Goal: Communication & Community: Answer question/provide support

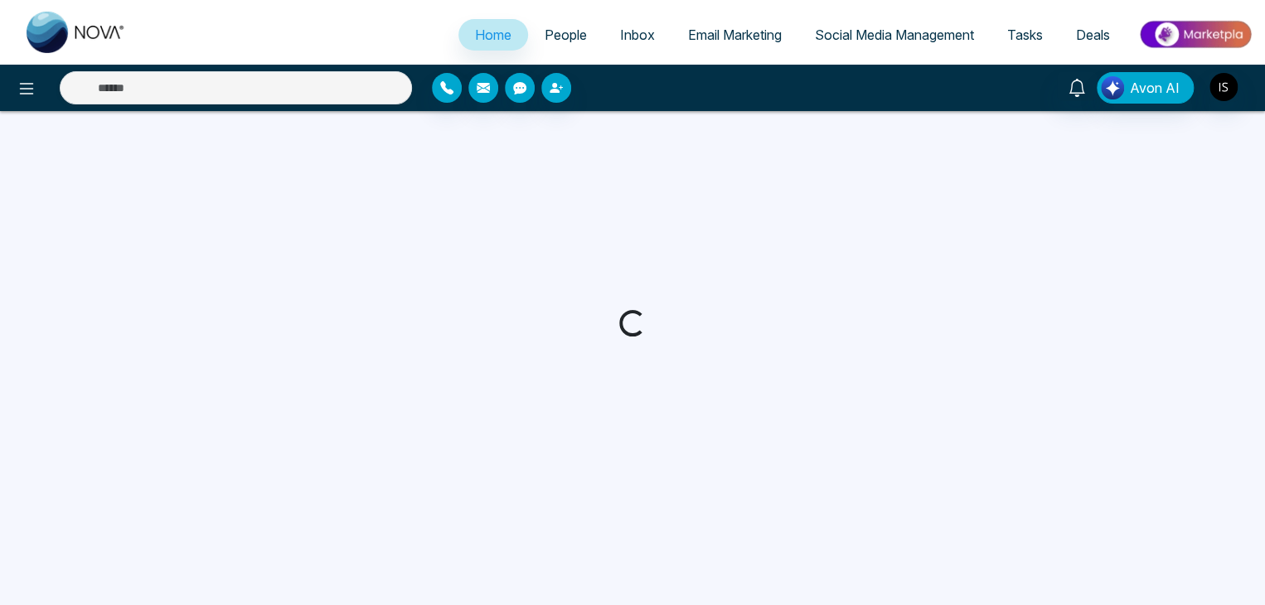
select select "*"
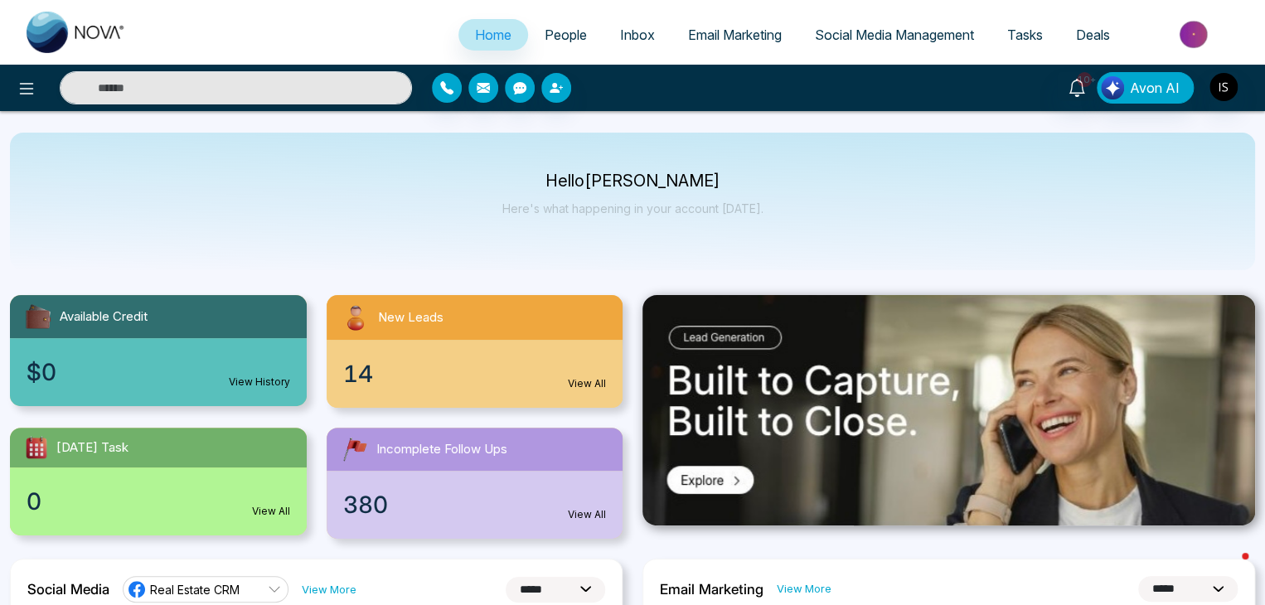
click at [566, 46] on link "People" at bounding box center [565, 35] width 75 height 32
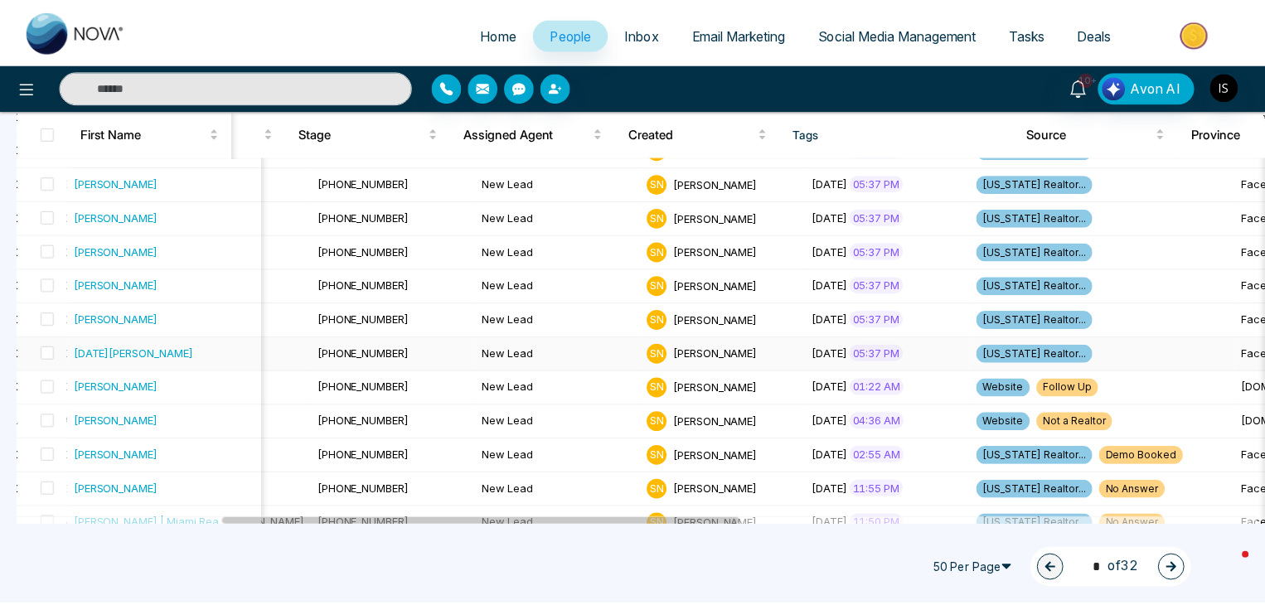
scroll to position [783, 0]
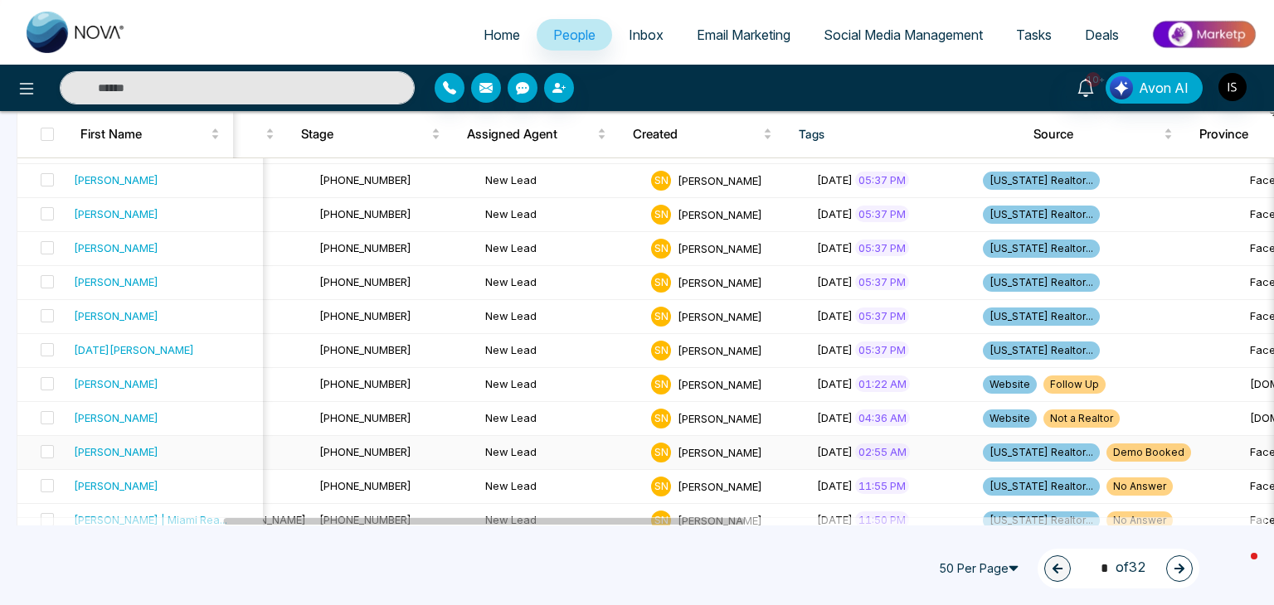
click at [147, 448] on div "[PERSON_NAME]" at bounding box center [116, 452] width 85 height 17
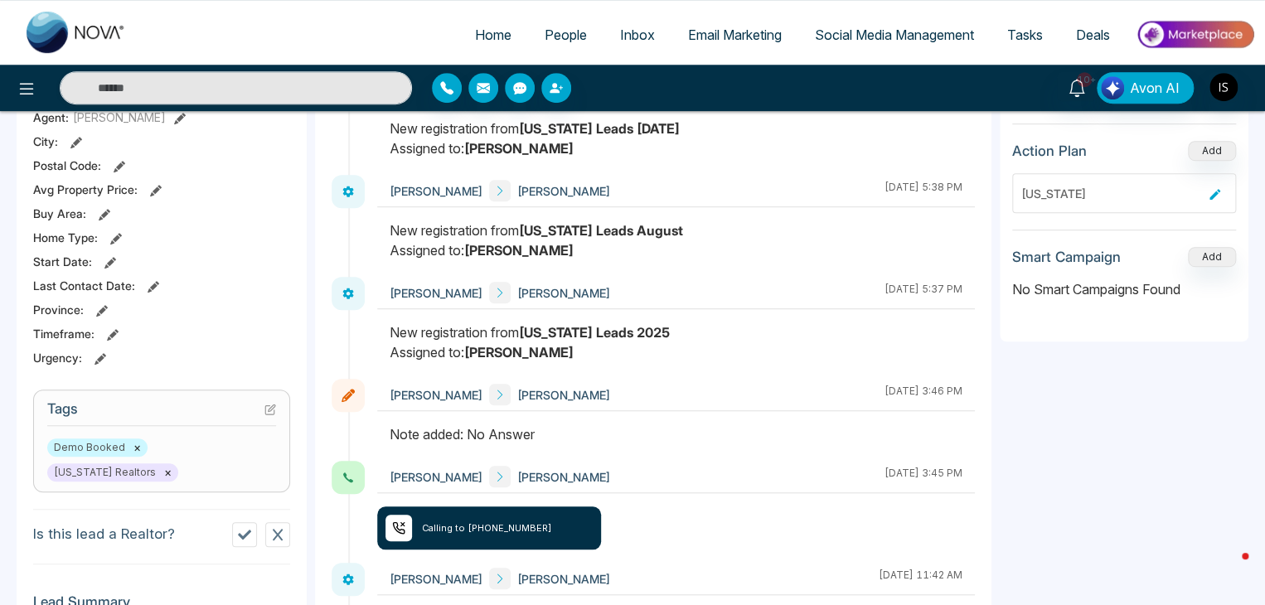
scroll to position [415, 0]
click at [481, 526] on span "Calling to [PHONE_NUMBER]" at bounding box center [487, 528] width 130 height 14
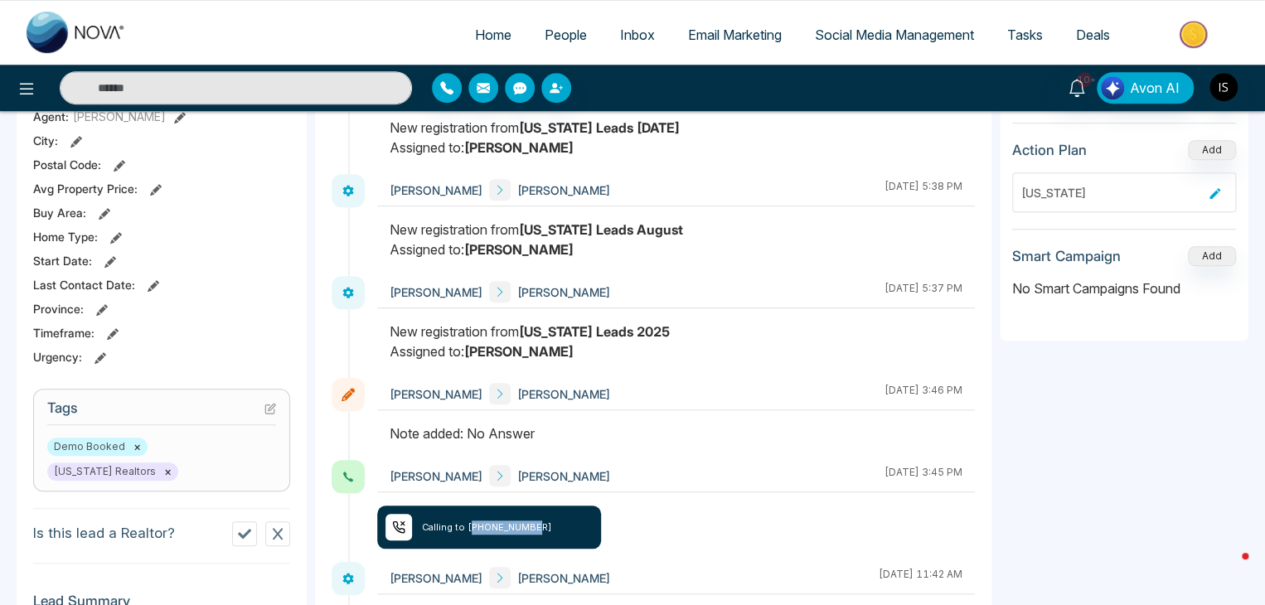
click at [481, 526] on span "Calling to [PHONE_NUMBER]" at bounding box center [487, 528] width 130 height 14
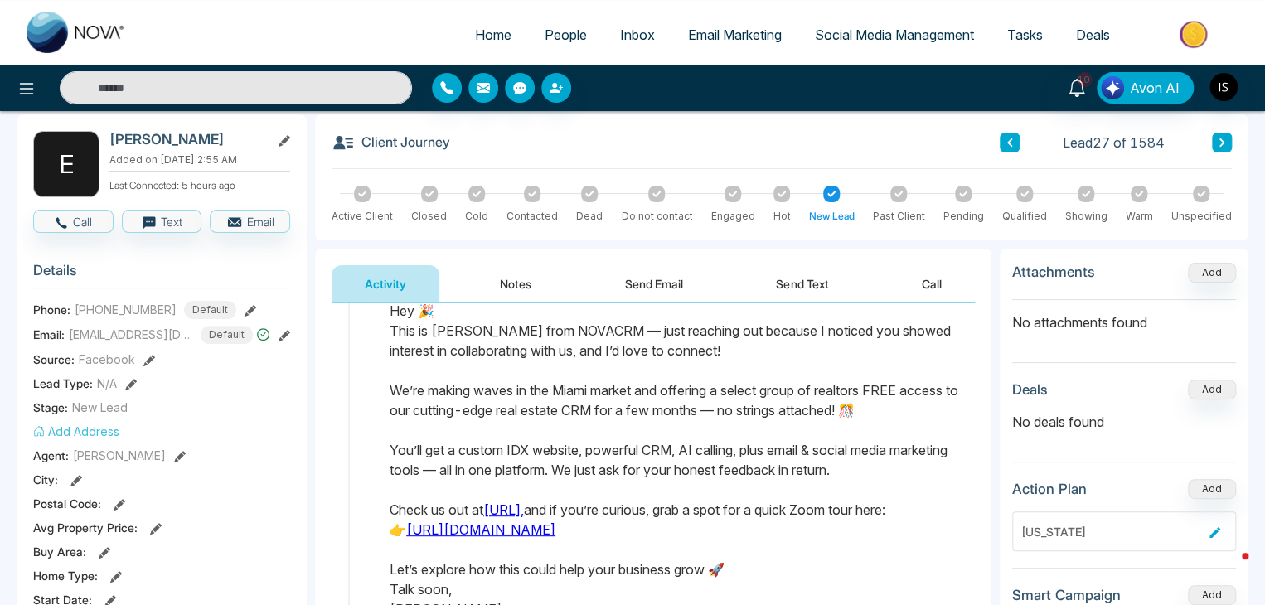
scroll to position [90, 0]
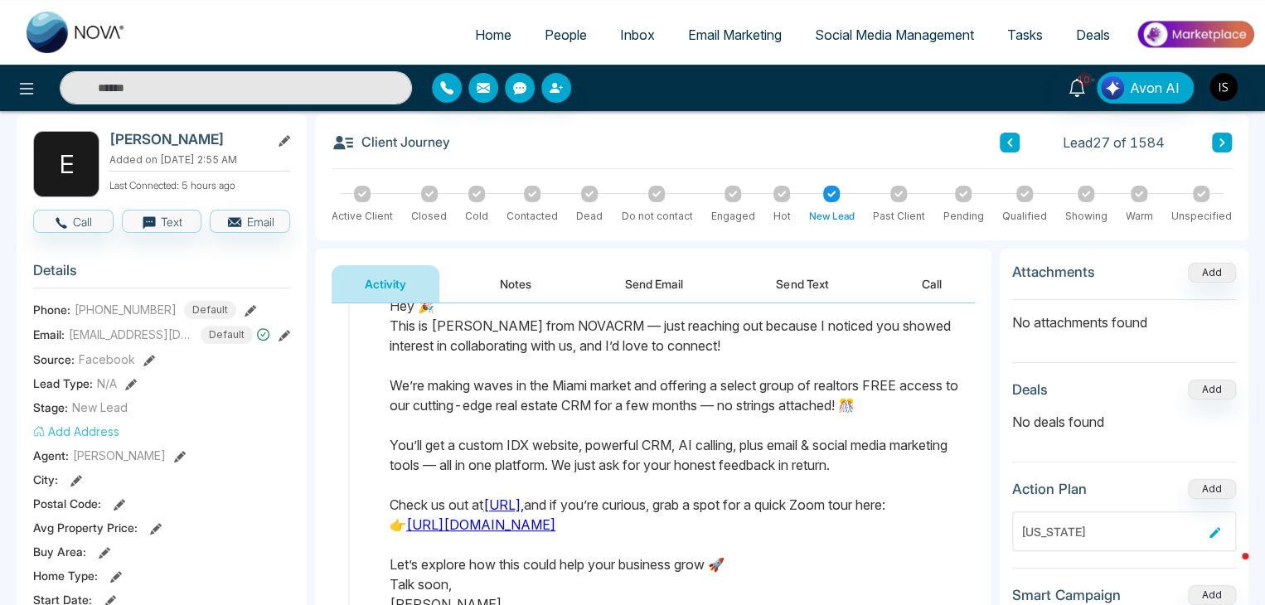
drag, startPoint x: 391, startPoint y: 326, endPoint x: 921, endPoint y: 475, distance: 551.2
click at [921, 475] on div "Text Message Sent to [PHONE_NUMBER] Hey 🎉 This is [PERSON_NAME] from NOVACRM — …" at bounding box center [676, 455] width 573 height 358
click at [565, 34] on span "People" at bounding box center [566, 35] width 42 height 17
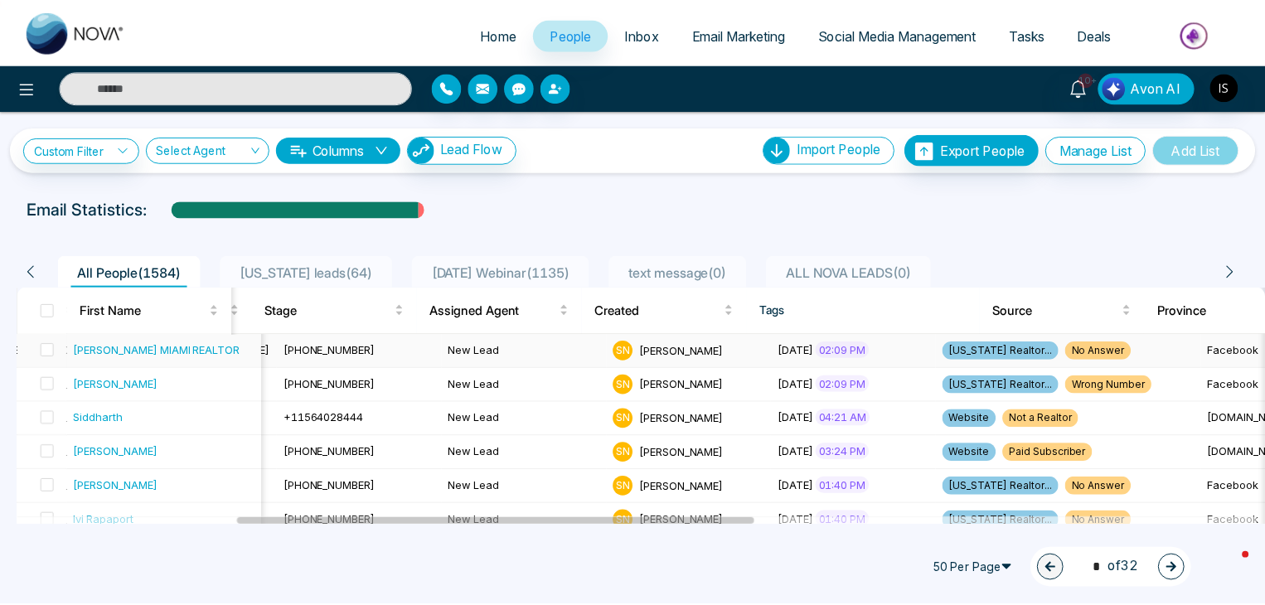
scroll to position [0, 529]
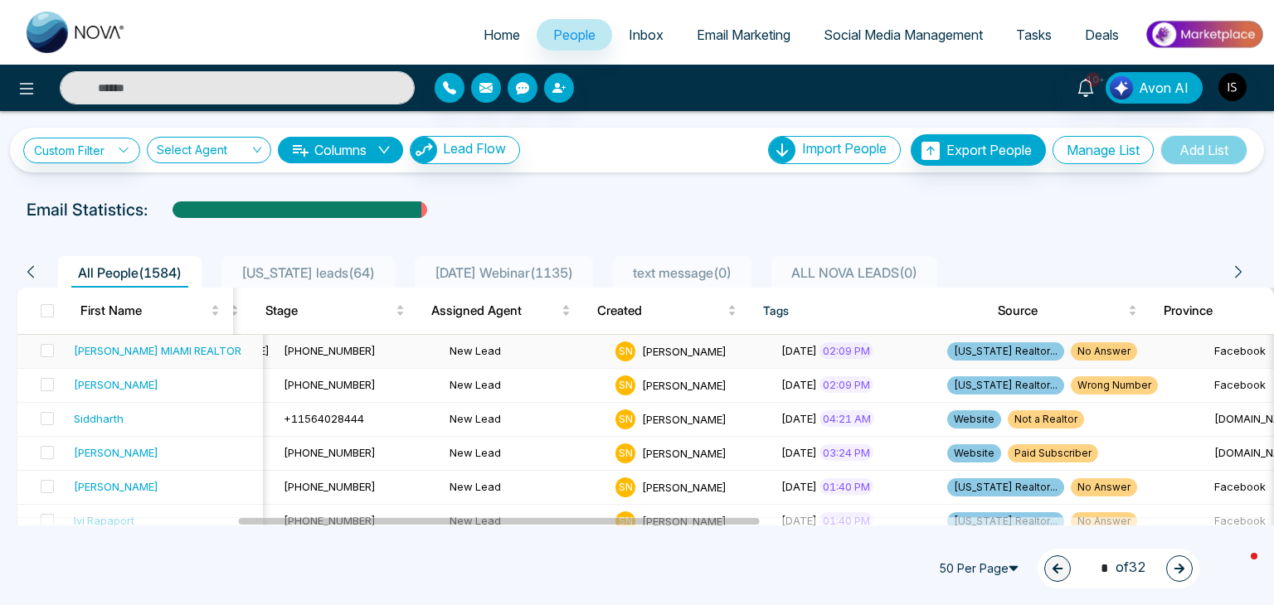
click at [136, 353] on div "[PERSON_NAME] MIAMI REALTOR" at bounding box center [157, 350] width 167 height 17
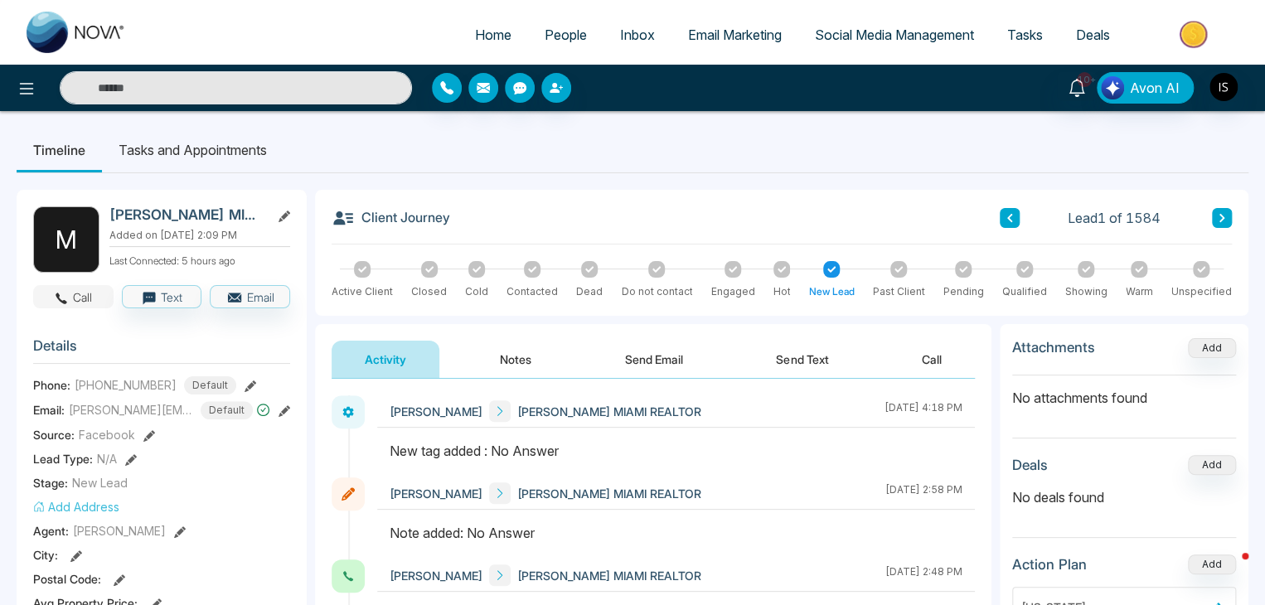
click at [88, 293] on button "Call" at bounding box center [73, 296] width 80 height 23
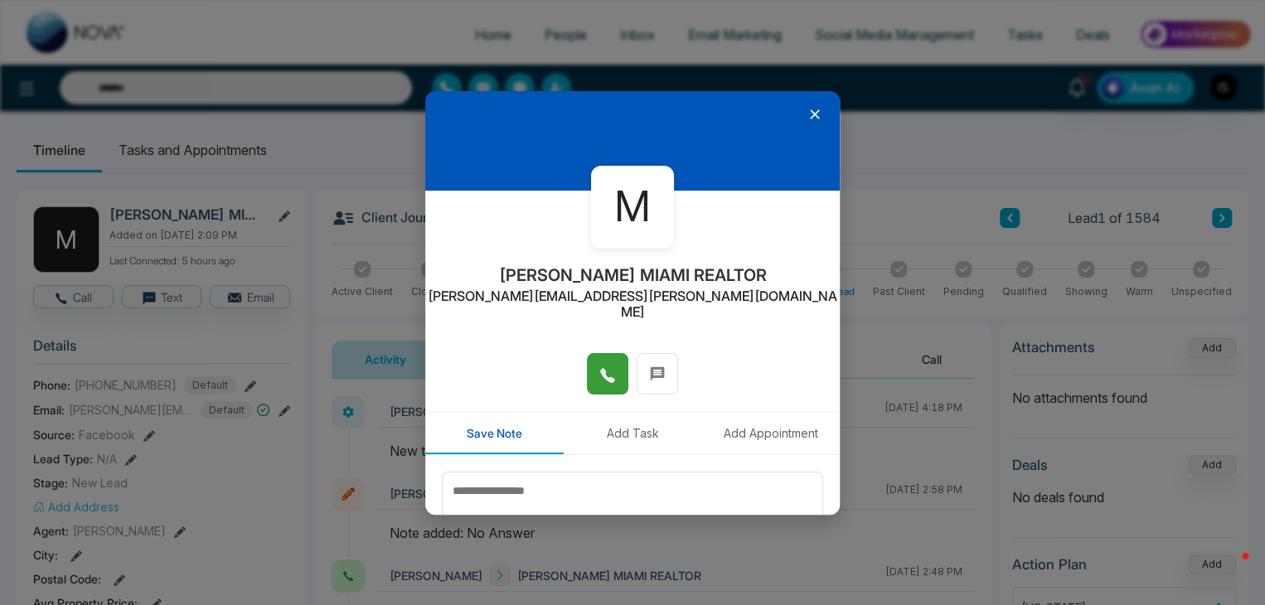
click at [608, 353] on button at bounding box center [607, 373] width 41 height 41
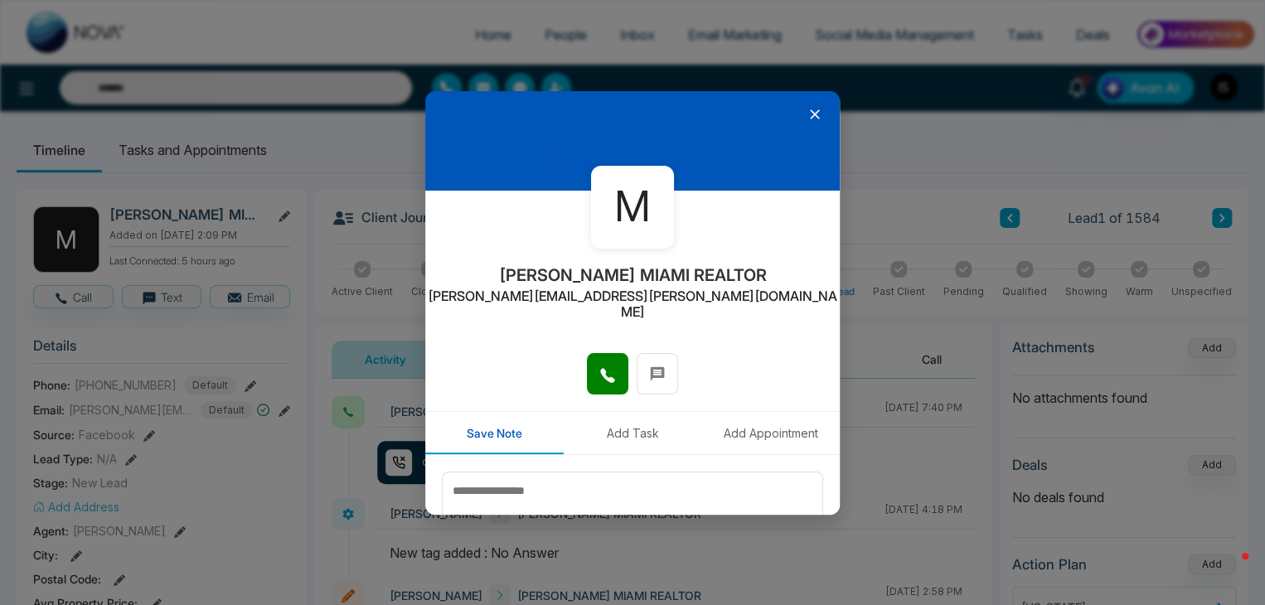
click at [807, 116] on icon at bounding box center [815, 114] width 17 height 17
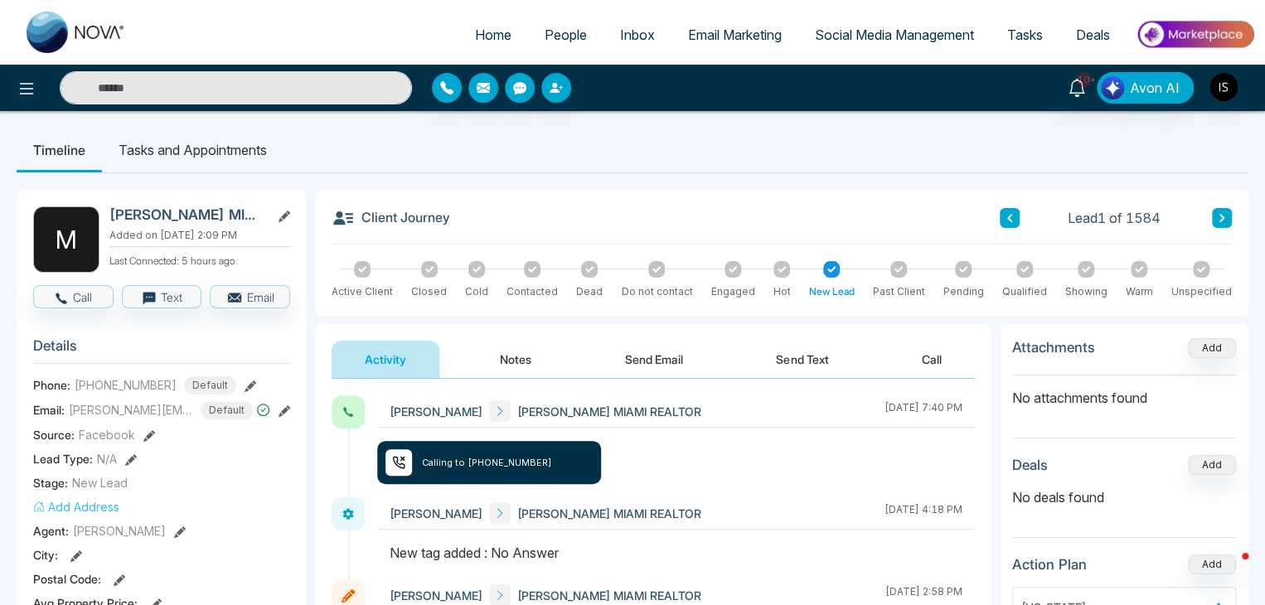
click at [509, 352] on button "Notes" at bounding box center [516, 359] width 98 height 37
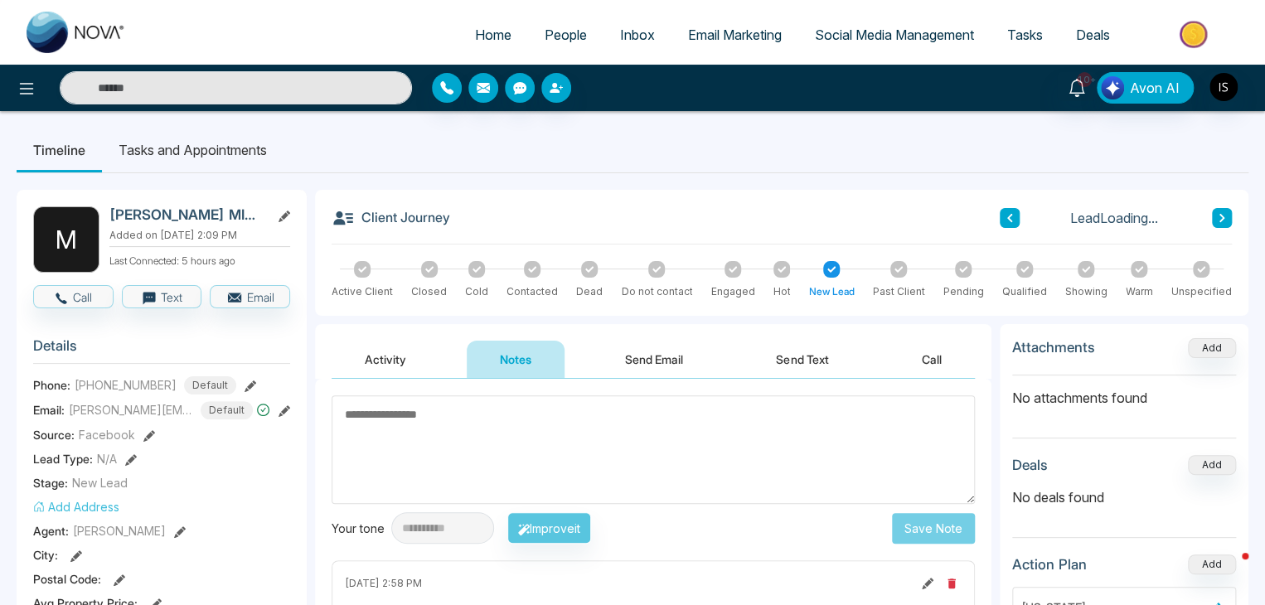
click at [517, 427] on textarea at bounding box center [653, 449] width 643 height 109
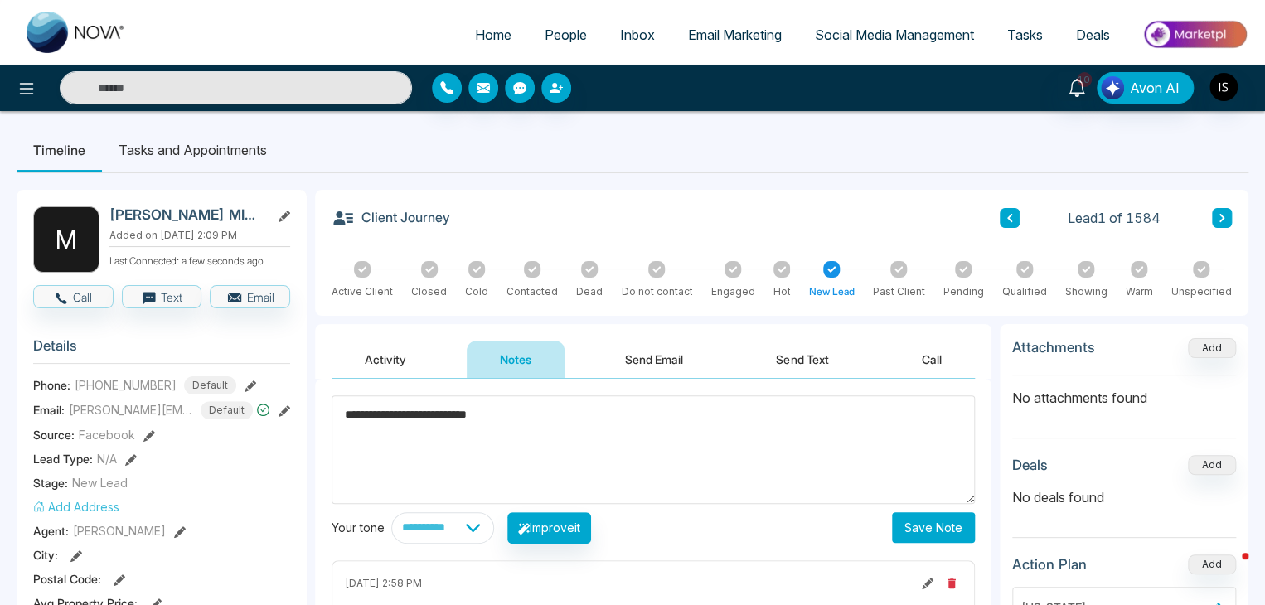
type textarea "**********"
click at [932, 532] on button "Save Note" at bounding box center [933, 527] width 83 height 31
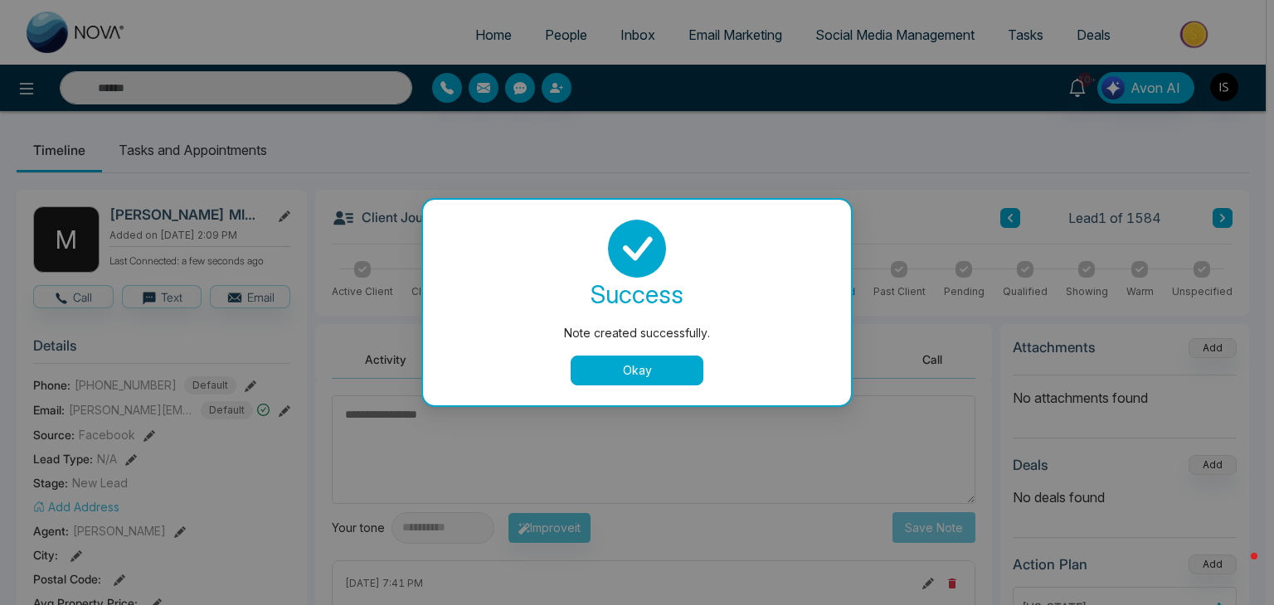
click at [603, 376] on button "Okay" at bounding box center [636, 371] width 133 height 30
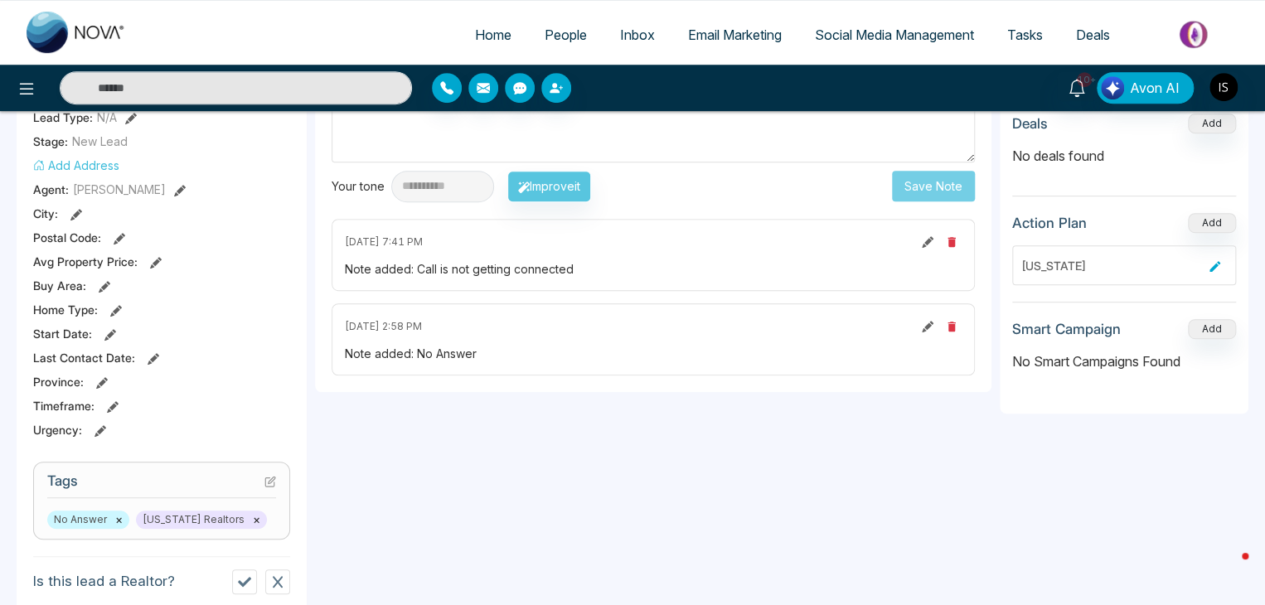
scroll to position [425, 0]
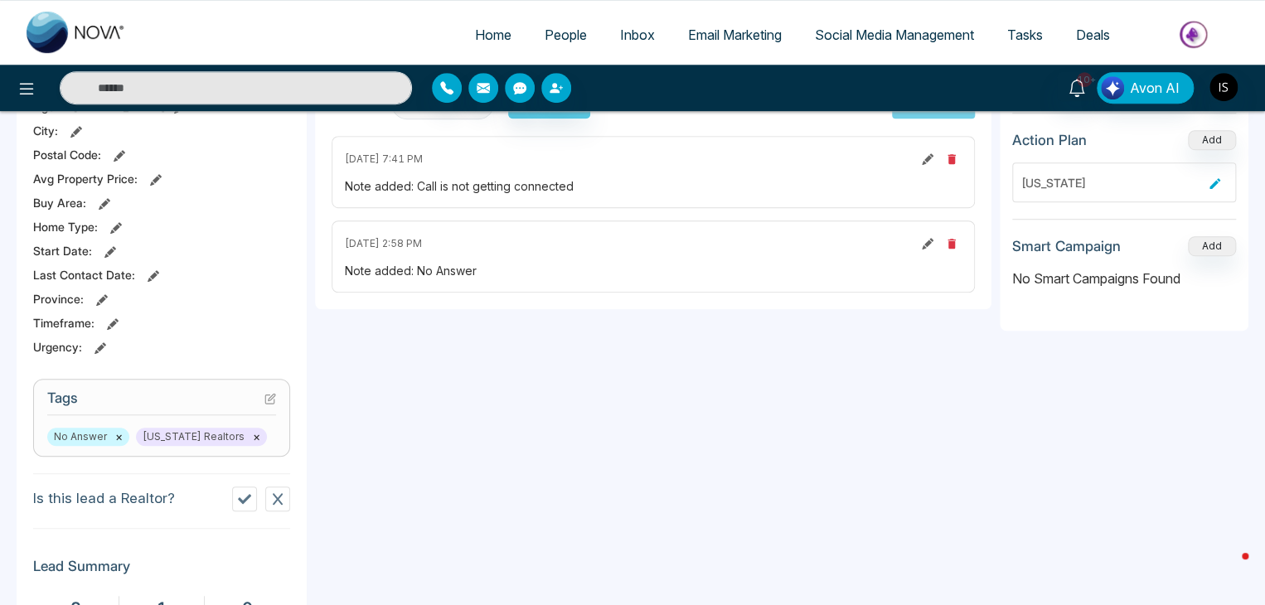
click at [267, 401] on icon at bounding box center [270, 399] width 12 height 12
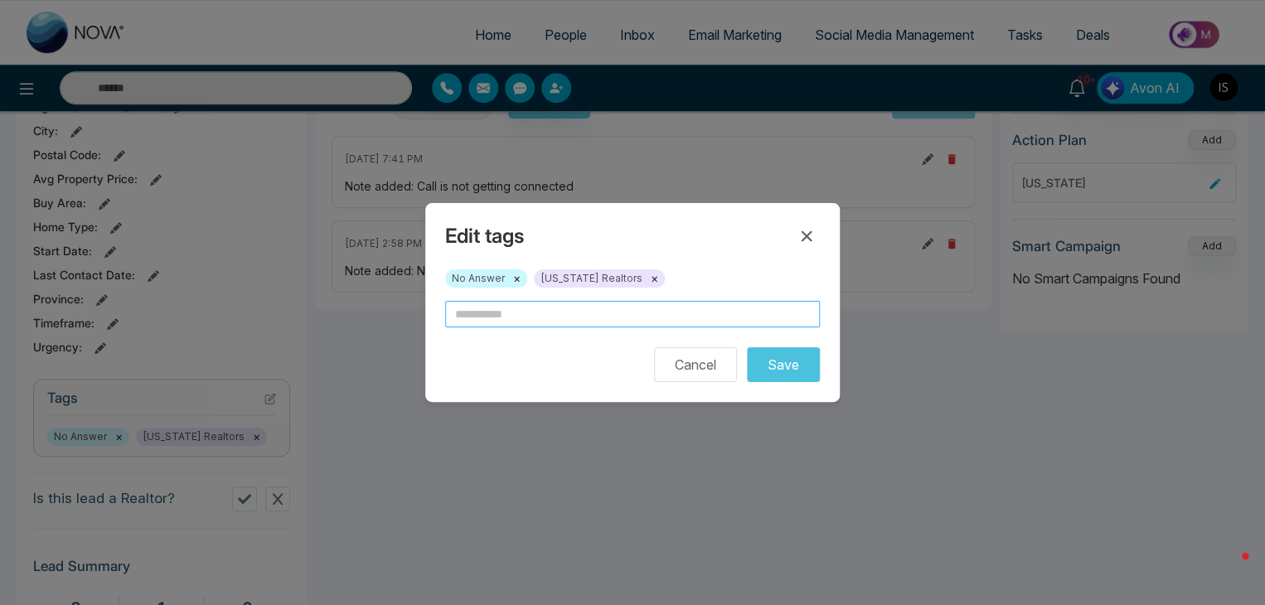
click at [521, 326] on input "text" at bounding box center [632, 314] width 375 height 27
type input "**********"
click at [780, 361] on button "Save" at bounding box center [783, 364] width 73 height 35
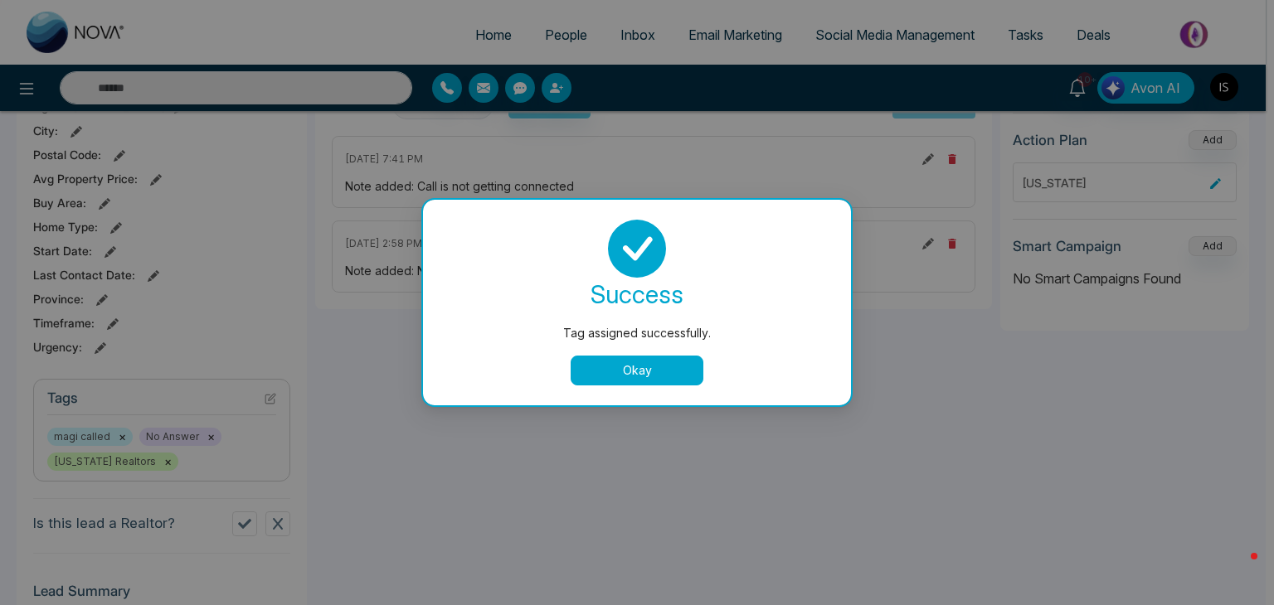
click at [611, 379] on button "Okay" at bounding box center [636, 371] width 133 height 30
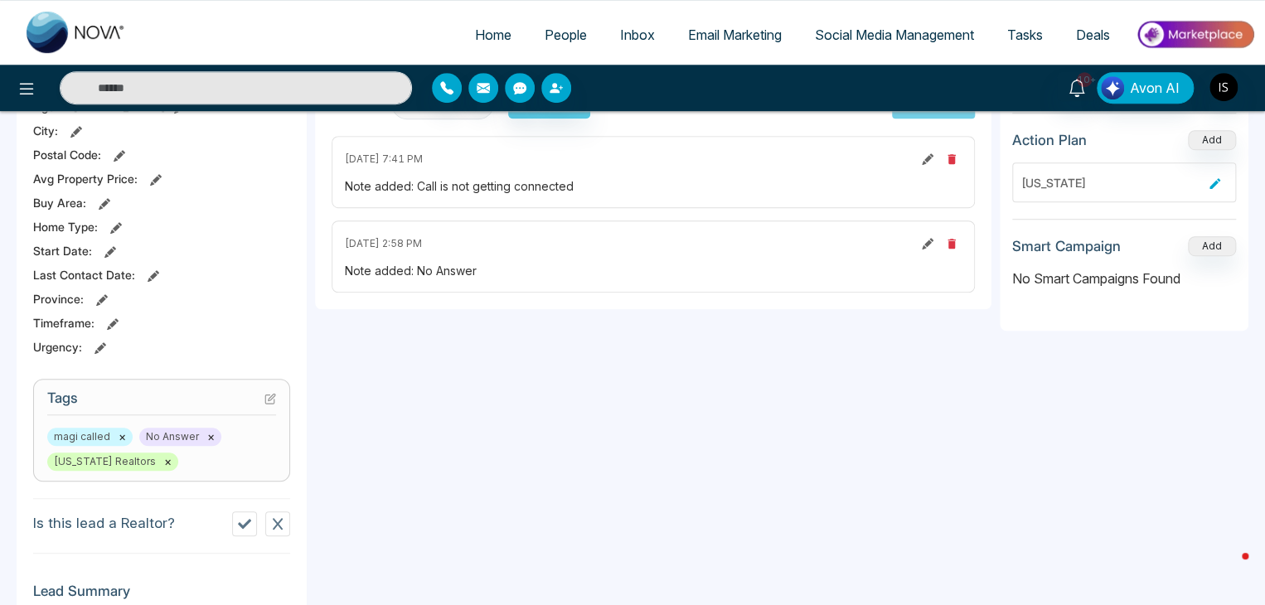
scroll to position [0, 0]
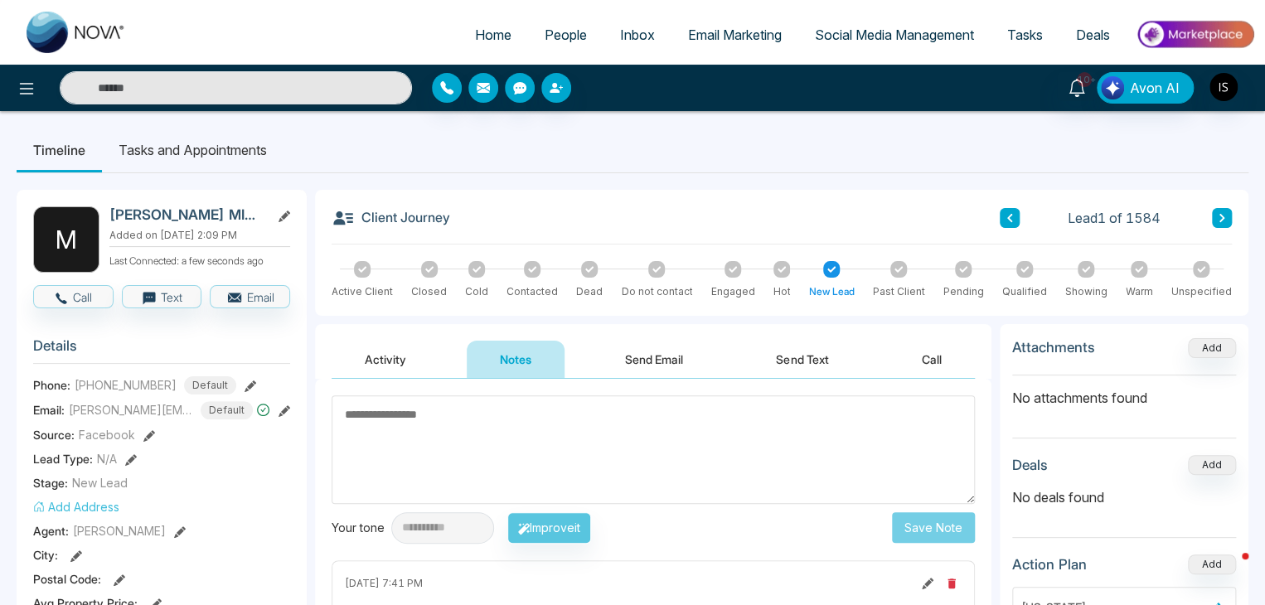
click at [1226, 213] on button at bounding box center [1222, 218] width 20 height 20
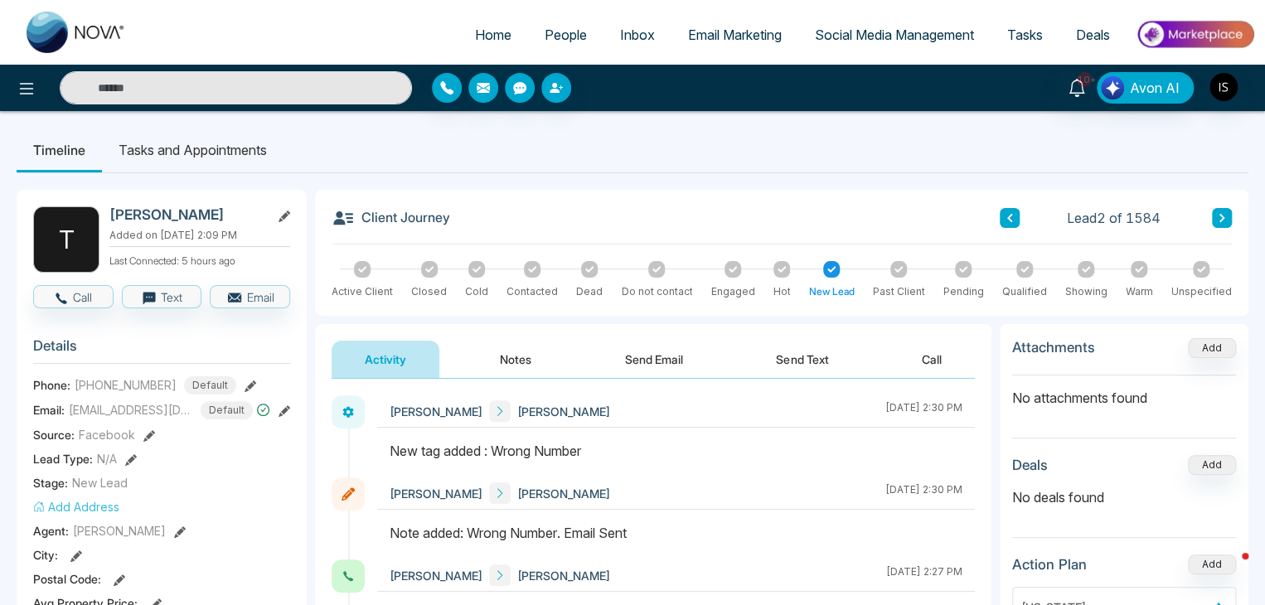
click at [1227, 223] on button at bounding box center [1222, 218] width 20 height 20
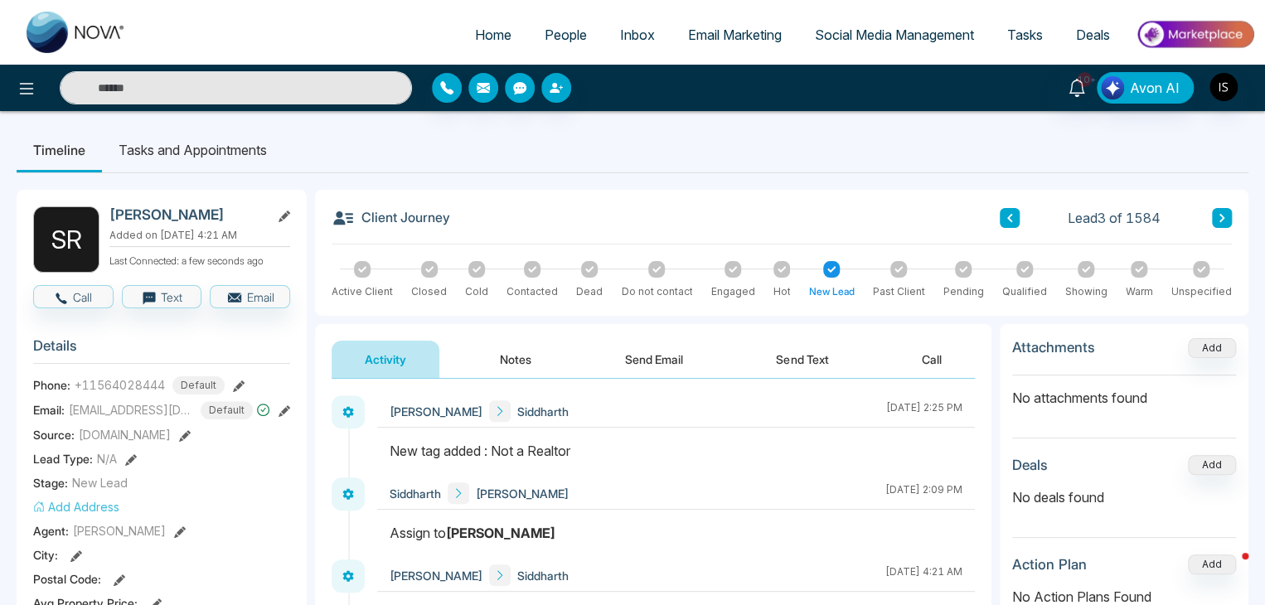
click at [1223, 217] on icon at bounding box center [1222, 218] width 5 height 8
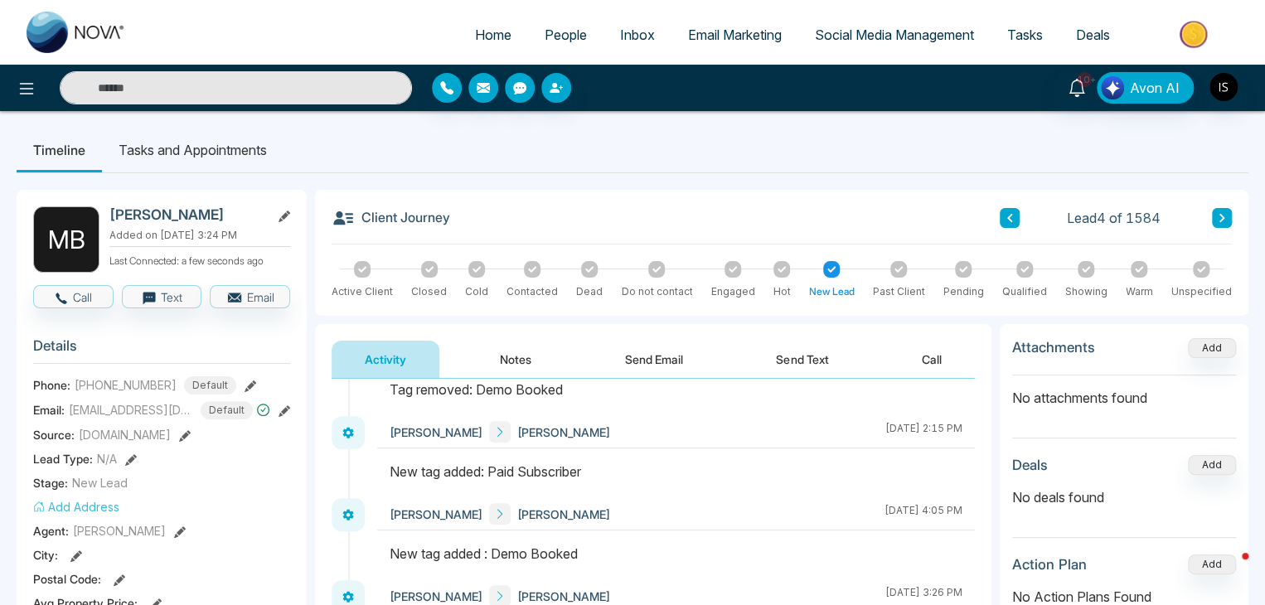
click at [1217, 209] on button at bounding box center [1222, 218] width 20 height 20
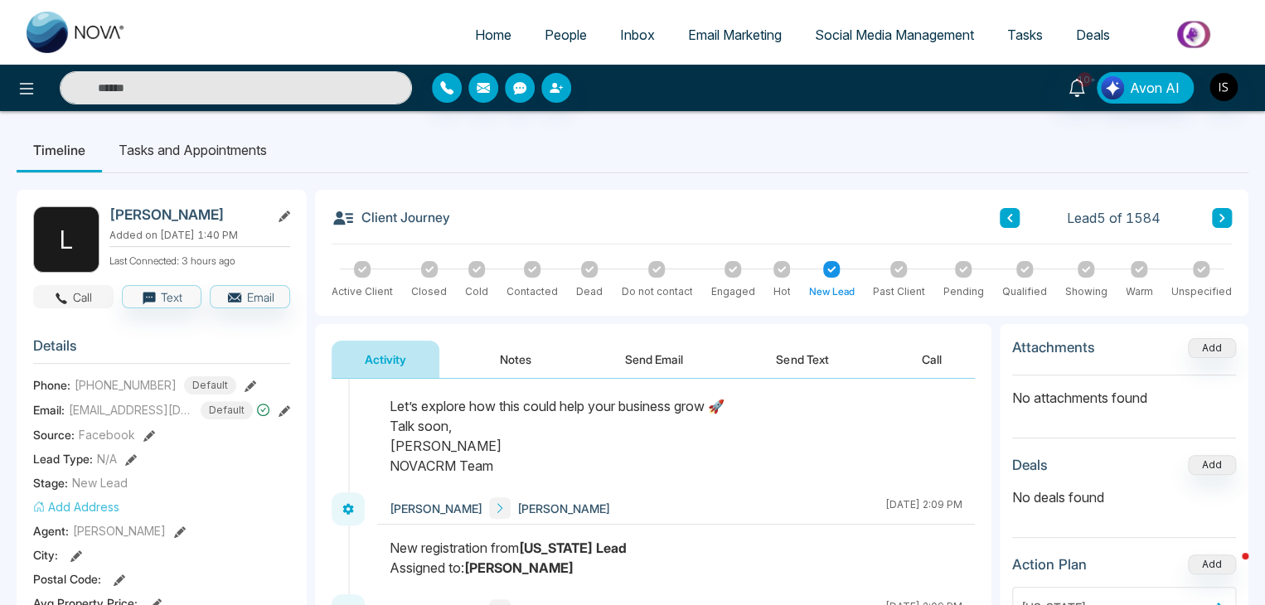
click at [74, 293] on button "Call" at bounding box center [73, 296] width 80 height 23
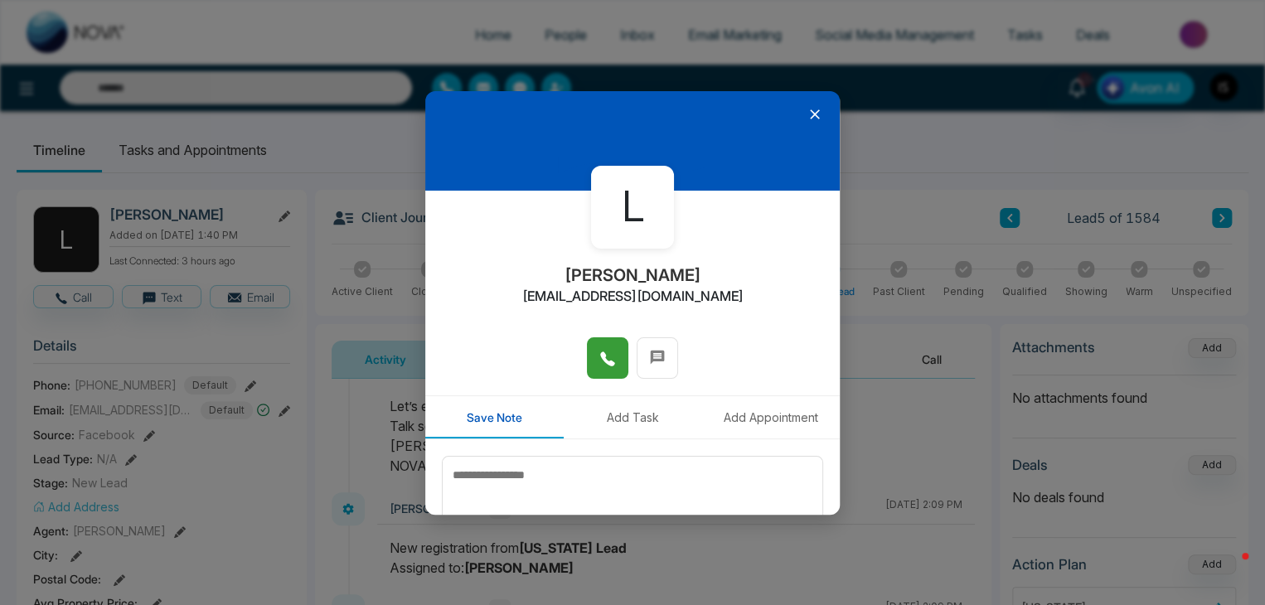
click at [596, 376] on button at bounding box center [607, 357] width 41 height 41
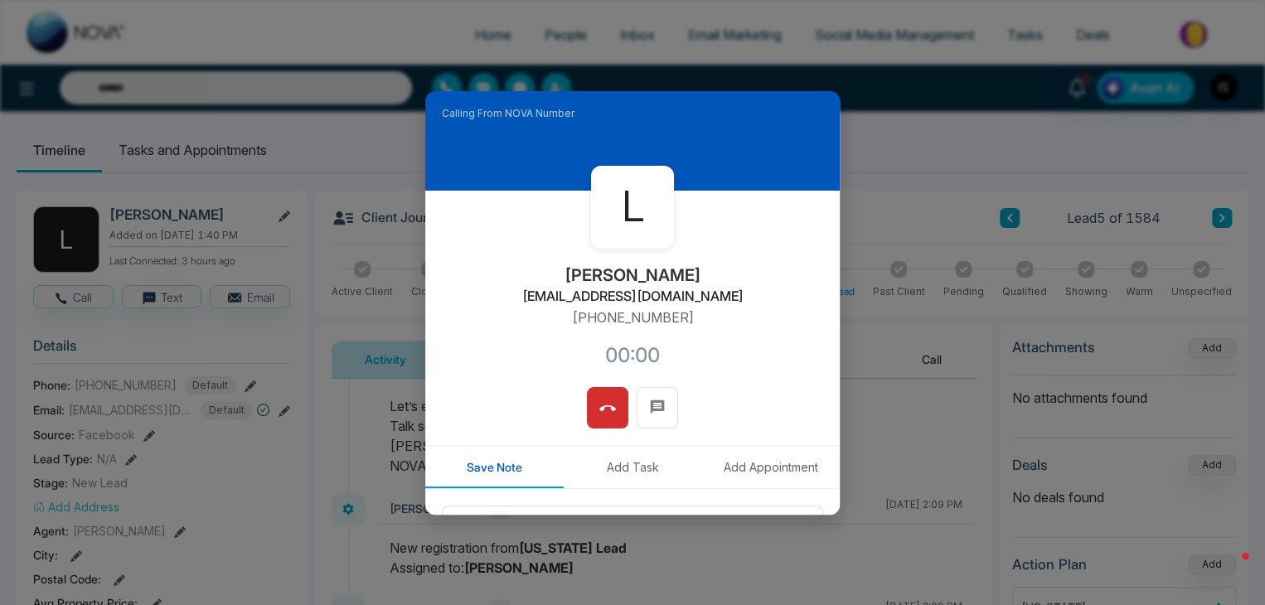
click at [364, 434] on div "Calling From NOVA Number L [PERSON_NAME] [EMAIL_ADDRESS][DOMAIN_NAME] [PHONE_NU…" at bounding box center [632, 302] width 1265 height 605
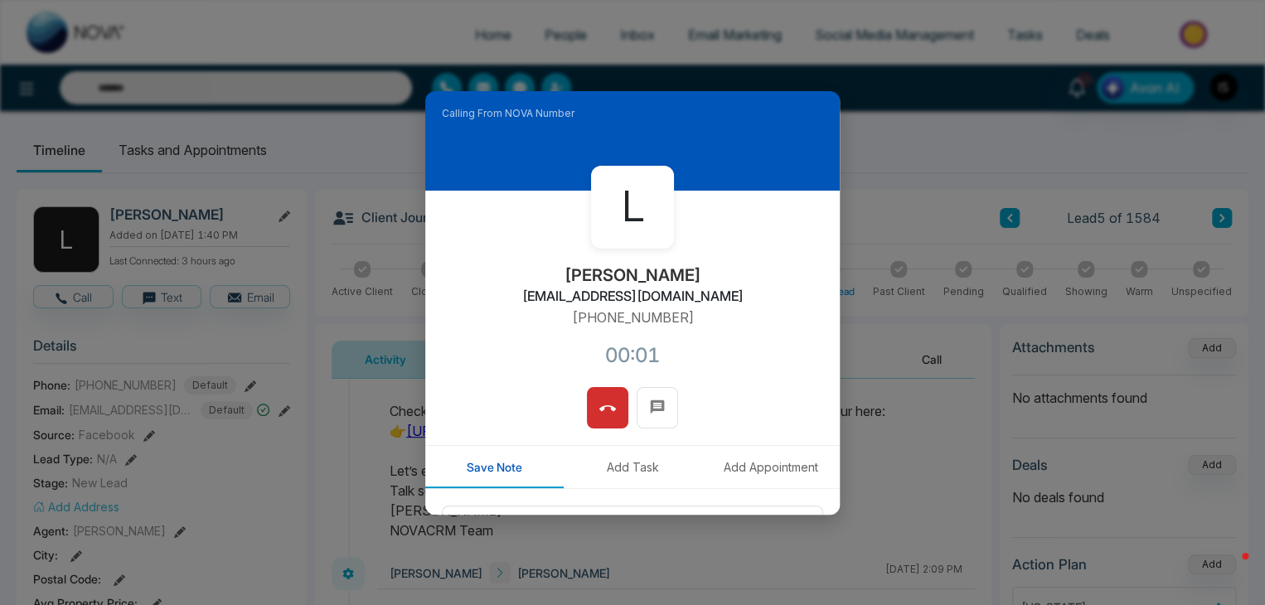
click at [890, 442] on div "Calling From NOVA Number L [PERSON_NAME] [EMAIL_ADDRESS][DOMAIN_NAME] [PHONE_NU…" at bounding box center [632, 302] width 1265 height 605
click at [615, 410] on button at bounding box center [607, 407] width 41 height 41
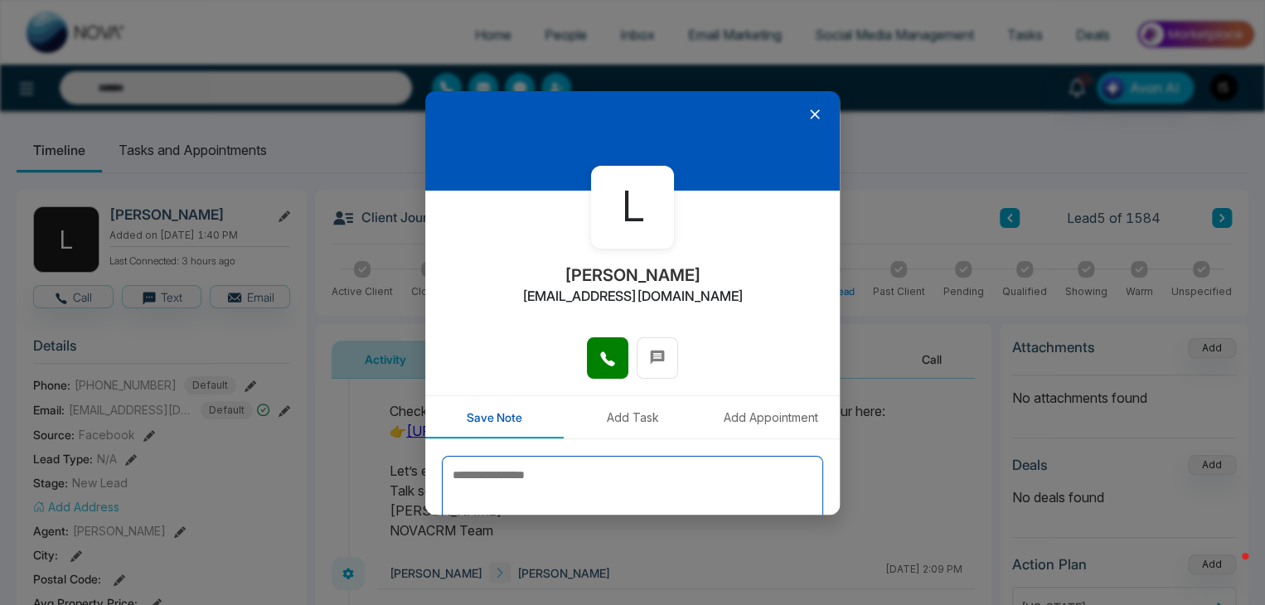
click at [564, 463] on textarea at bounding box center [632, 497] width 381 height 83
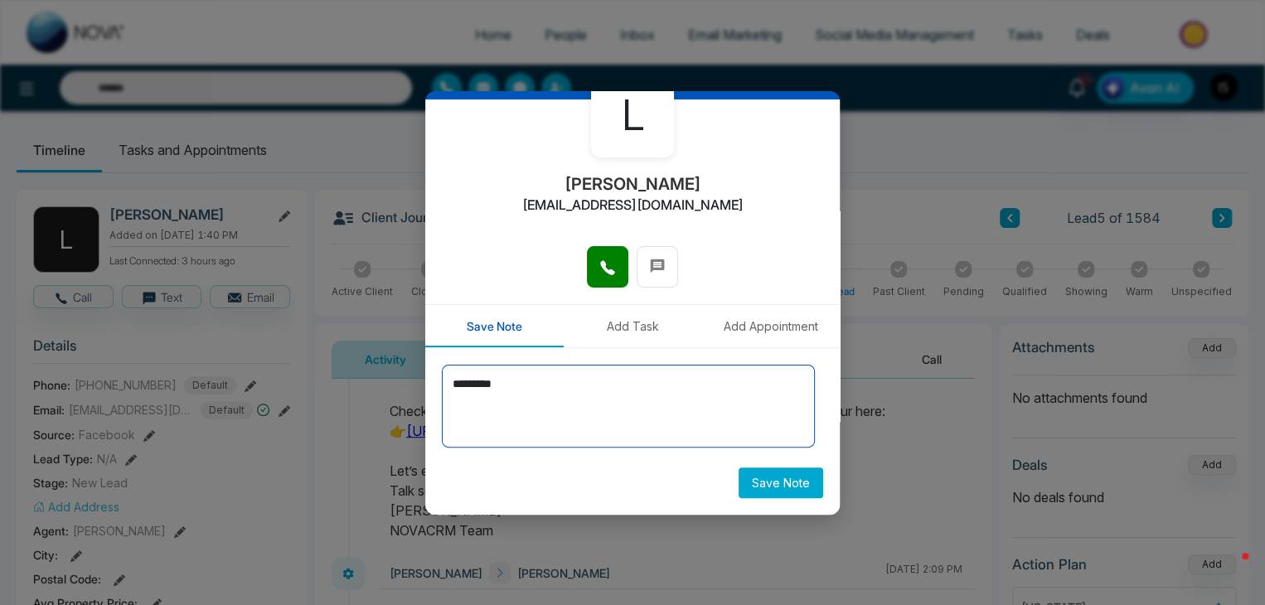
type textarea "*********"
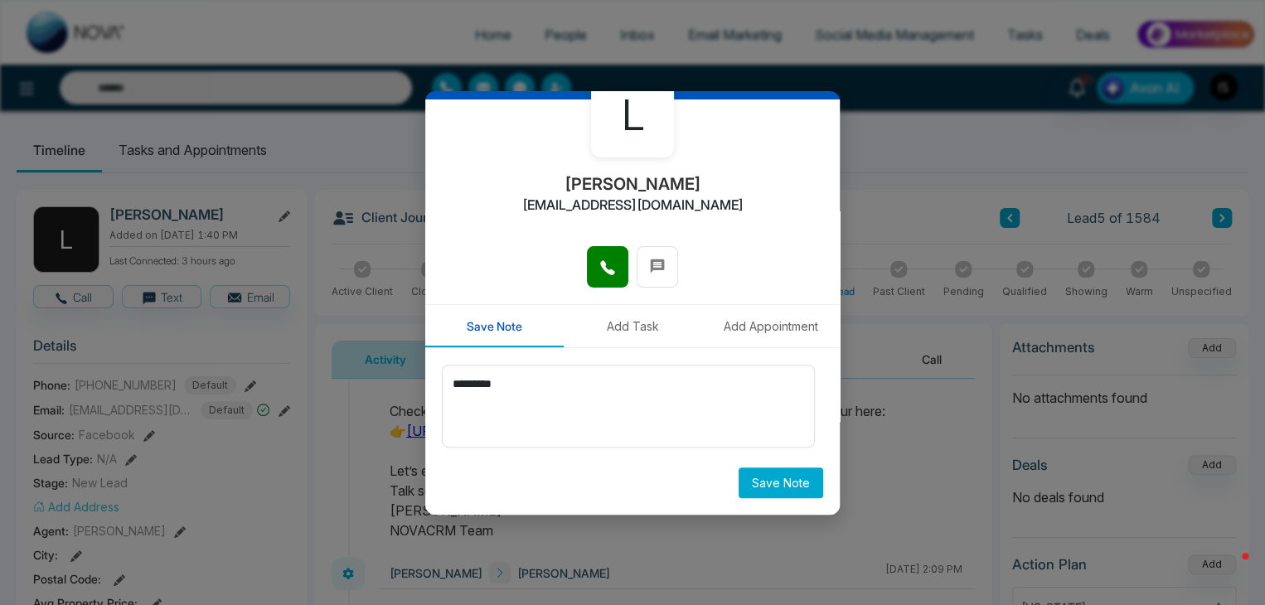
click at [771, 483] on button "Save Note" at bounding box center [781, 483] width 85 height 31
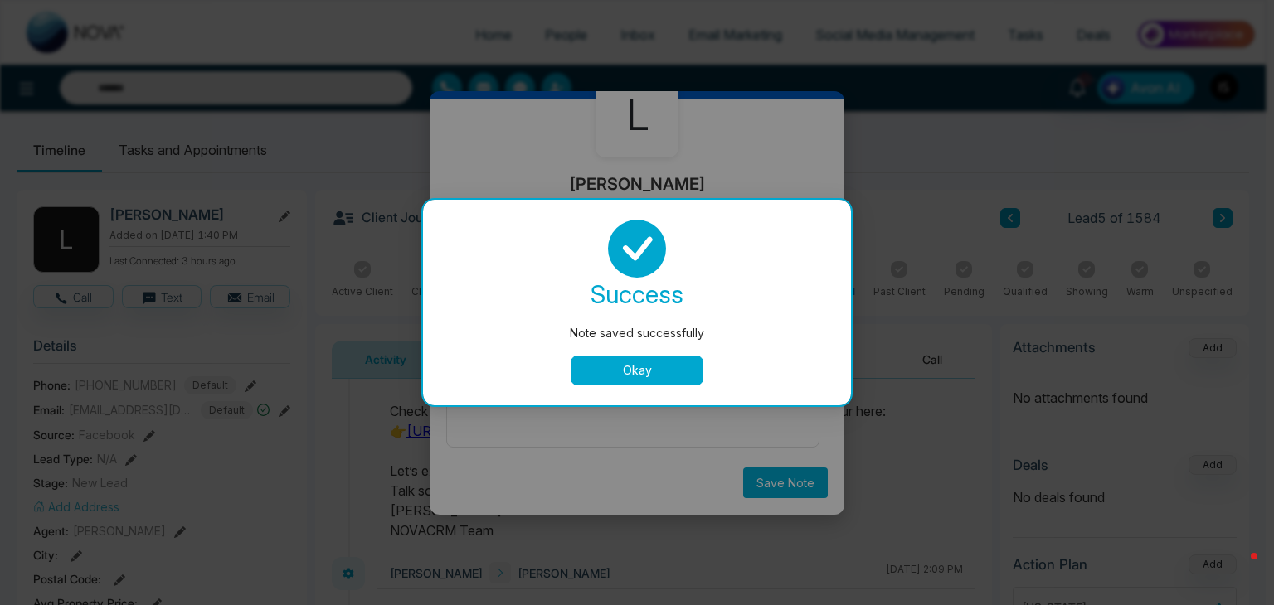
click at [624, 359] on button "Okay" at bounding box center [636, 371] width 133 height 30
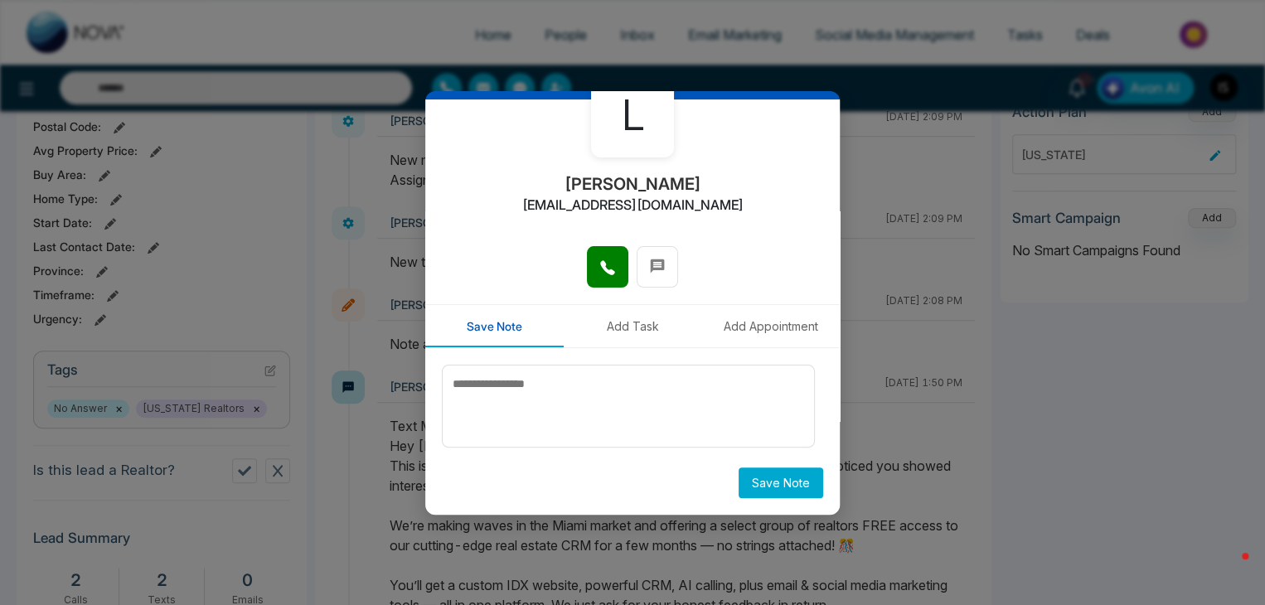
scroll to position [454, 0]
click at [272, 366] on div "L [PERSON_NAME] [EMAIL_ADDRESS][DOMAIN_NAME] Save Note Add Task Add Appointment…" at bounding box center [632, 302] width 1265 height 605
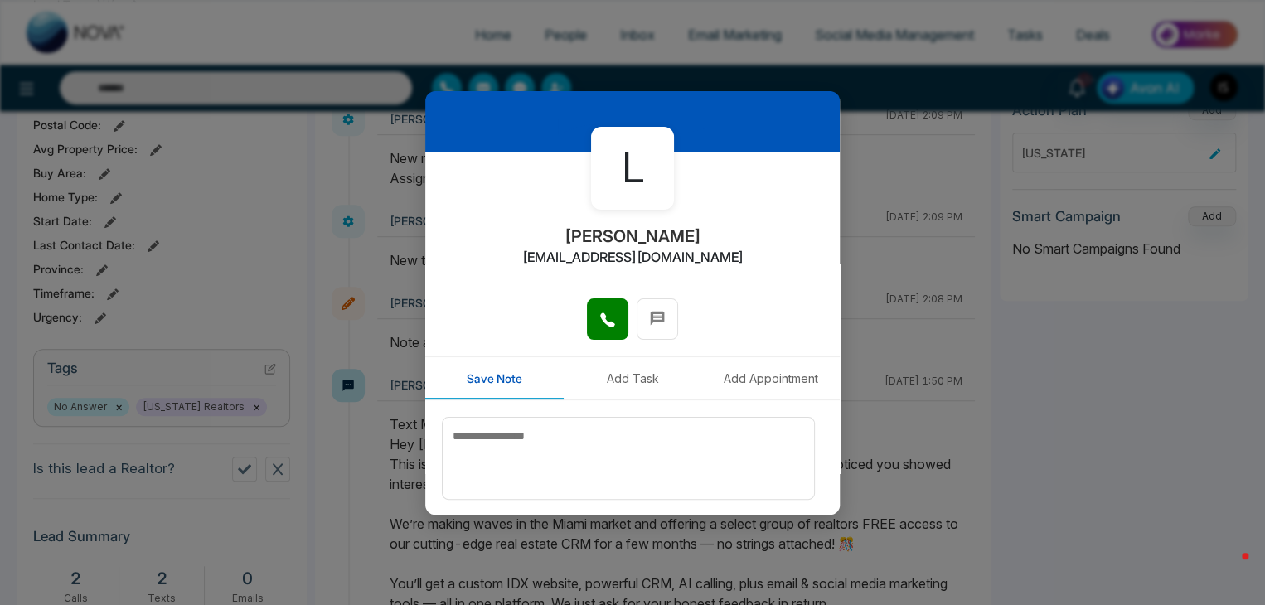
scroll to position [38, 0]
click at [921, 198] on div "L [PERSON_NAME] [EMAIL_ADDRESS][DOMAIN_NAME] Save Note Add Task Add Appointment…" at bounding box center [632, 302] width 1265 height 605
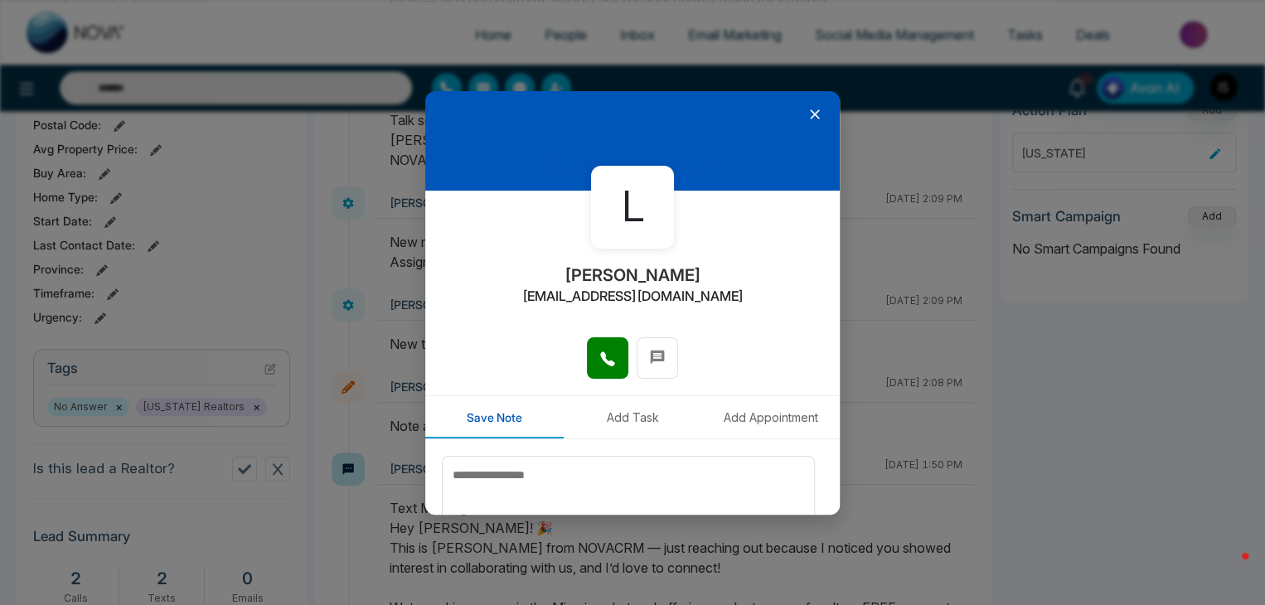
click at [807, 119] on icon at bounding box center [815, 114] width 17 height 17
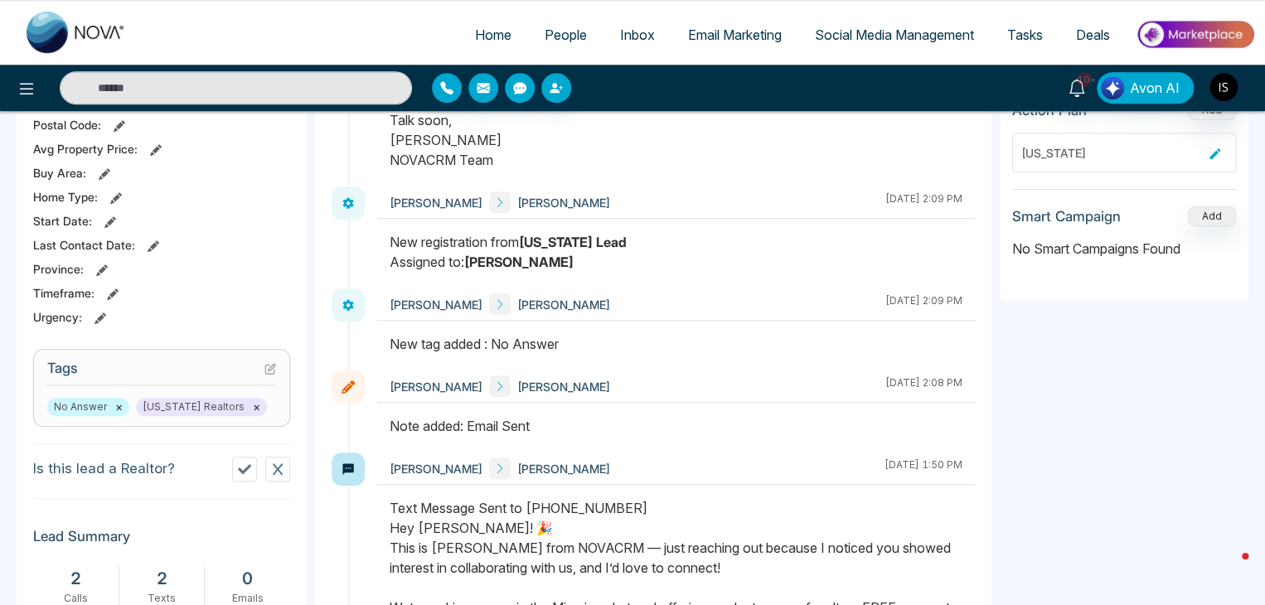
click at [272, 371] on icon at bounding box center [270, 369] width 12 height 12
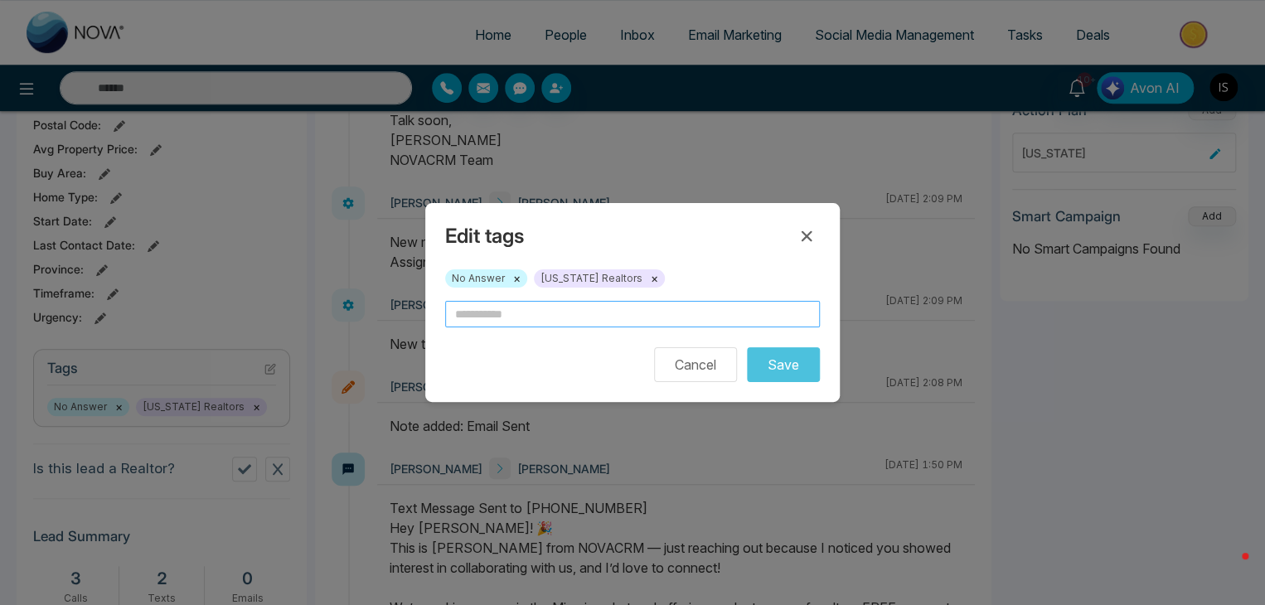
click at [484, 316] on input "text" at bounding box center [632, 314] width 375 height 27
type input "*"
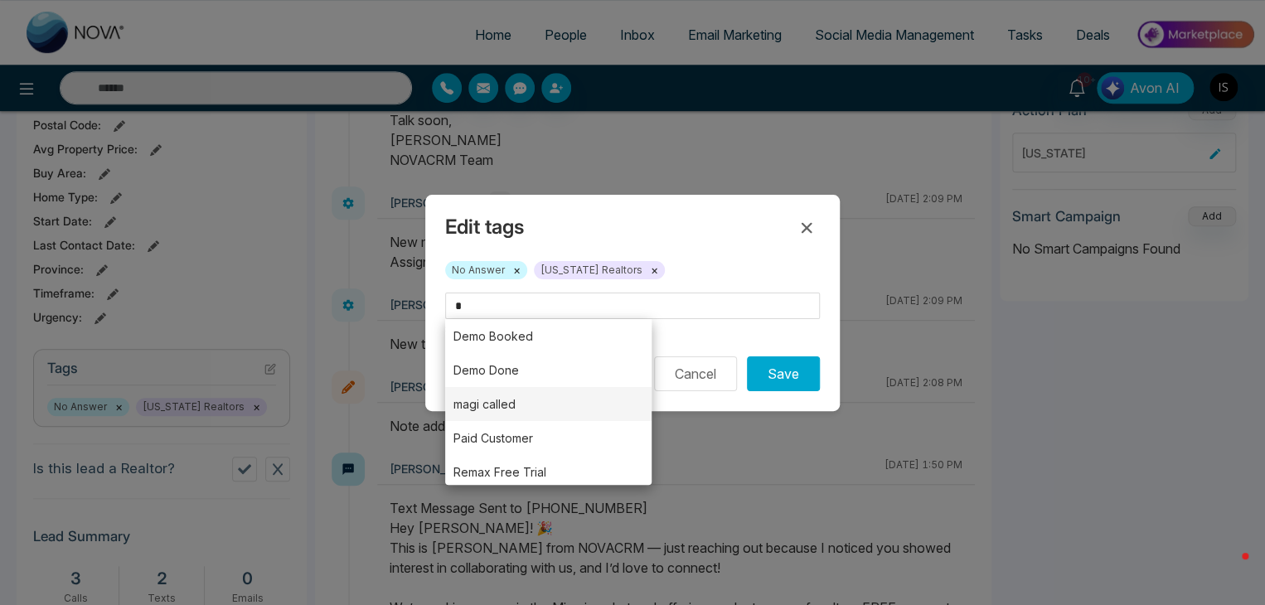
click at [508, 410] on li "magi called" at bounding box center [548, 404] width 206 height 34
type input "**********"
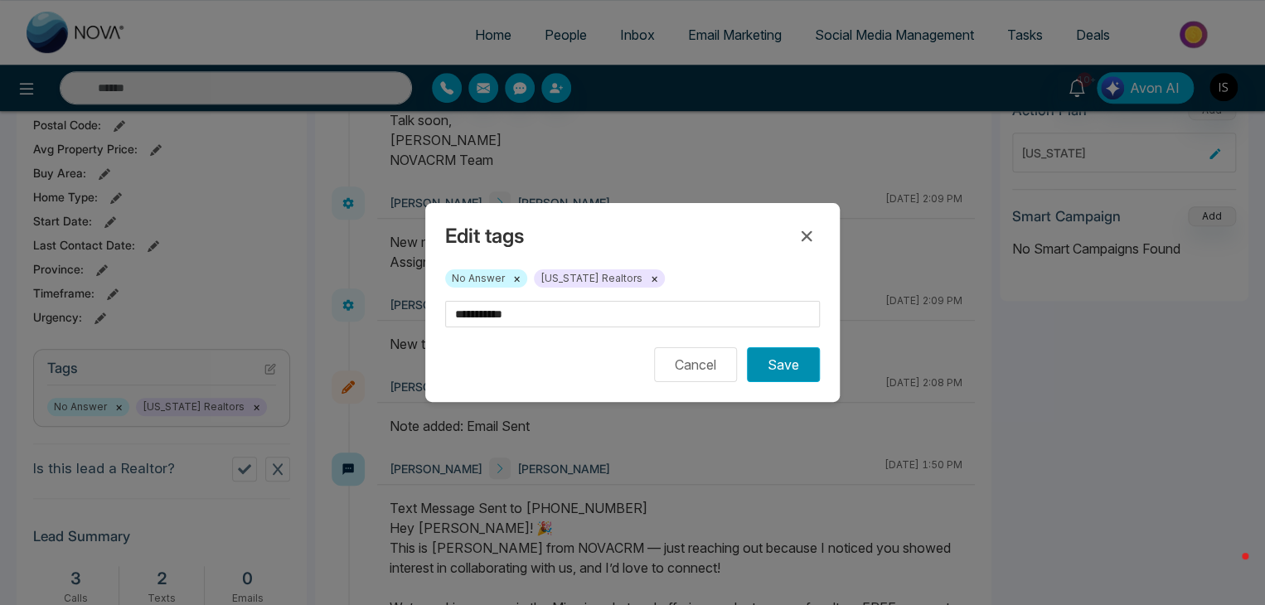
click at [784, 357] on button "Save" at bounding box center [783, 364] width 73 height 35
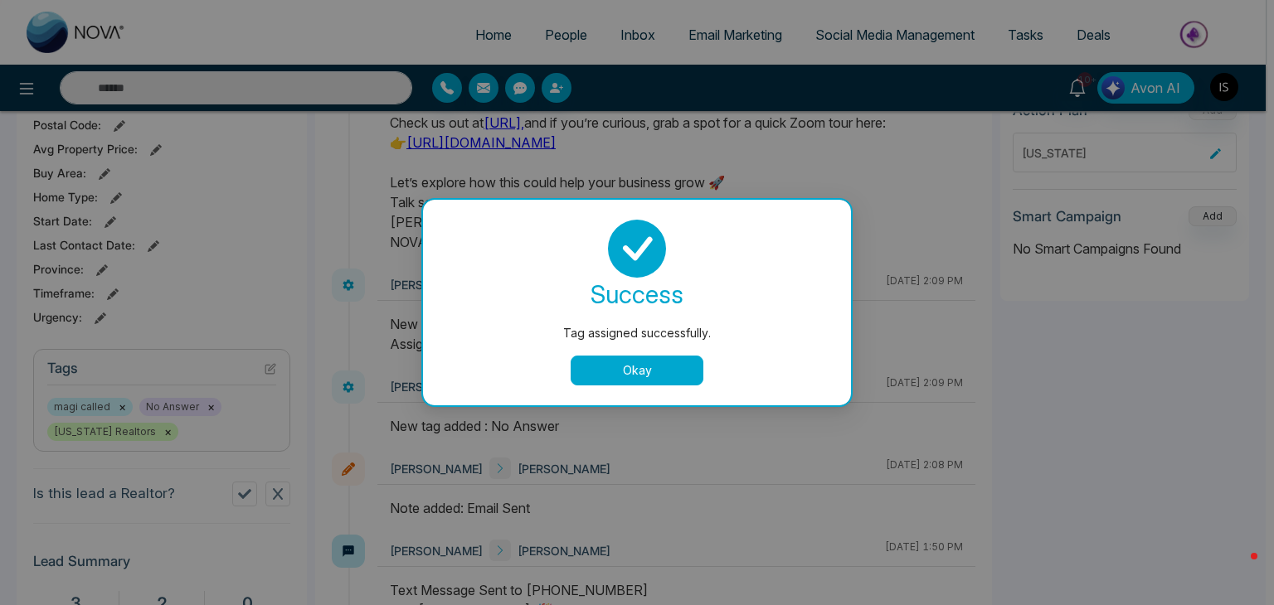
click at [674, 374] on button "Okay" at bounding box center [636, 371] width 133 height 30
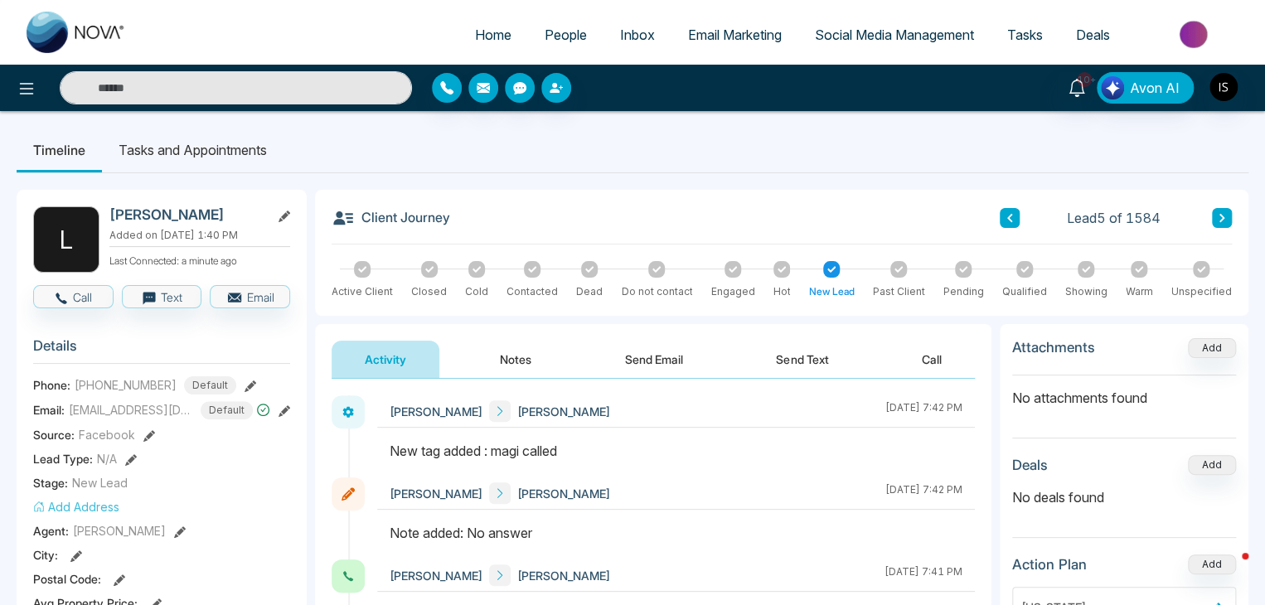
click at [1224, 210] on button at bounding box center [1222, 218] width 20 height 20
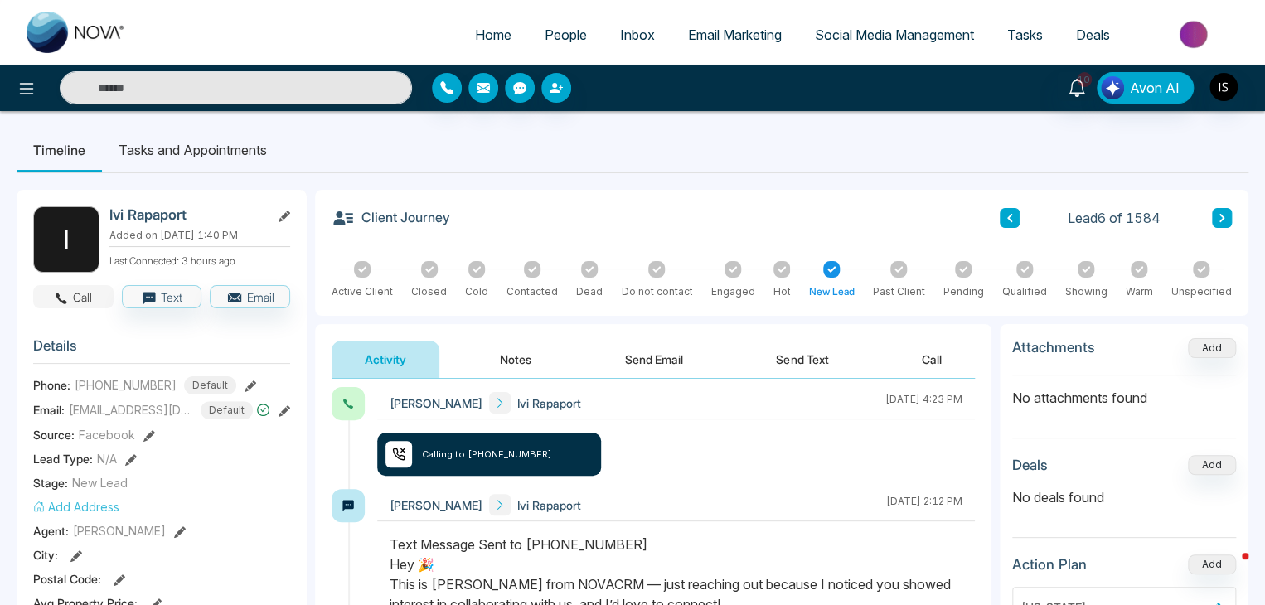
click at [76, 292] on button "Call" at bounding box center [73, 296] width 80 height 23
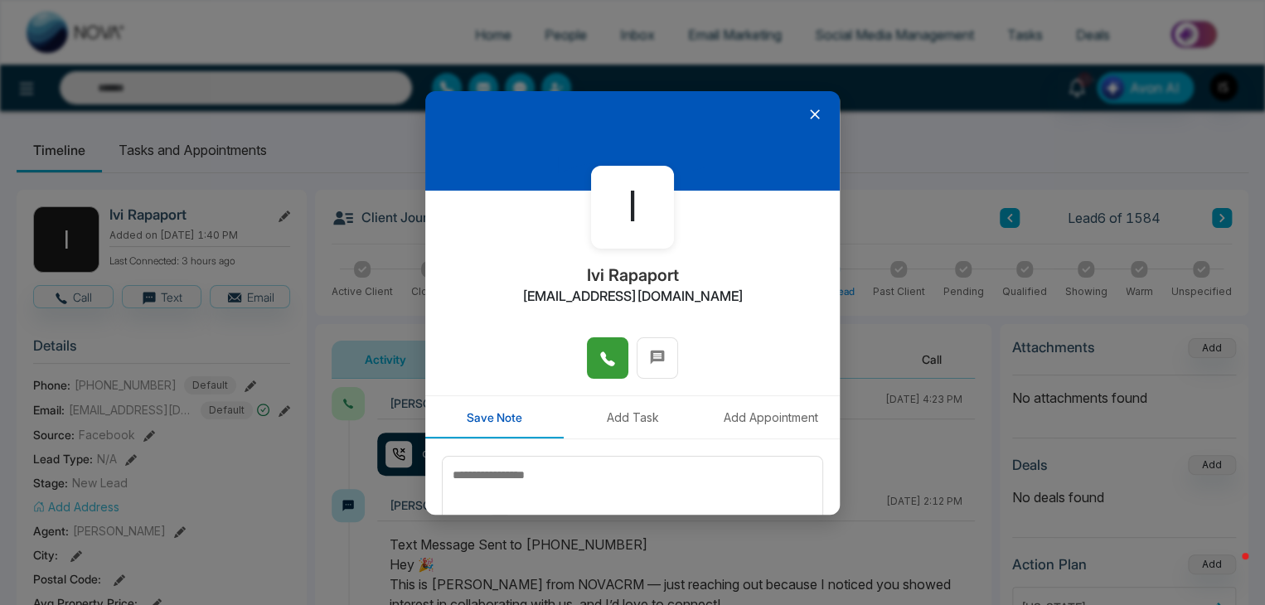
click at [607, 351] on icon at bounding box center [607, 359] width 17 height 17
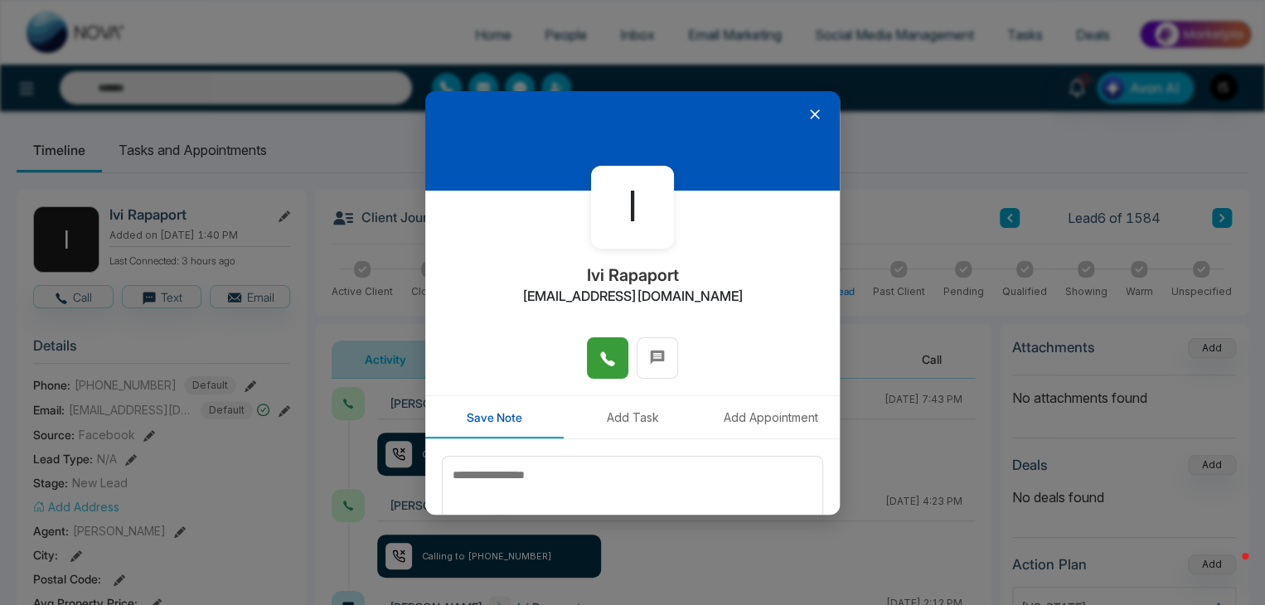
click at [807, 117] on icon at bounding box center [815, 114] width 17 height 17
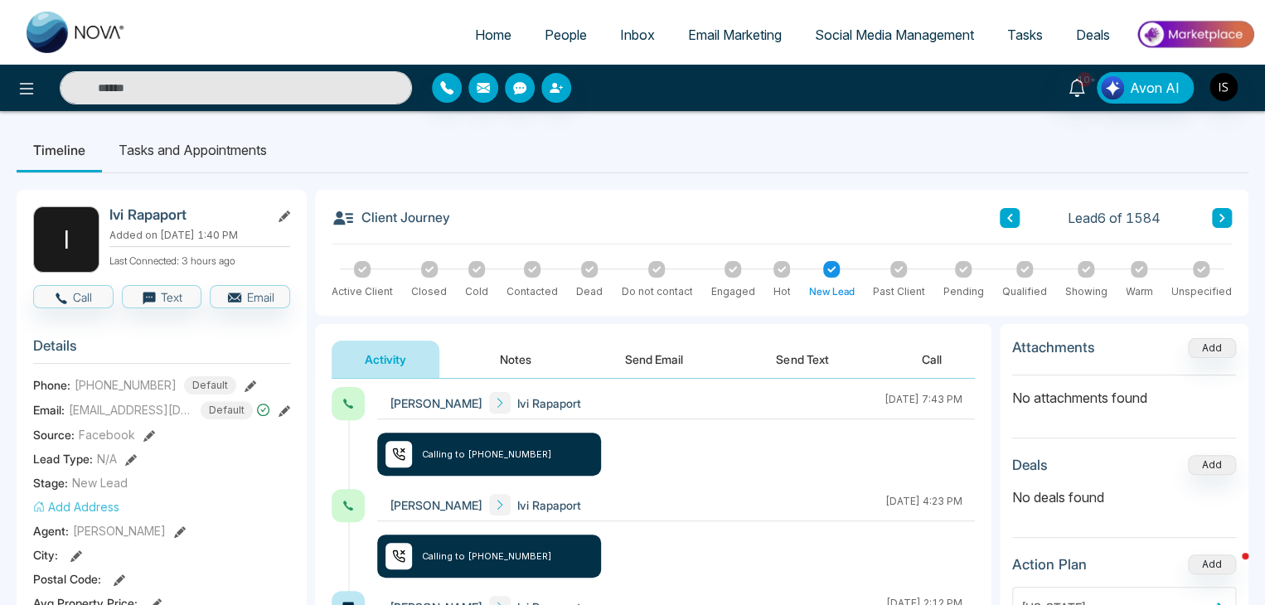
click at [521, 359] on button "Notes" at bounding box center [516, 359] width 98 height 37
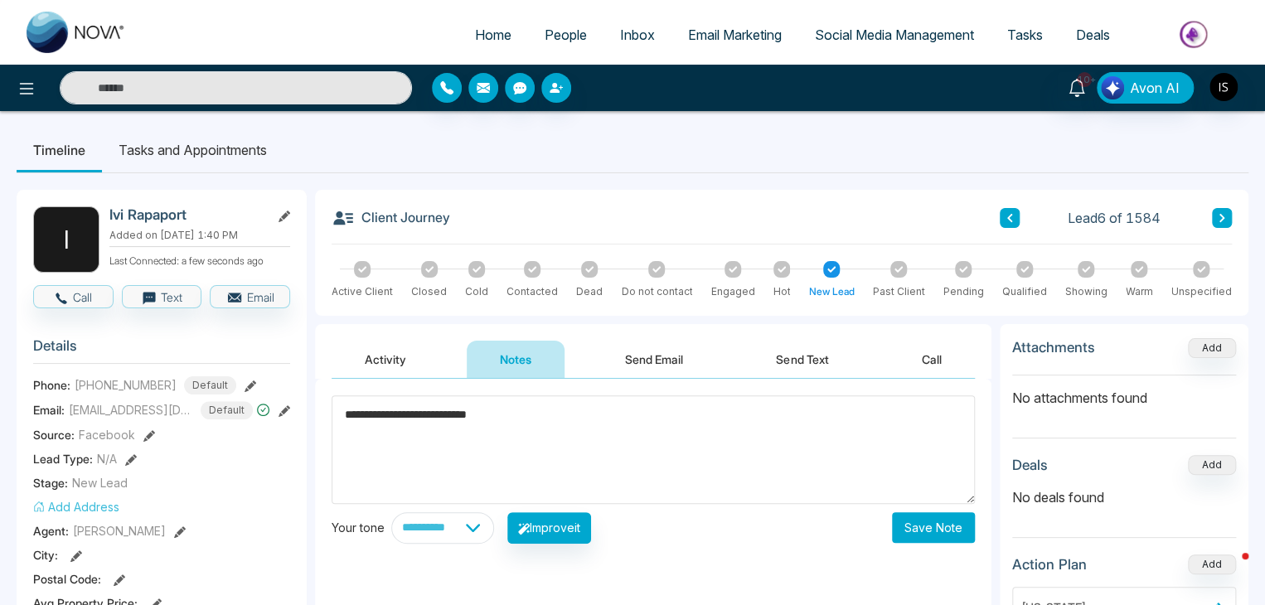
type textarea "**********"
click at [958, 530] on button "Save Note" at bounding box center [933, 527] width 83 height 31
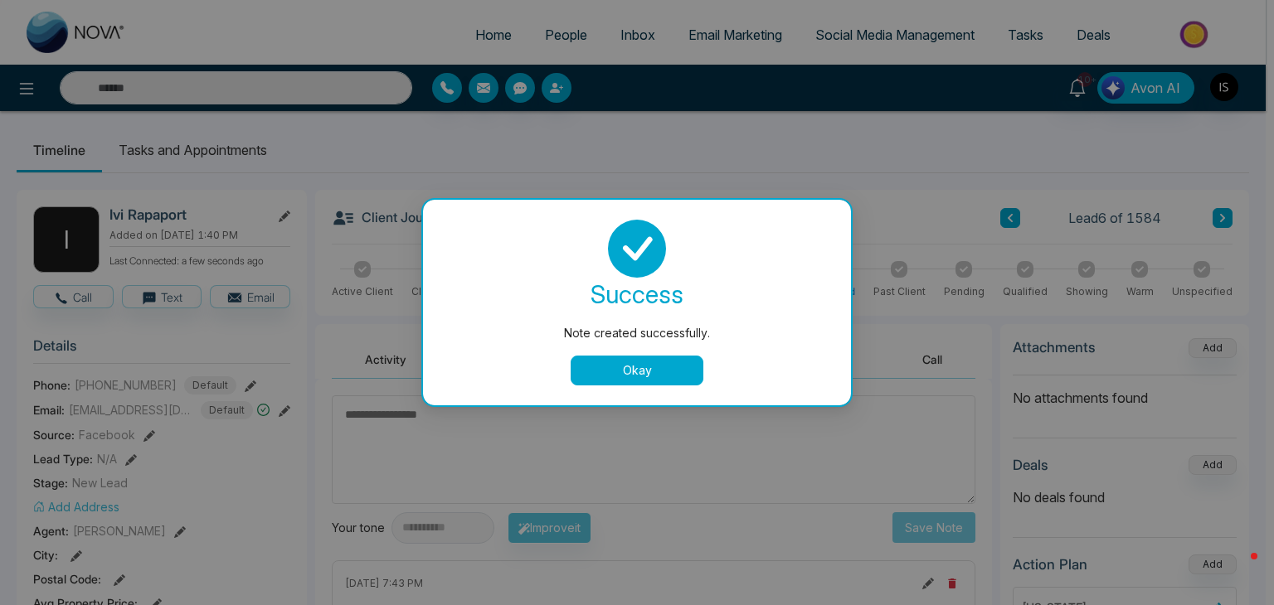
click at [696, 372] on button "Okay" at bounding box center [636, 371] width 133 height 30
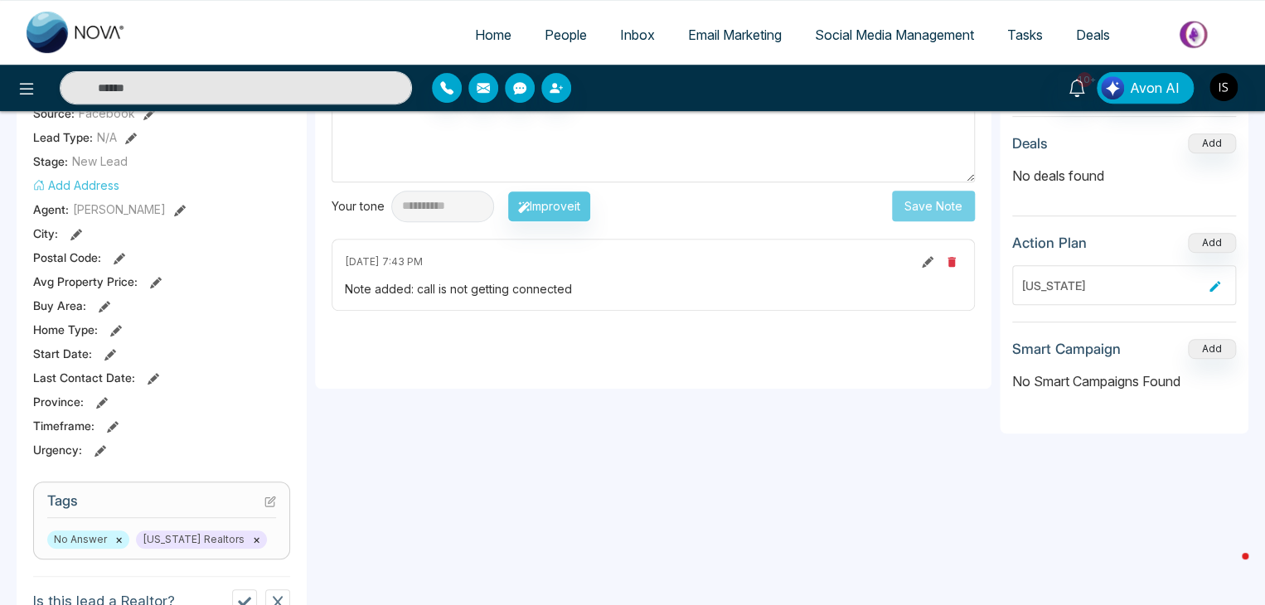
scroll to position [367, 0]
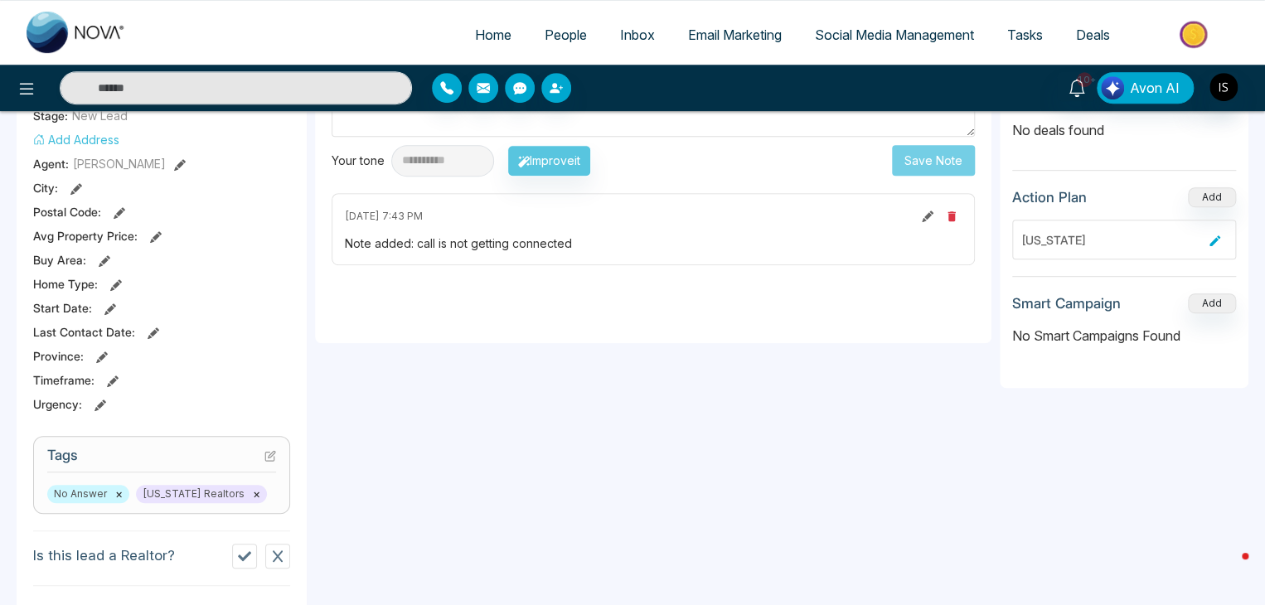
click at [275, 456] on icon at bounding box center [270, 456] width 12 height 12
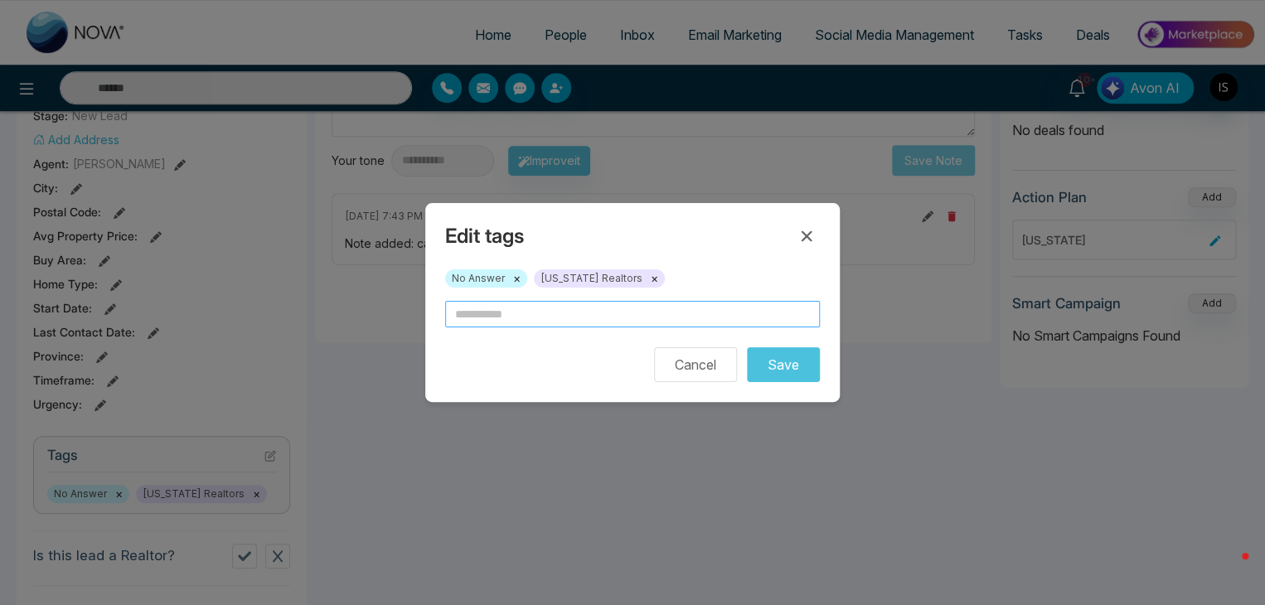
click at [494, 303] on input "text" at bounding box center [632, 314] width 375 height 27
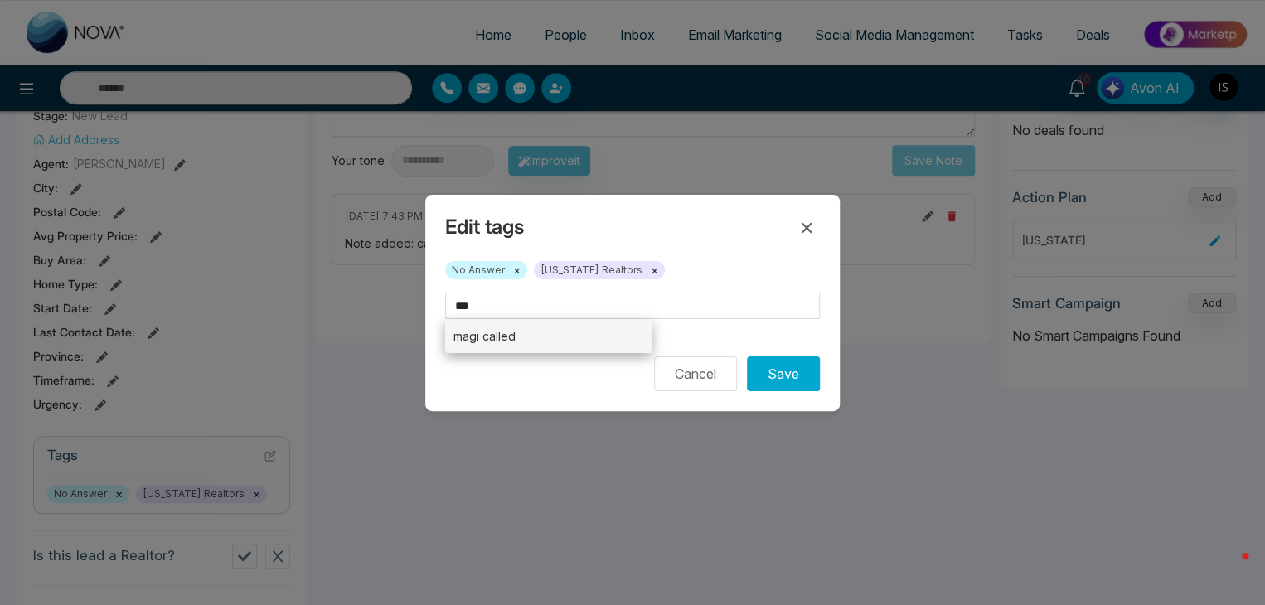
click at [507, 337] on li "magi called" at bounding box center [548, 336] width 206 height 34
type input "**********"
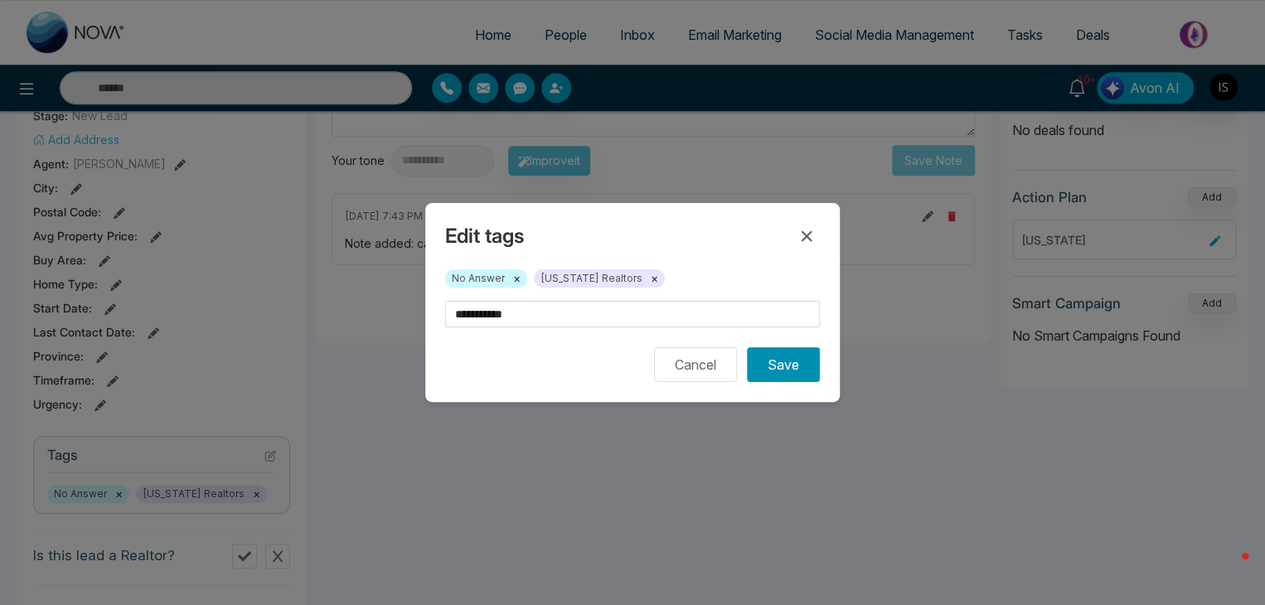
click at [786, 359] on button "Save" at bounding box center [783, 364] width 73 height 35
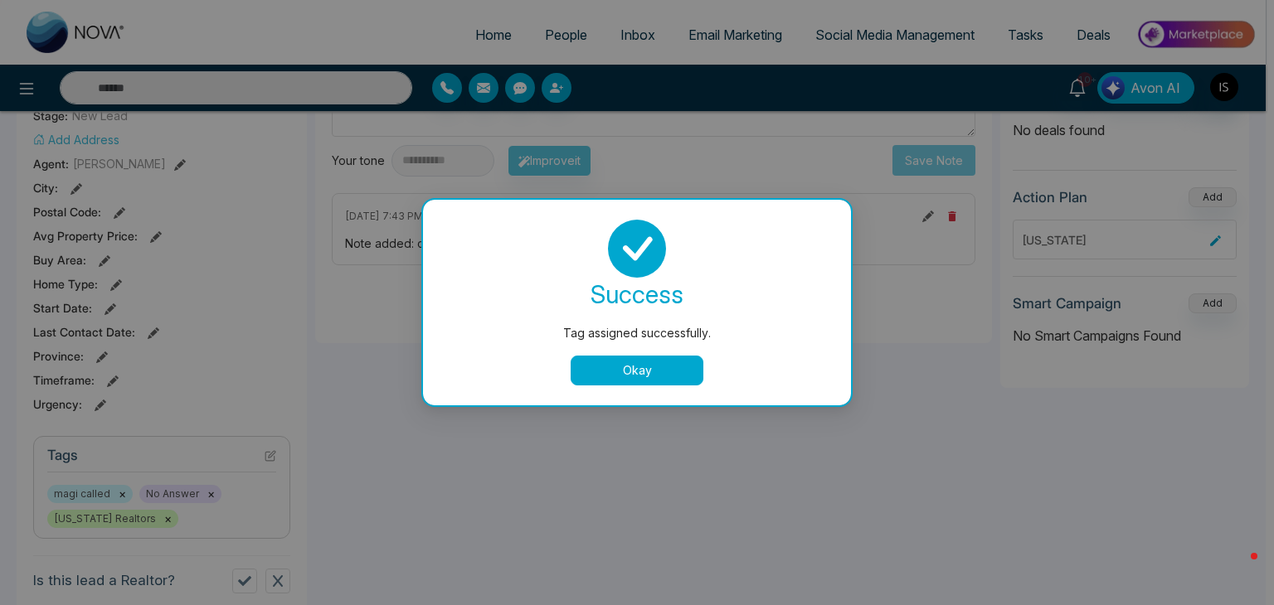
click at [812, 248] on div at bounding box center [637, 249] width 388 height 58
click at [667, 367] on button "Okay" at bounding box center [636, 371] width 133 height 30
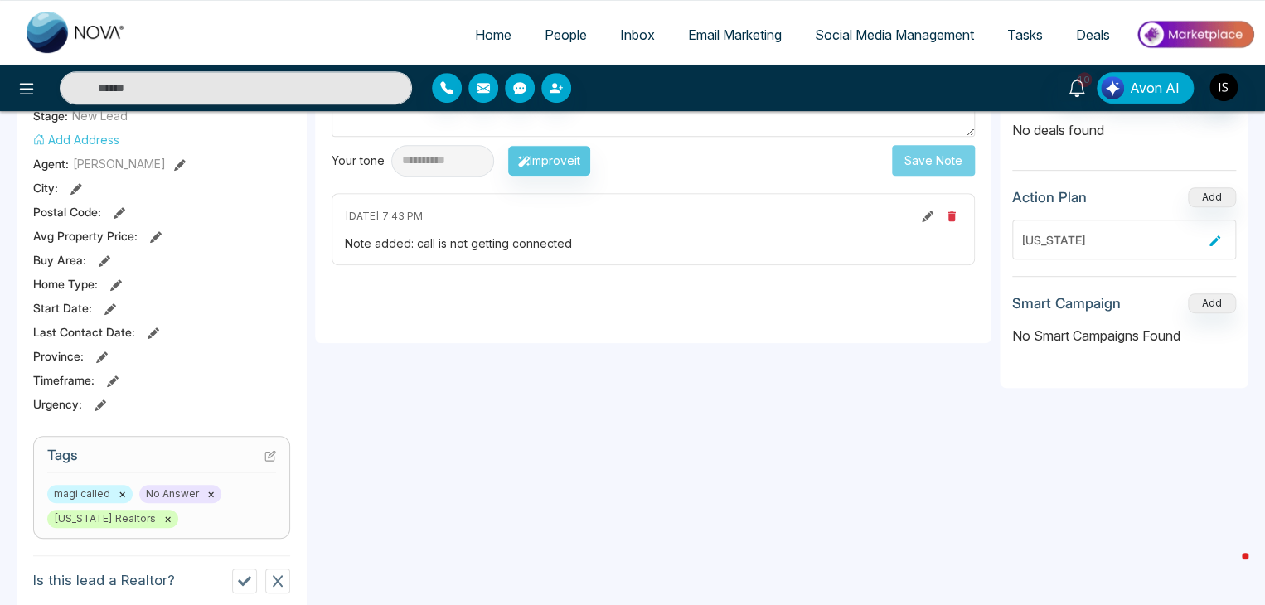
scroll to position [0, 0]
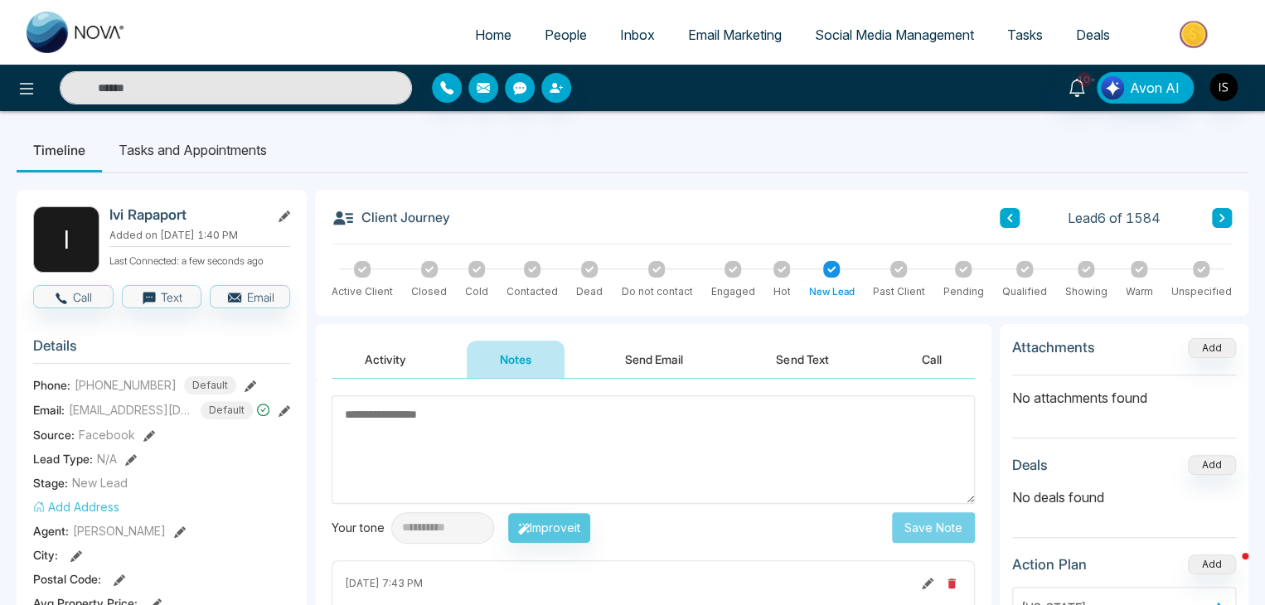
click at [1224, 213] on icon at bounding box center [1222, 218] width 8 height 10
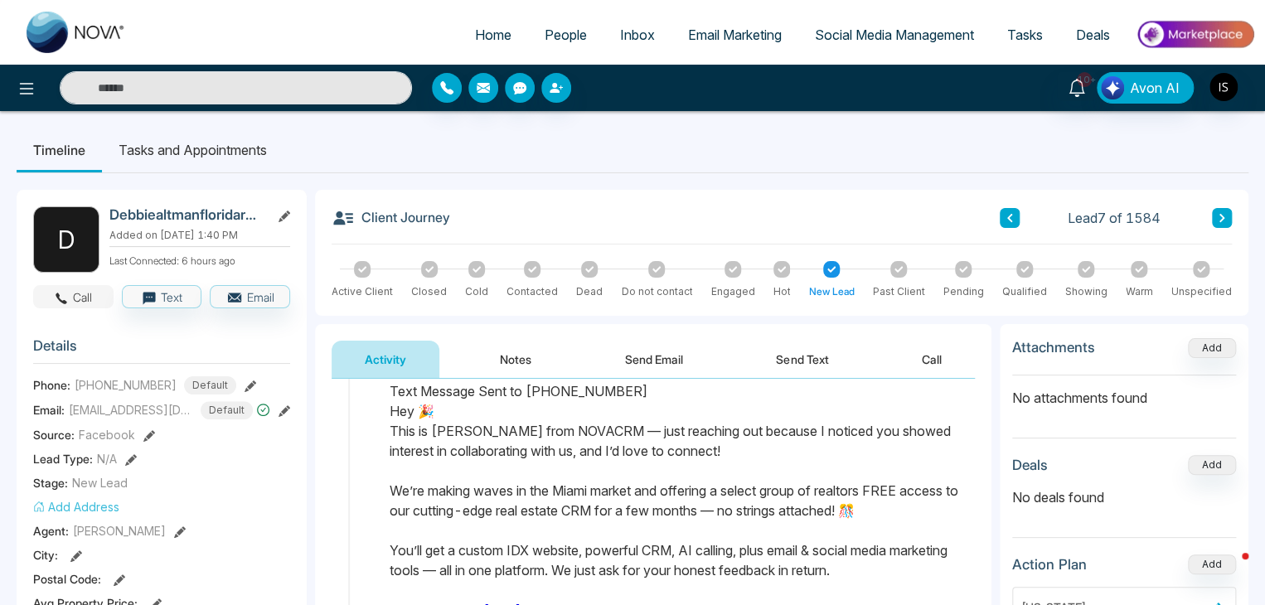
click at [63, 306] on button "Call" at bounding box center [73, 296] width 80 height 23
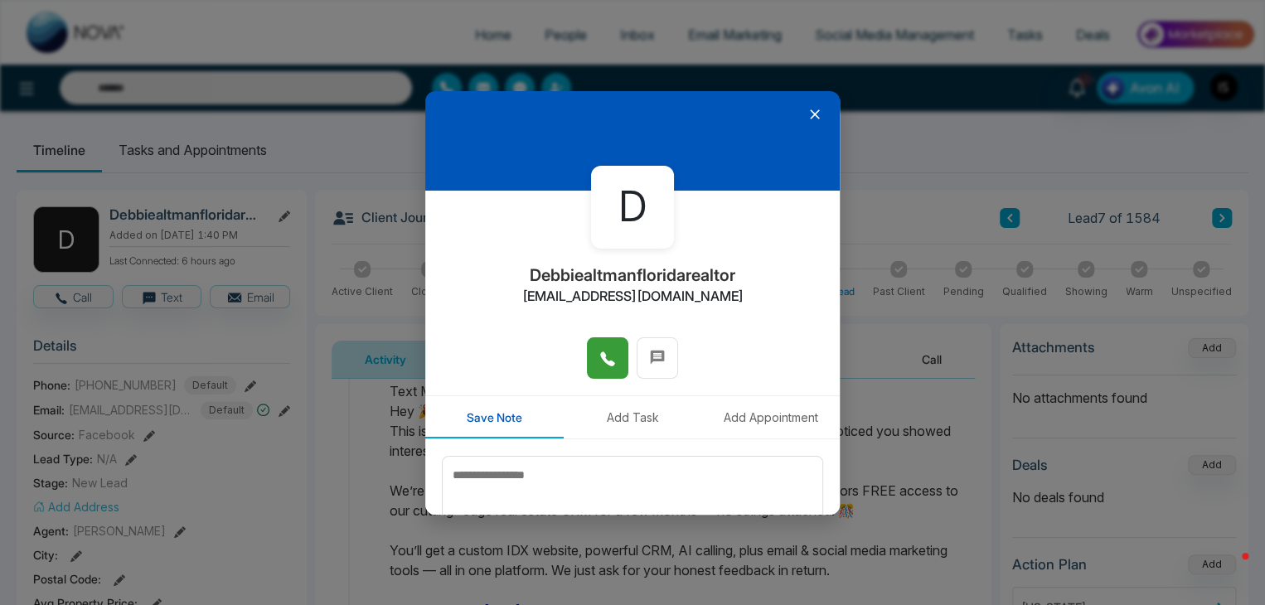
click at [612, 364] on button at bounding box center [607, 357] width 41 height 41
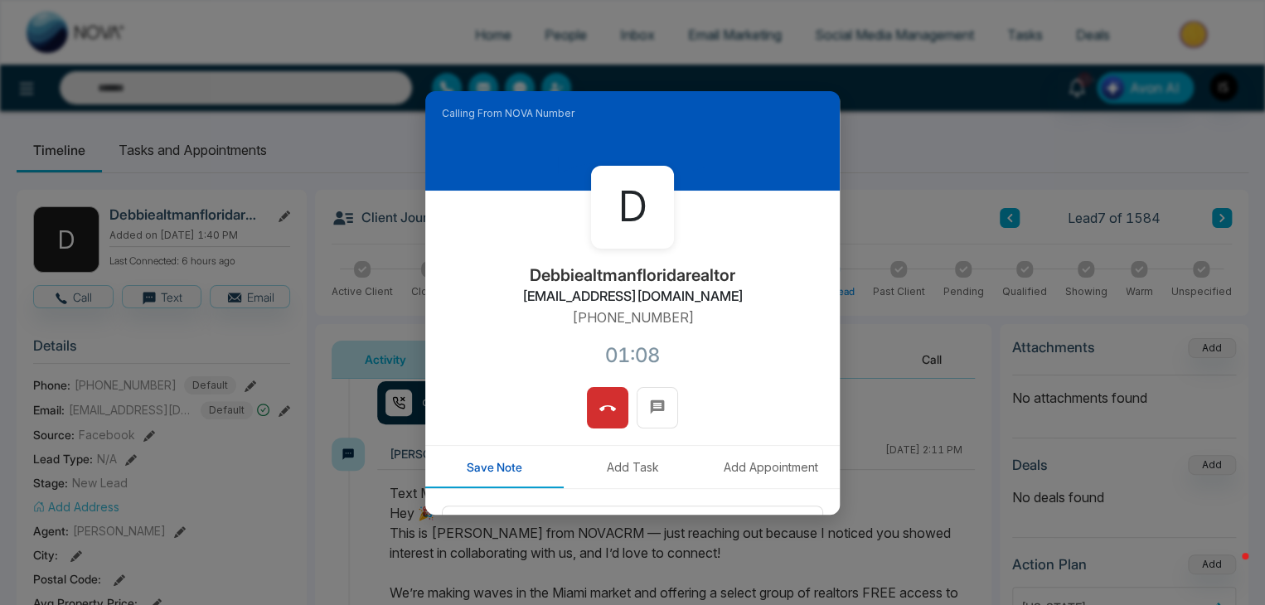
scroll to position [141, 0]
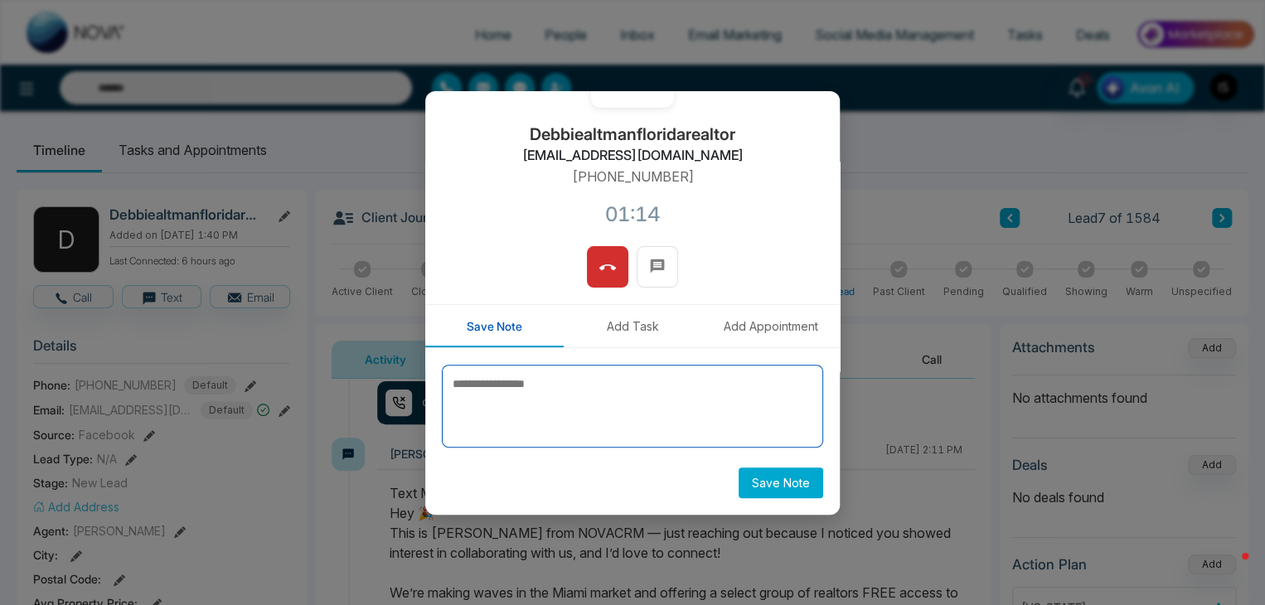
click at [627, 406] on textarea at bounding box center [632, 406] width 381 height 83
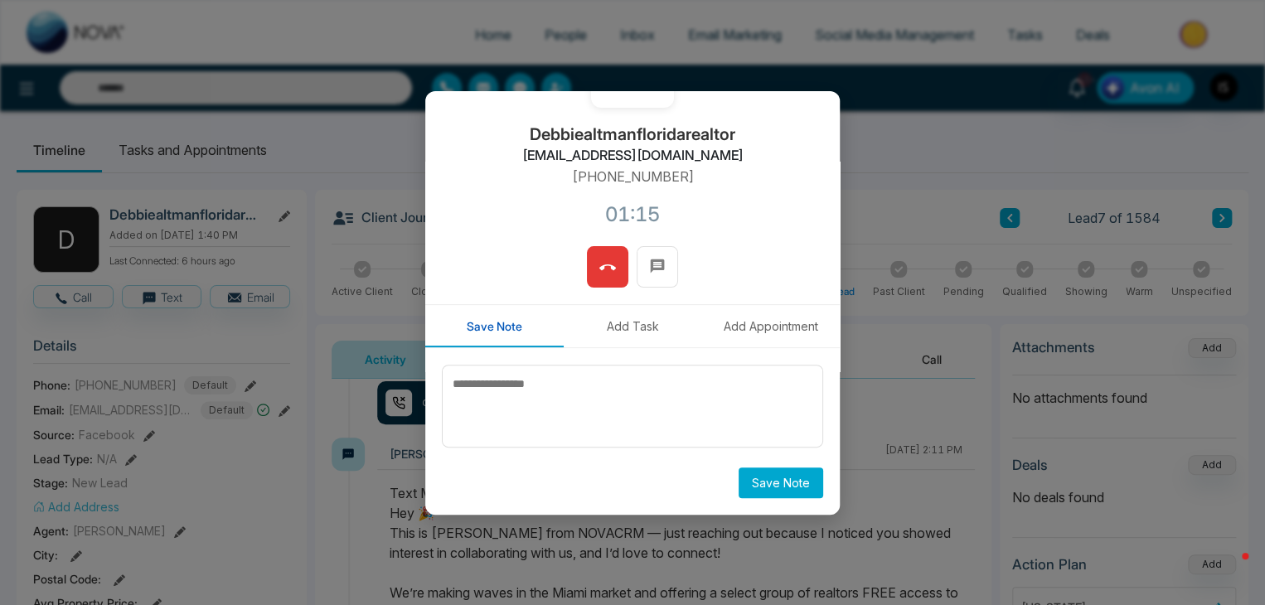
click at [600, 260] on icon at bounding box center [607, 268] width 17 height 17
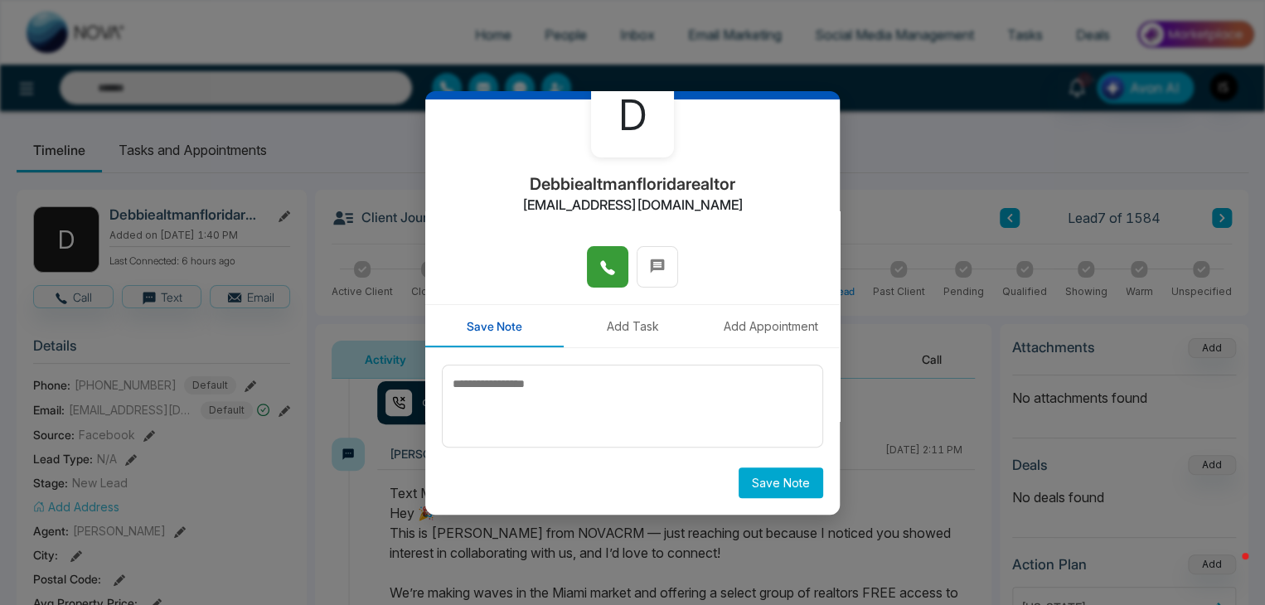
scroll to position [91, 0]
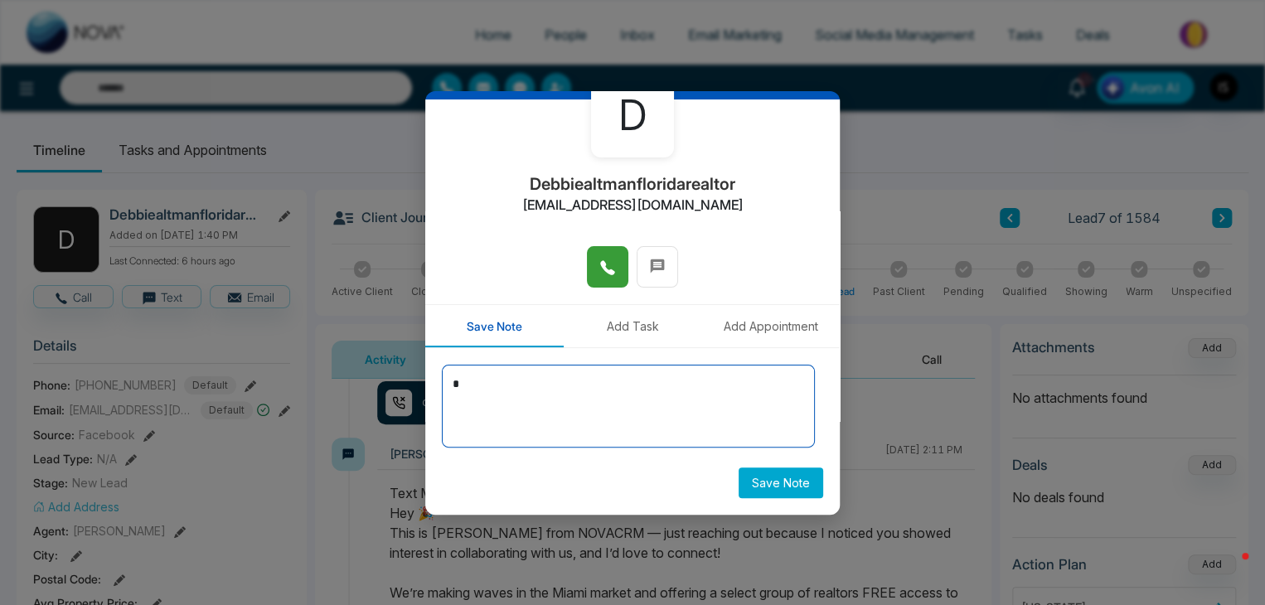
click at [560, 382] on textarea "*" at bounding box center [628, 406] width 373 height 83
click at [537, 379] on textarea "**********" at bounding box center [628, 406] width 373 height 83
type textarea "**********"
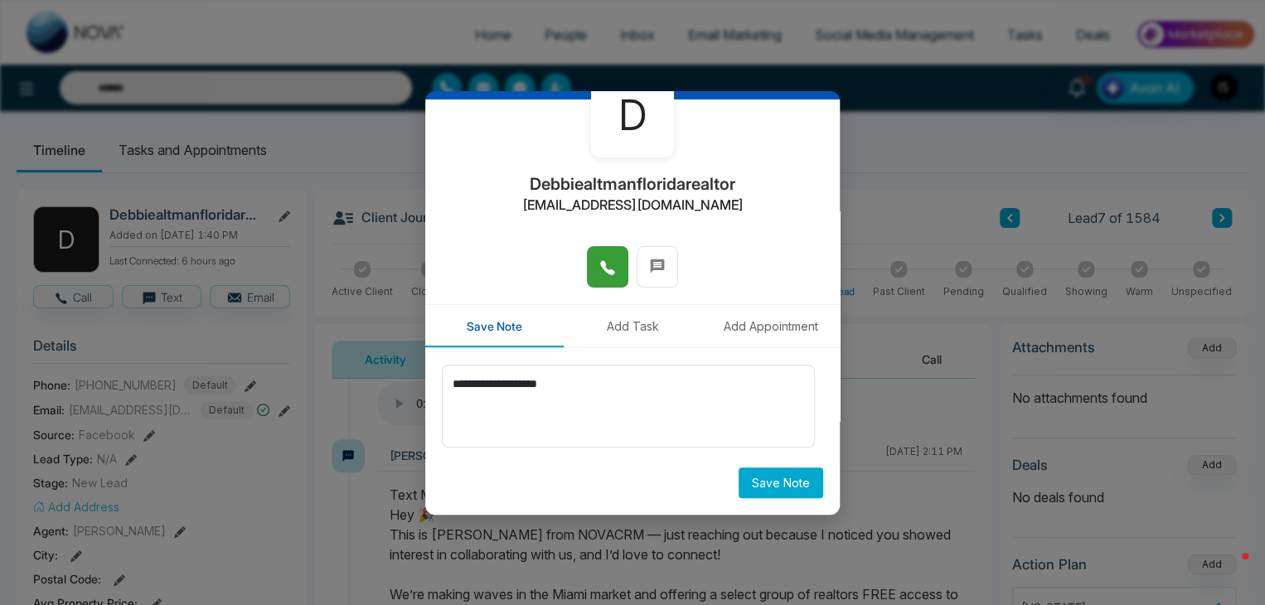
click at [784, 491] on button "Save Note" at bounding box center [781, 483] width 85 height 31
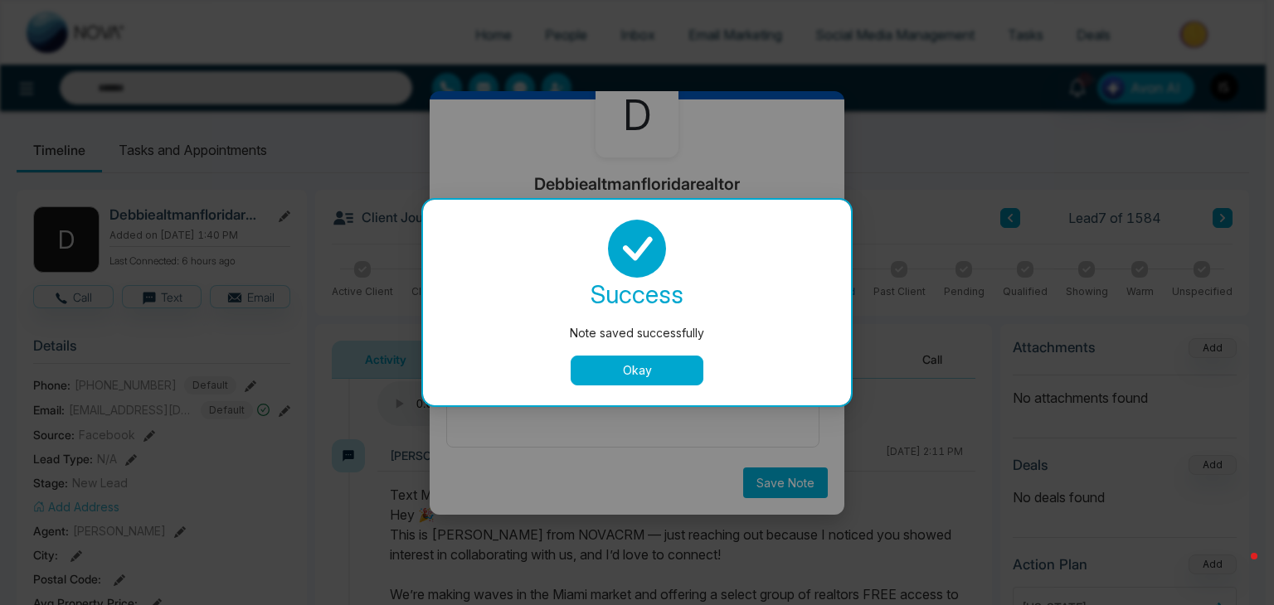
click at [670, 369] on button "Okay" at bounding box center [636, 371] width 133 height 30
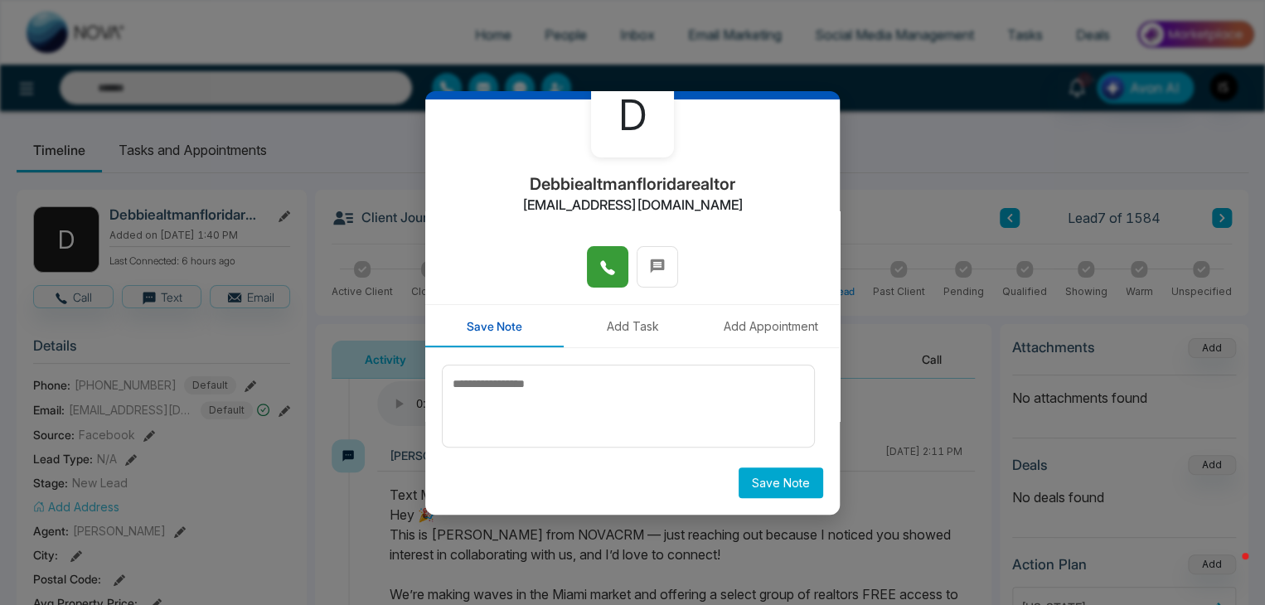
scroll to position [0, 0]
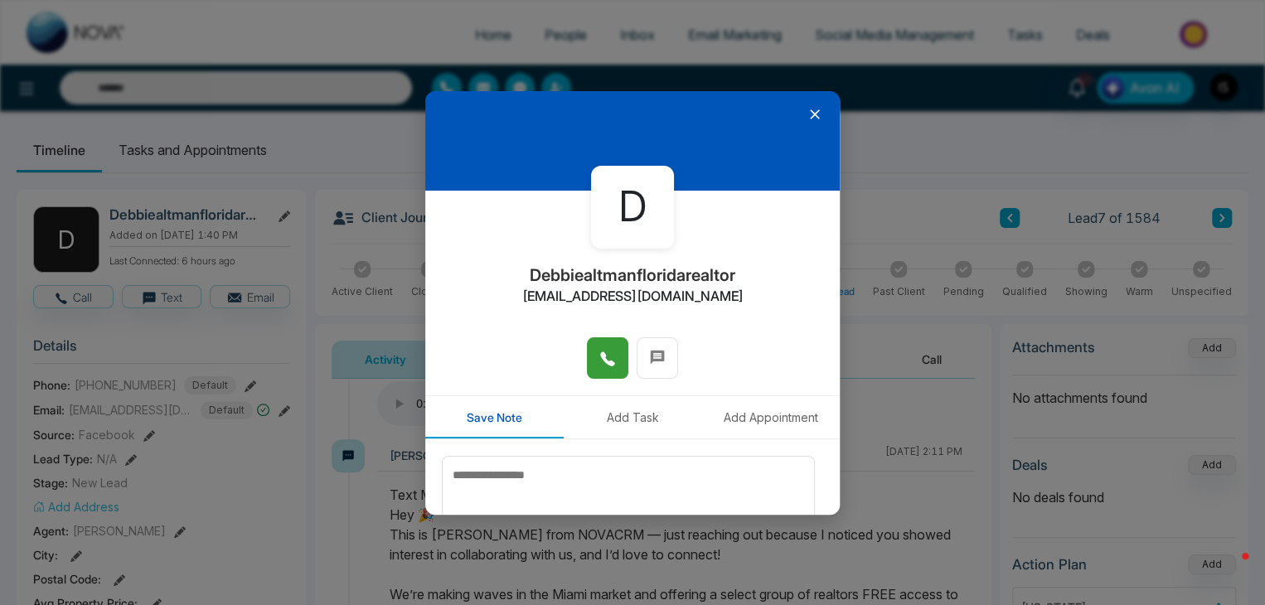
click at [810, 113] on icon at bounding box center [815, 114] width 10 height 10
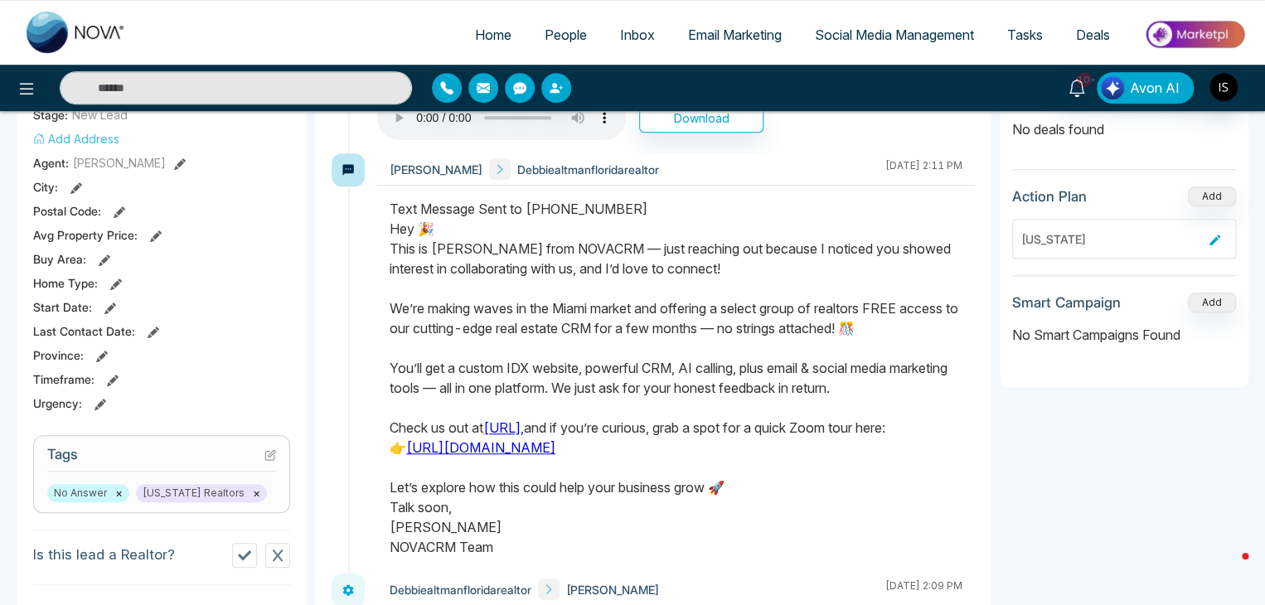
scroll to position [395, 0]
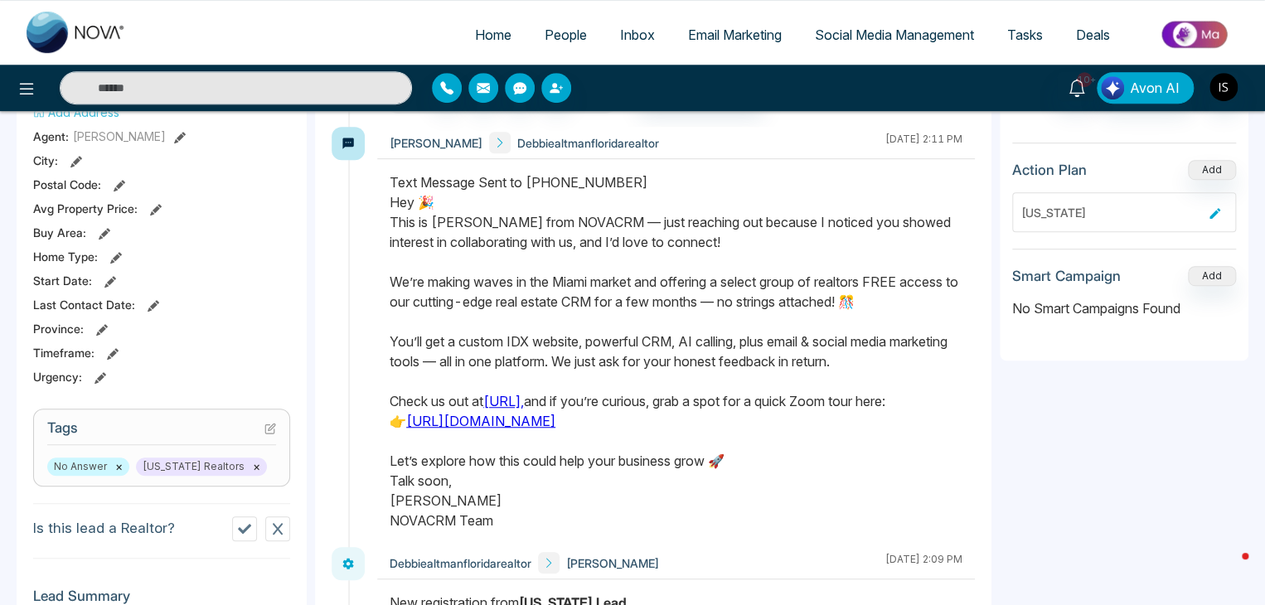
click at [269, 425] on icon at bounding box center [270, 429] width 12 height 12
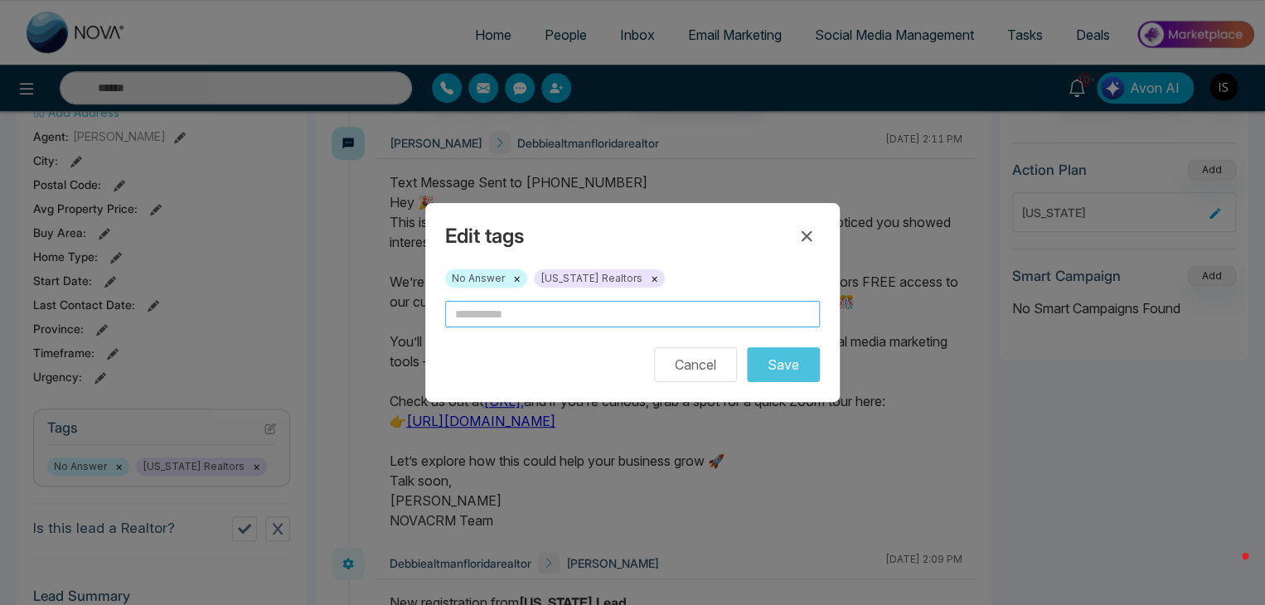
click at [494, 326] on input "text" at bounding box center [632, 314] width 375 height 27
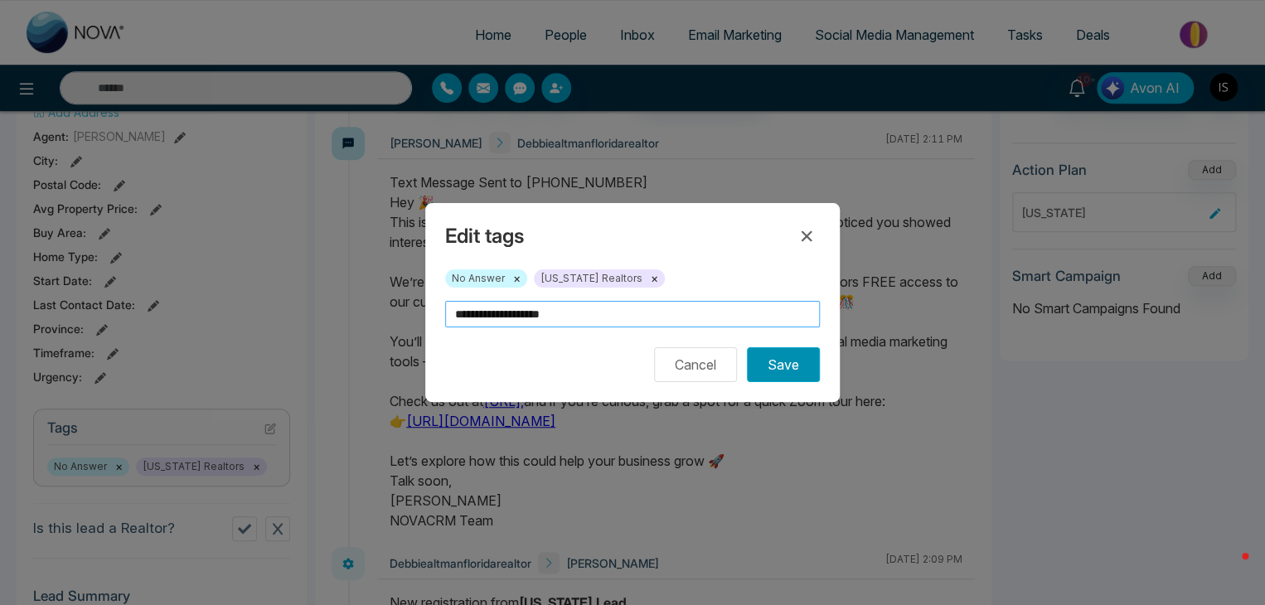
type input "**********"
click at [772, 361] on button "Save" at bounding box center [783, 364] width 73 height 35
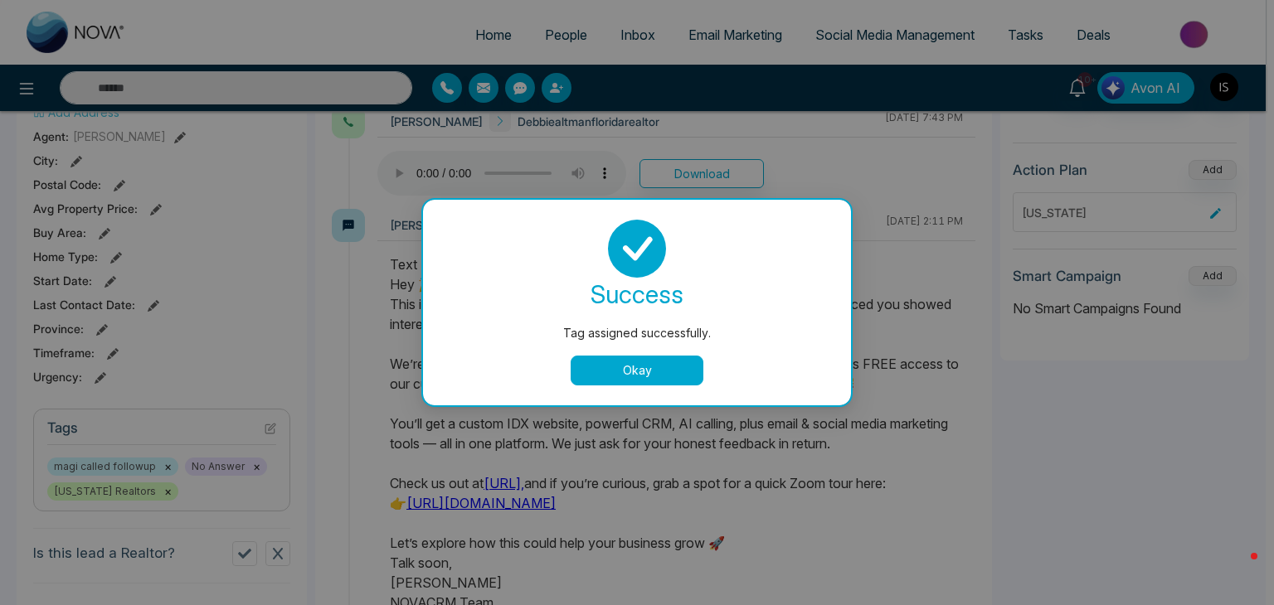
click at [690, 361] on button "Okay" at bounding box center [636, 371] width 133 height 30
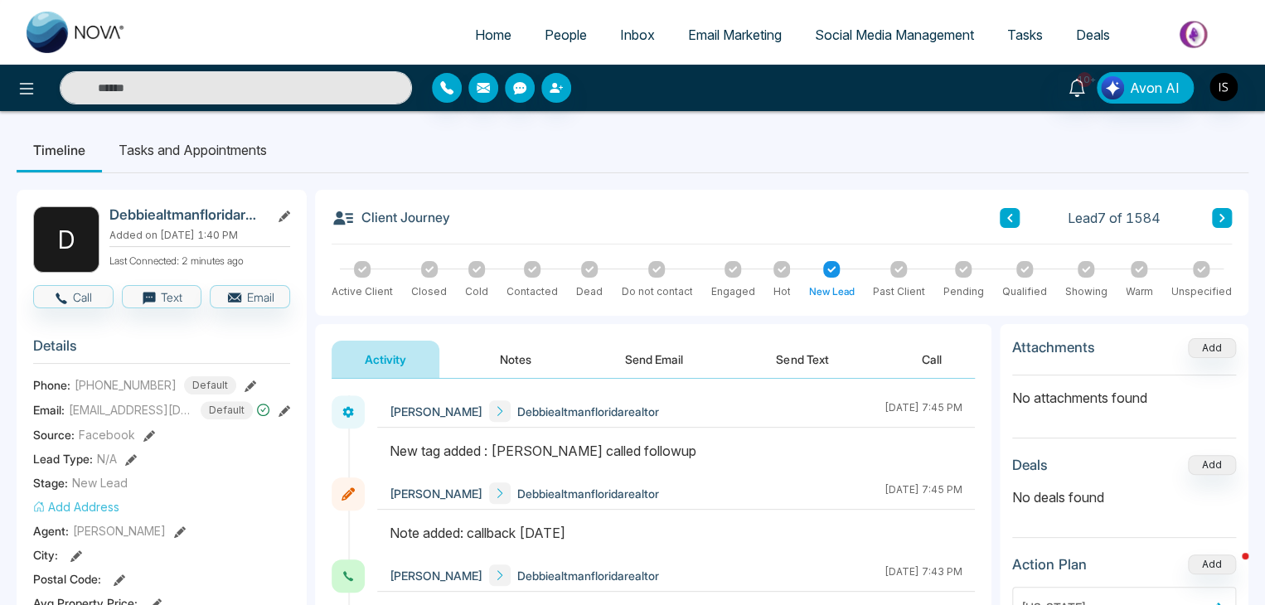
scroll to position [0, 0]
click at [1221, 218] on icon at bounding box center [1222, 218] width 5 height 8
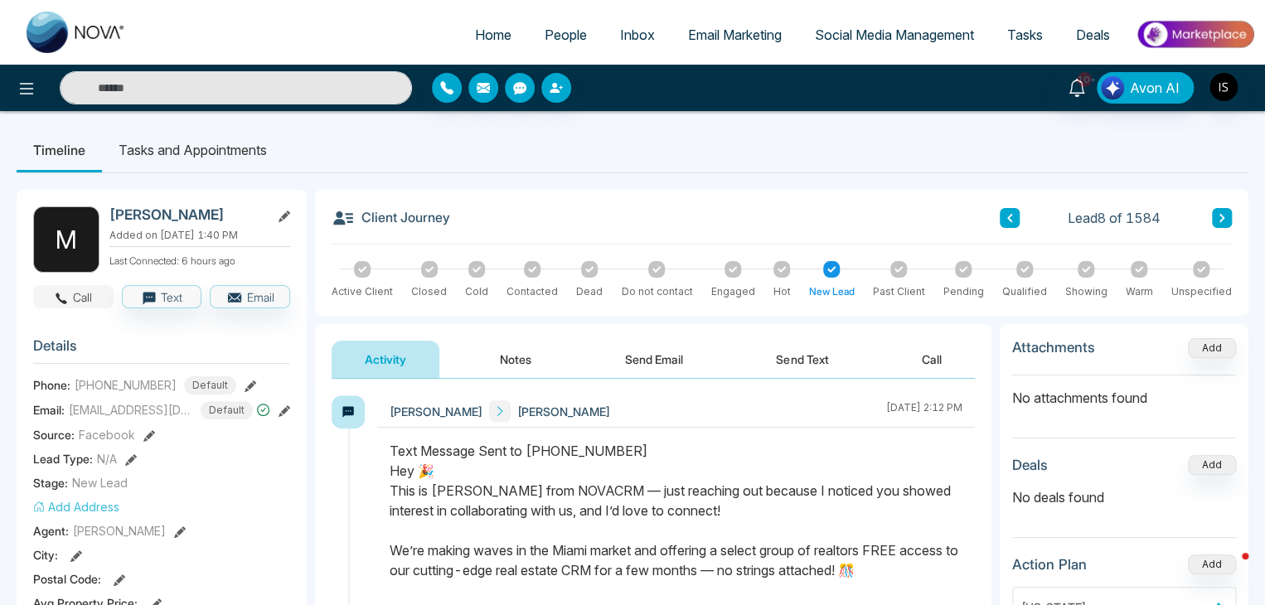
click at [84, 294] on button "Call" at bounding box center [73, 296] width 80 height 23
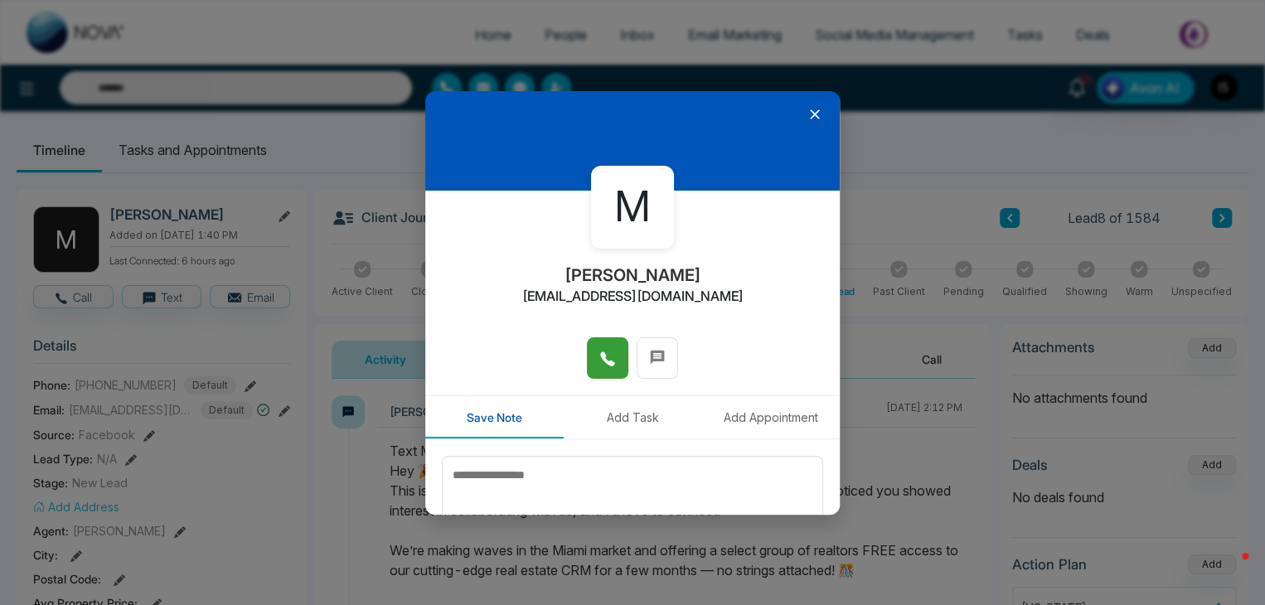
click at [609, 375] on button at bounding box center [607, 357] width 41 height 41
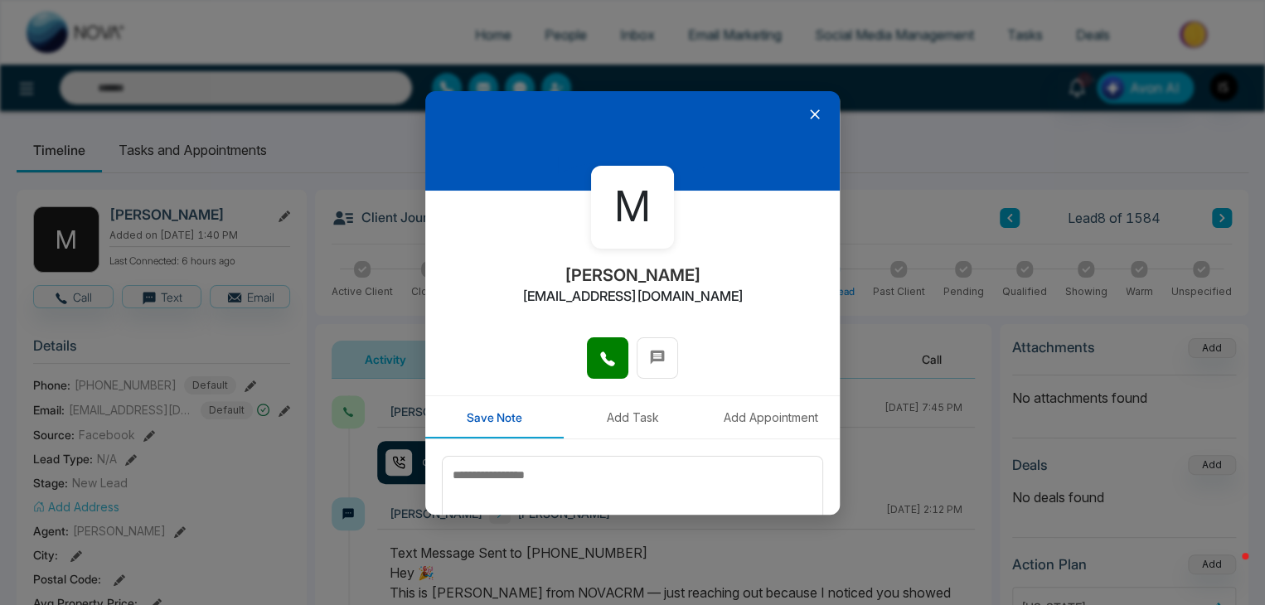
click at [807, 115] on icon at bounding box center [815, 114] width 17 height 17
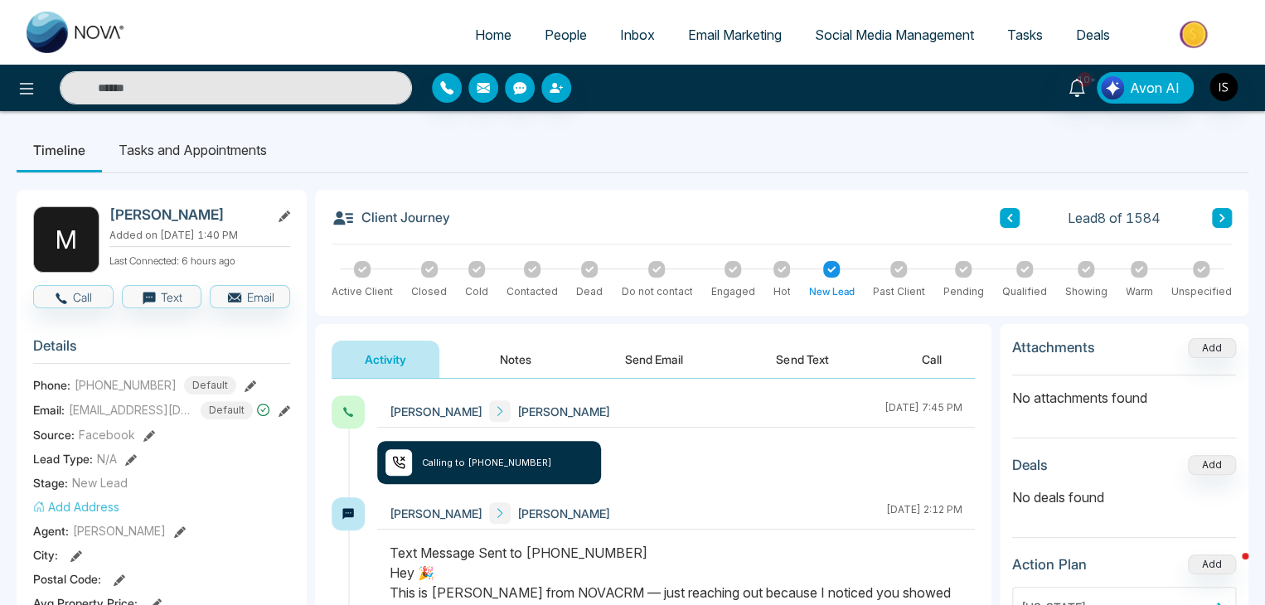
click at [504, 366] on button "Notes" at bounding box center [516, 359] width 98 height 37
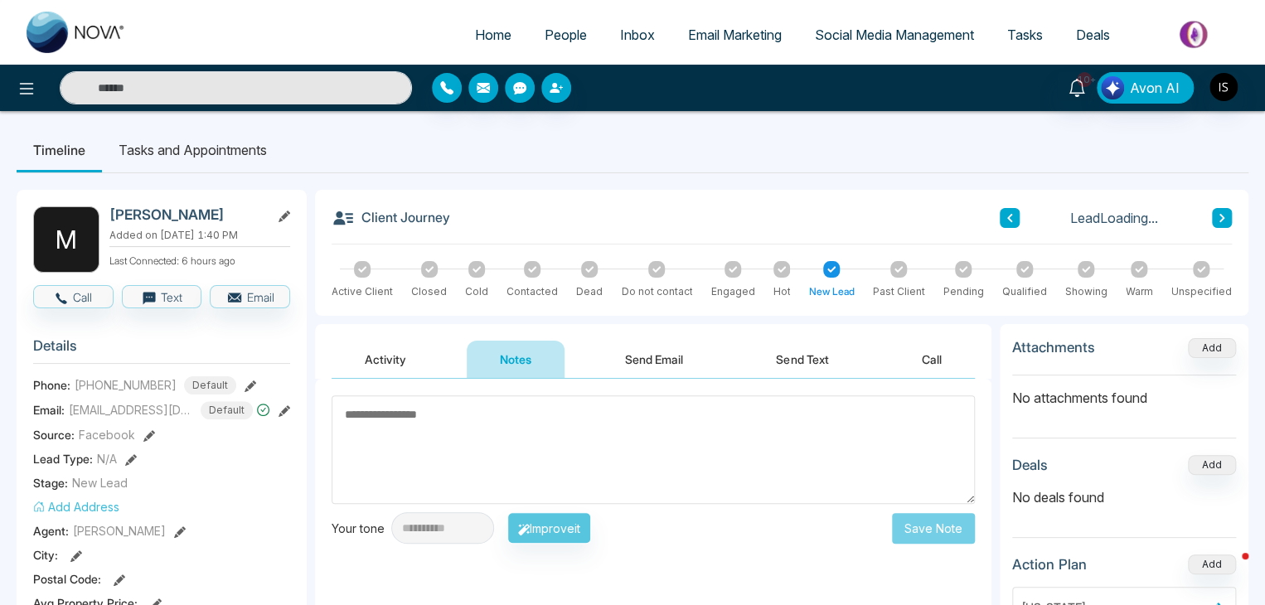
click at [412, 452] on textarea at bounding box center [653, 449] width 643 height 109
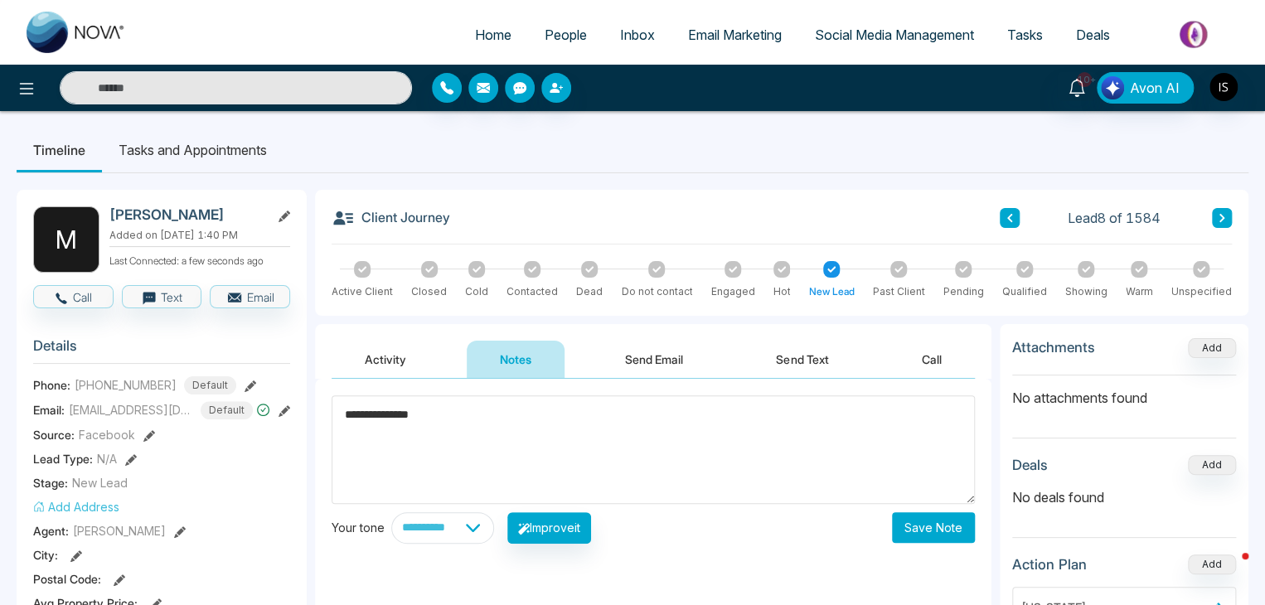
type textarea "**********"
click at [944, 532] on button "Save Note" at bounding box center [933, 527] width 83 height 31
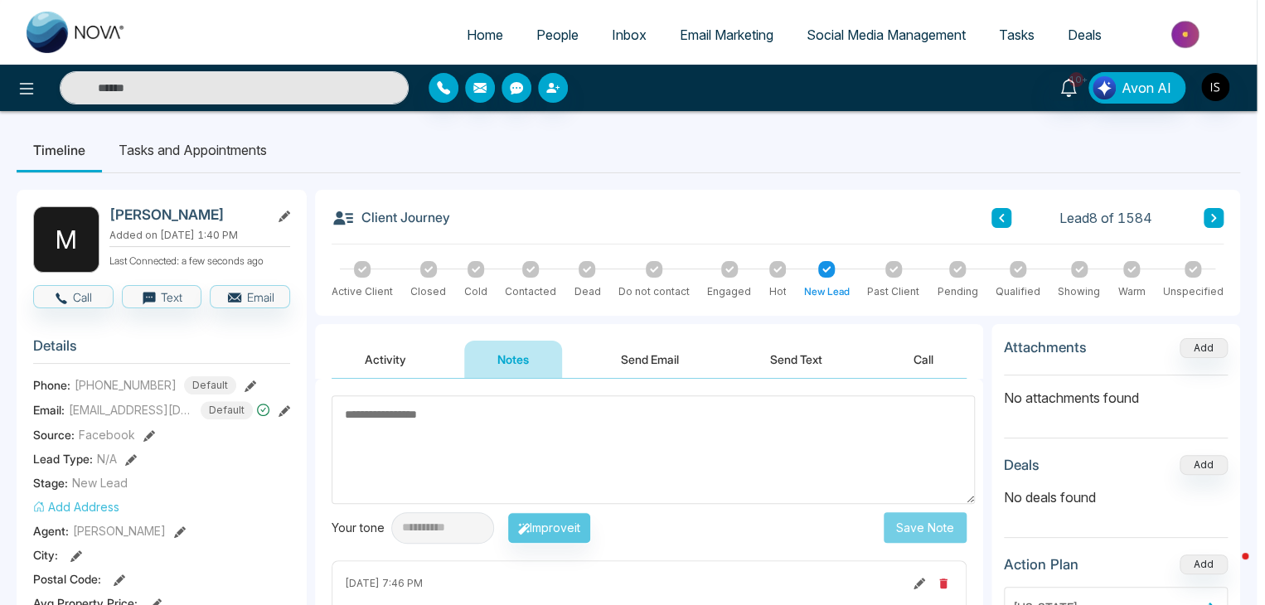
scroll to position [400, 0]
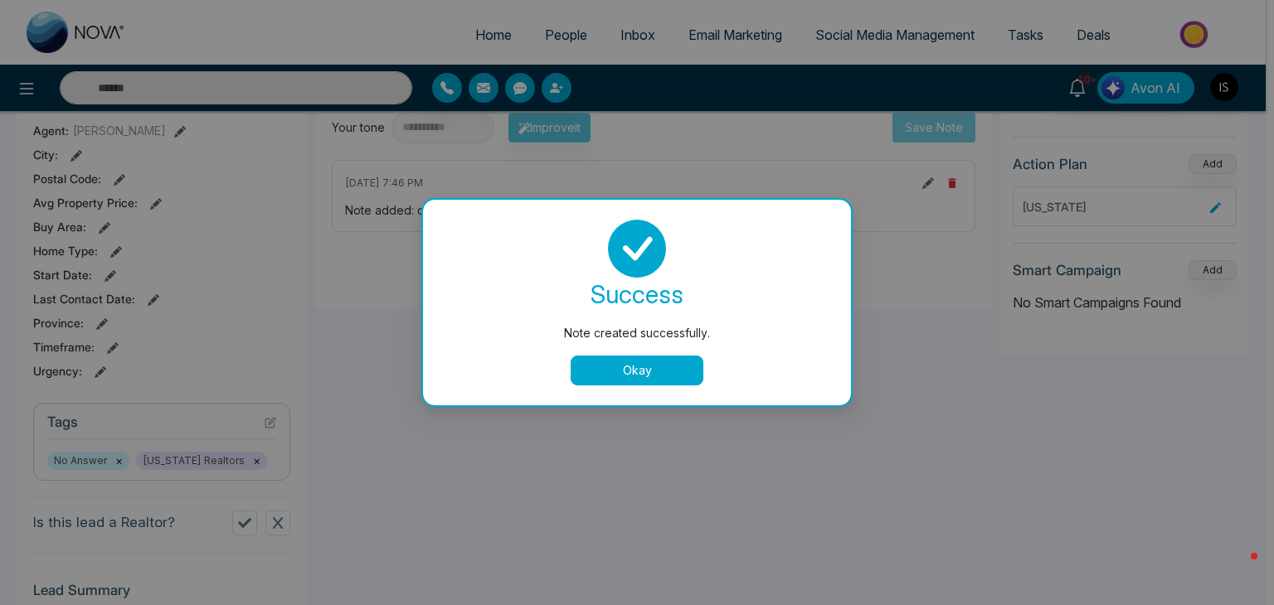
click at [626, 366] on button "Okay" at bounding box center [636, 371] width 133 height 30
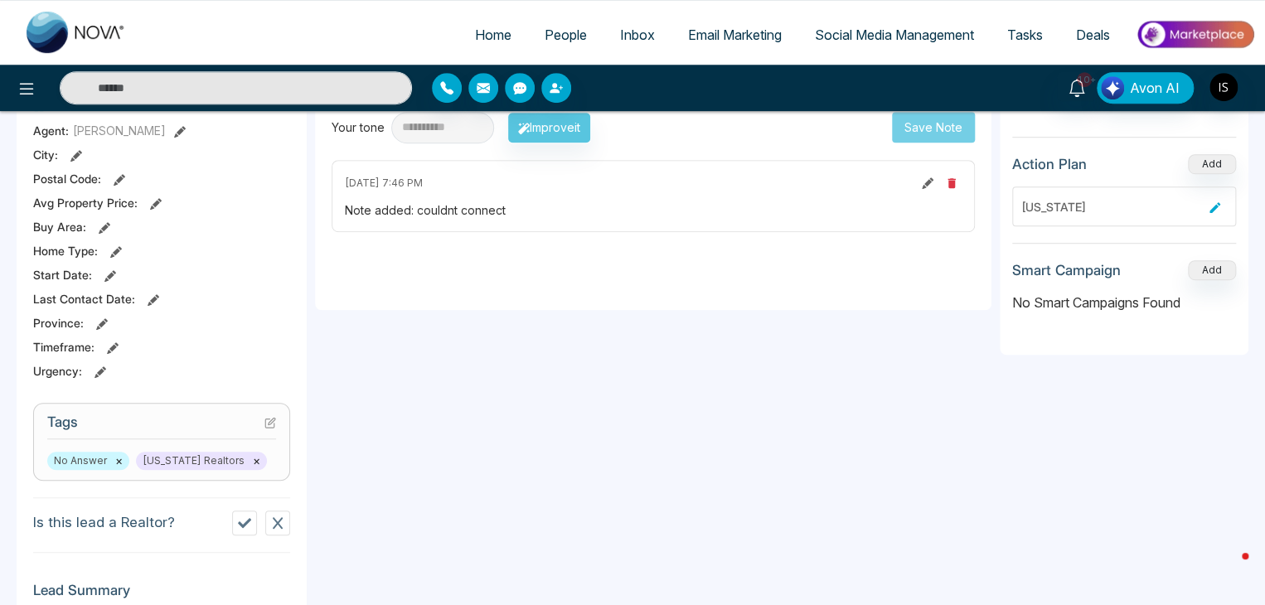
click at [266, 425] on icon at bounding box center [270, 423] width 12 height 12
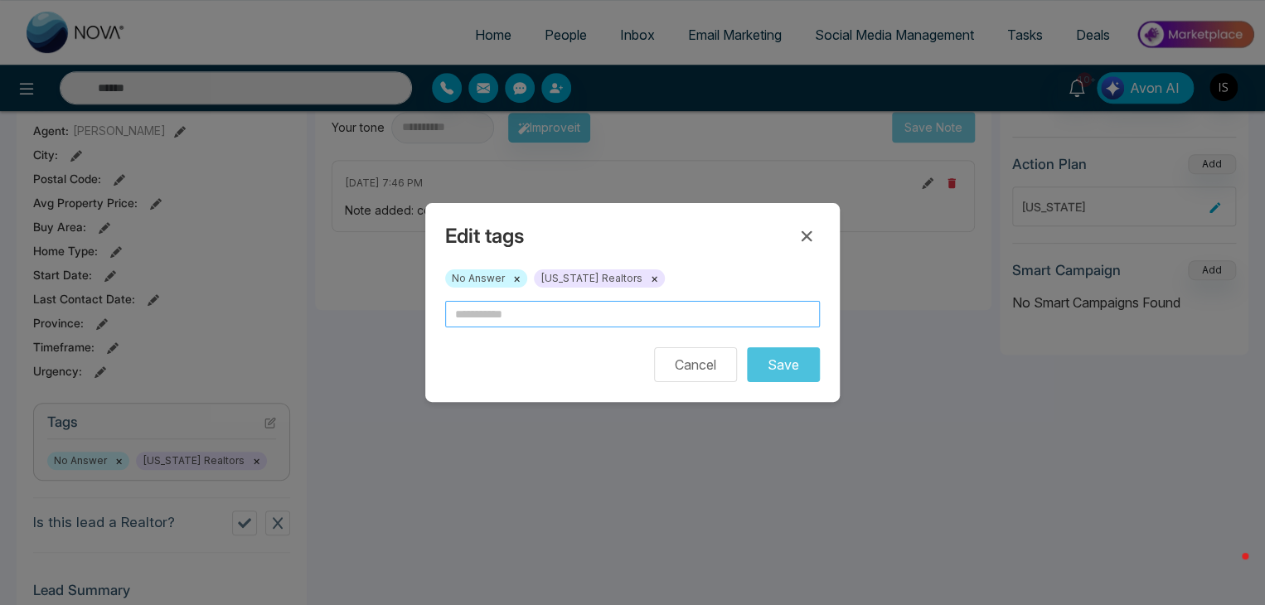
click at [493, 323] on input "text" at bounding box center [632, 314] width 375 height 27
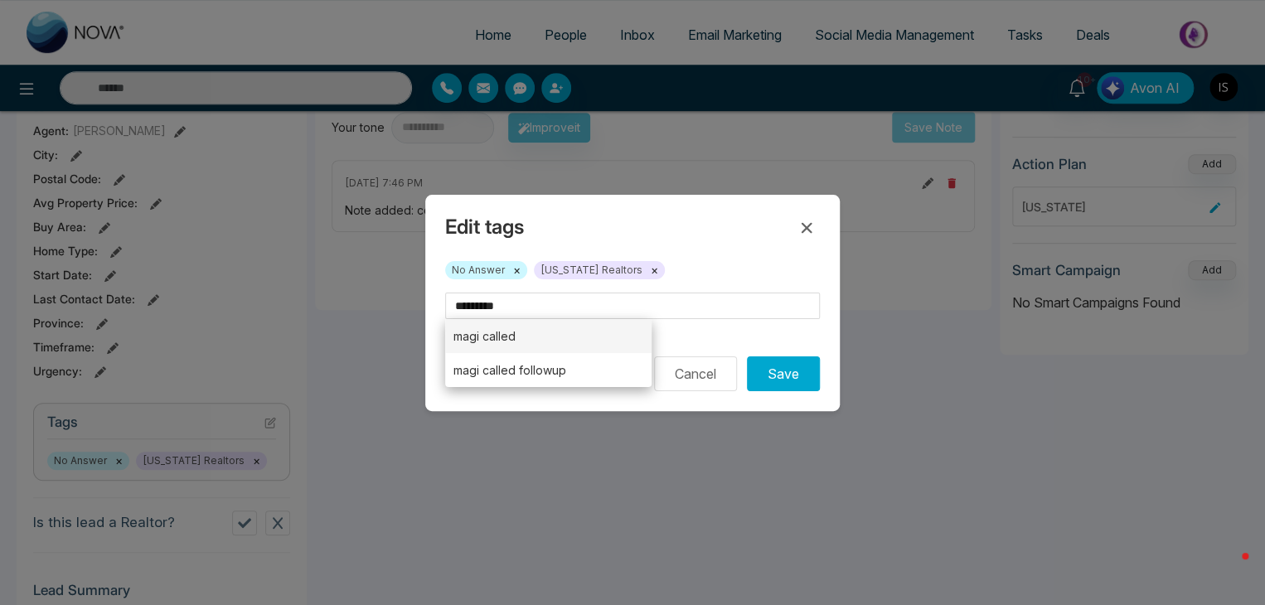
click at [522, 337] on li "magi called" at bounding box center [548, 336] width 206 height 34
type input "**********"
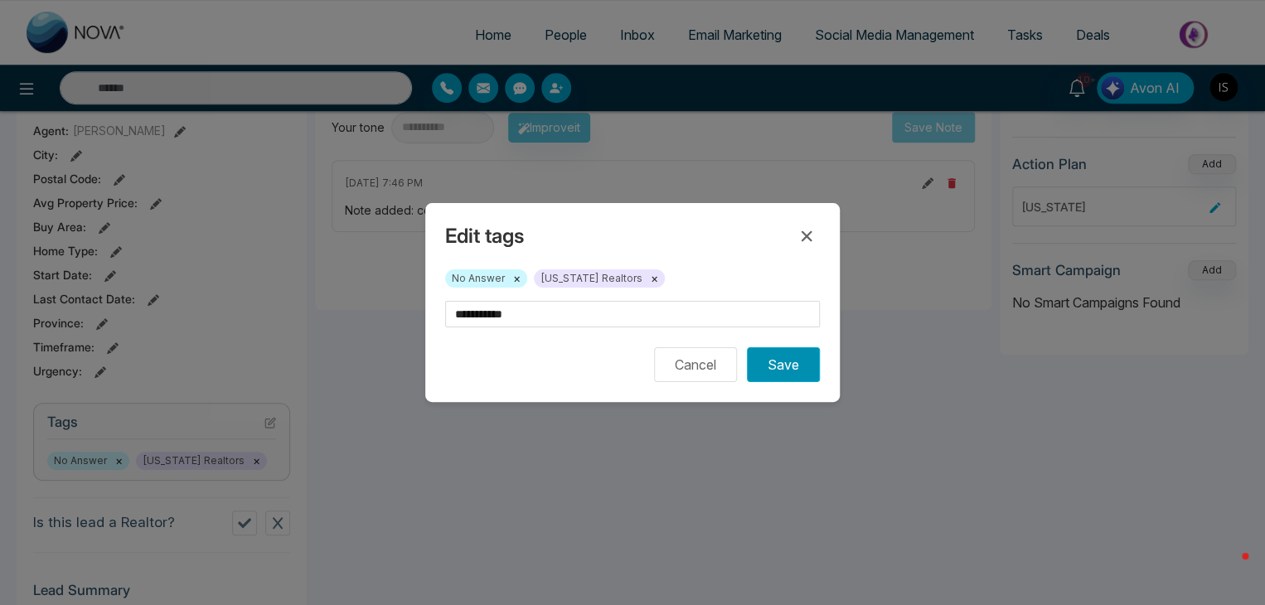
click at [769, 359] on button "Save" at bounding box center [783, 364] width 73 height 35
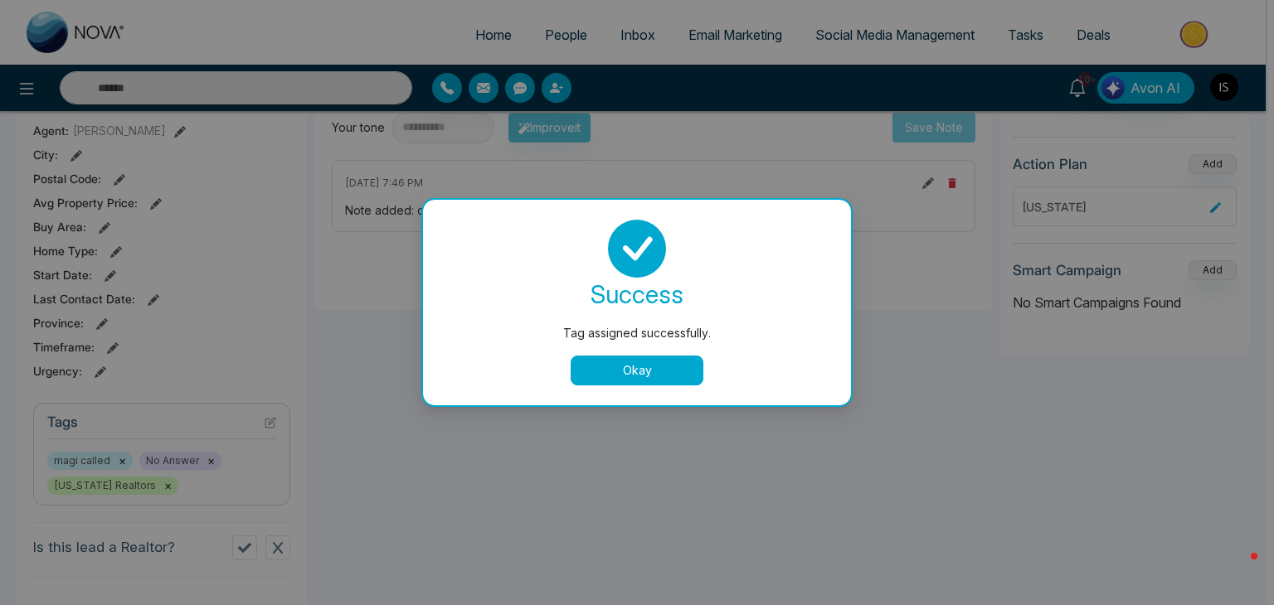
click at [662, 372] on button "Okay" at bounding box center [636, 371] width 133 height 30
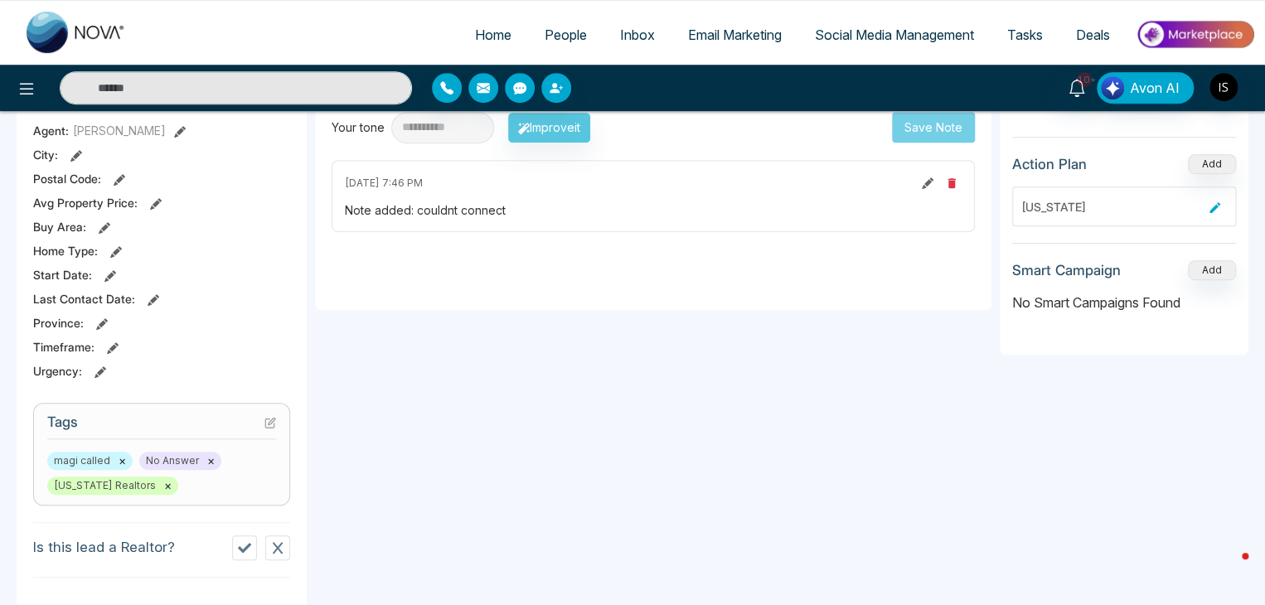
scroll to position [0, 0]
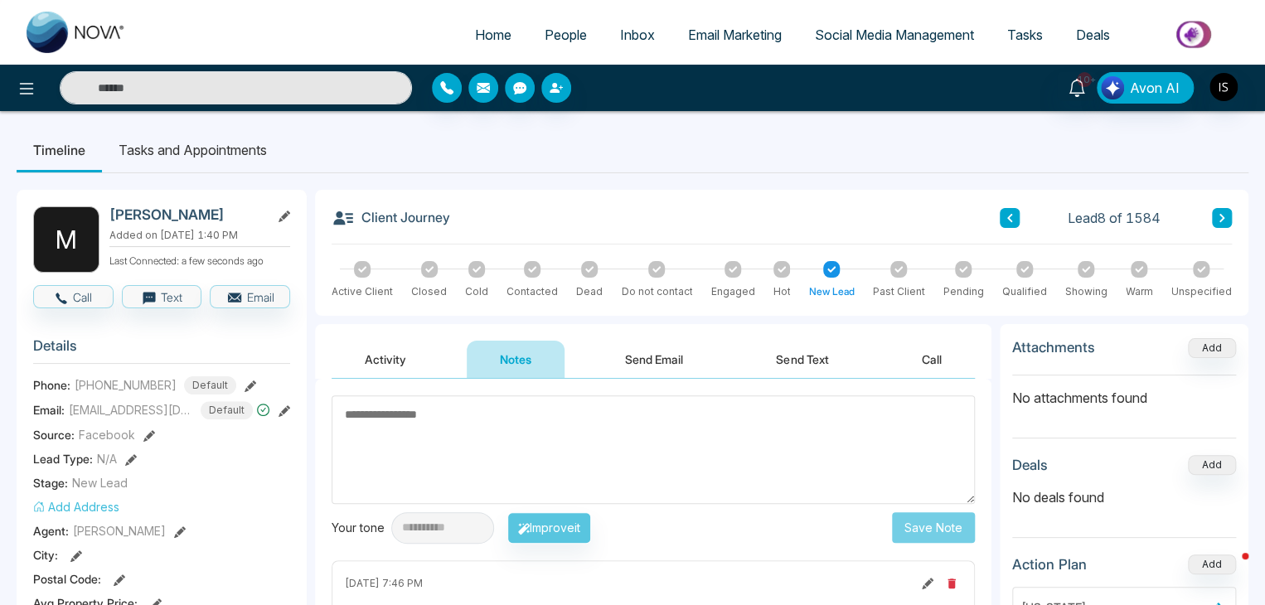
click at [1222, 218] on icon at bounding box center [1222, 218] width 5 height 8
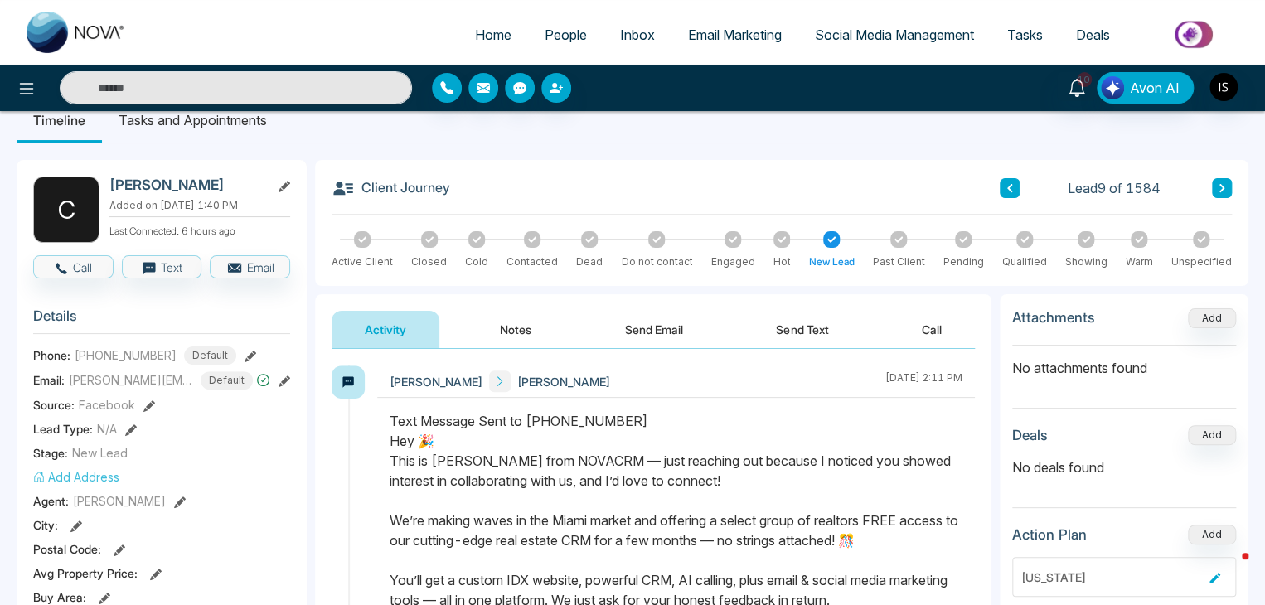
scroll to position [16, 0]
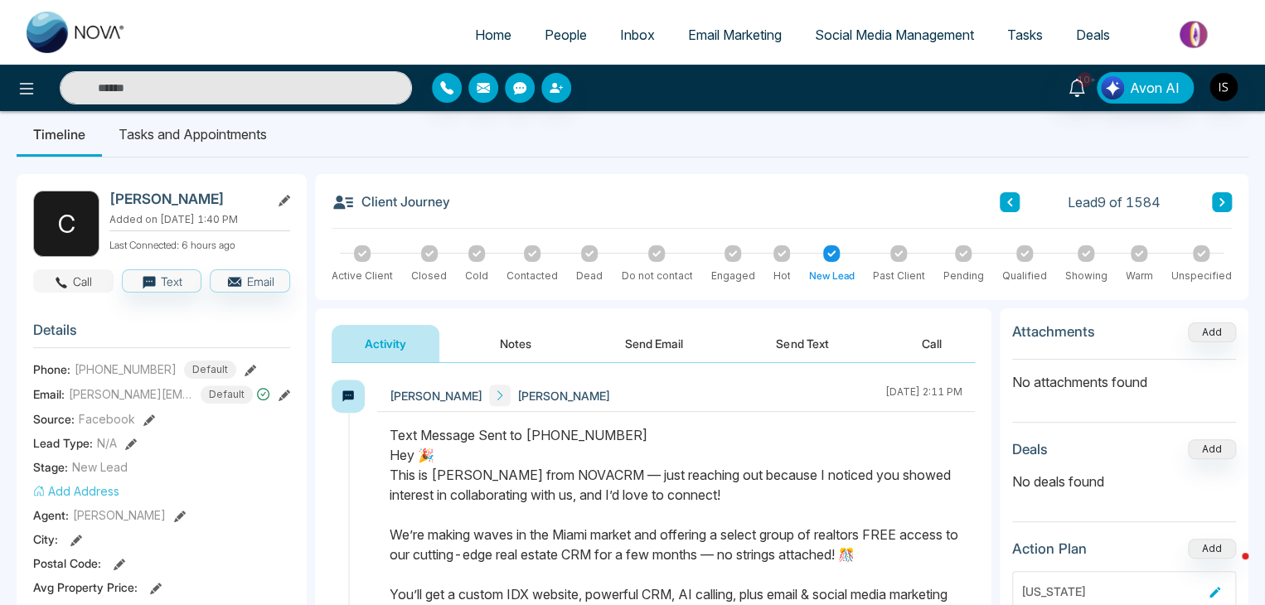
click at [58, 286] on icon "button" at bounding box center [61, 282] width 15 height 15
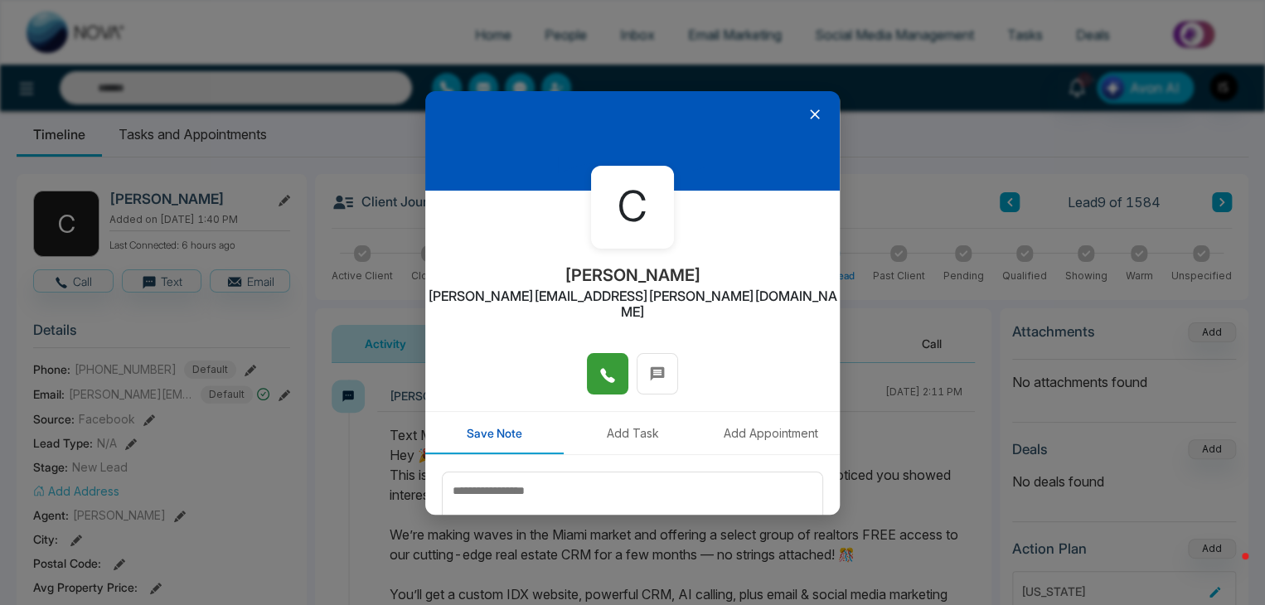
click at [603, 353] on button at bounding box center [607, 373] width 41 height 41
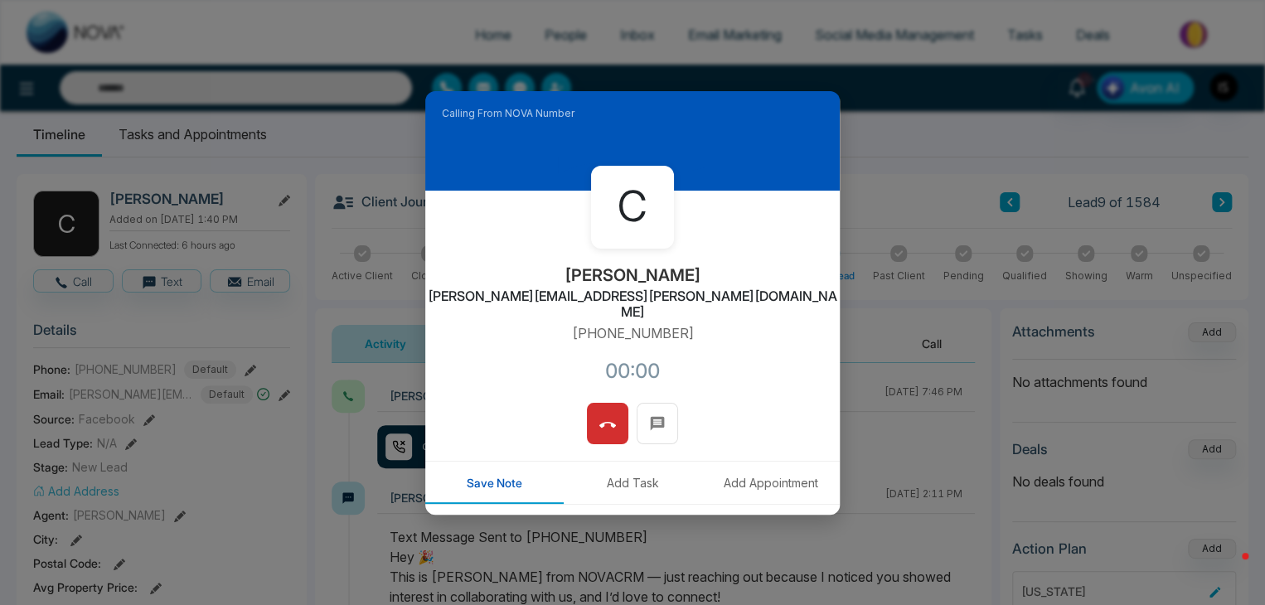
click at [272, 452] on div "Calling From NOVA Number C [PERSON_NAME] [PERSON_NAME][EMAIL_ADDRESS][PERSON_NA…" at bounding box center [632, 302] width 1265 height 605
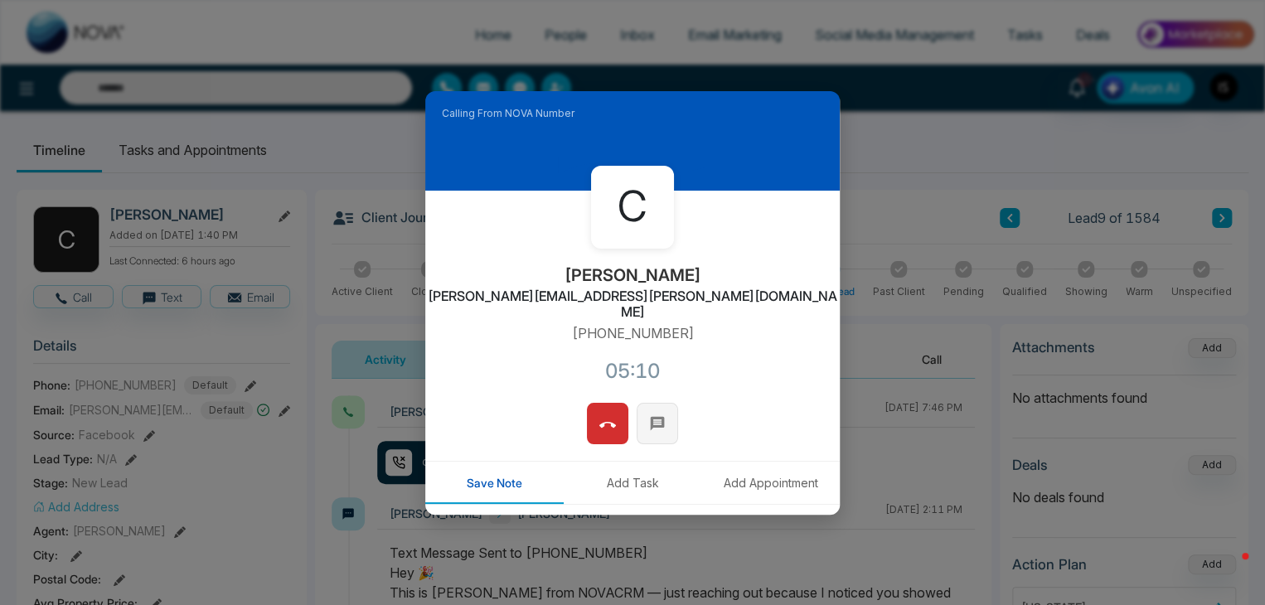
click at [658, 415] on icon at bounding box center [657, 423] width 17 height 17
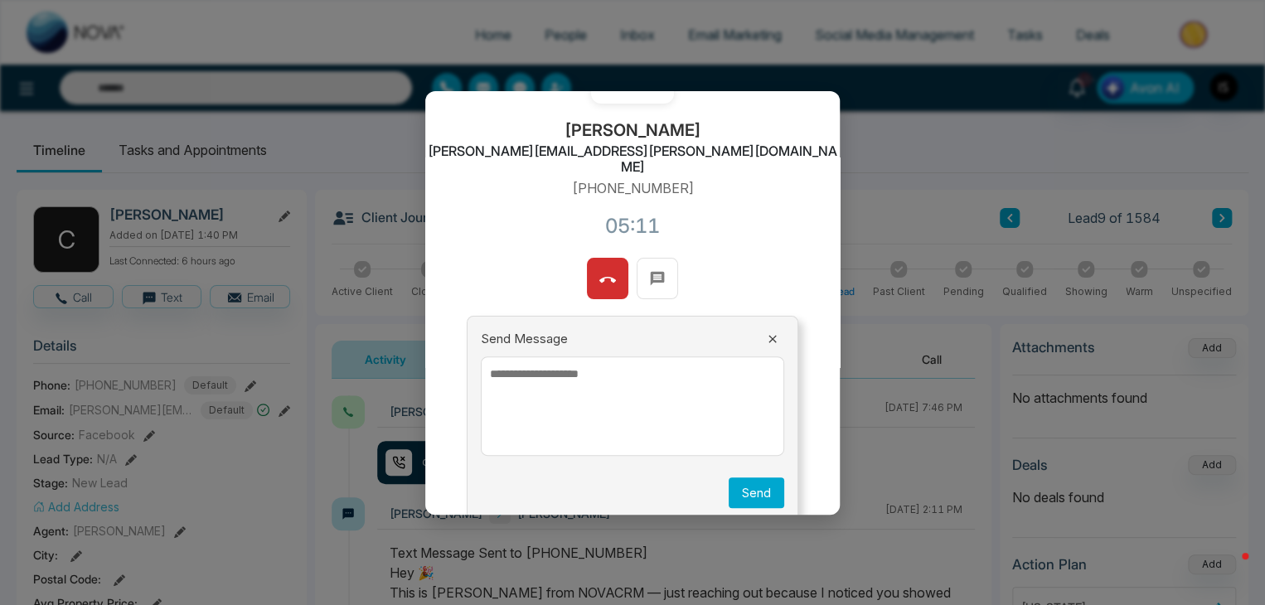
scroll to position [146, 0]
click at [576, 367] on textarea at bounding box center [632, 405] width 303 height 99
paste textarea "**********"
type textarea "**********"
click at [746, 477] on button "Send" at bounding box center [757, 492] width 56 height 31
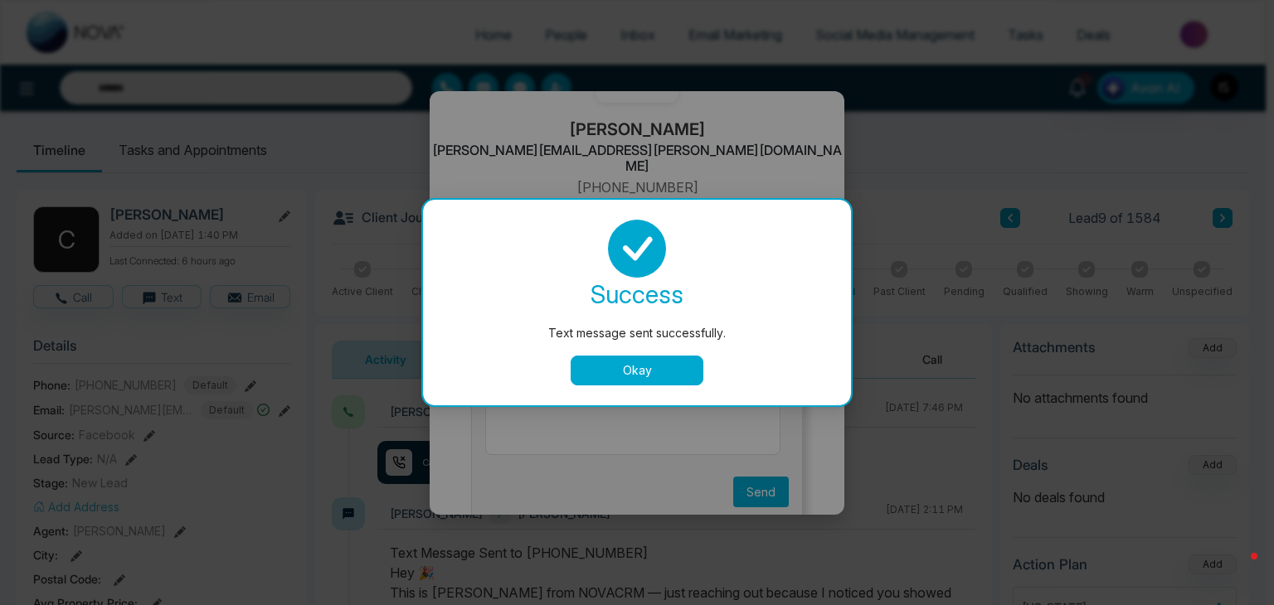
click at [683, 371] on button "Okay" at bounding box center [636, 371] width 133 height 30
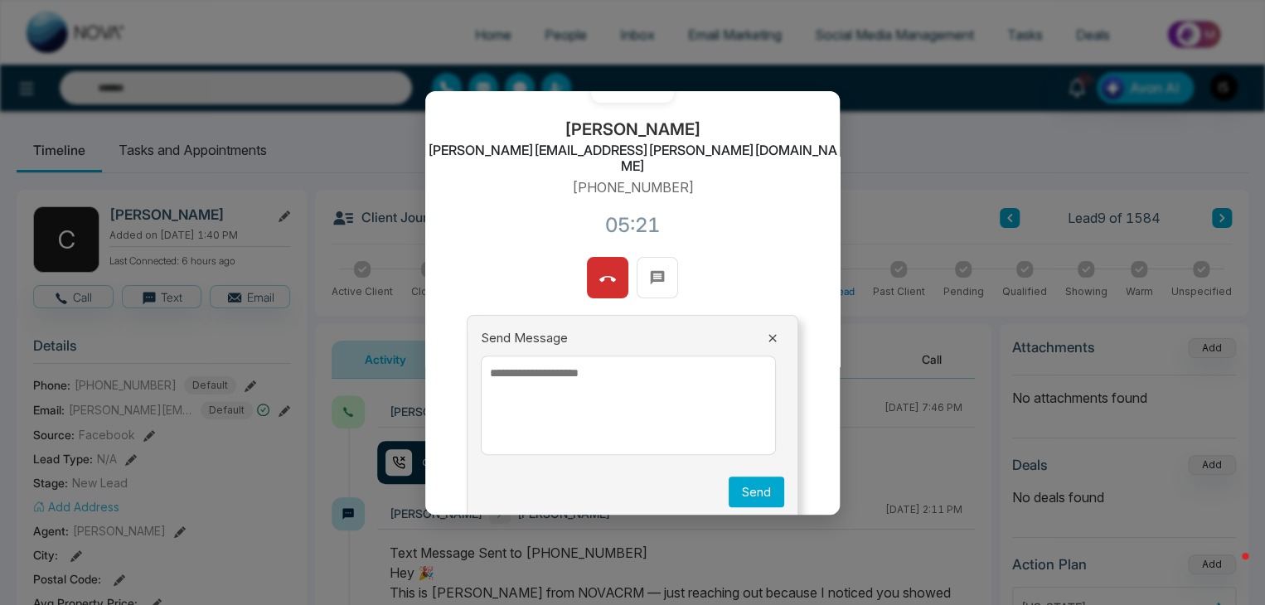
click at [766, 332] on icon at bounding box center [772, 338] width 13 height 13
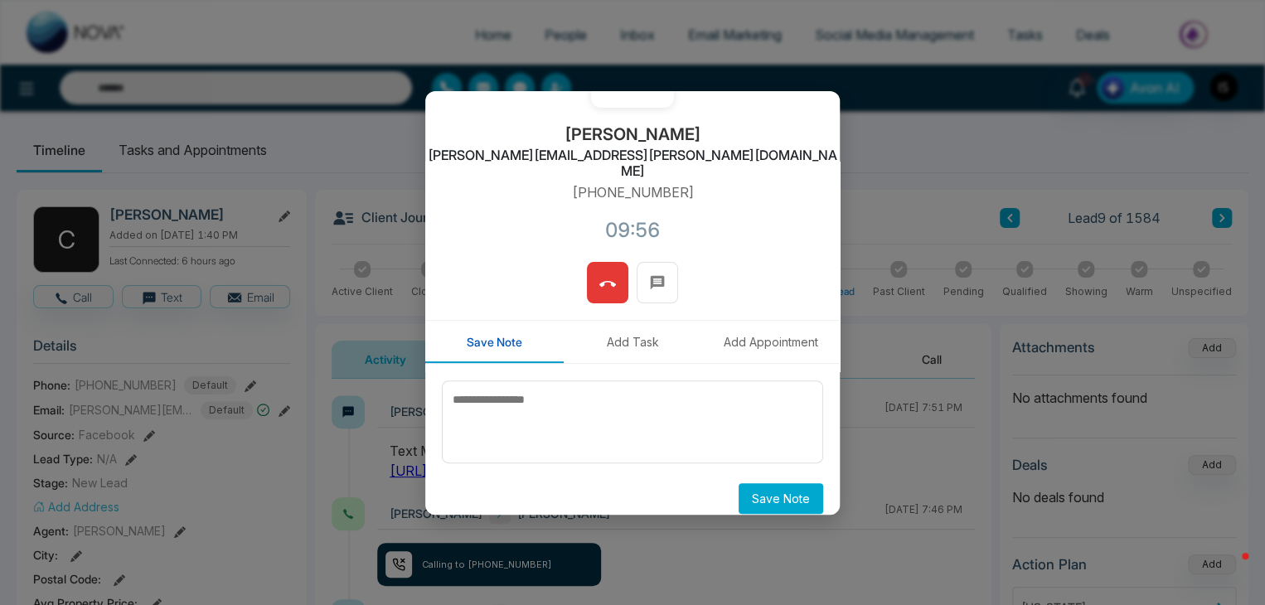
click at [617, 265] on button at bounding box center [607, 282] width 41 height 41
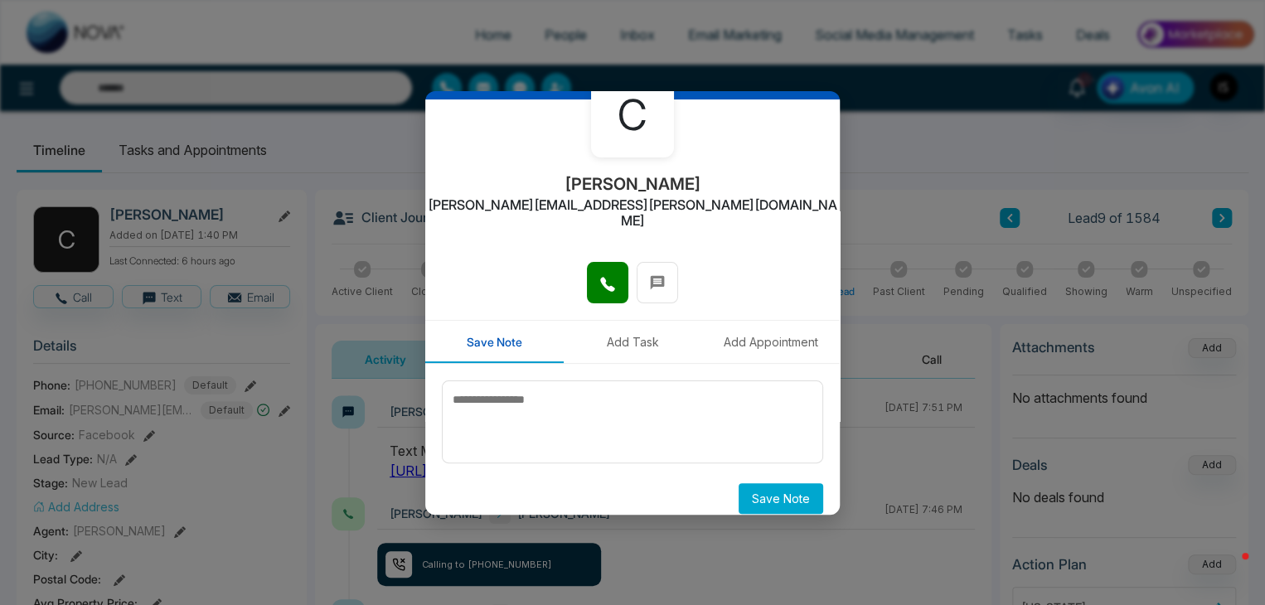
scroll to position [0, 0]
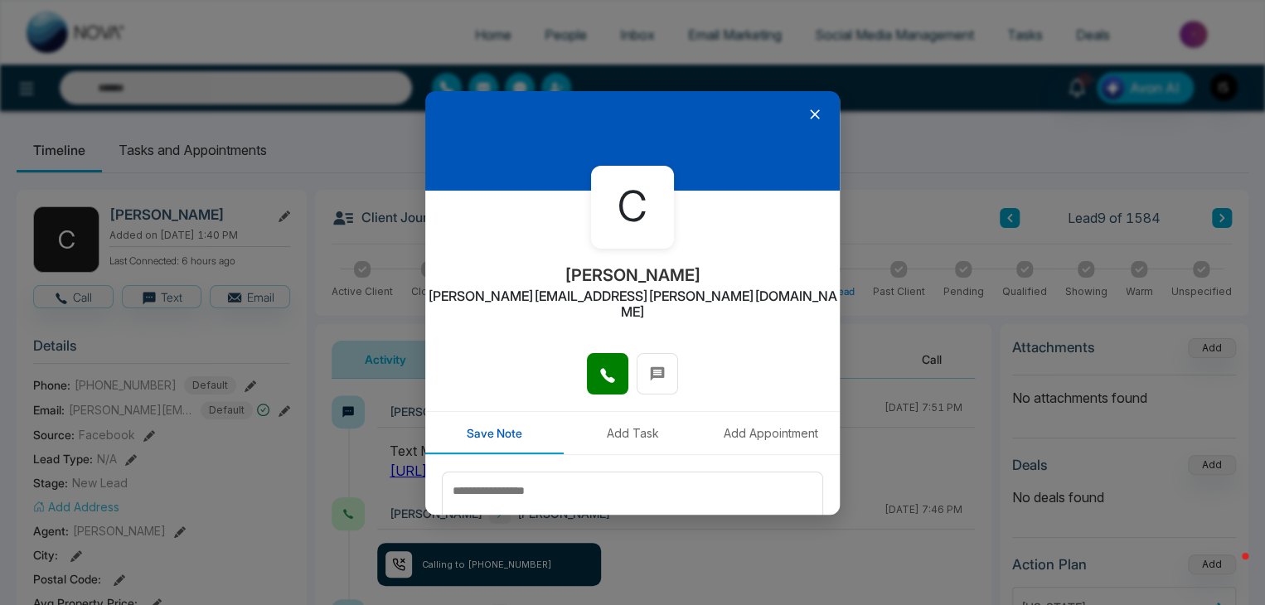
click at [808, 109] on icon at bounding box center [815, 114] width 17 height 17
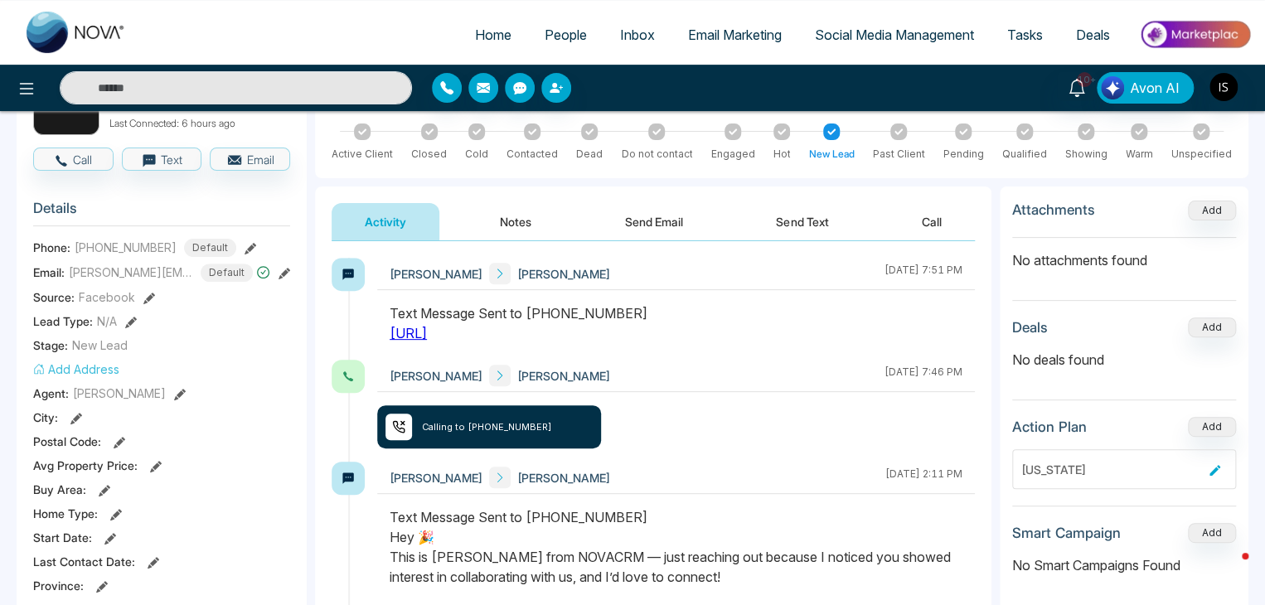
scroll to position [371, 0]
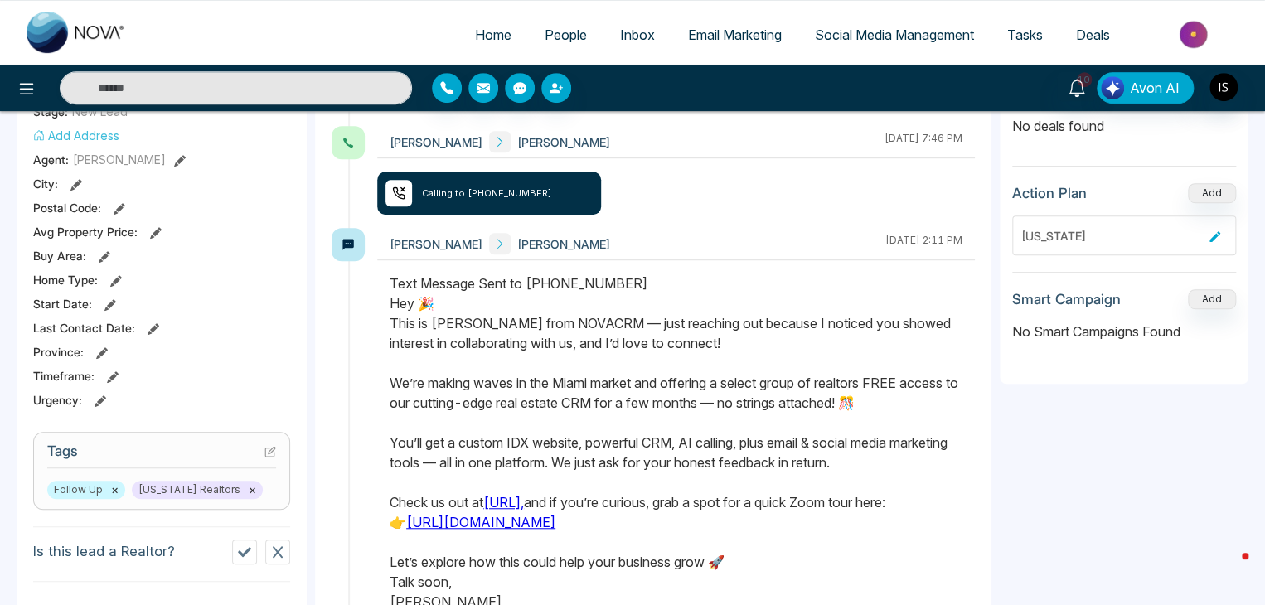
click at [265, 449] on icon at bounding box center [269, 452] width 9 height 9
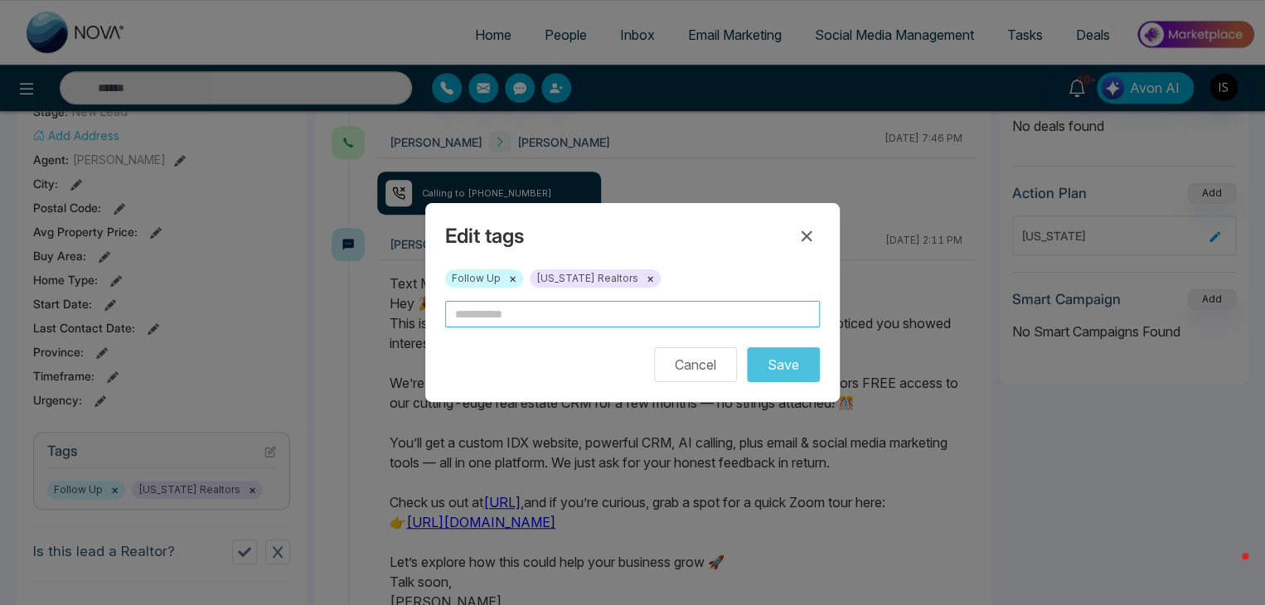
click at [483, 323] on input "text" at bounding box center [632, 314] width 375 height 27
type input "**********"
click at [767, 367] on button "Save" at bounding box center [783, 364] width 73 height 35
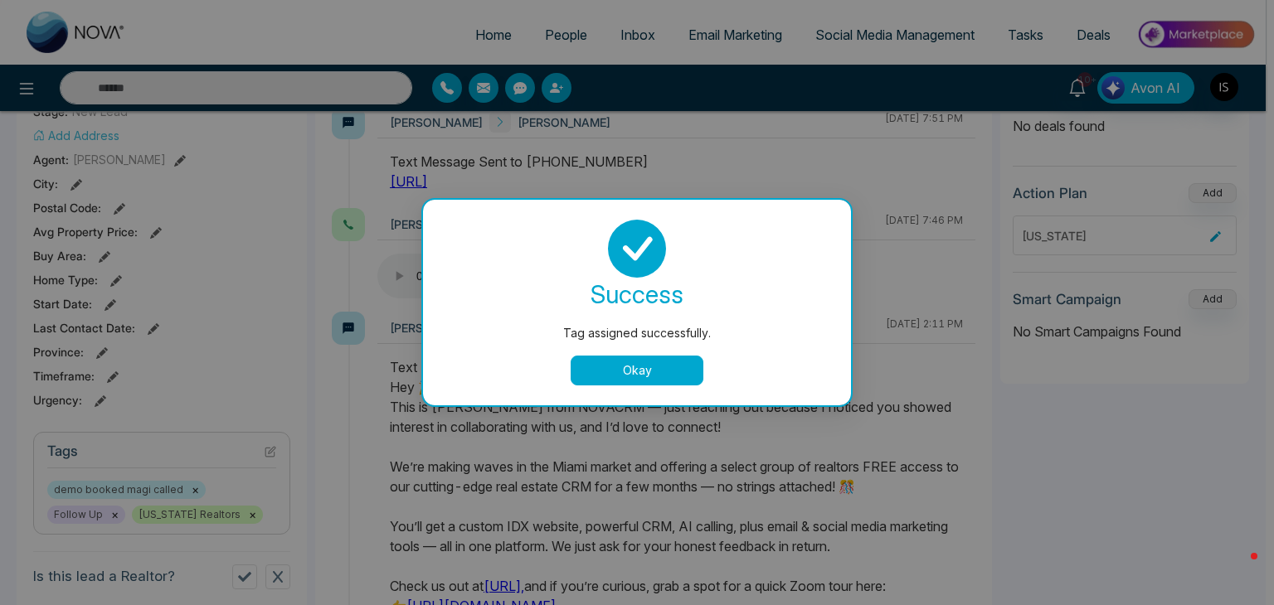
click at [663, 360] on button "Okay" at bounding box center [636, 371] width 133 height 30
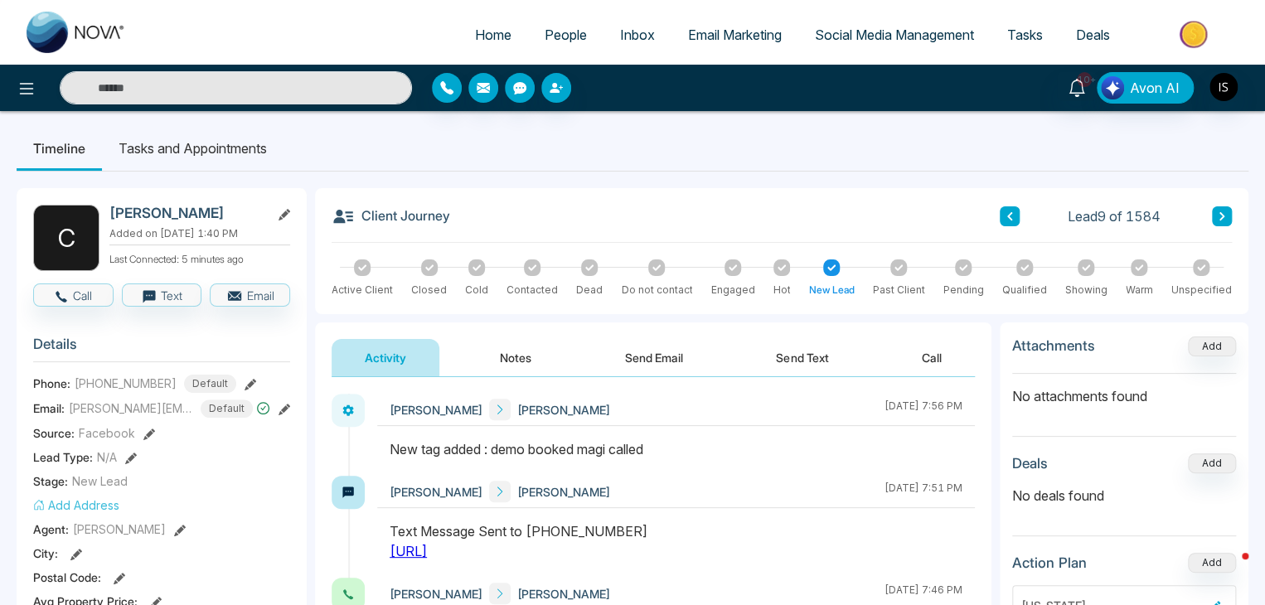
scroll to position [0, 0]
click at [494, 357] on button "Notes" at bounding box center [516, 359] width 98 height 37
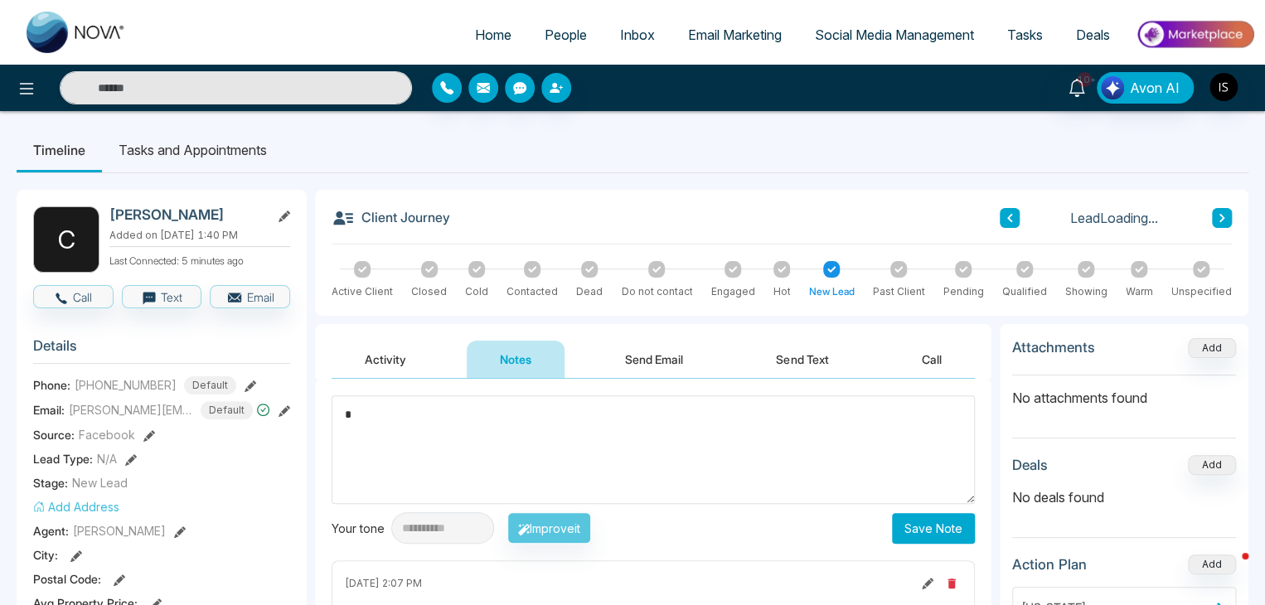
click at [469, 415] on textarea "*" at bounding box center [653, 449] width 643 height 109
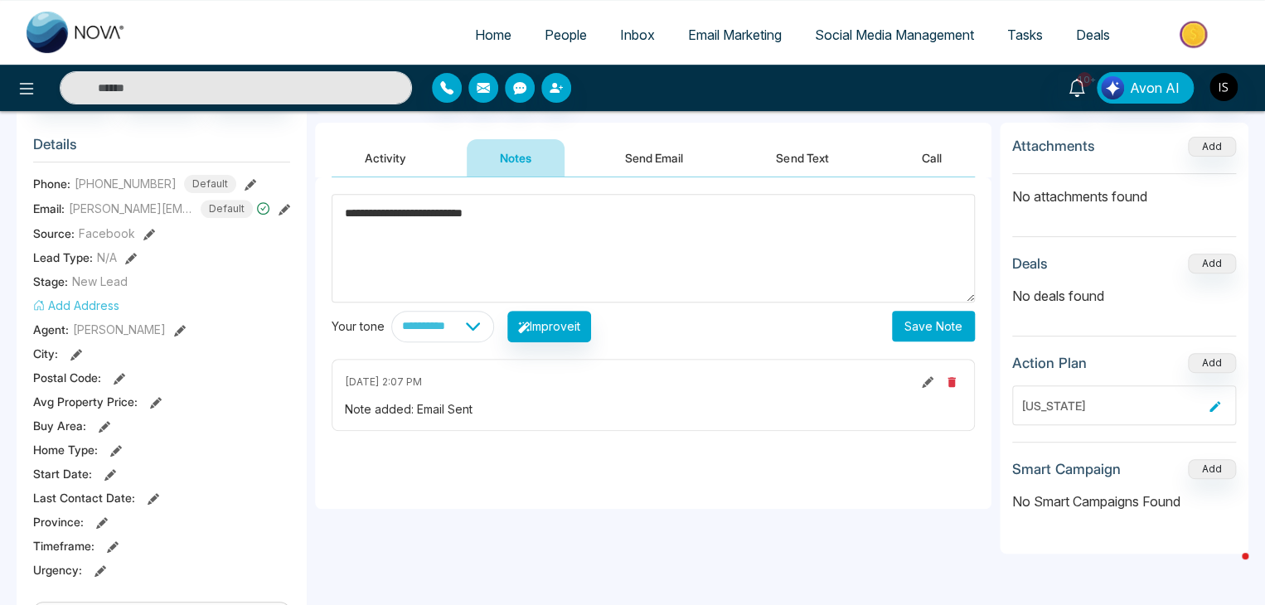
scroll to position [182, 0]
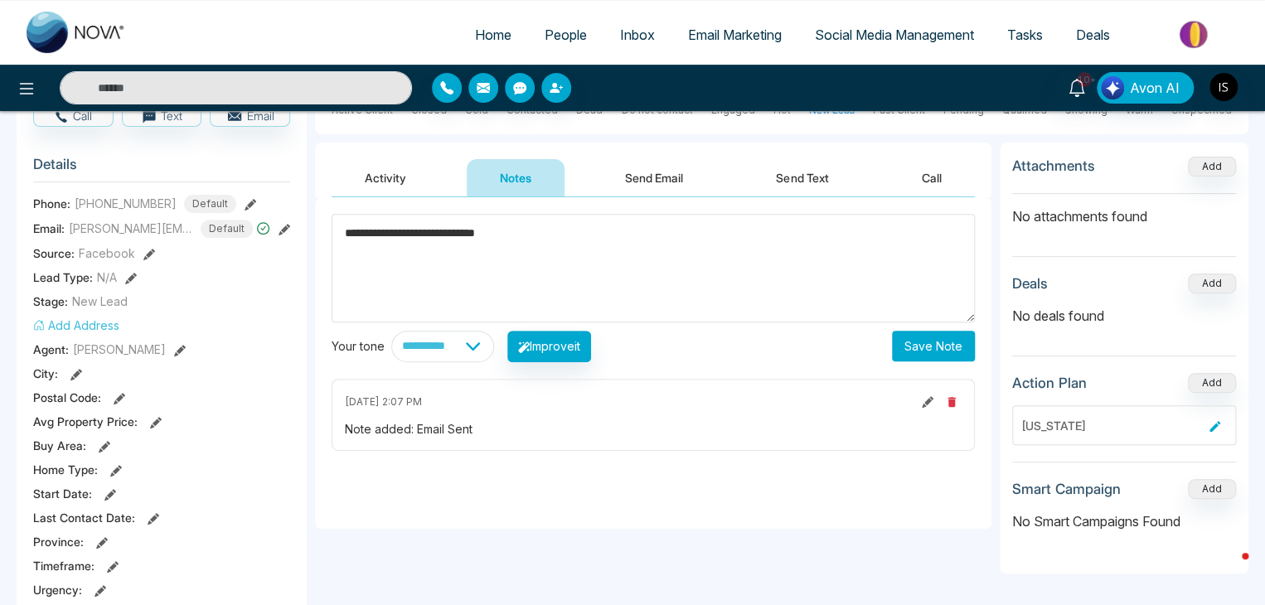
type textarea "**********"
click at [912, 358] on button "Save Note" at bounding box center [933, 346] width 83 height 31
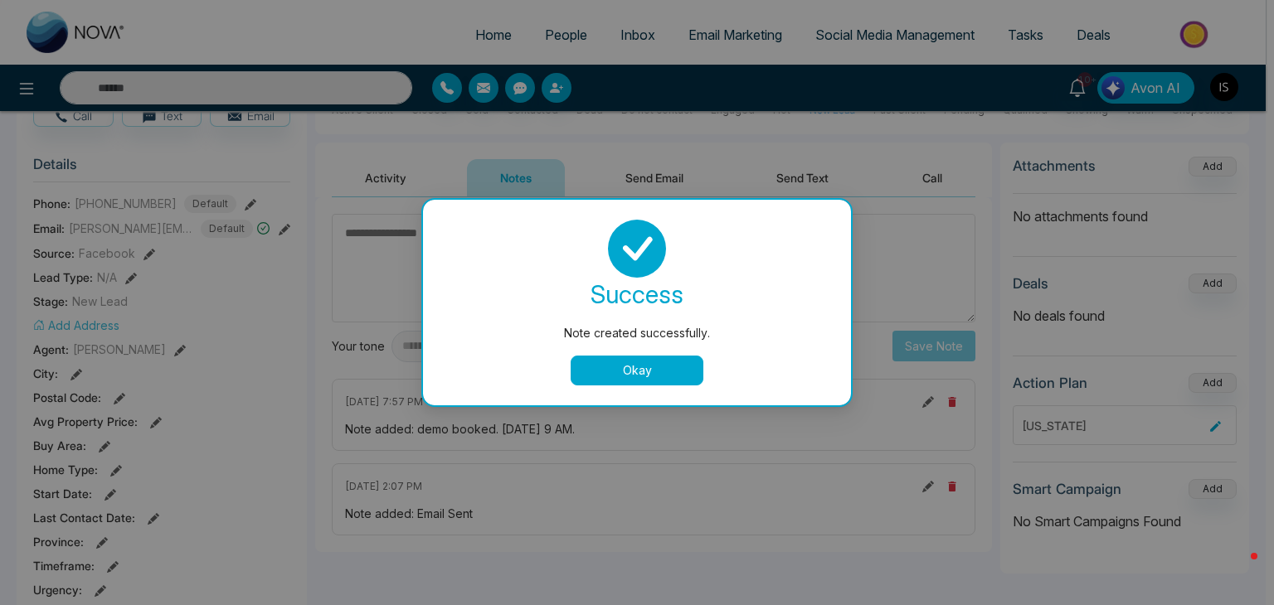
click at [650, 364] on button "Okay" at bounding box center [636, 371] width 133 height 30
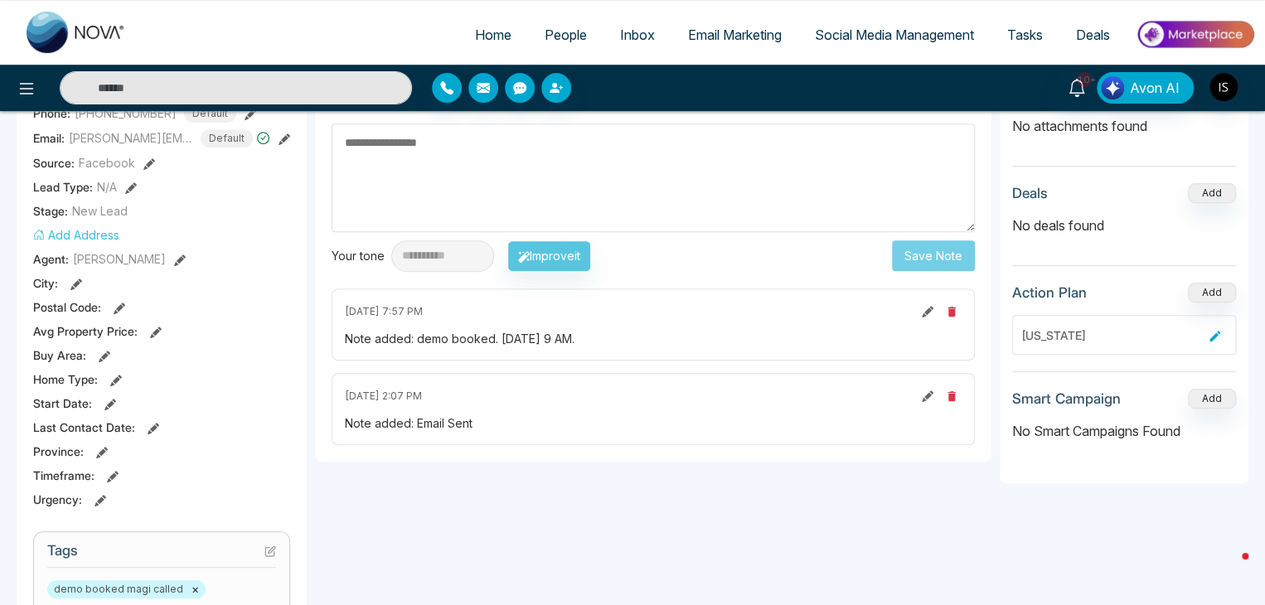
scroll to position [294, 0]
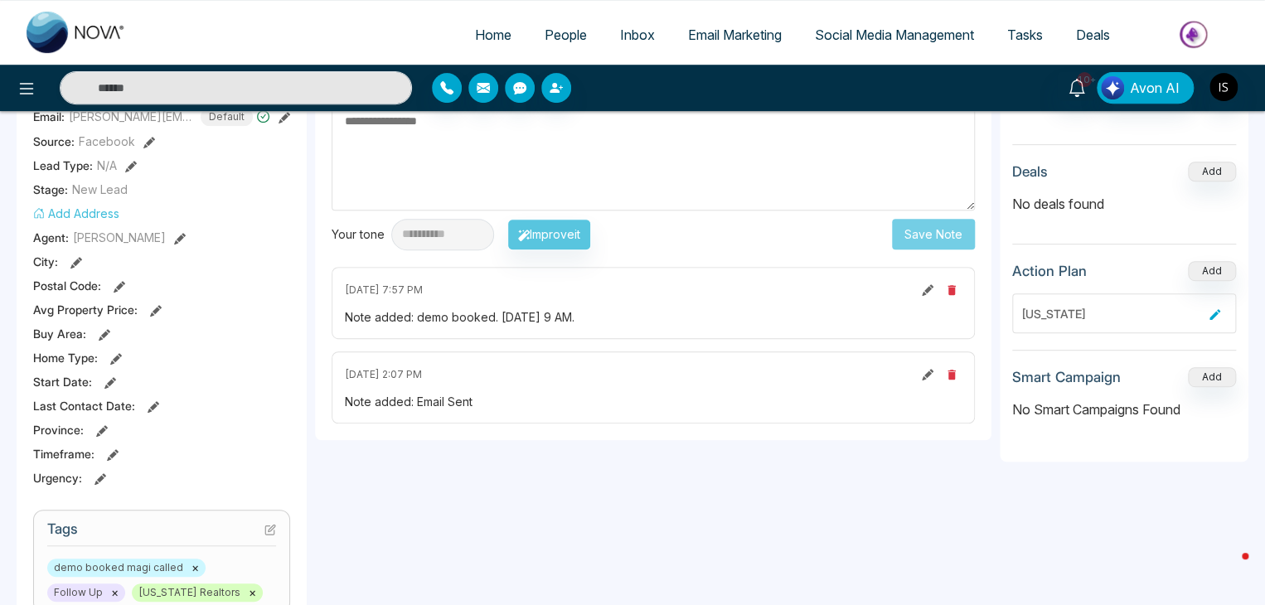
click at [927, 287] on icon at bounding box center [928, 290] width 12 height 12
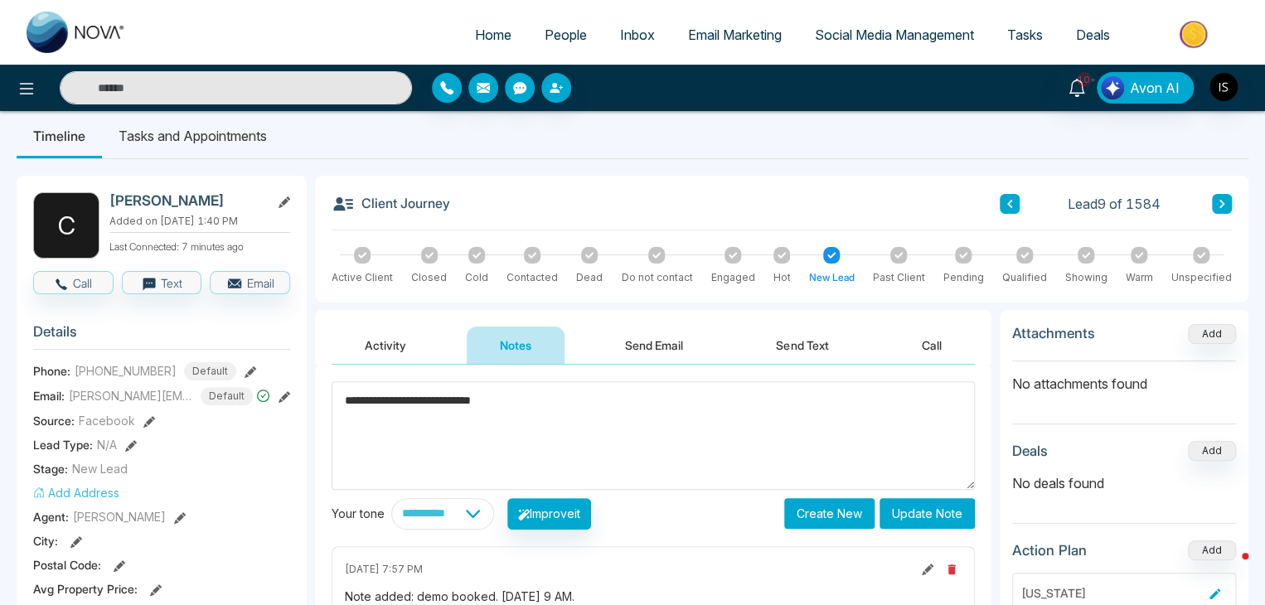
scroll to position [0, 0]
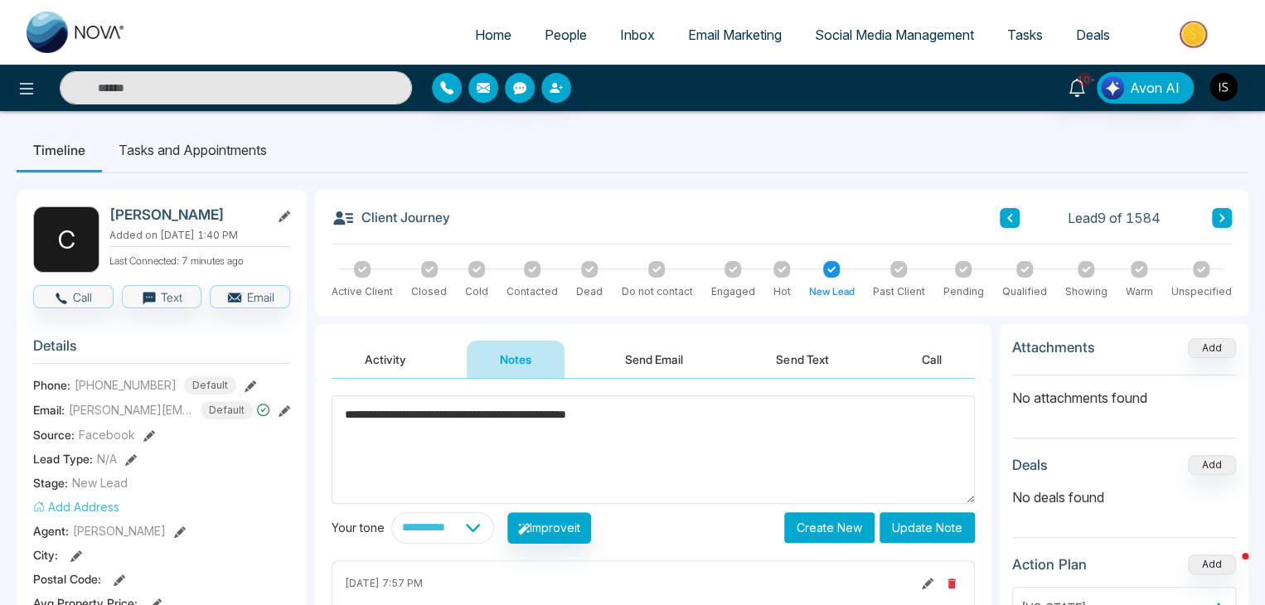
type textarea "**********"
click at [897, 514] on button "Update Note" at bounding box center [927, 527] width 95 height 31
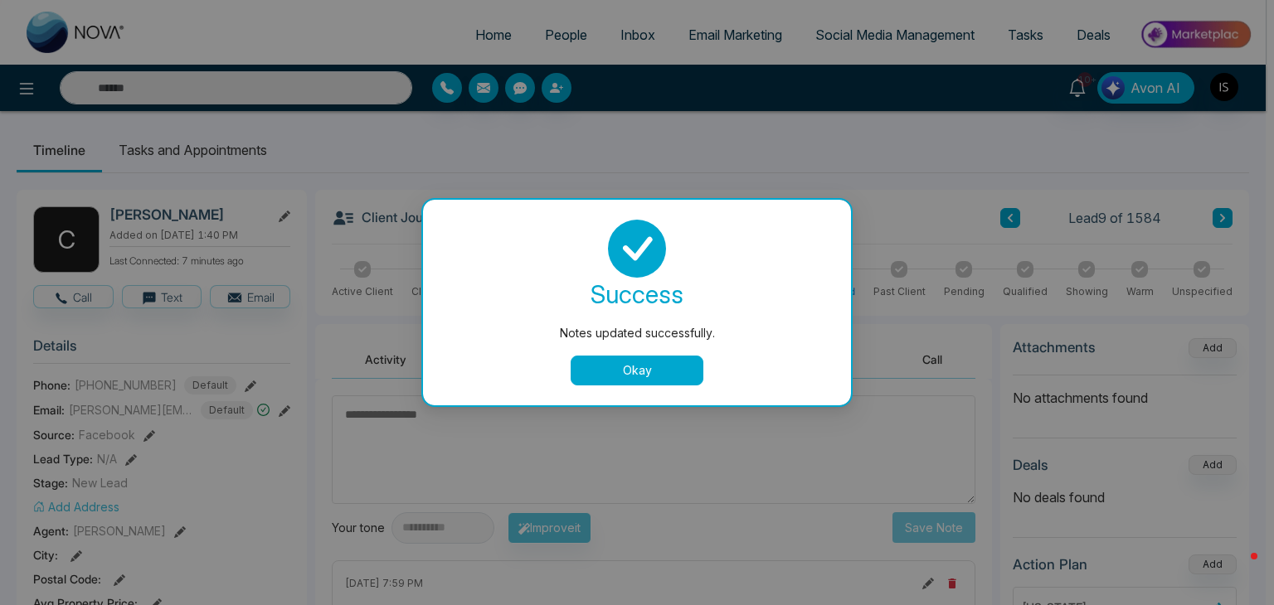
click at [679, 371] on button "Okay" at bounding box center [636, 371] width 133 height 30
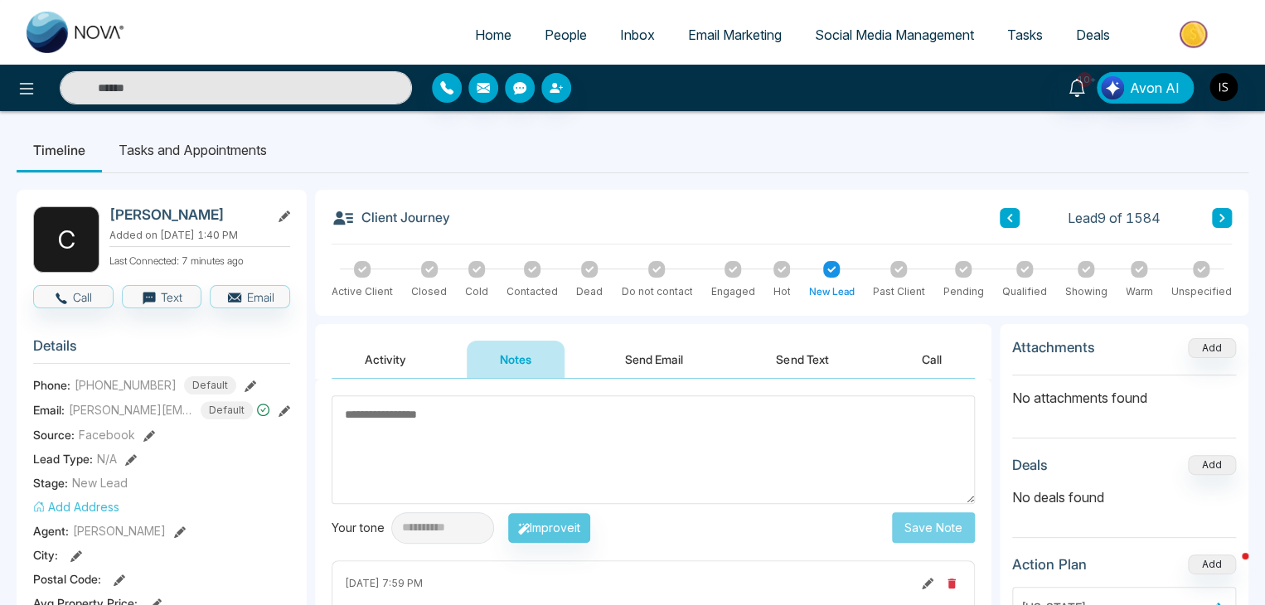
click at [1222, 213] on div "Client Journey Lead 9 of 1584" at bounding box center [782, 225] width 900 height 38
click at [1222, 213] on icon at bounding box center [1222, 218] width 8 height 10
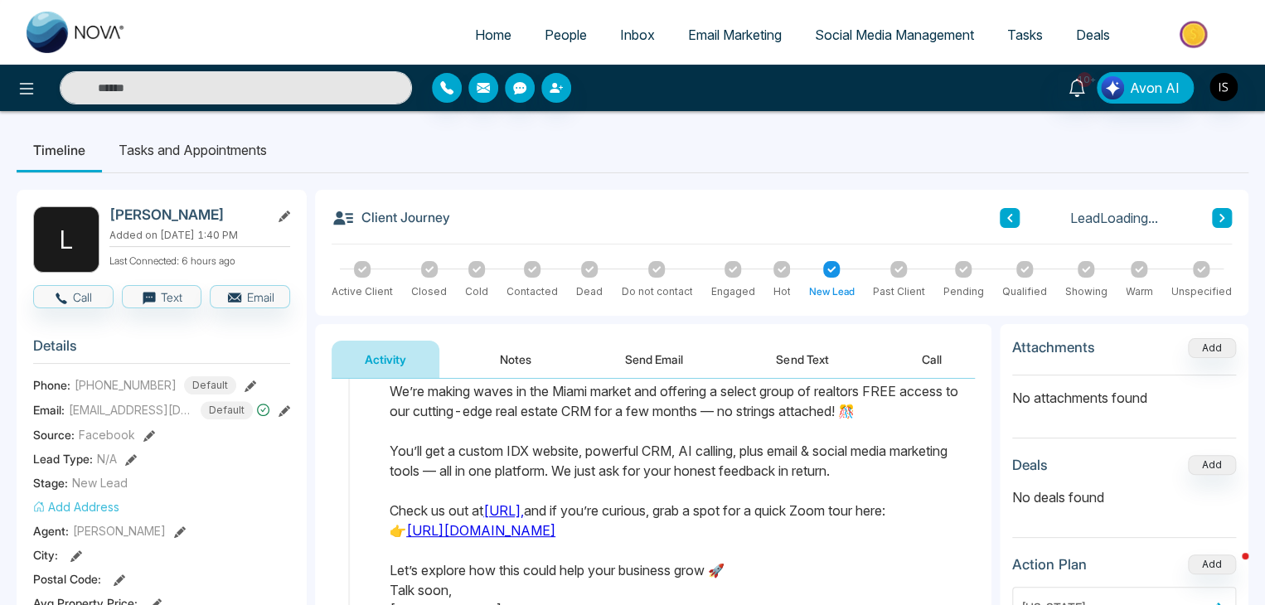
scroll to position [188, 0]
click at [528, 523] on link "[URL][DOMAIN_NAME]" at bounding box center [480, 530] width 149 height 17
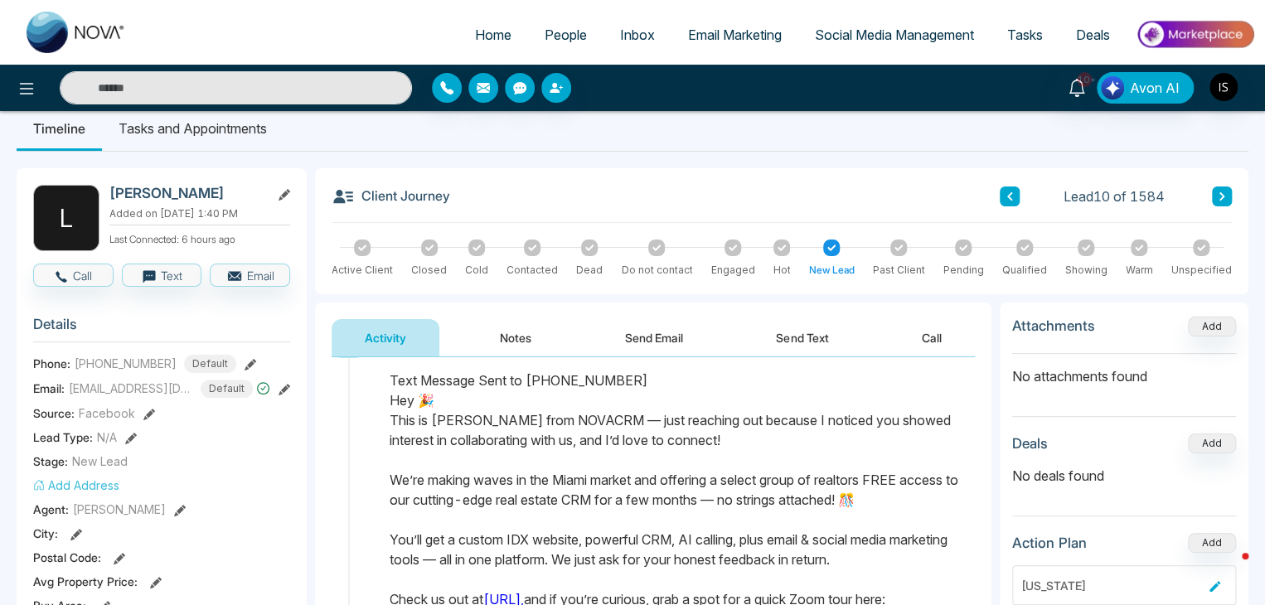
scroll to position [0, 0]
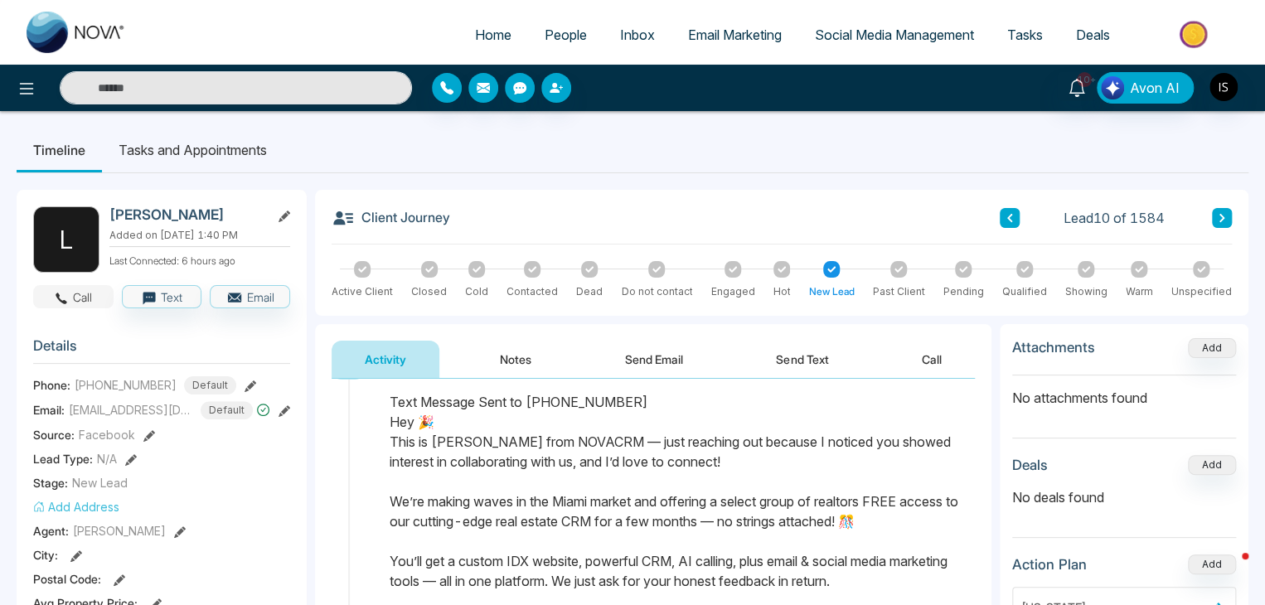
click at [75, 295] on button "Call" at bounding box center [73, 296] width 80 height 23
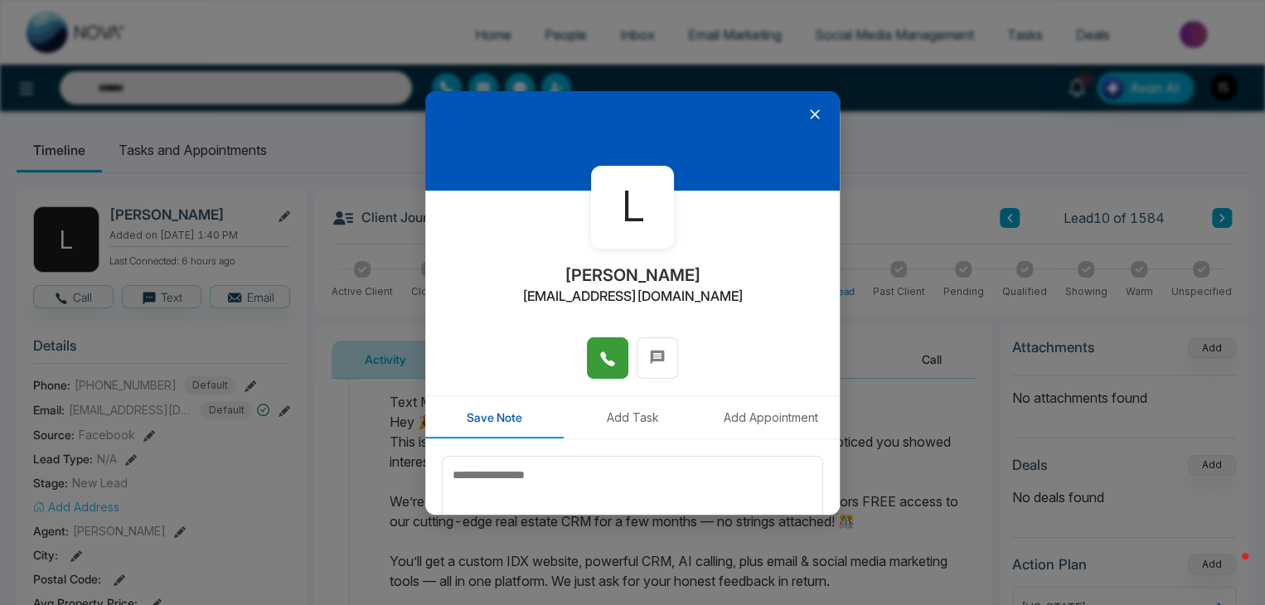
click at [607, 373] on button at bounding box center [607, 357] width 41 height 41
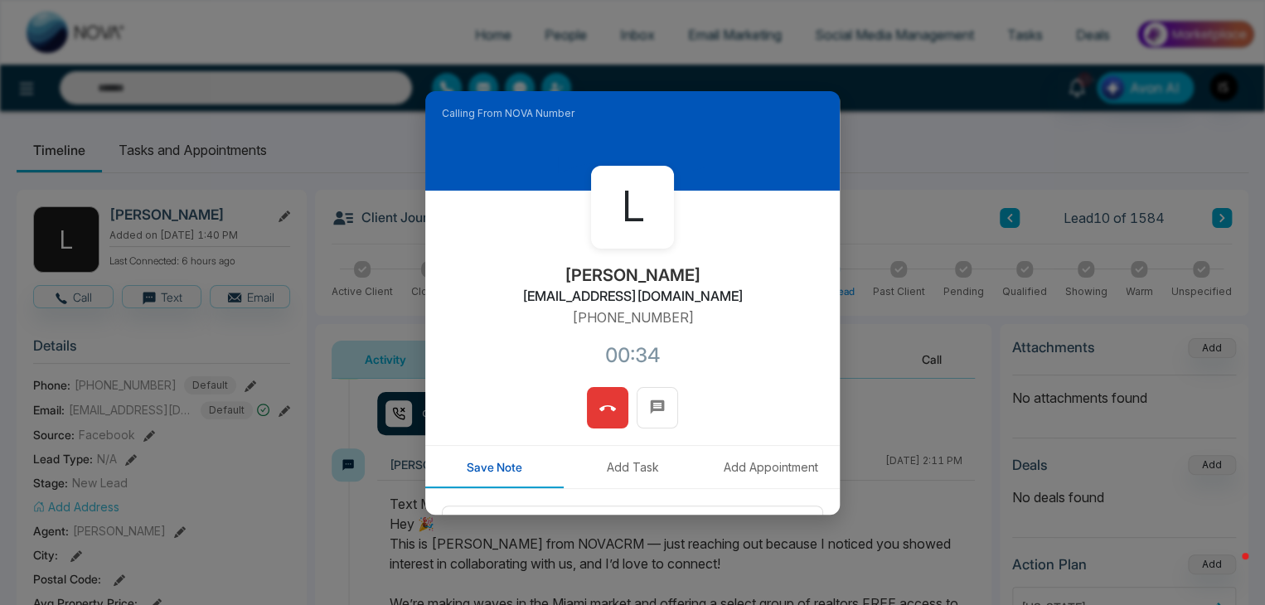
click at [611, 406] on button at bounding box center [607, 407] width 41 height 41
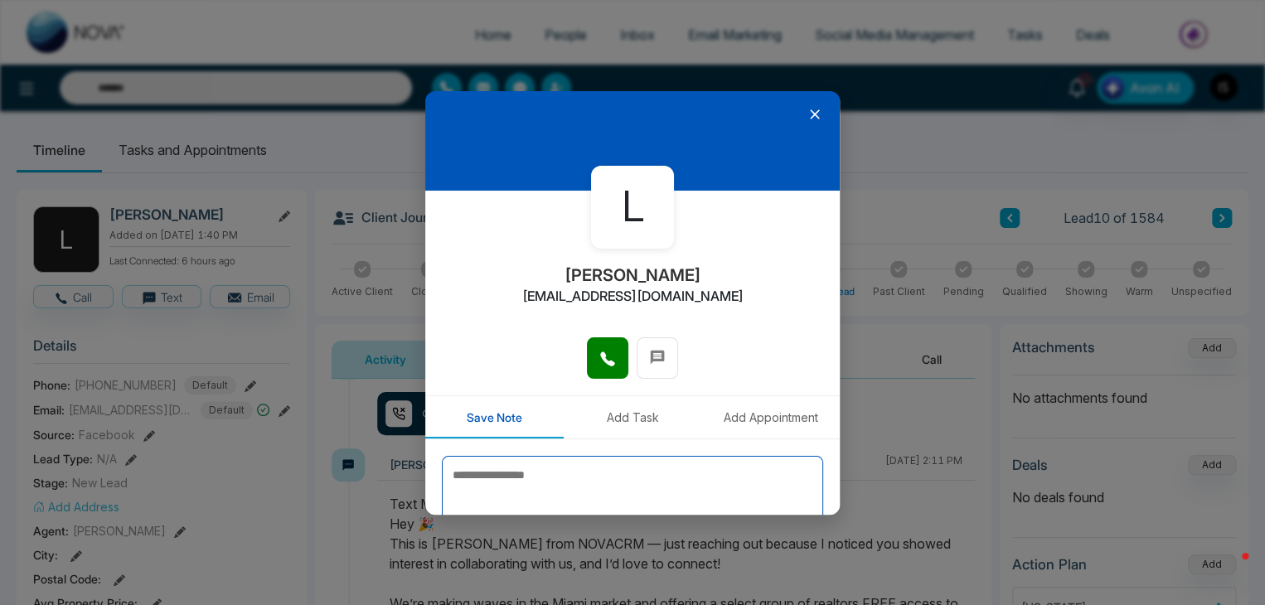
click at [581, 485] on textarea at bounding box center [632, 497] width 381 height 83
type textarea "*"
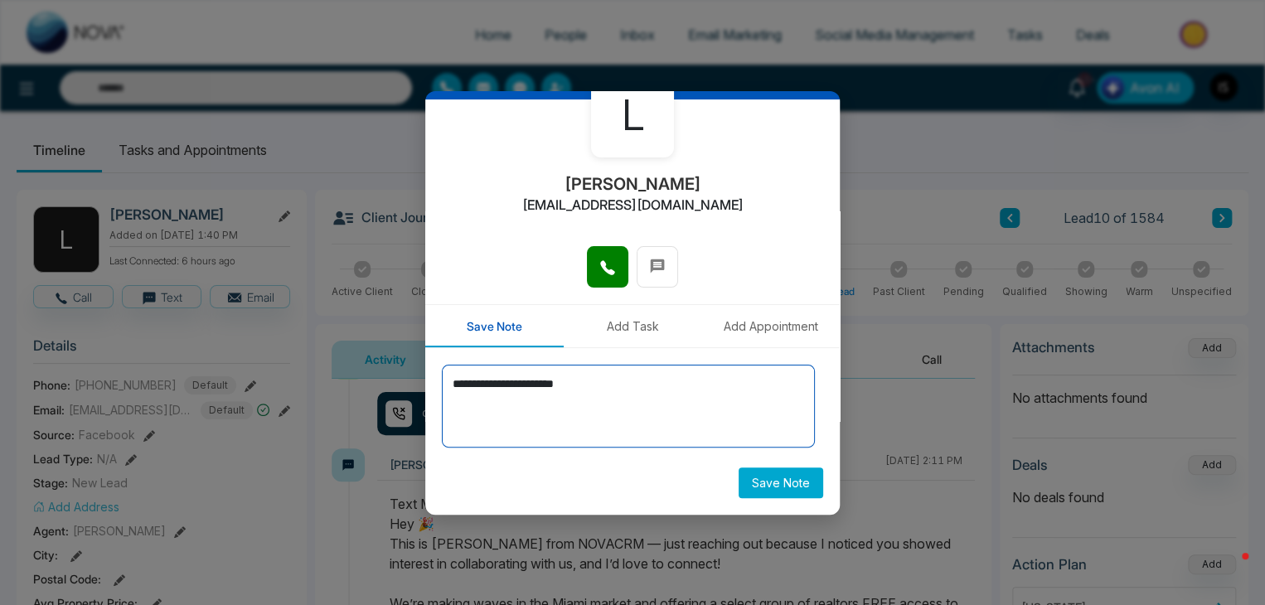
type textarea "**********"
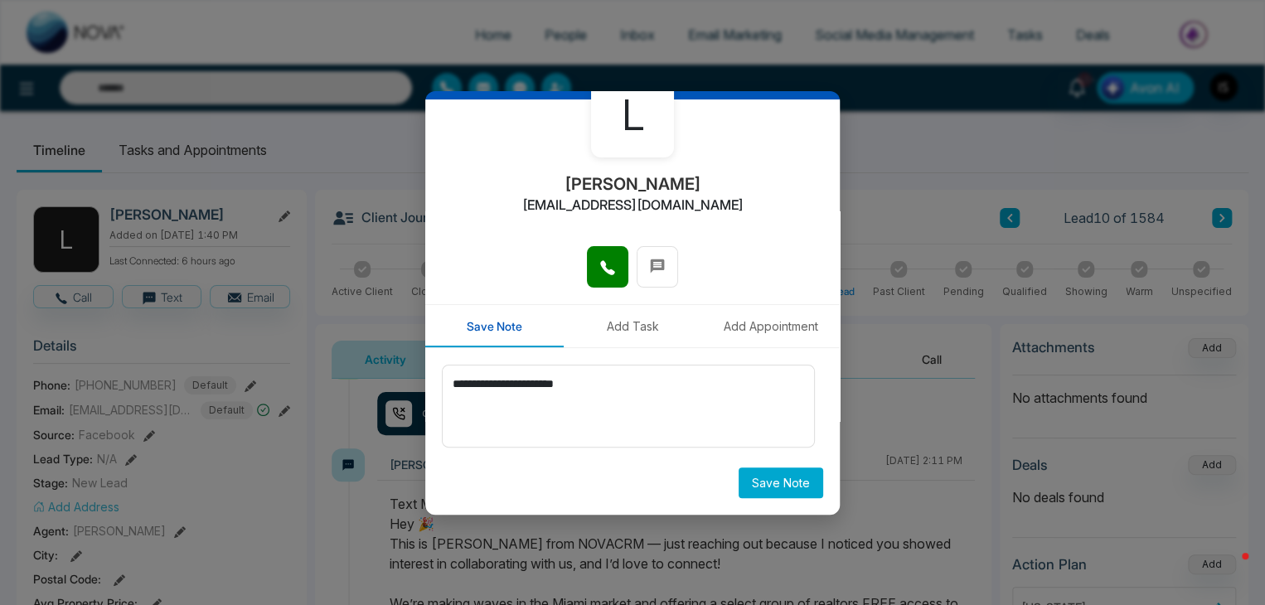
click at [746, 468] on button "Save Note" at bounding box center [781, 483] width 85 height 31
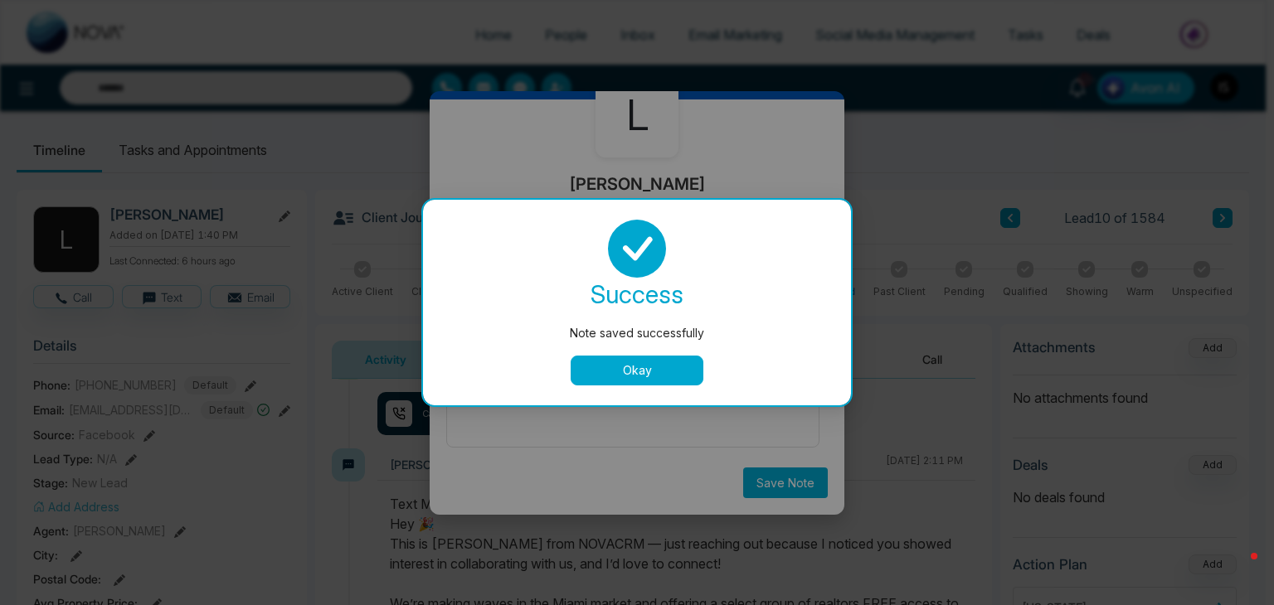
click at [680, 362] on button "Okay" at bounding box center [636, 371] width 133 height 30
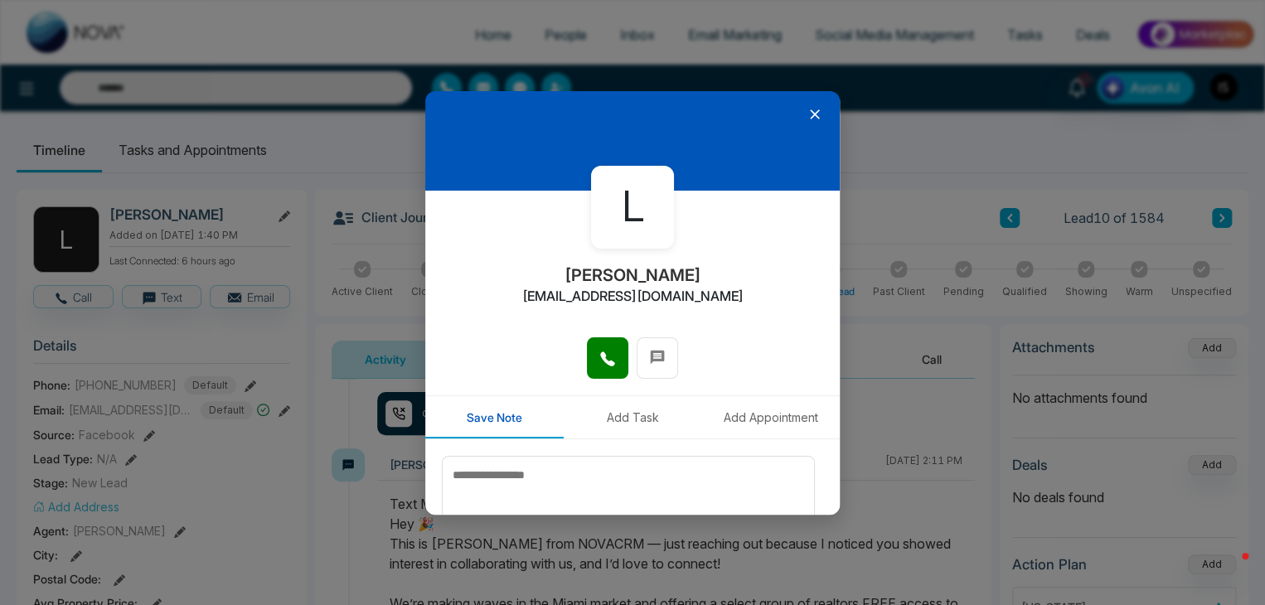
scroll to position [0, 0]
click at [807, 108] on icon at bounding box center [815, 114] width 17 height 17
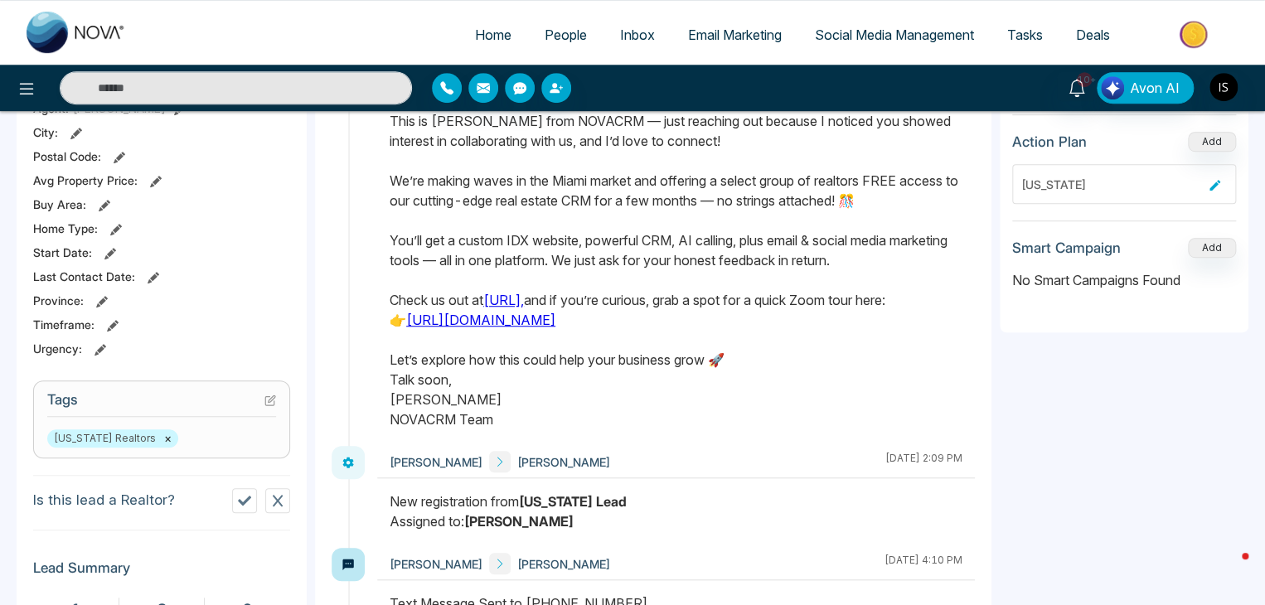
scroll to position [424, 0]
click at [274, 402] on icon at bounding box center [269, 399] width 9 height 9
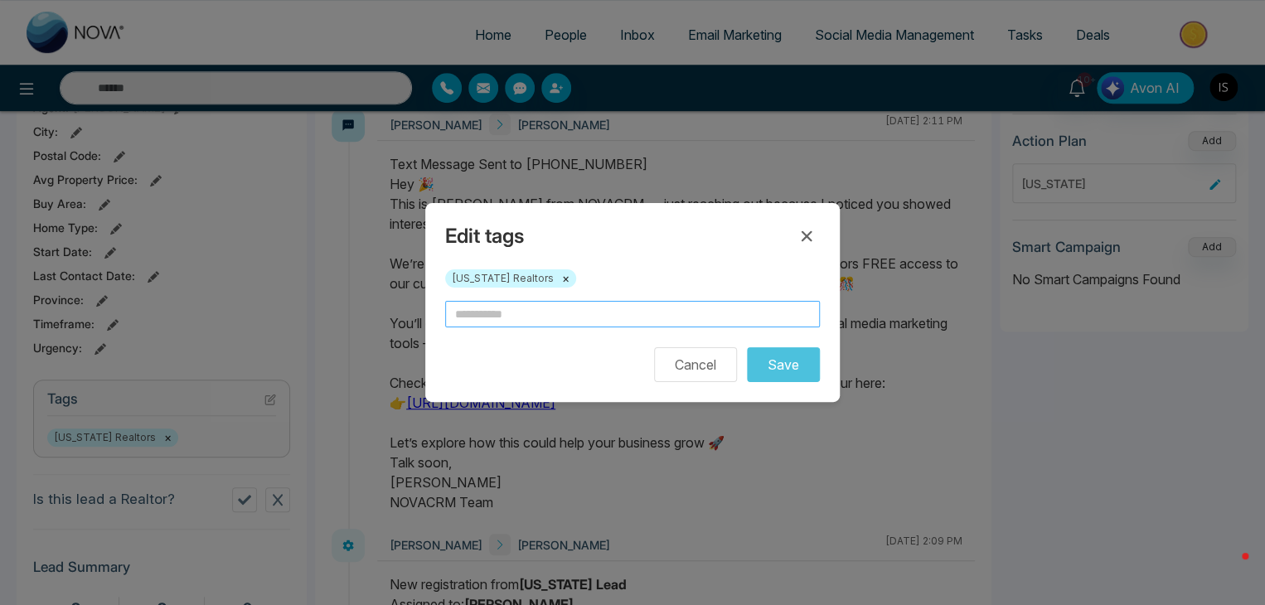
click at [500, 314] on input "text" at bounding box center [632, 314] width 375 height 27
type input "*"
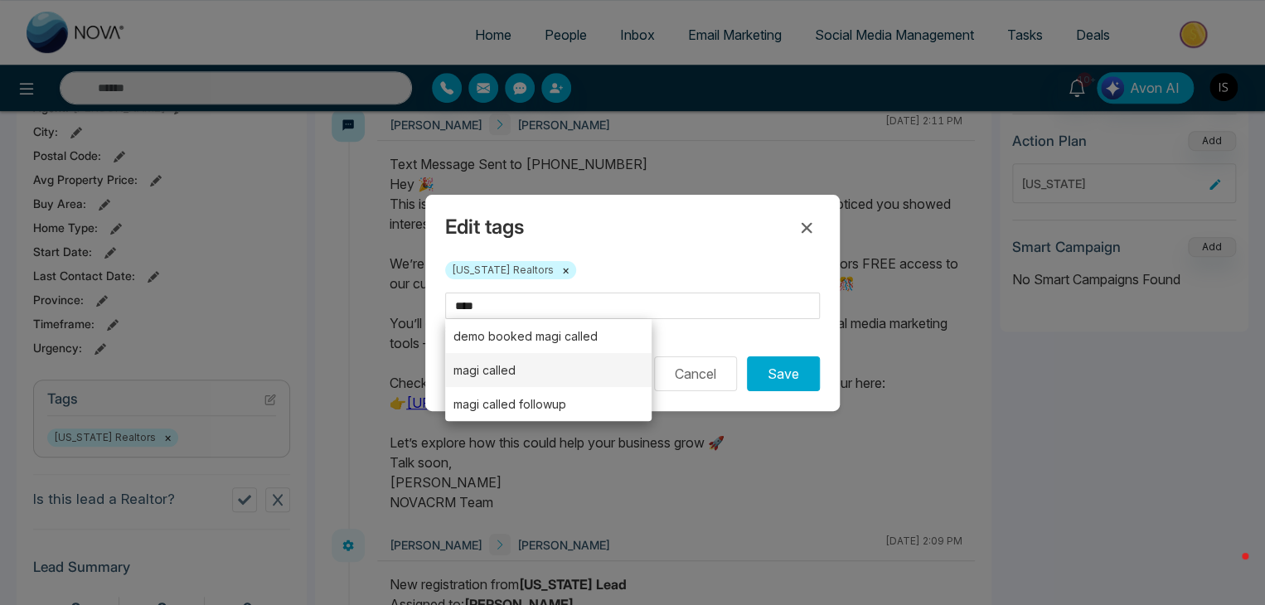
click at [505, 371] on li "magi called" at bounding box center [548, 370] width 206 height 34
type input "**********"
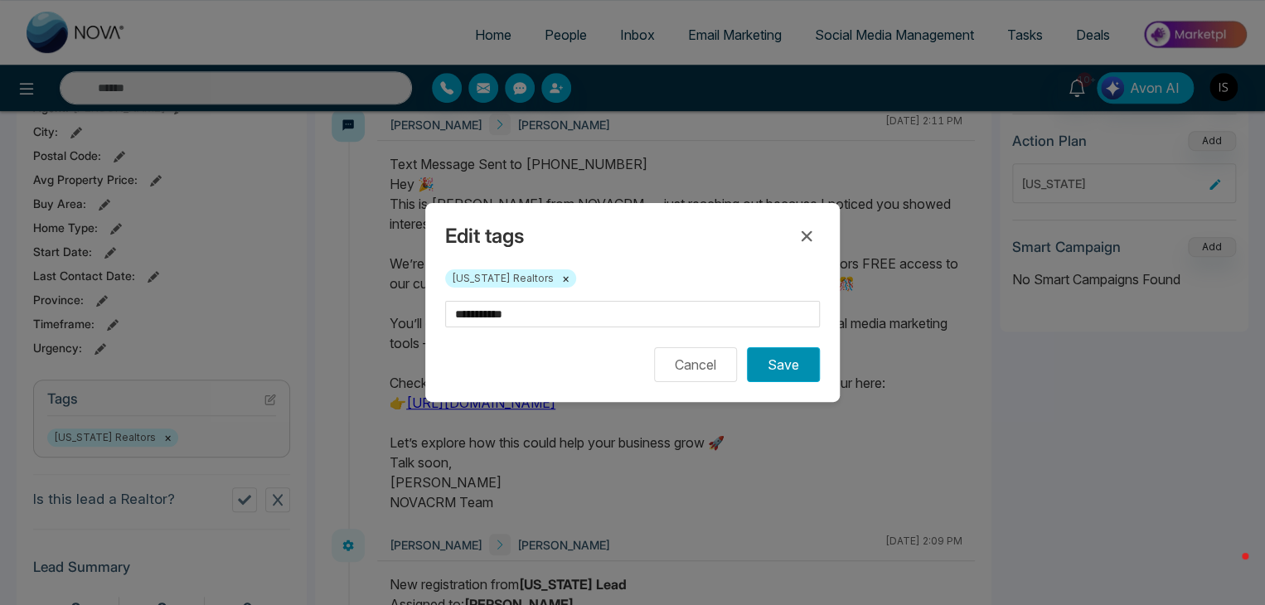
click at [763, 362] on button "Save" at bounding box center [783, 364] width 73 height 35
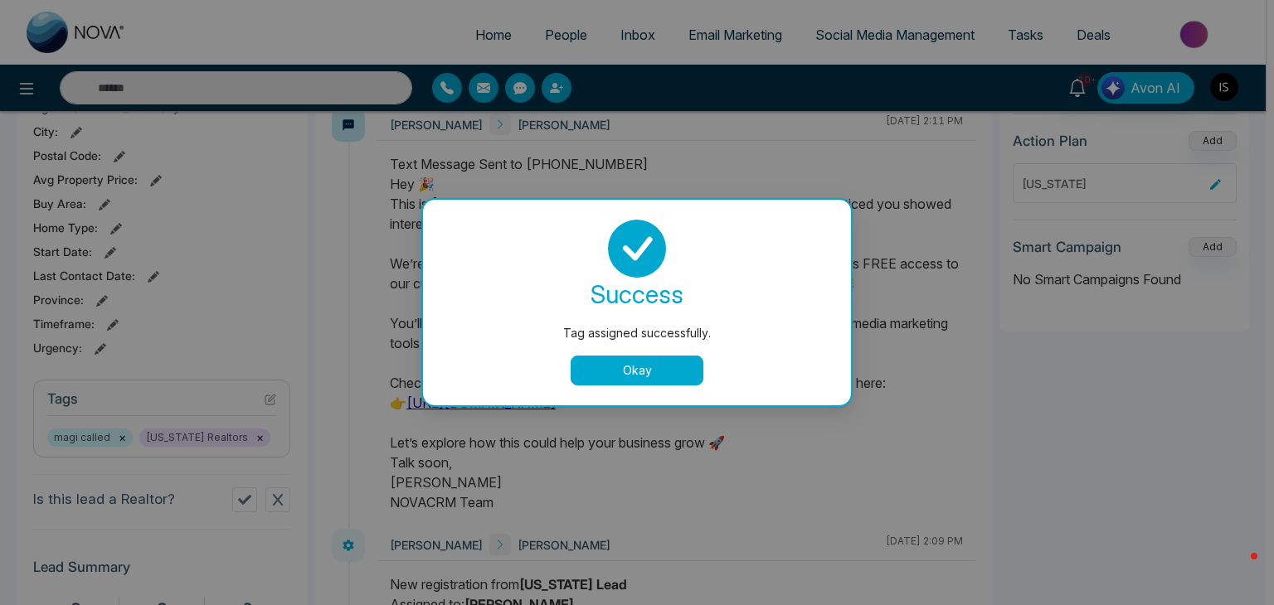
click at [799, 233] on div "Tag assigned successfully. success Tag assigned successfully. Okay" at bounding box center [637, 302] width 1274 height 605
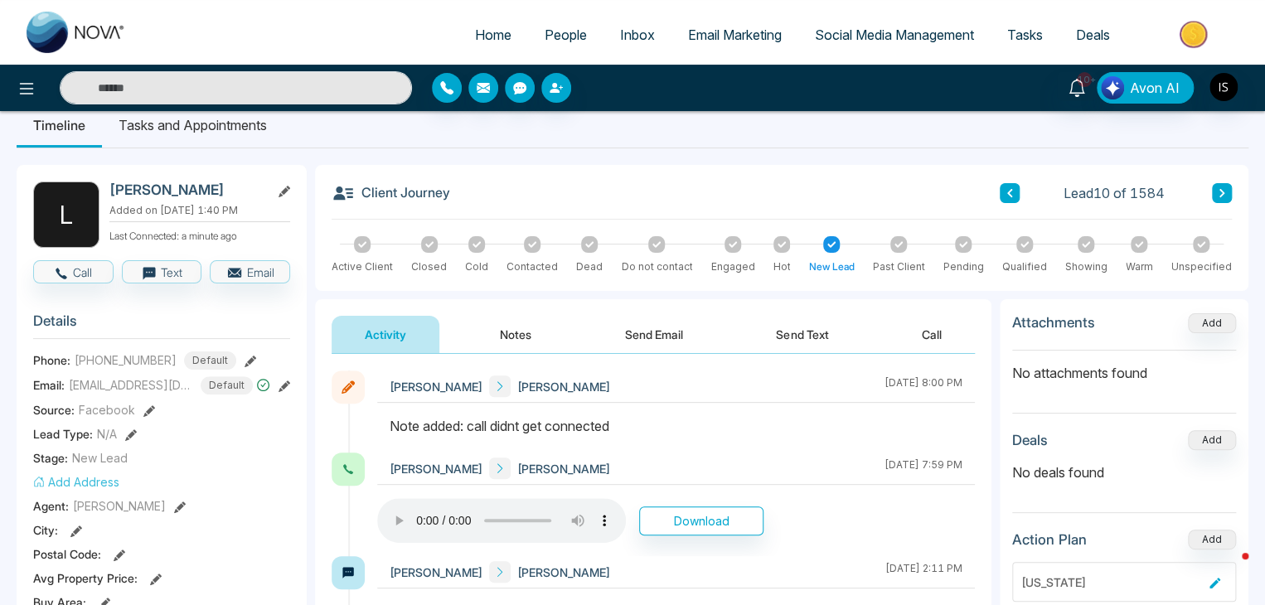
scroll to position [0, 0]
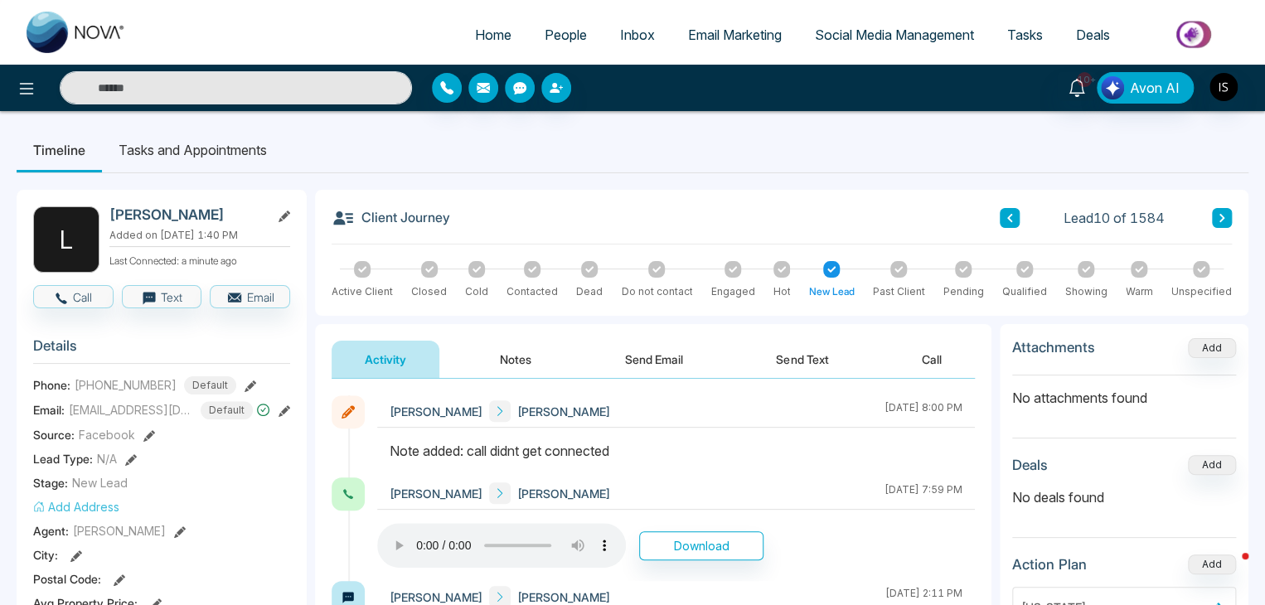
click at [1216, 221] on button at bounding box center [1222, 218] width 20 height 20
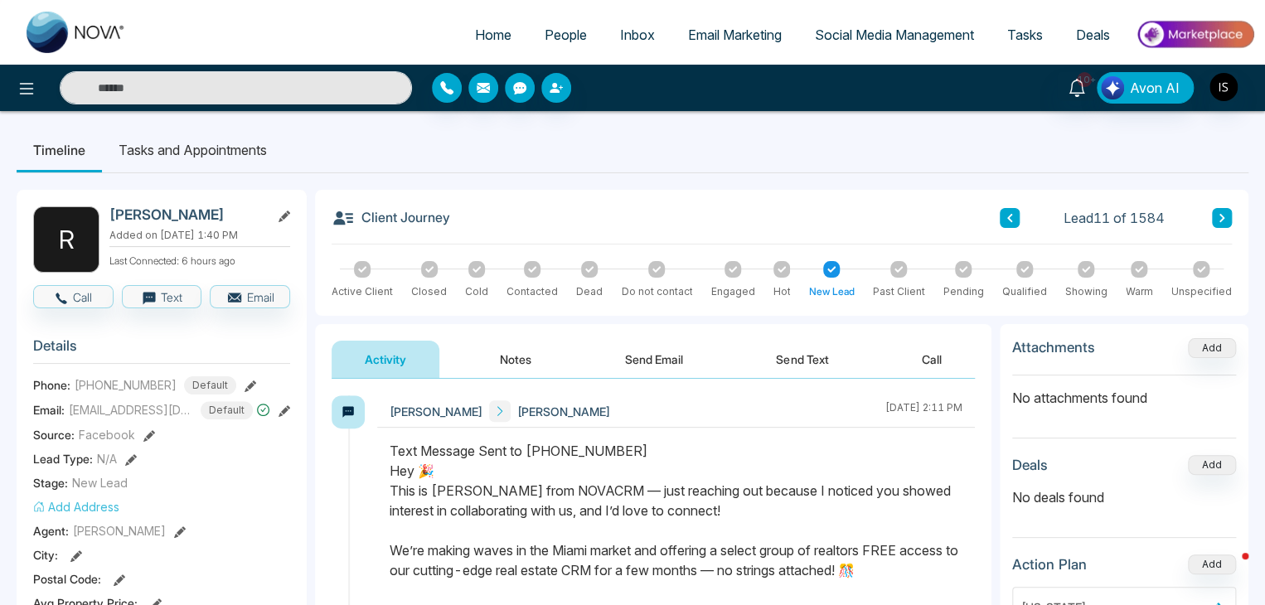
click at [1225, 220] on icon at bounding box center [1222, 218] width 8 height 10
click at [78, 288] on button "Call" at bounding box center [73, 296] width 80 height 23
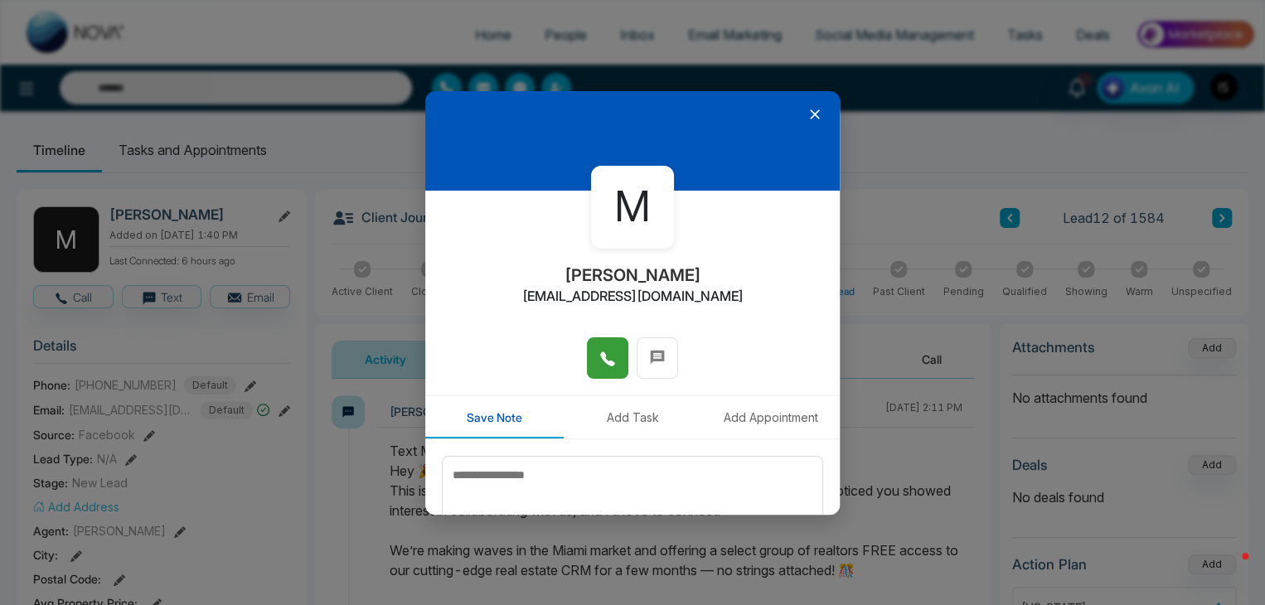
click at [607, 354] on icon at bounding box center [607, 359] width 17 height 17
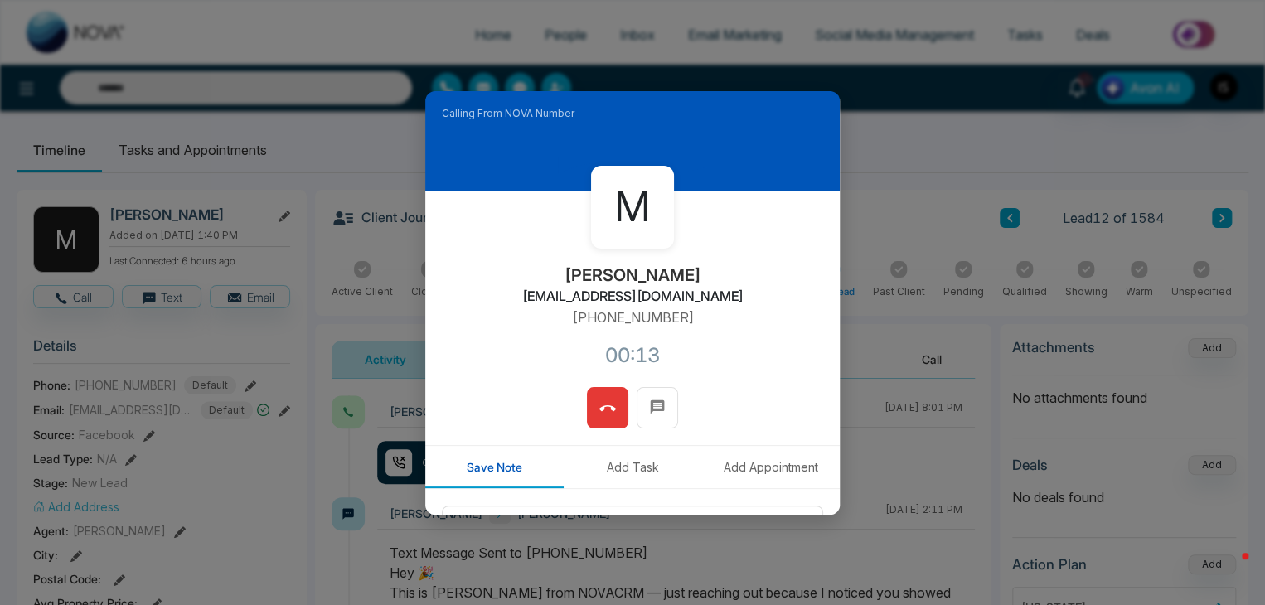
click at [599, 415] on icon at bounding box center [607, 408] width 17 height 17
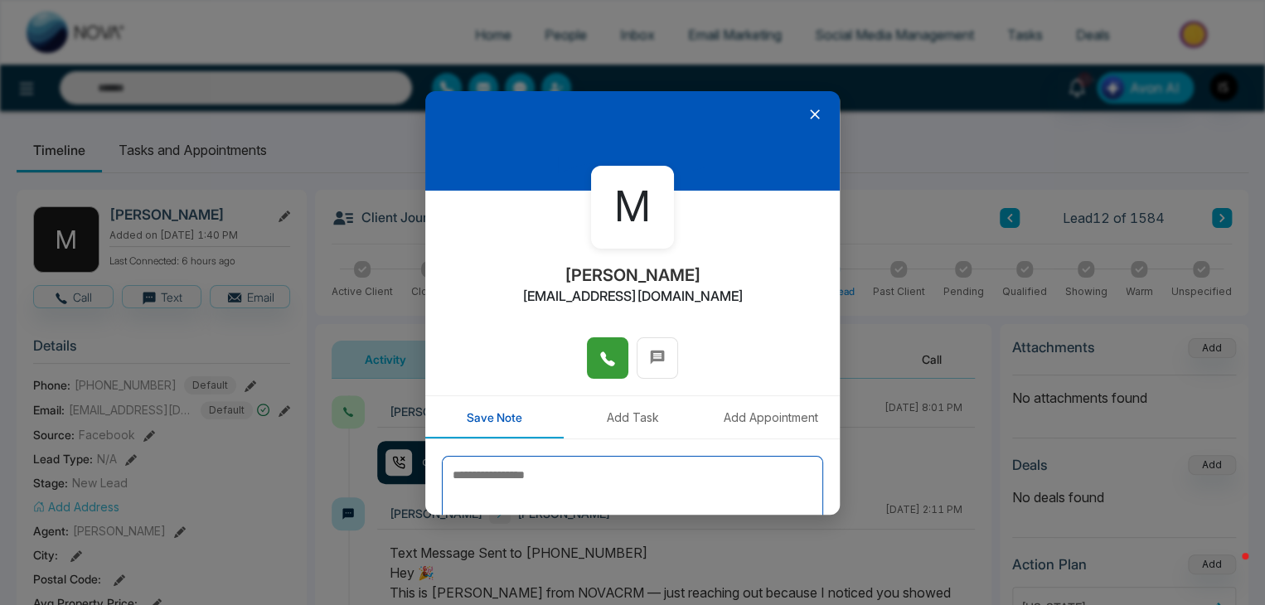
click at [628, 473] on textarea at bounding box center [632, 497] width 381 height 83
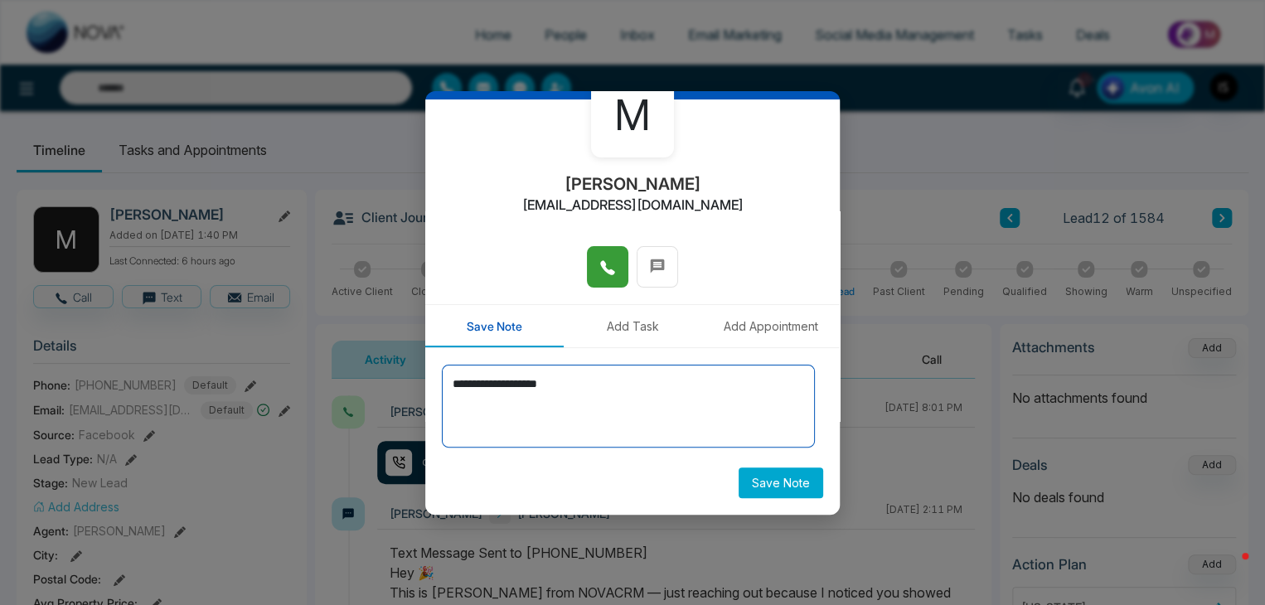
type textarea "**********"
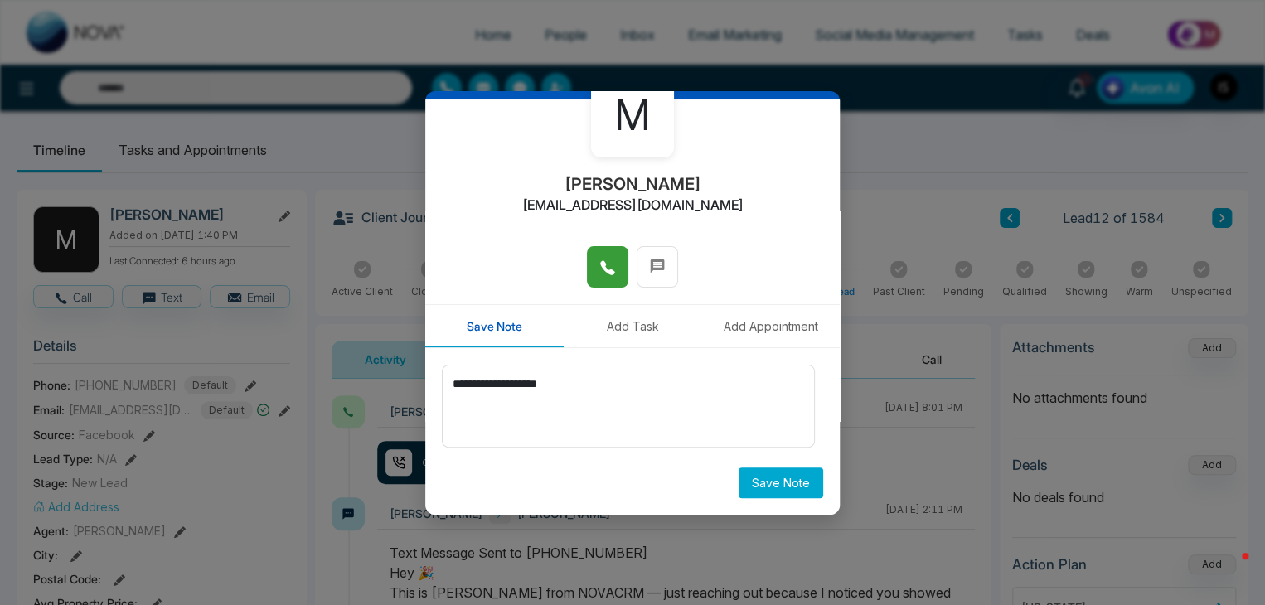
click at [779, 477] on button "Save Note" at bounding box center [781, 483] width 85 height 31
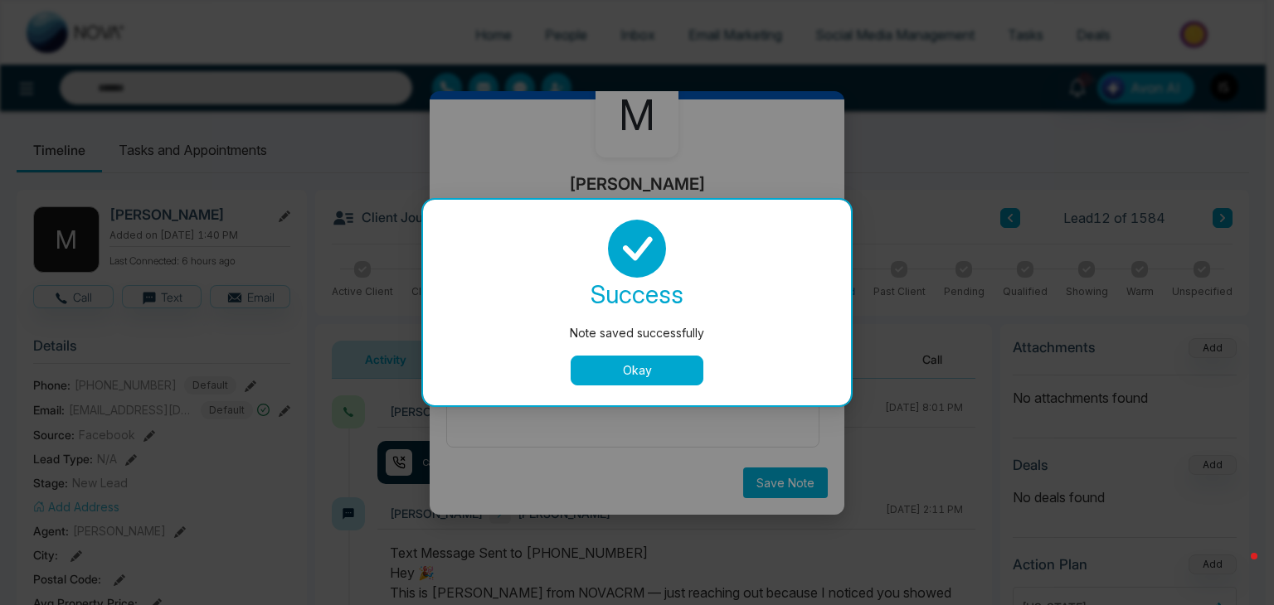
click at [614, 375] on button "Okay" at bounding box center [636, 371] width 133 height 30
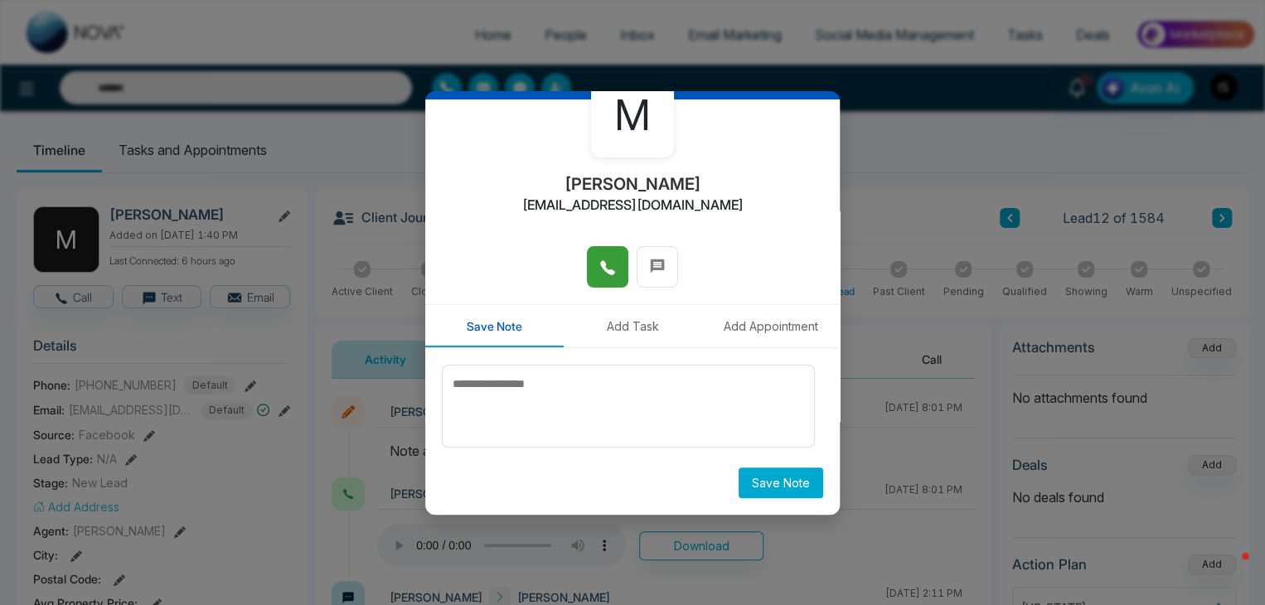
scroll to position [0, 0]
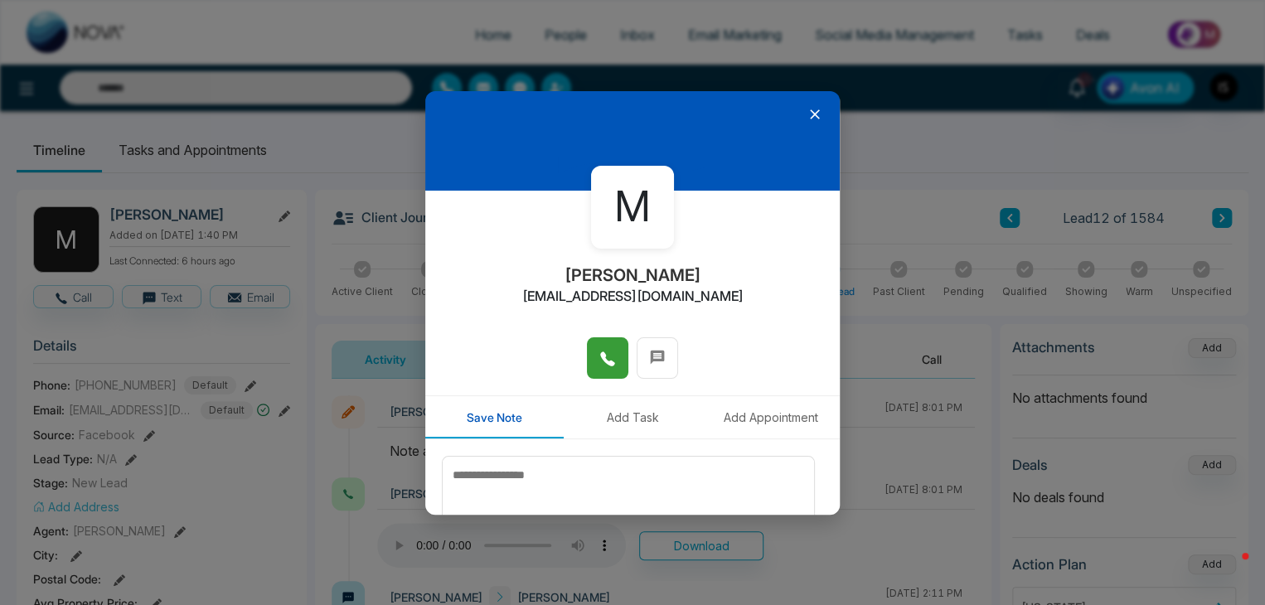
click at [807, 119] on icon at bounding box center [815, 114] width 17 height 17
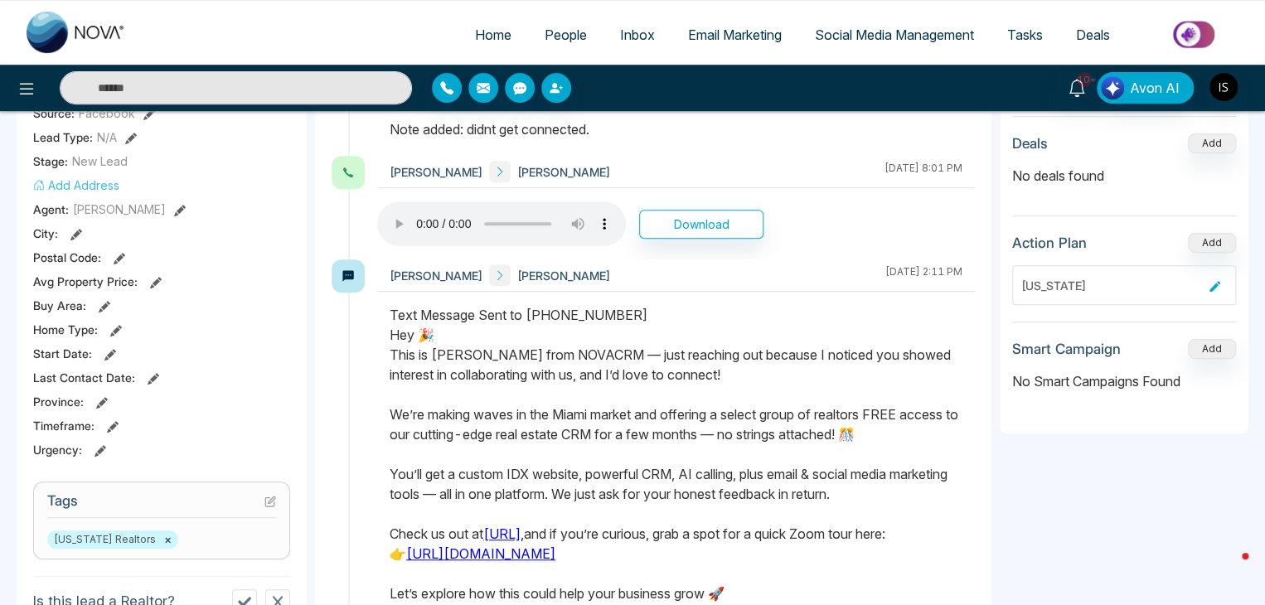
scroll to position [322, 0]
click at [269, 497] on icon at bounding box center [269, 501] width 9 height 9
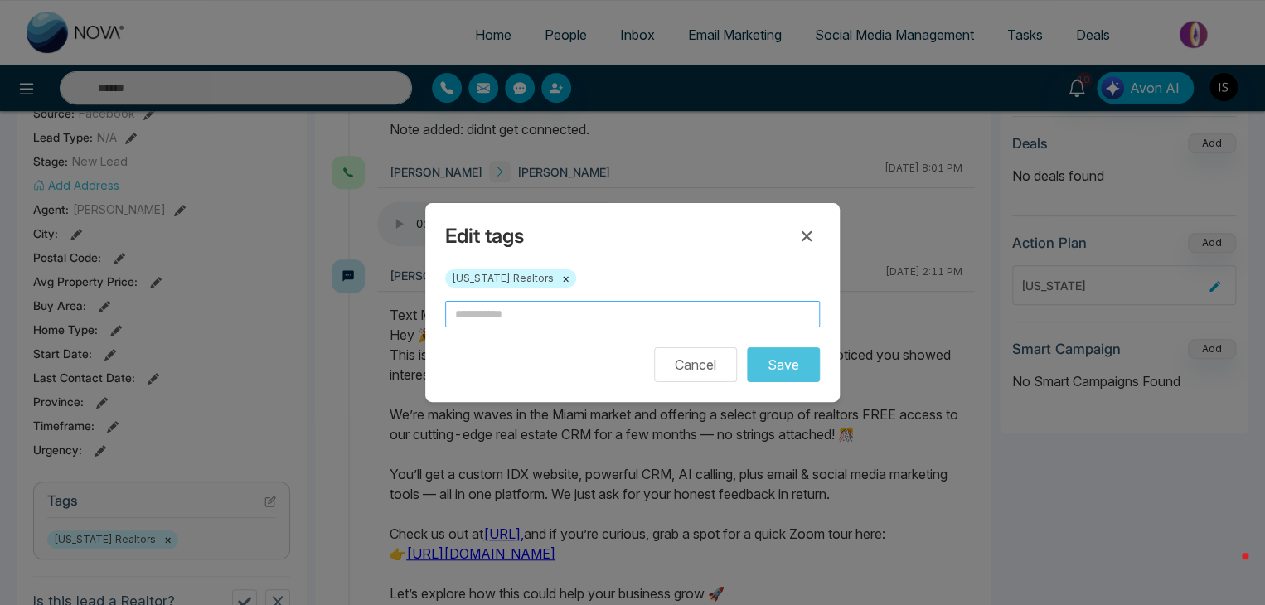
click at [519, 313] on input "text" at bounding box center [632, 314] width 375 height 27
type input "*********"
click at [789, 373] on button "Save" at bounding box center [783, 364] width 73 height 35
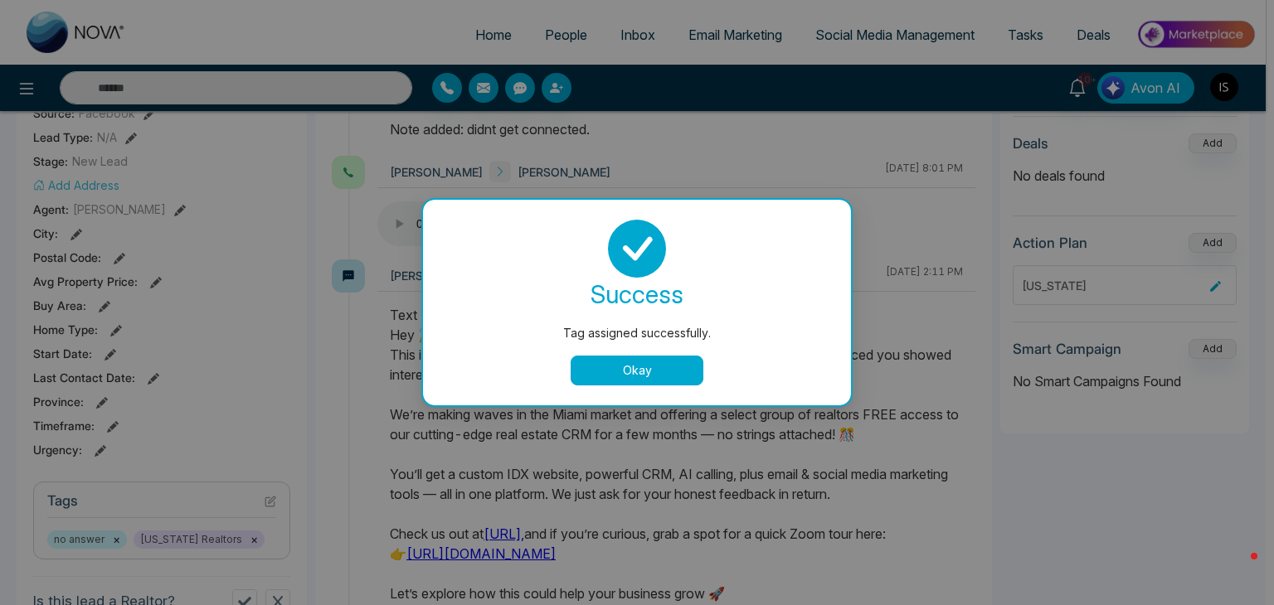
click at [614, 372] on button "Okay" at bounding box center [636, 371] width 133 height 30
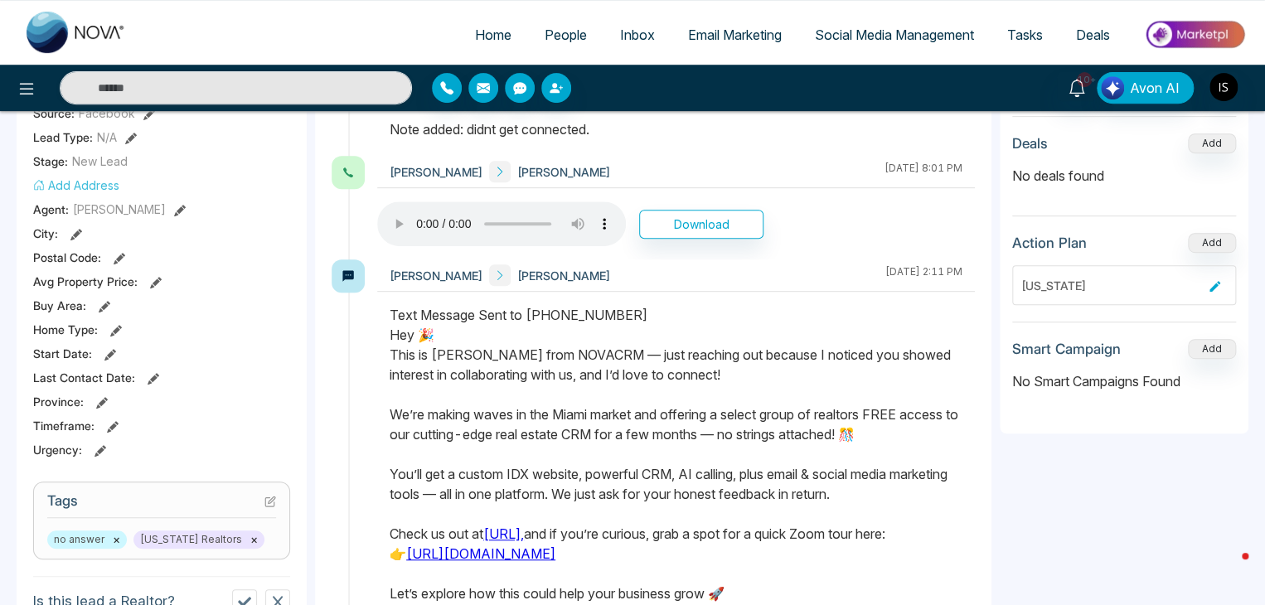
click at [267, 505] on icon at bounding box center [269, 501] width 9 height 9
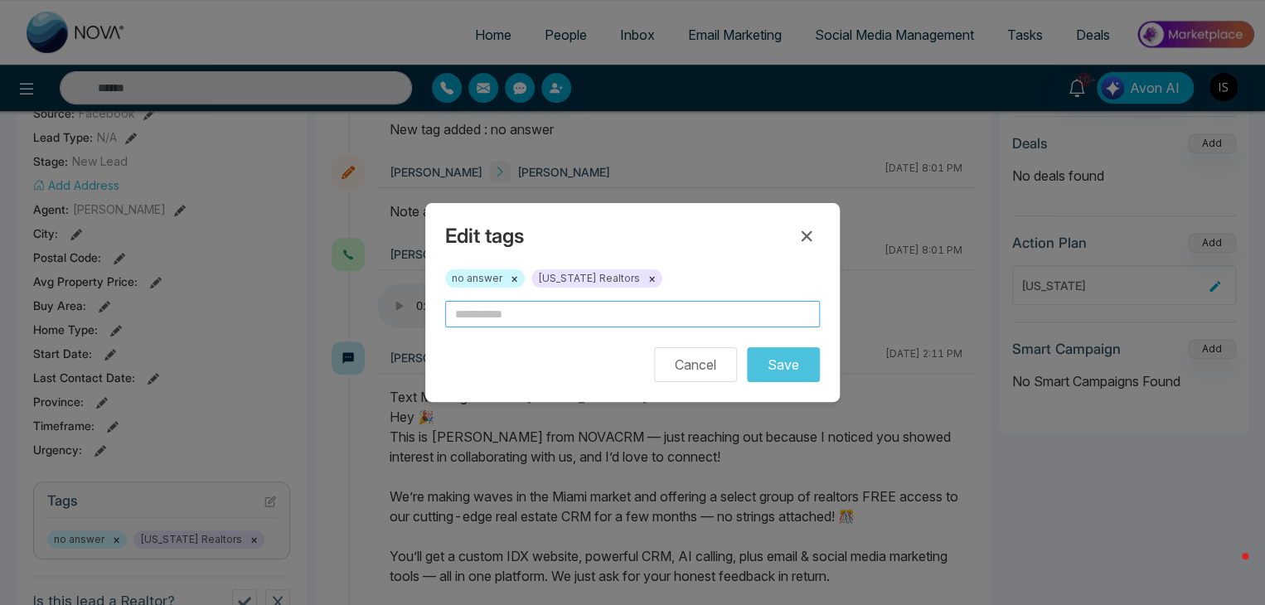
click at [507, 311] on input "text" at bounding box center [632, 314] width 375 height 27
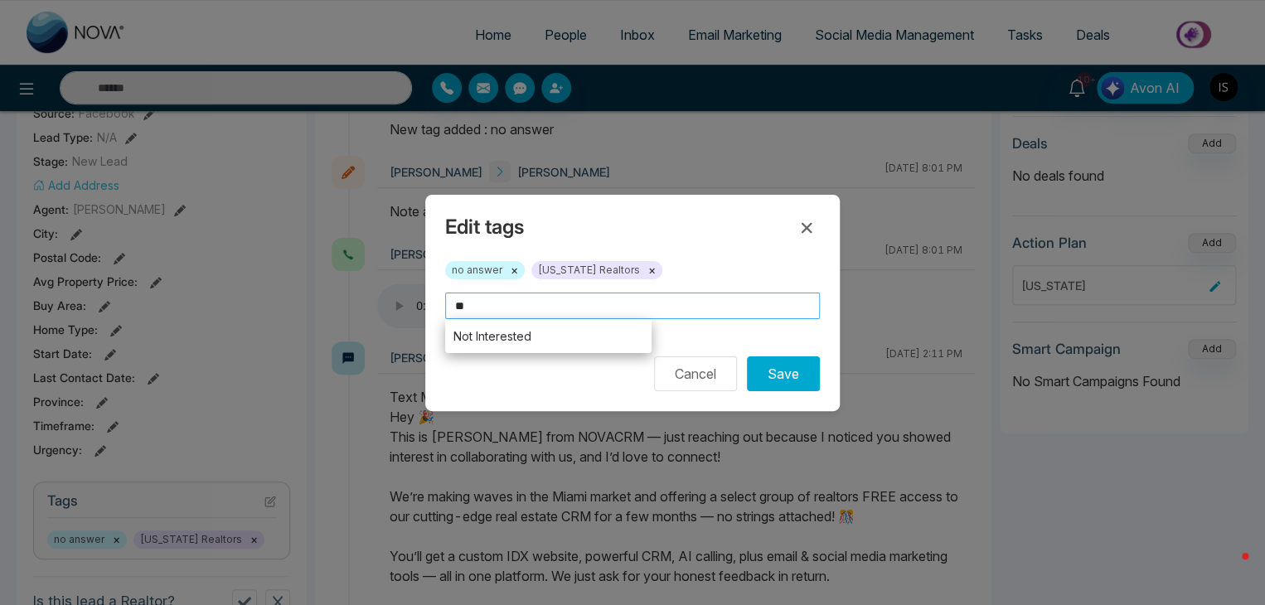
type input "*"
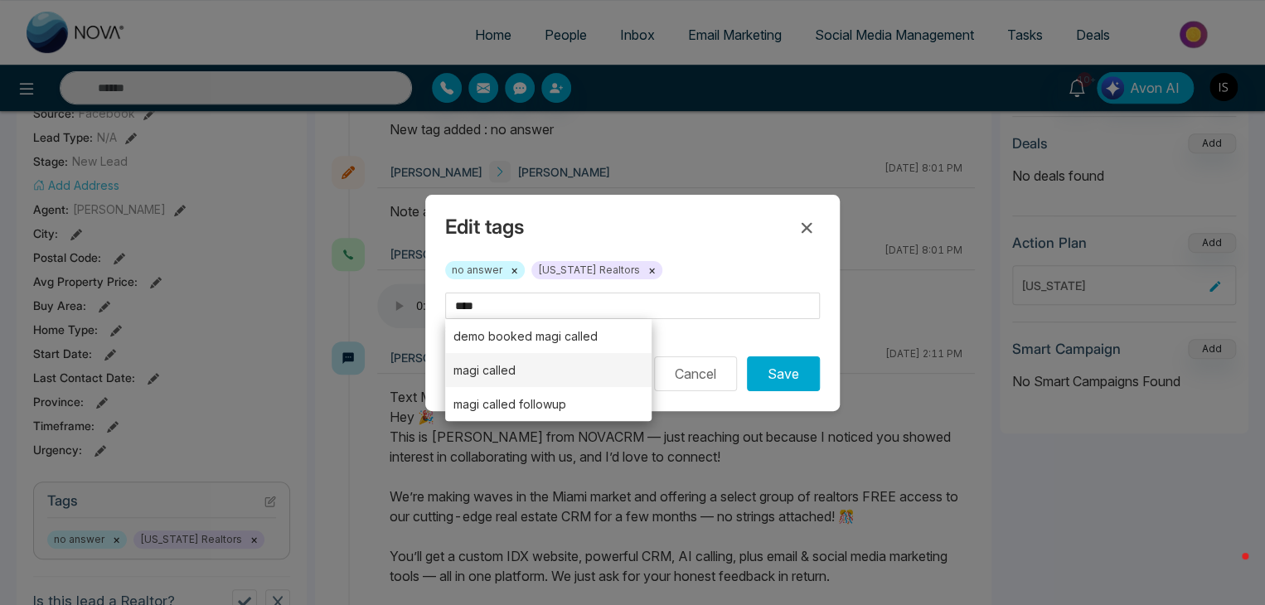
click at [534, 381] on li "magi called" at bounding box center [548, 370] width 206 height 34
type input "**********"
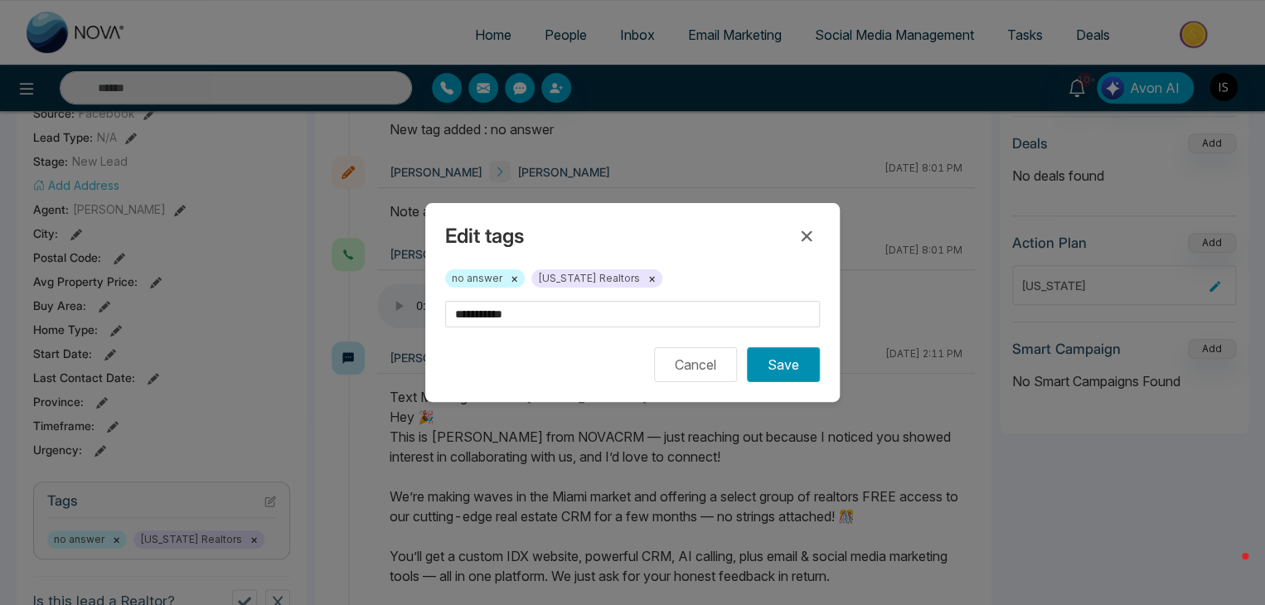
click at [775, 376] on button "Save" at bounding box center [783, 364] width 73 height 35
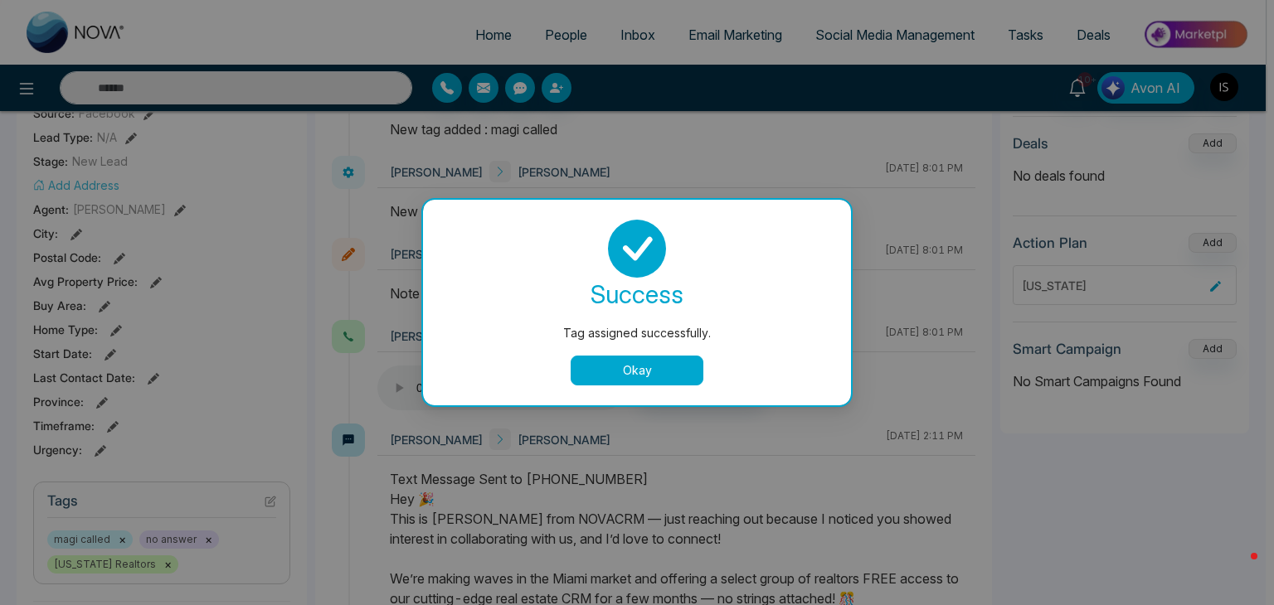
click at [631, 379] on button "Okay" at bounding box center [636, 371] width 133 height 30
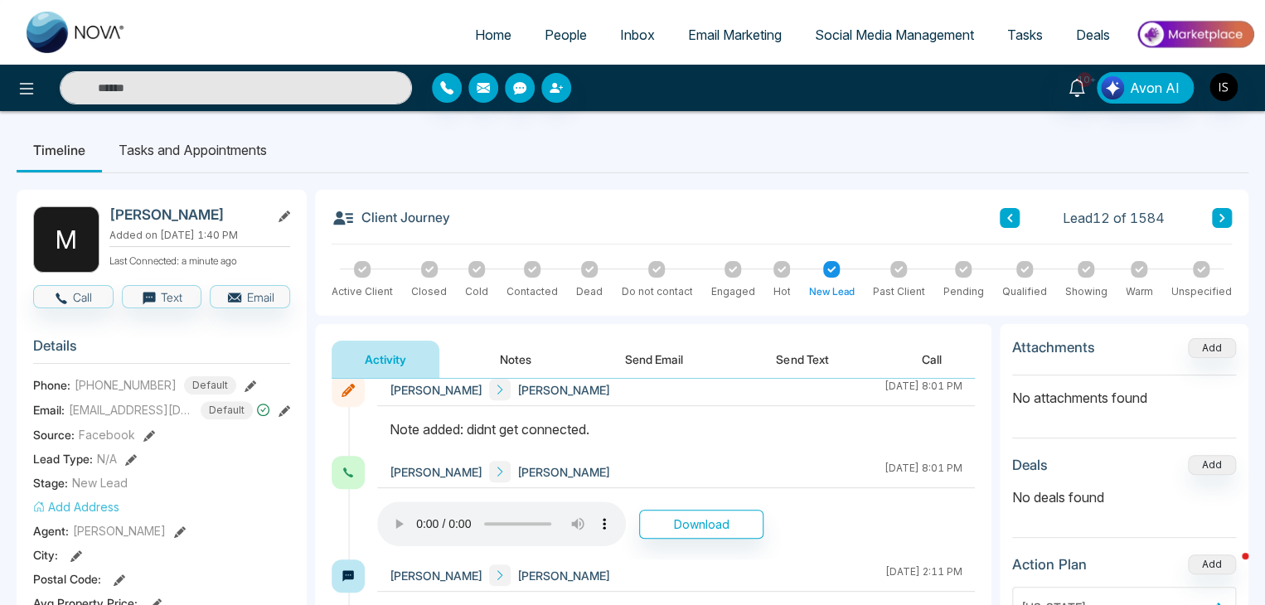
scroll to position [184, 0]
click at [1226, 216] on button at bounding box center [1222, 218] width 20 height 20
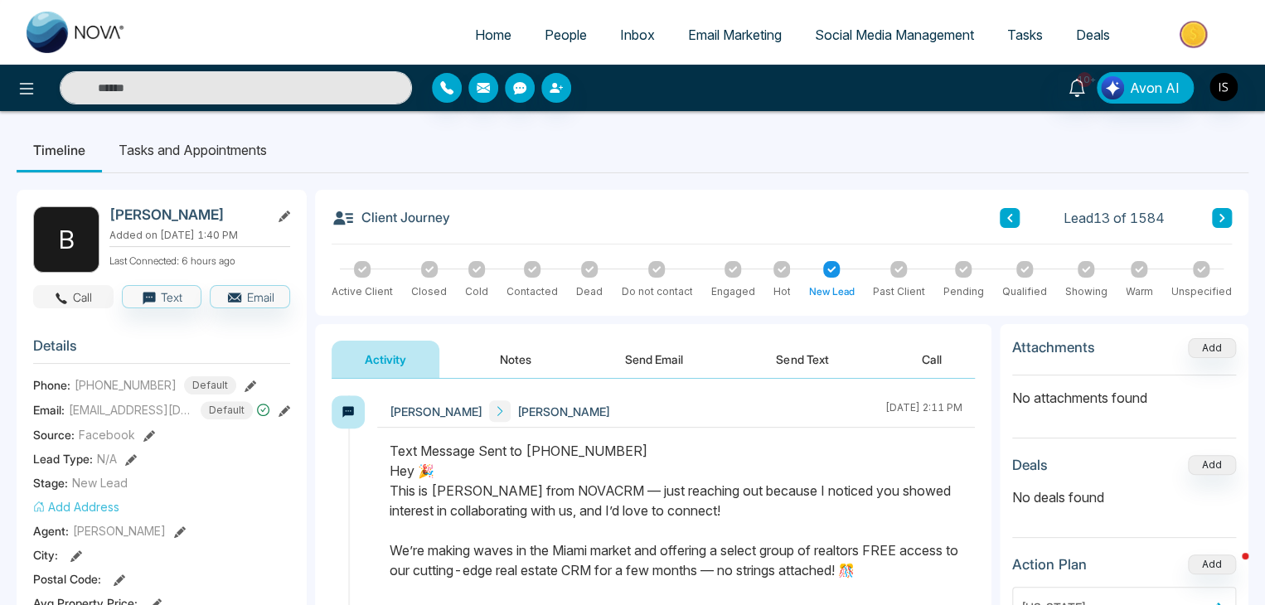
drag, startPoint x: 235, startPoint y: 515, endPoint x: 79, endPoint y: 298, distance: 267.9
click at [79, 298] on button "Call" at bounding box center [73, 296] width 80 height 23
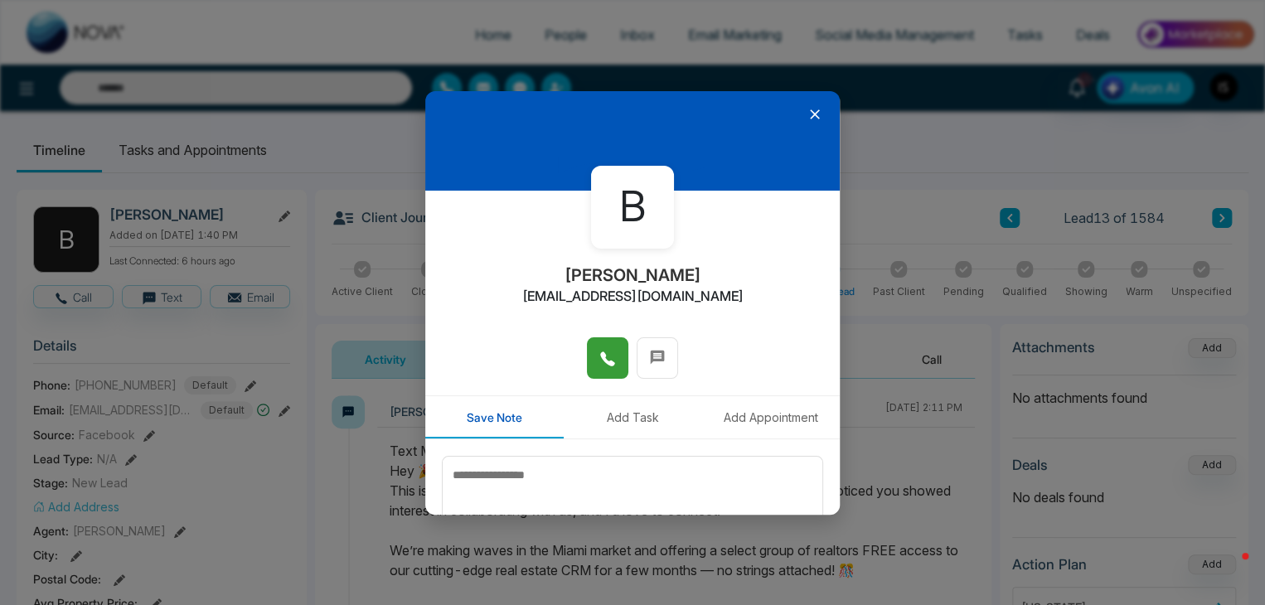
click at [599, 364] on icon at bounding box center [607, 359] width 17 height 17
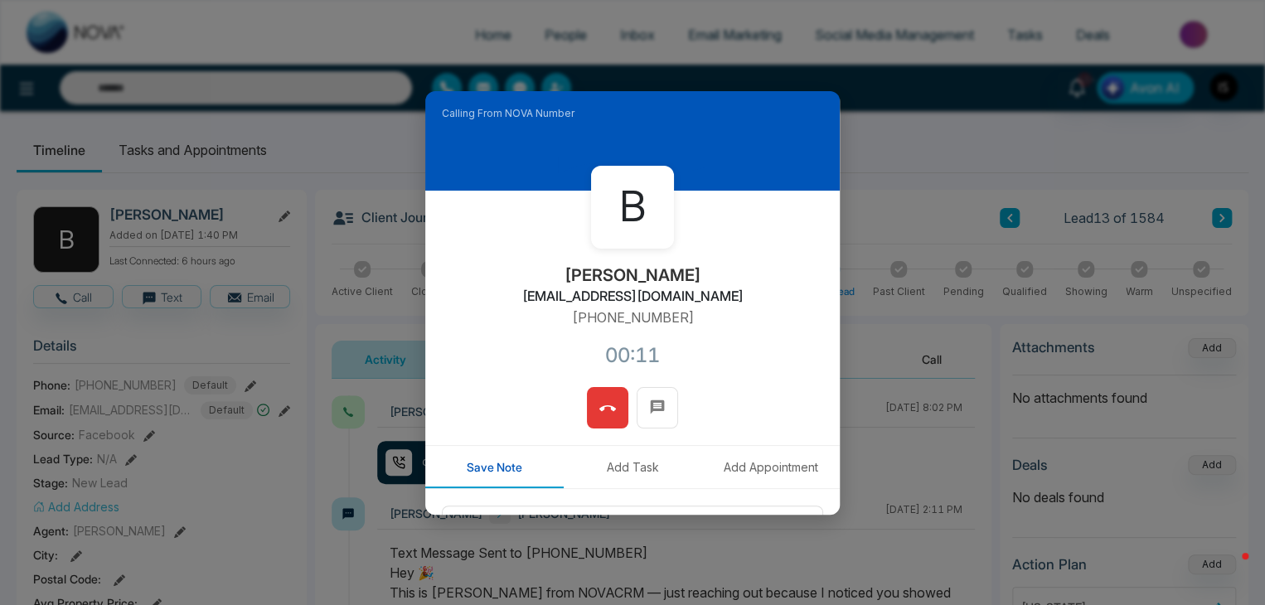
click at [604, 419] on span at bounding box center [607, 407] width 17 height 25
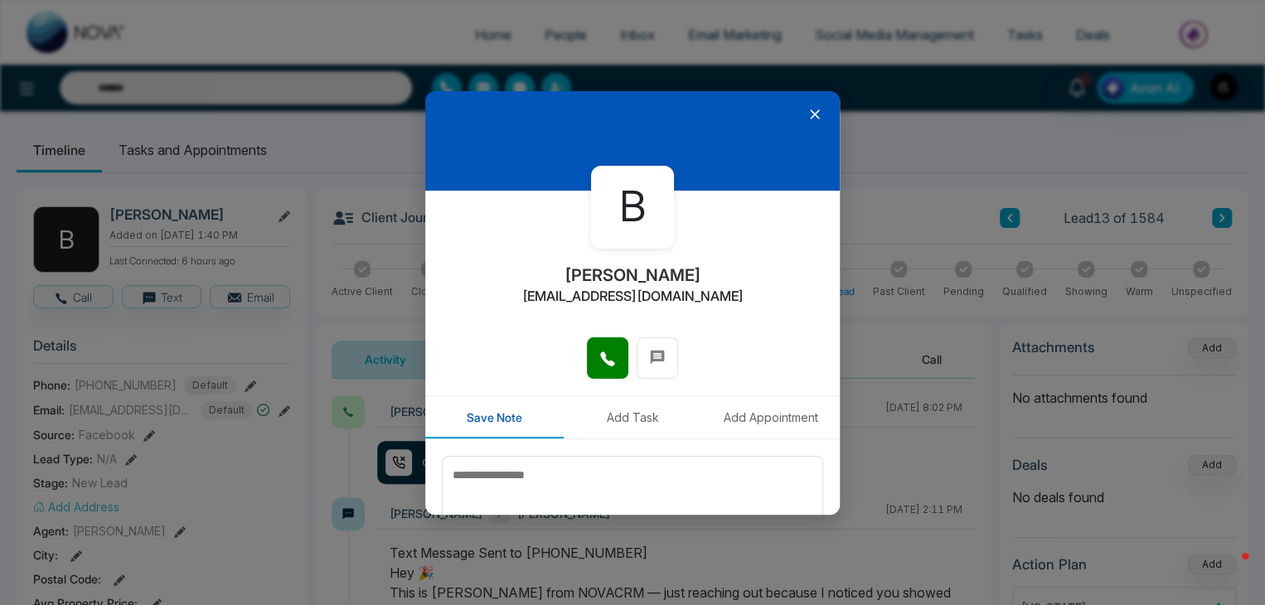
click at [807, 106] on icon at bounding box center [815, 114] width 17 height 17
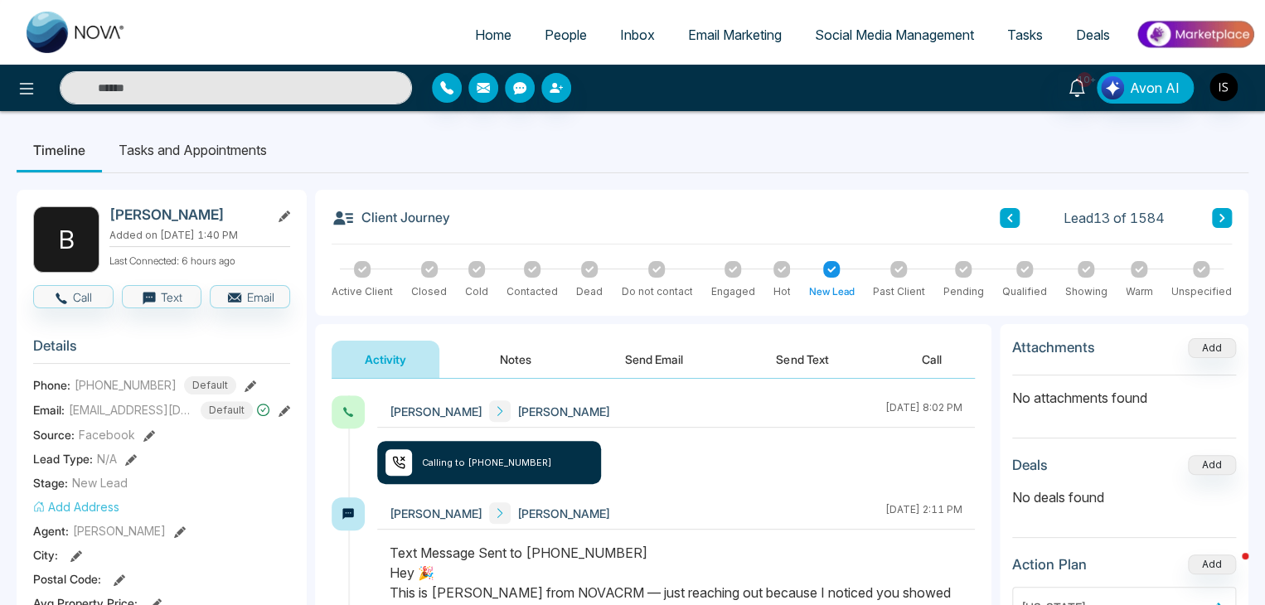
scroll to position [36, 0]
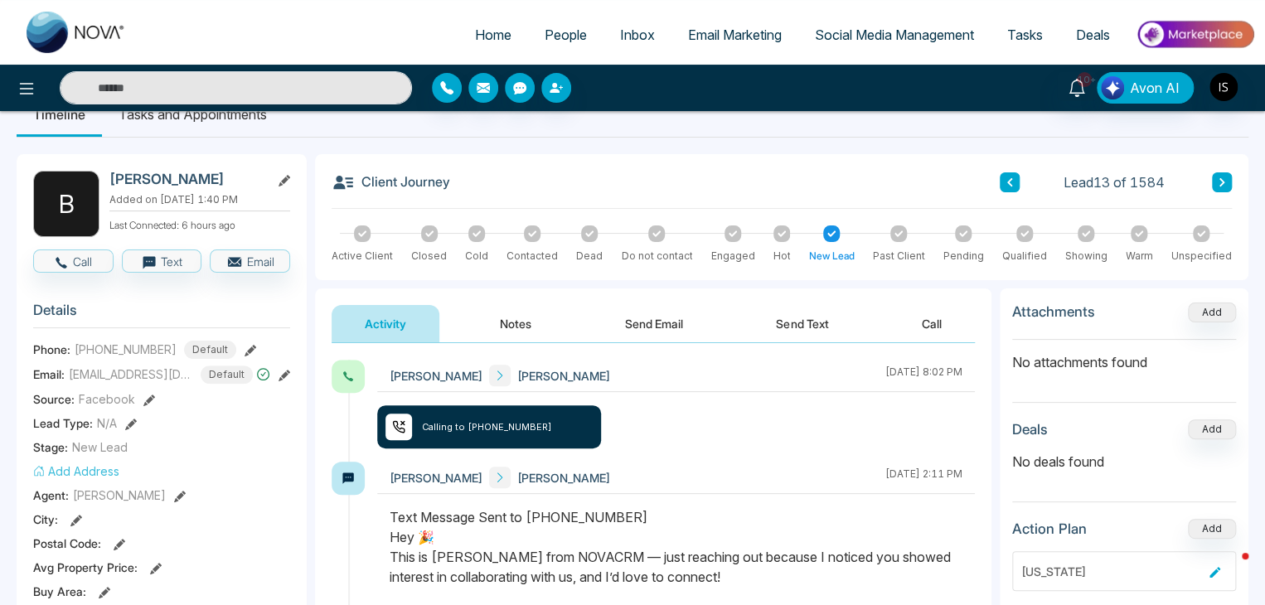
click at [521, 319] on button "Notes" at bounding box center [516, 323] width 98 height 37
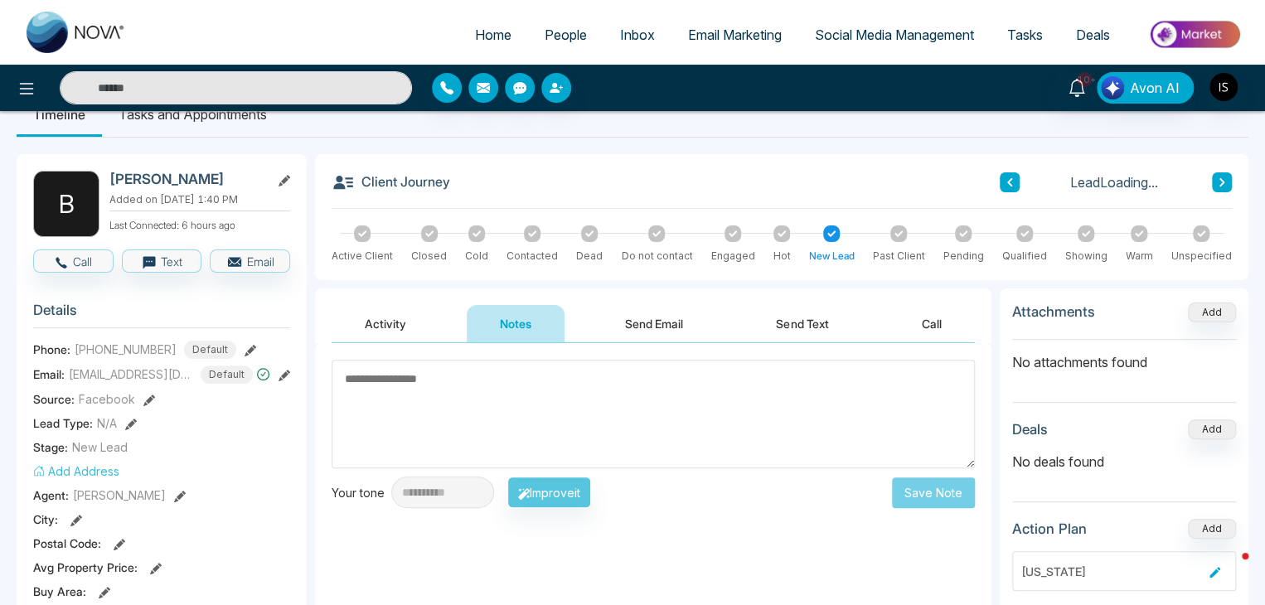
click at [511, 415] on textarea at bounding box center [653, 414] width 643 height 109
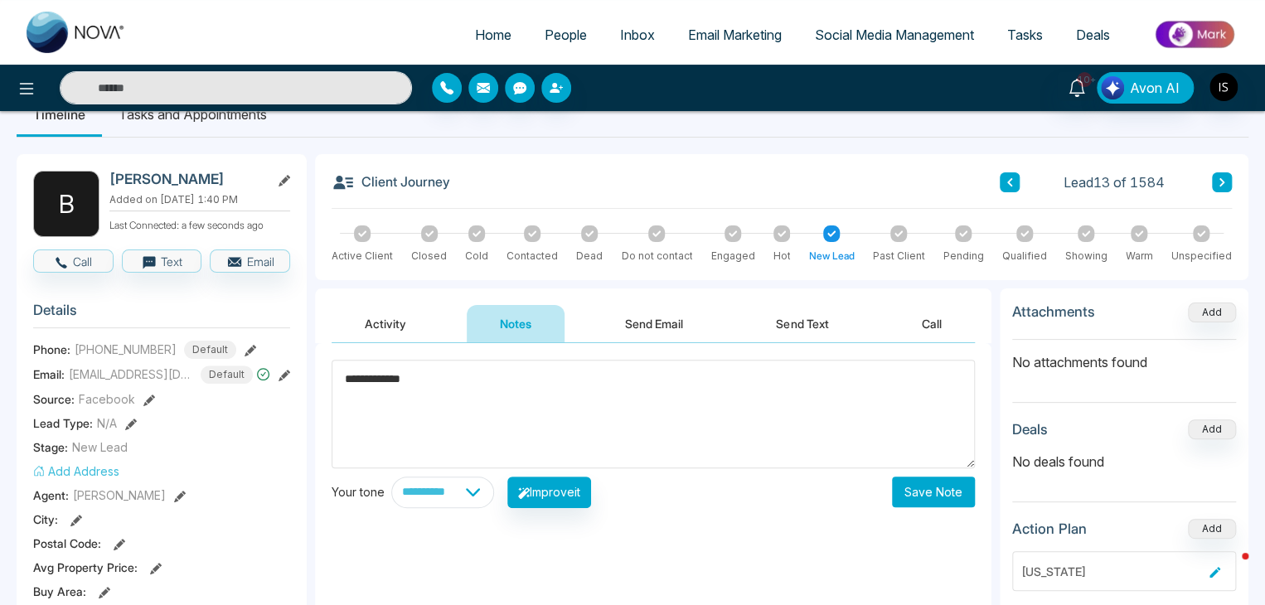
type textarea "**********"
click at [949, 497] on button "Save Note" at bounding box center [933, 492] width 83 height 31
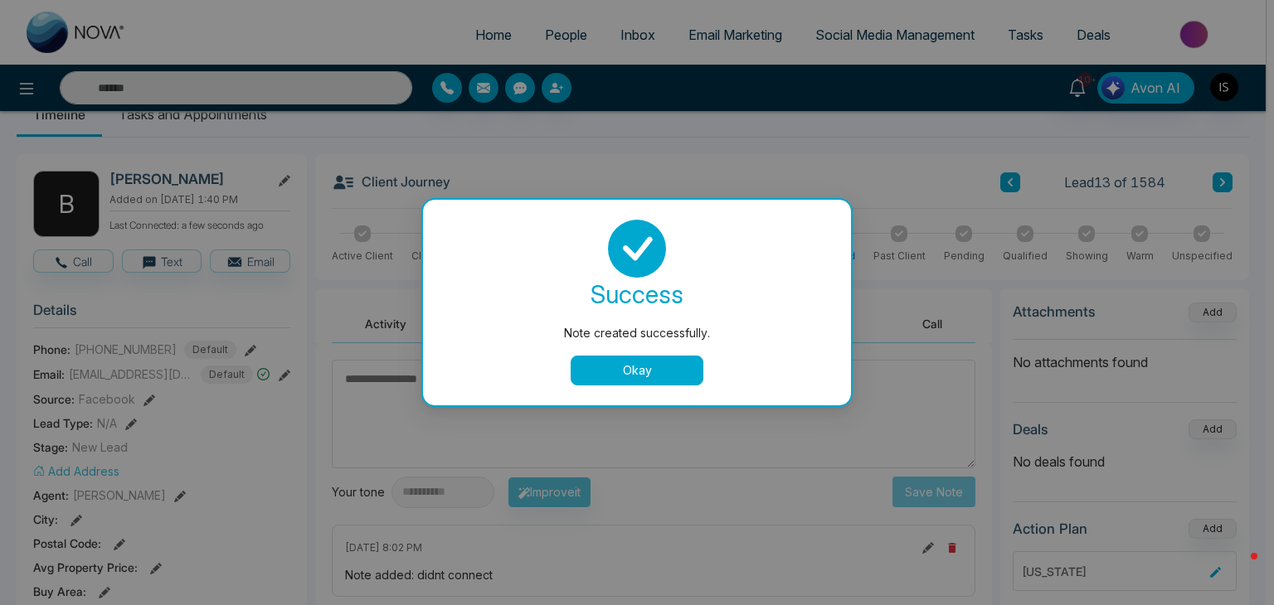
click at [623, 359] on button "Okay" at bounding box center [636, 371] width 133 height 30
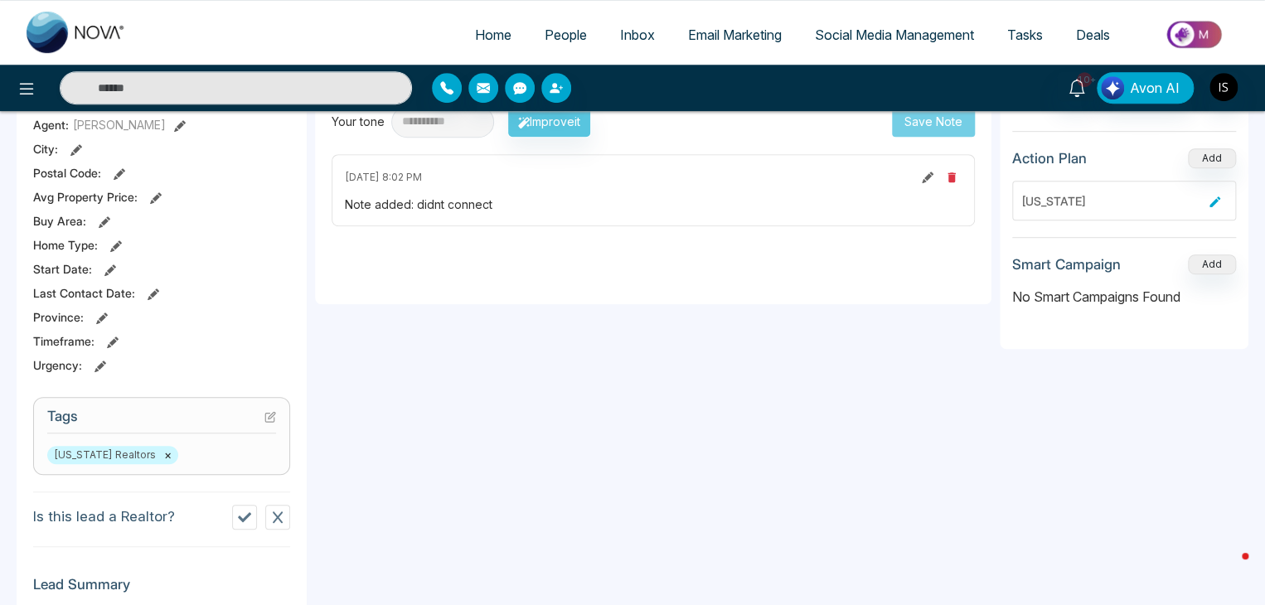
scroll to position [407, 0]
click at [269, 419] on icon at bounding box center [269, 416] width 9 height 9
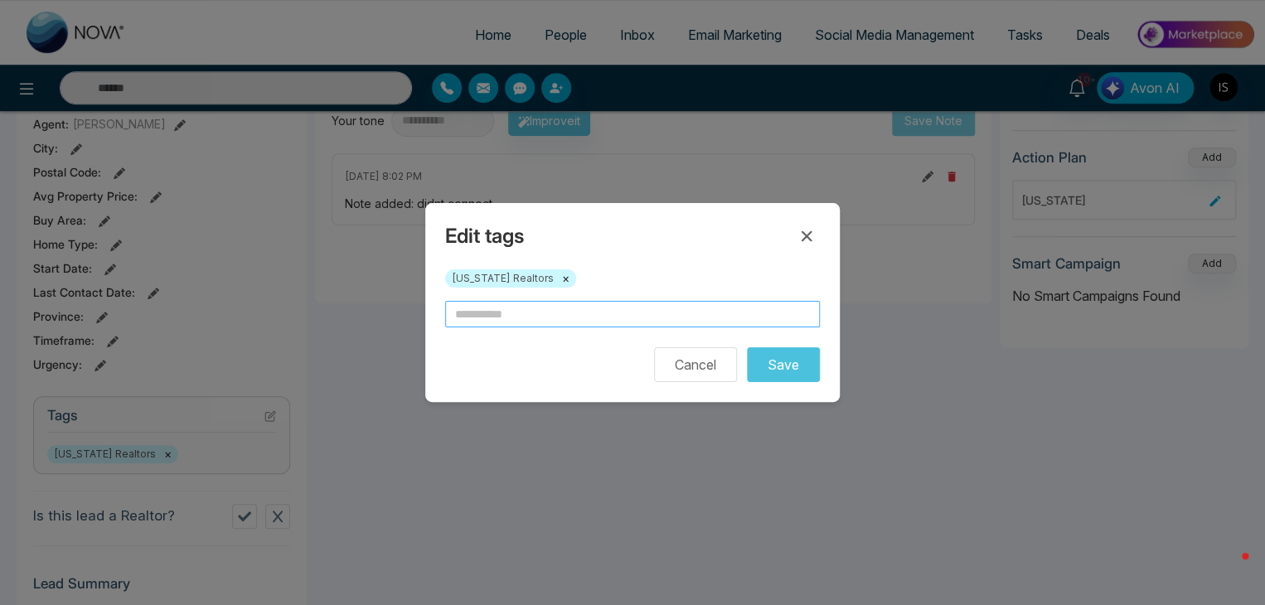
click at [574, 317] on input "text" at bounding box center [632, 314] width 375 height 27
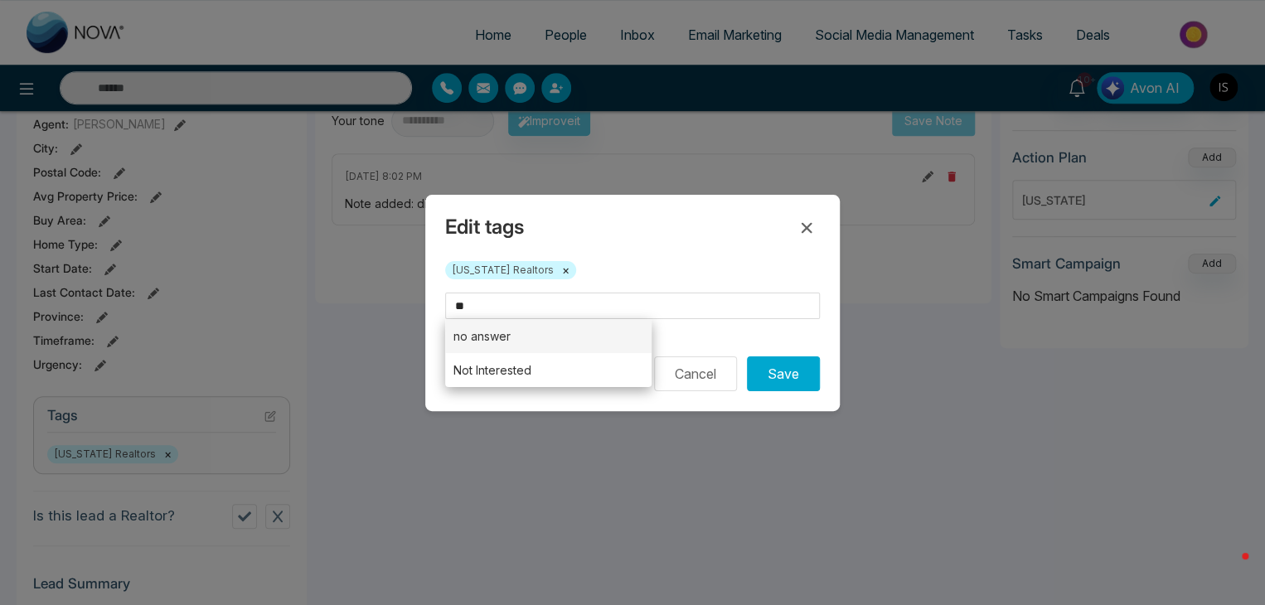
click at [569, 329] on li "no answer" at bounding box center [548, 336] width 206 height 34
type input "*********"
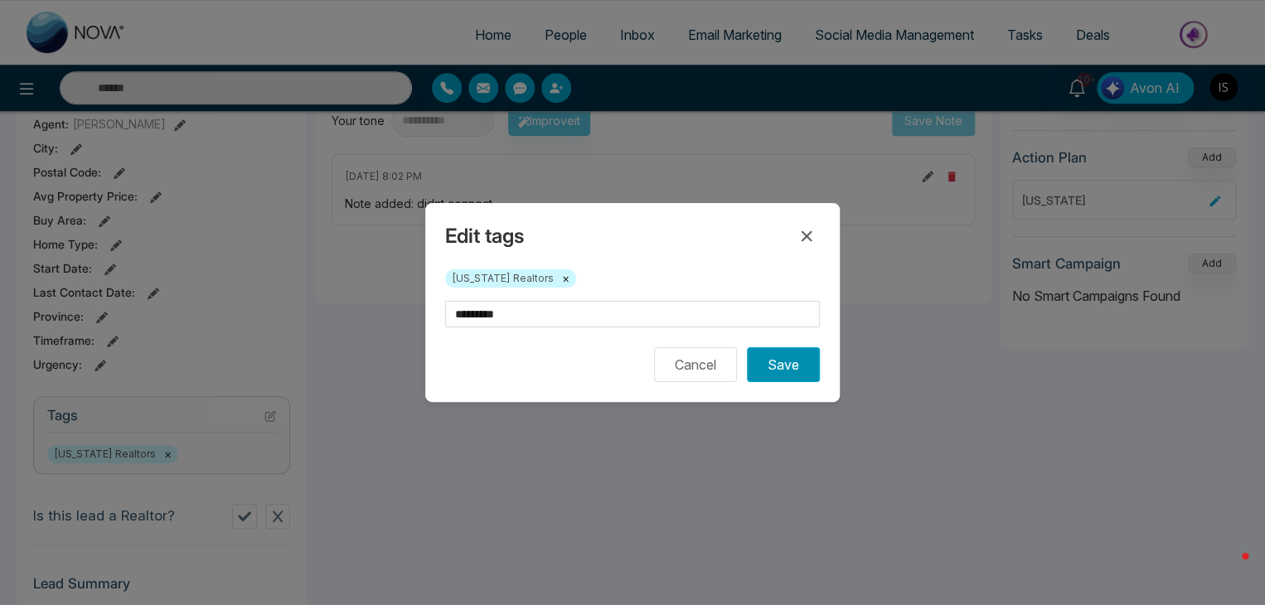
click at [766, 357] on button "Save" at bounding box center [783, 364] width 73 height 35
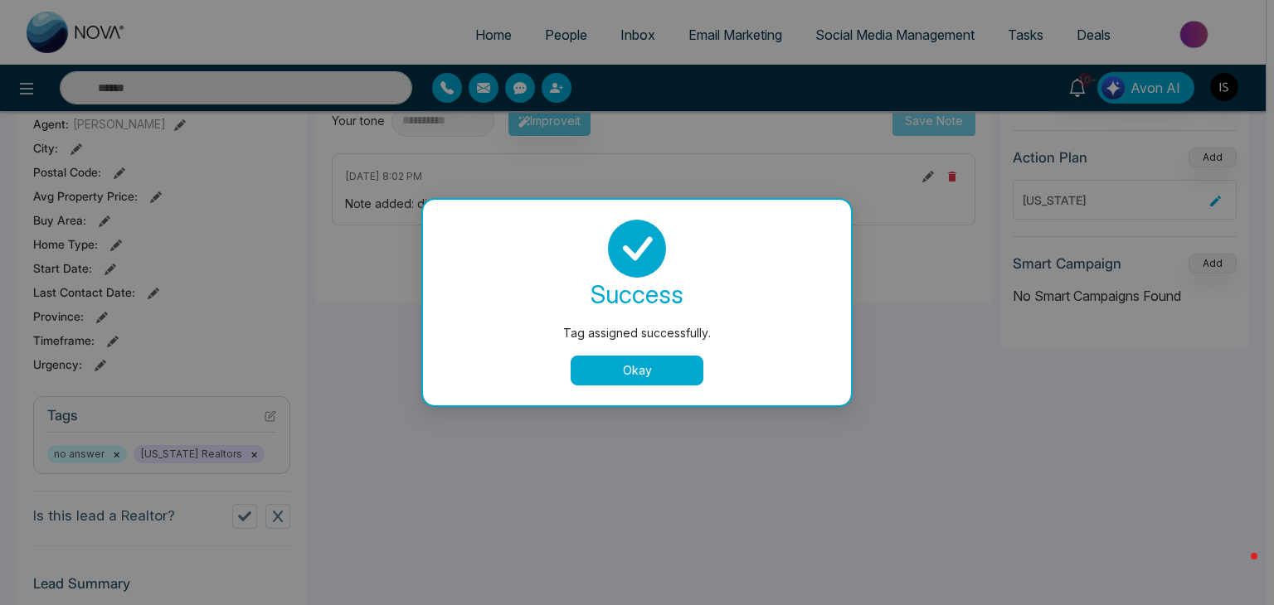
click at [653, 373] on button "Okay" at bounding box center [636, 371] width 133 height 30
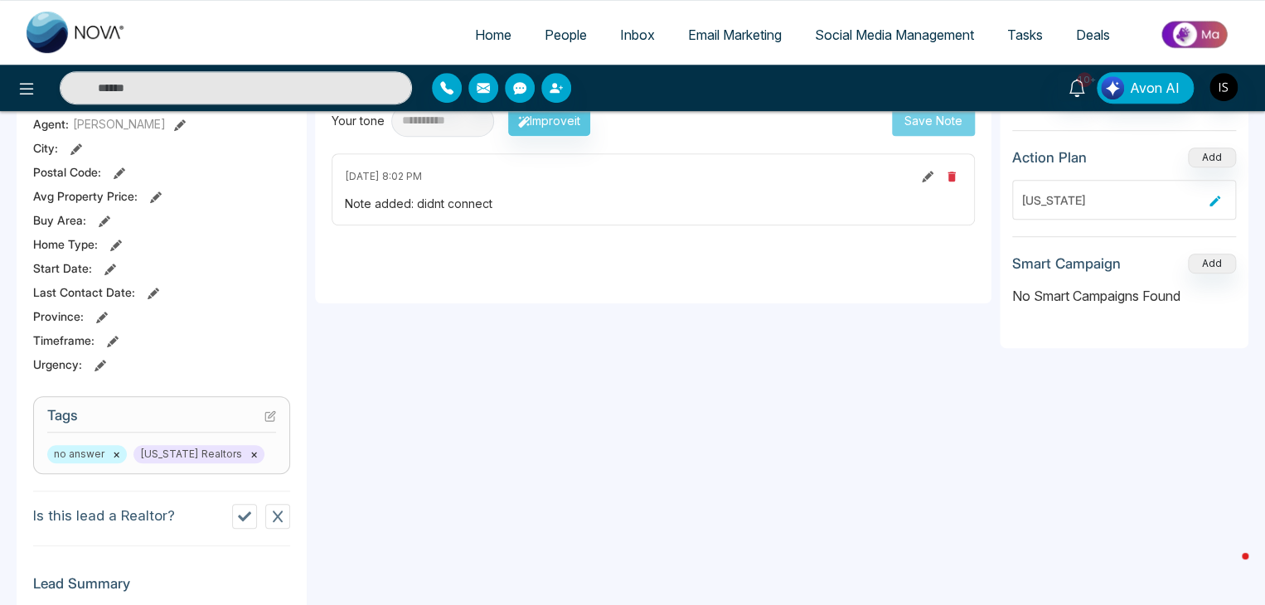
click at [269, 415] on icon at bounding box center [270, 416] width 12 height 12
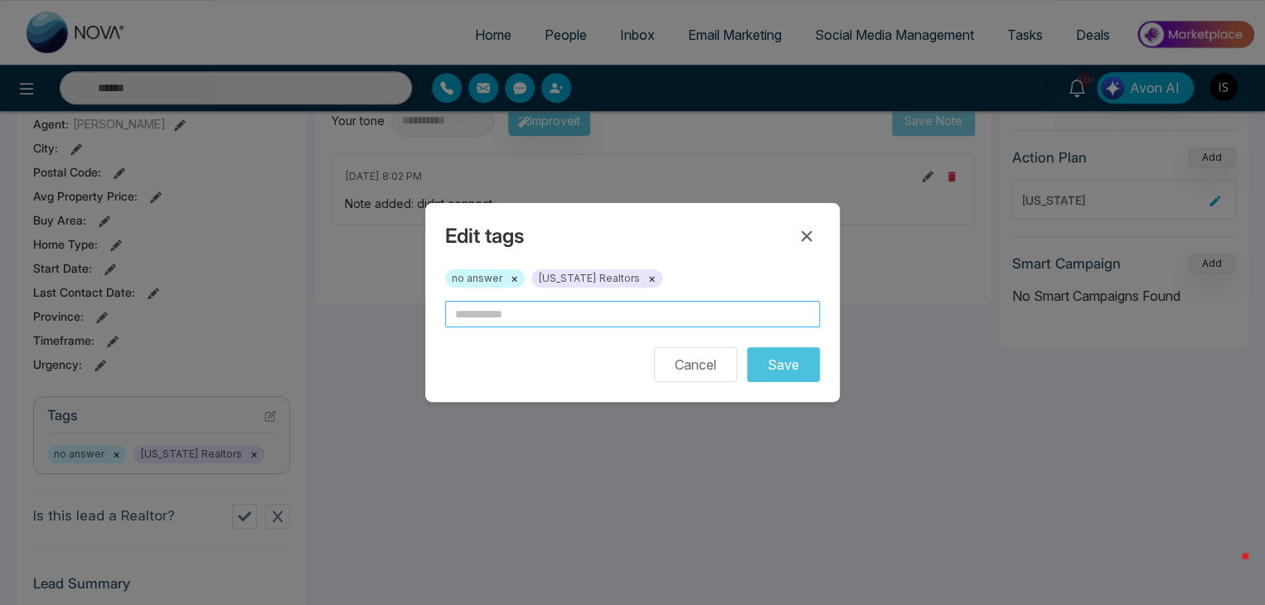
click at [509, 318] on input "text" at bounding box center [632, 314] width 375 height 27
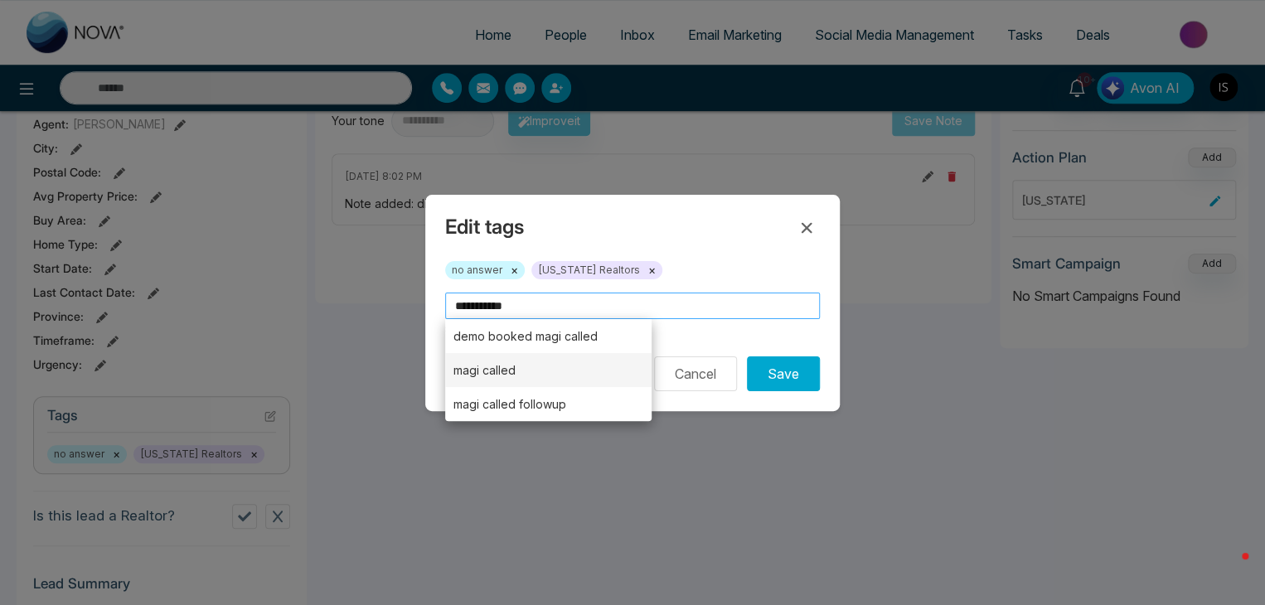
type input "**********"
click at [510, 360] on li "magi called" at bounding box center [548, 370] width 206 height 34
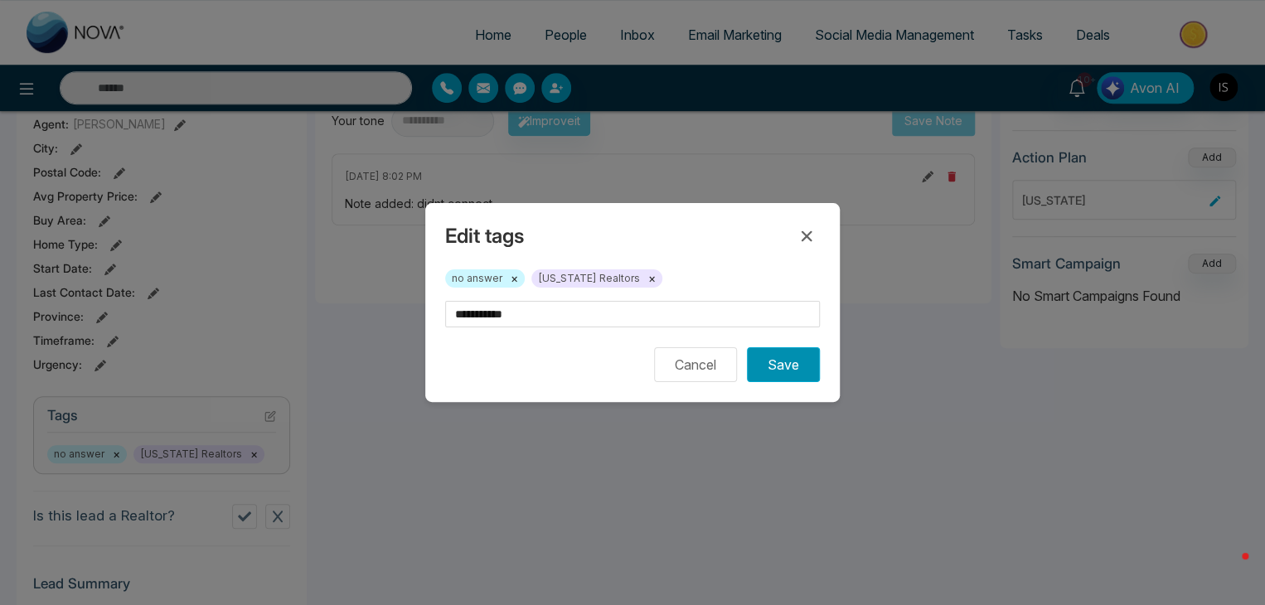
click at [763, 371] on button "Save" at bounding box center [783, 364] width 73 height 35
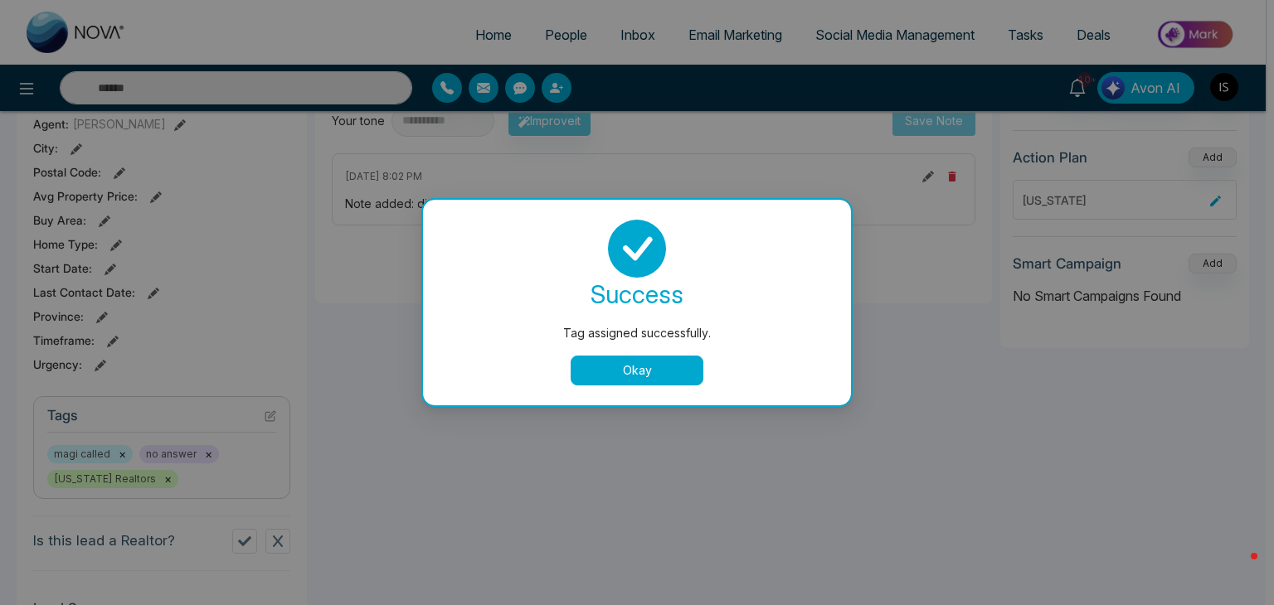
click at [667, 376] on button "Okay" at bounding box center [636, 371] width 133 height 30
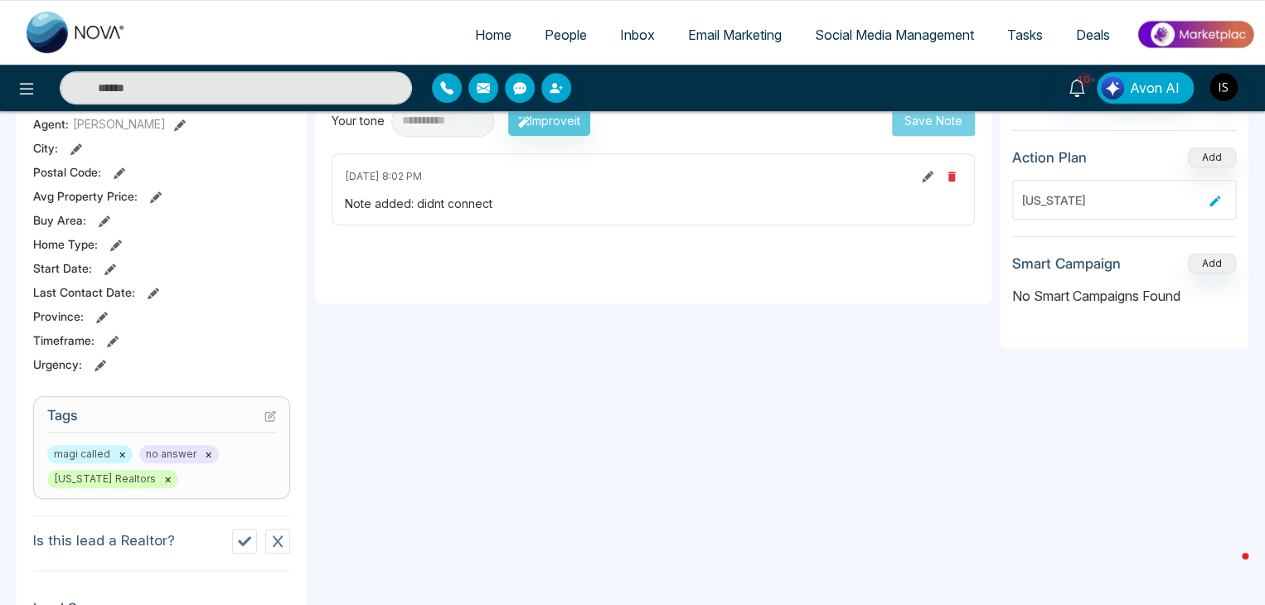
scroll to position [0, 0]
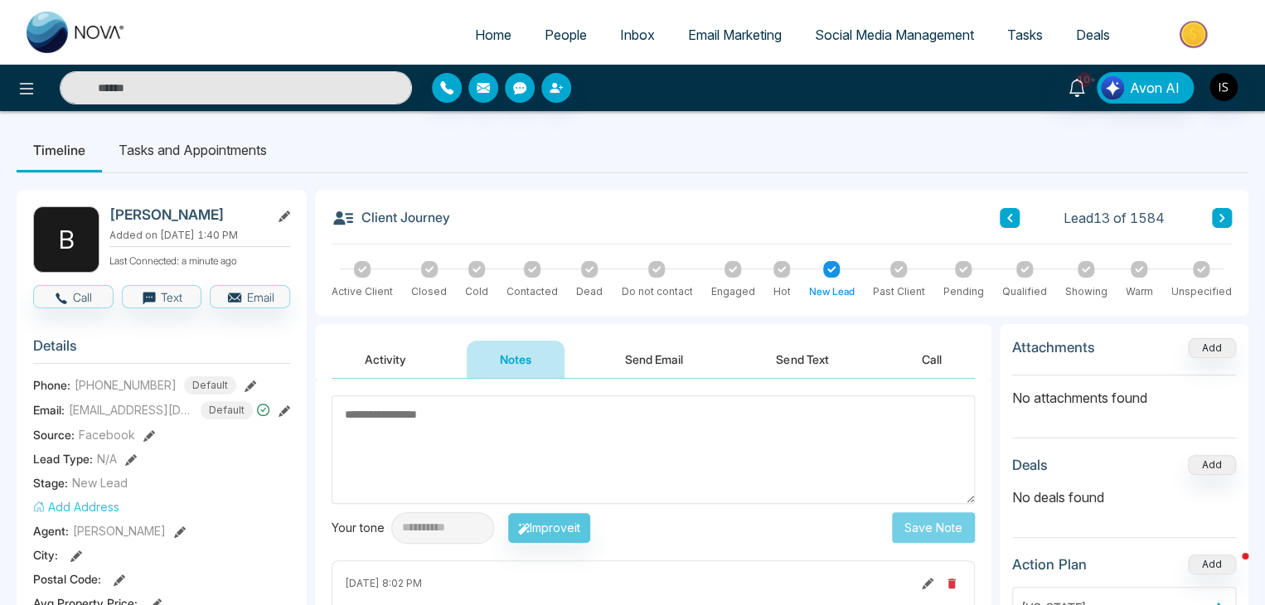
click at [1234, 221] on div "Client Journey Lead 13 of 1584 Active Client Closed Cold Contacted Dead Do not …" at bounding box center [782, 253] width 934 height 126
click at [1224, 218] on icon at bounding box center [1222, 218] width 5 height 8
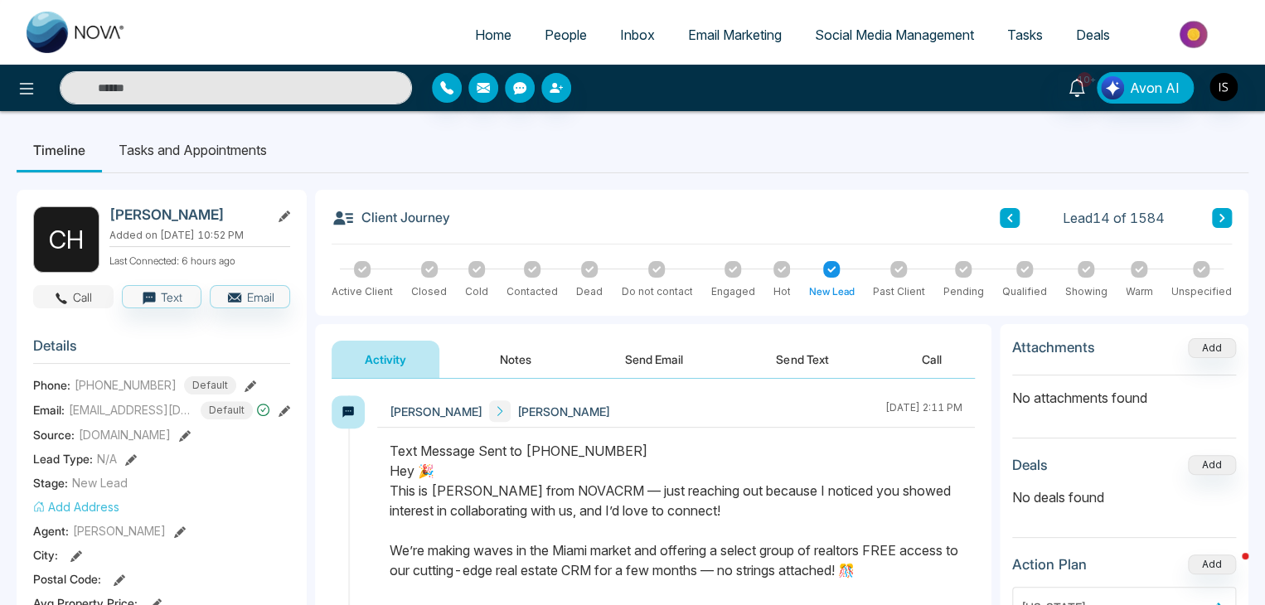
click at [83, 298] on button "Call" at bounding box center [73, 296] width 80 height 23
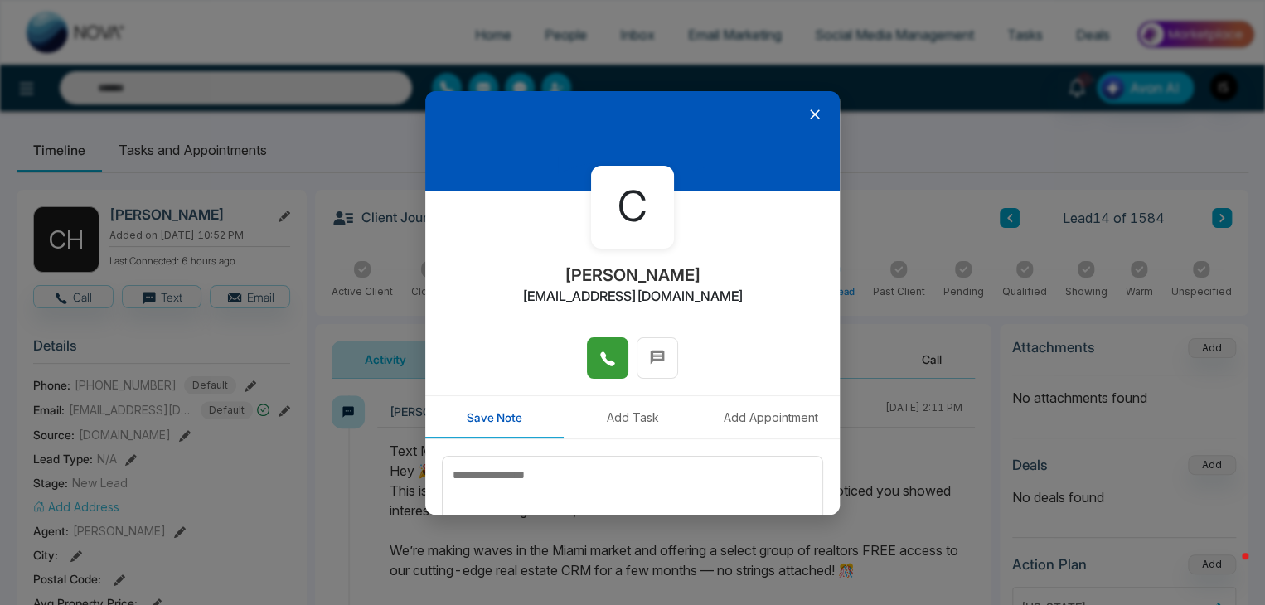
click at [590, 357] on button at bounding box center [607, 357] width 41 height 41
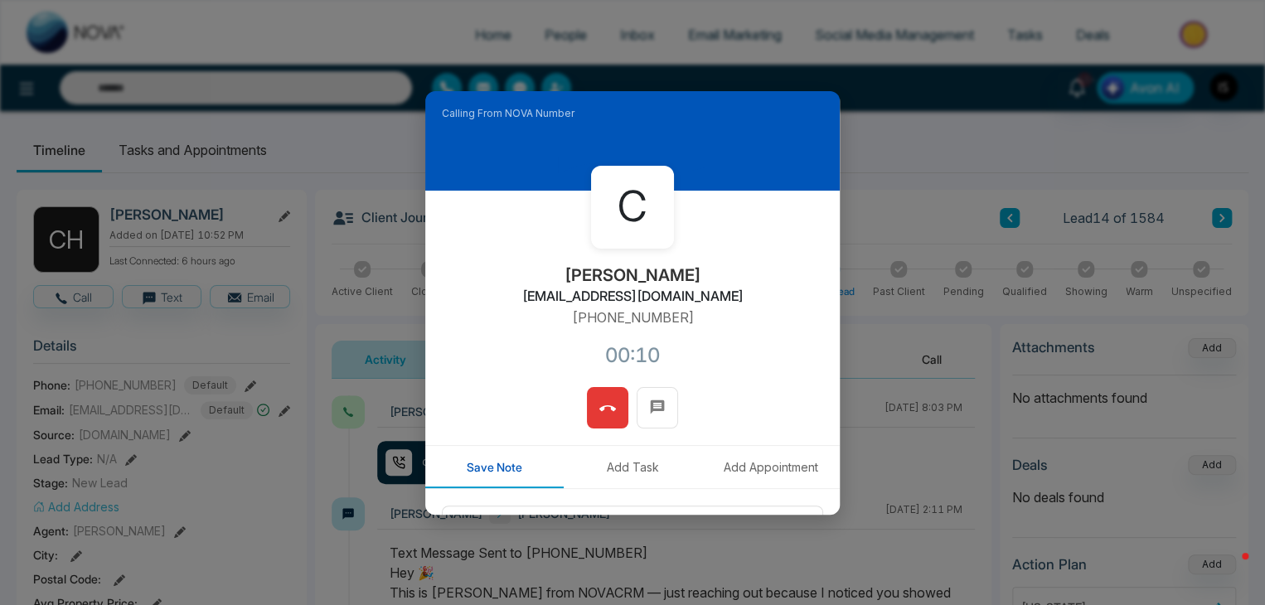
click at [611, 396] on button at bounding box center [607, 407] width 41 height 41
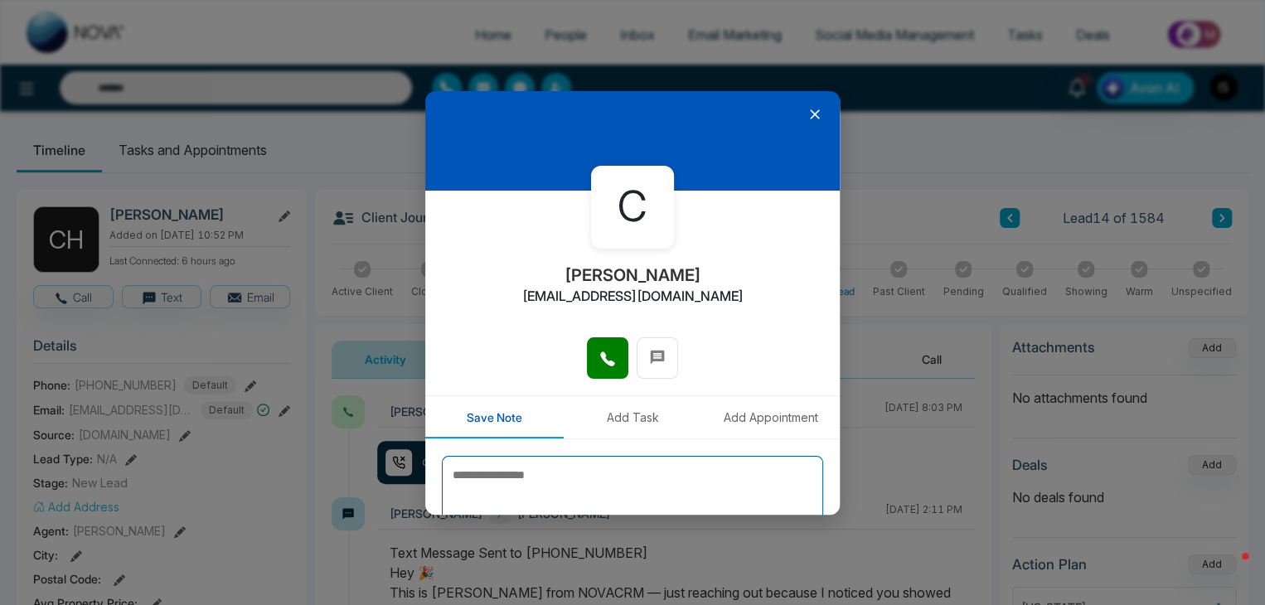
click at [565, 470] on textarea at bounding box center [632, 497] width 381 height 83
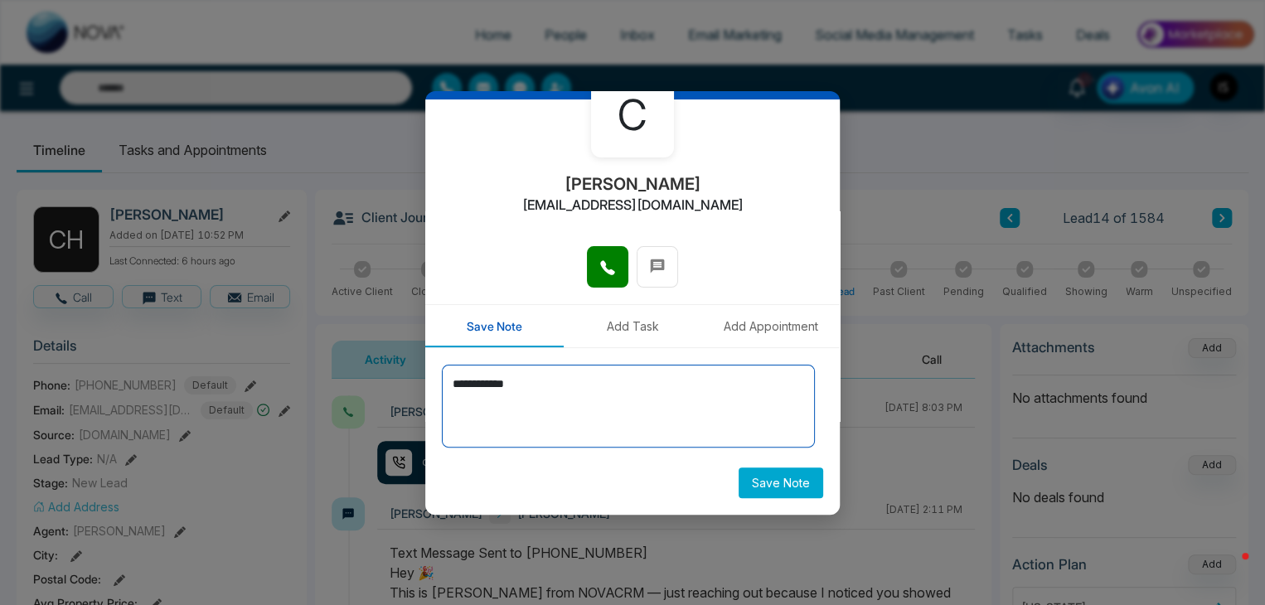
type textarea "**********"
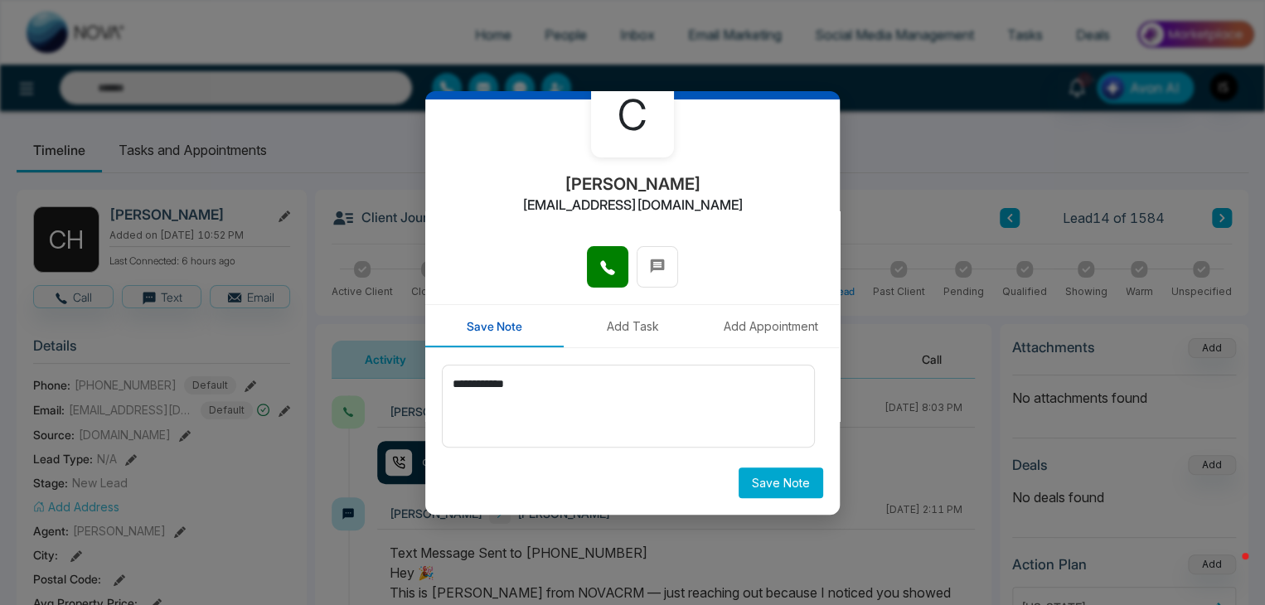
click at [783, 474] on button "Save Note" at bounding box center [781, 483] width 85 height 31
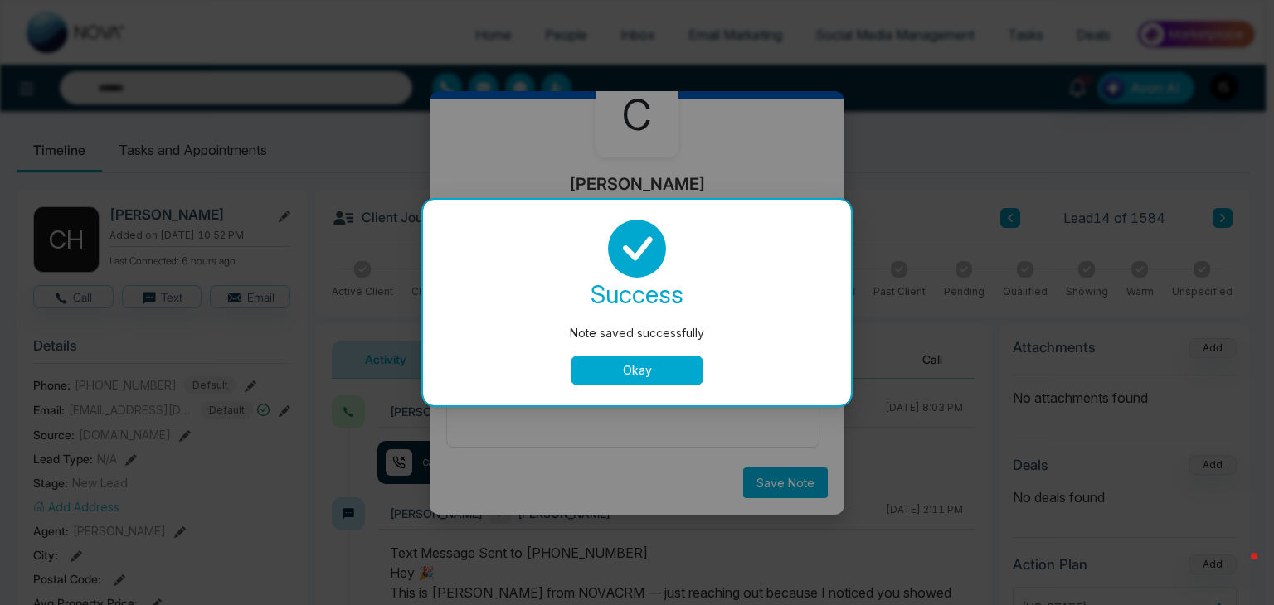
click at [696, 368] on button "Okay" at bounding box center [636, 371] width 133 height 30
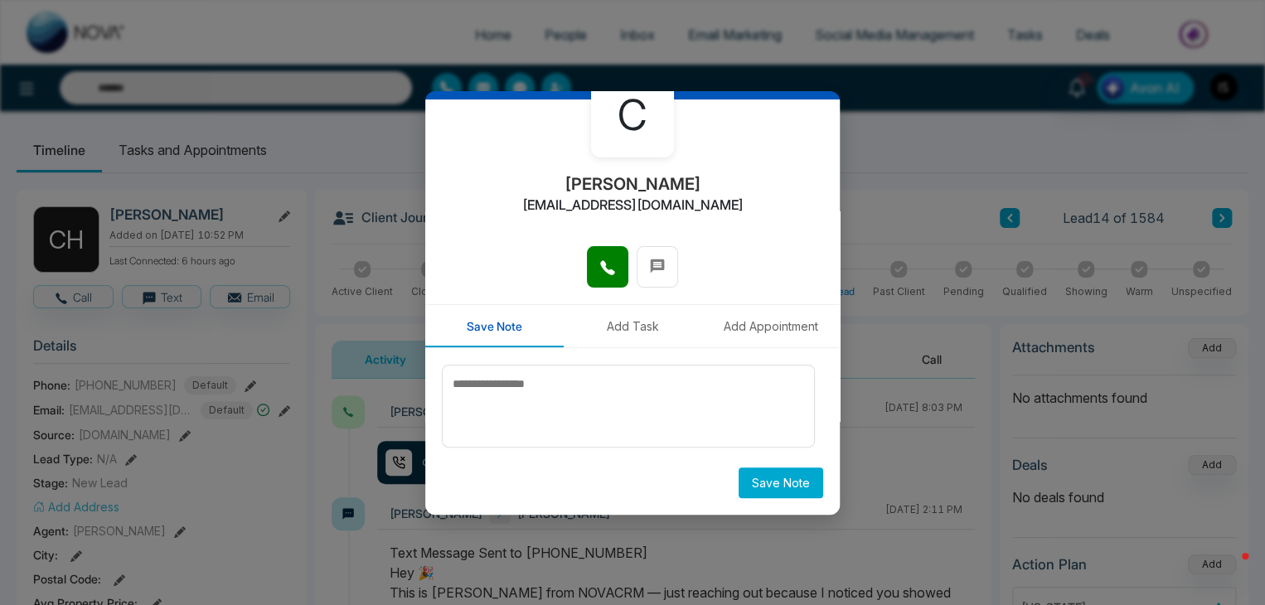
scroll to position [0, 0]
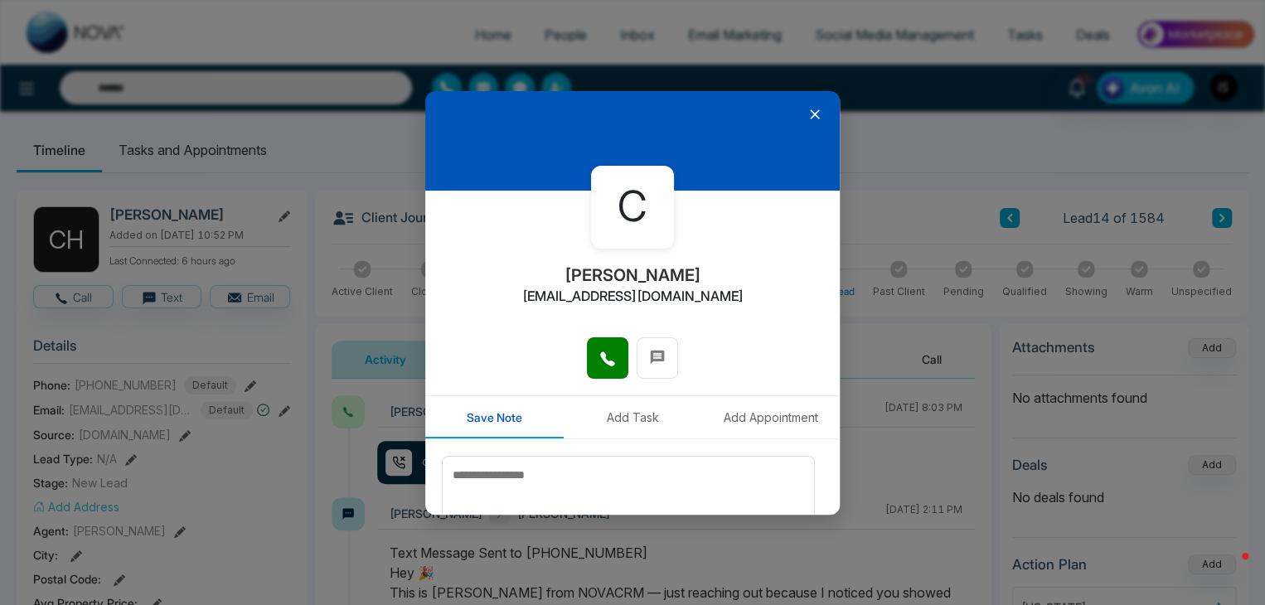
click at [807, 111] on icon at bounding box center [815, 114] width 17 height 17
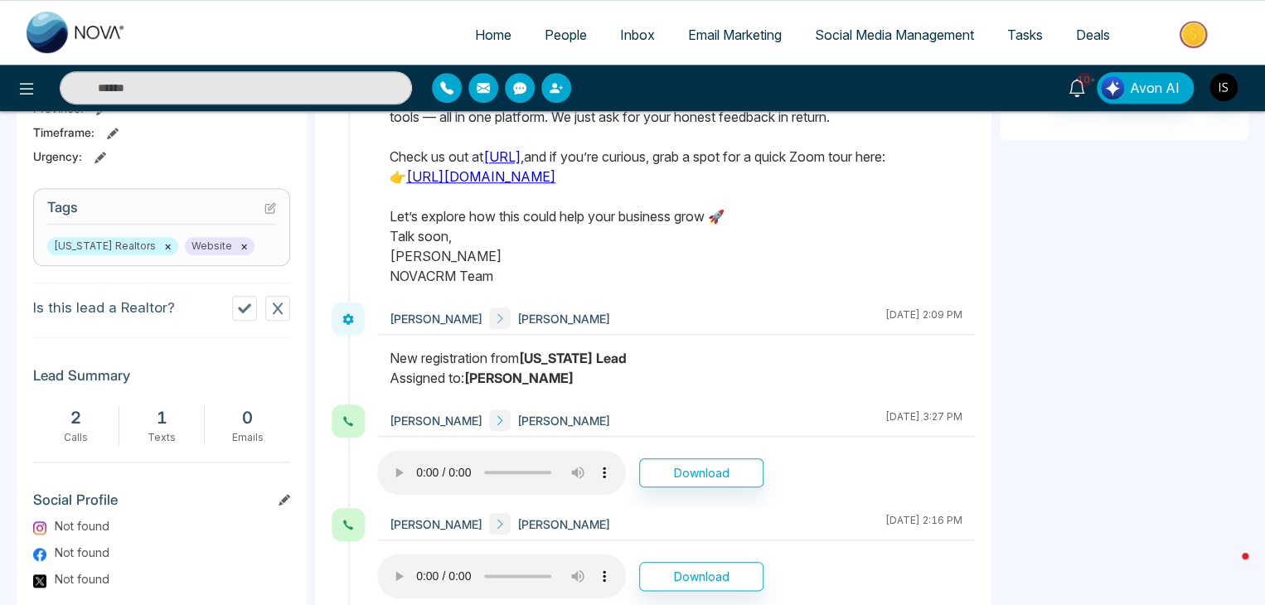
scroll to position [616, 0]
click at [268, 207] on icon at bounding box center [270, 207] width 12 height 12
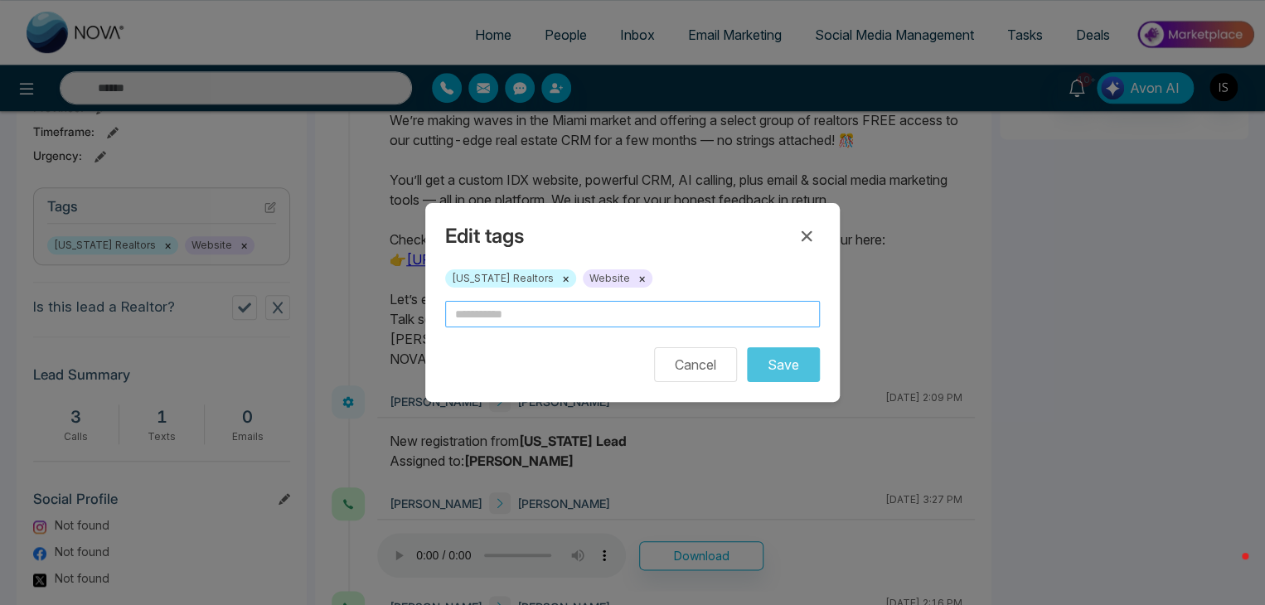
click at [488, 318] on input "text" at bounding box center [632, 314] width 375 height 27
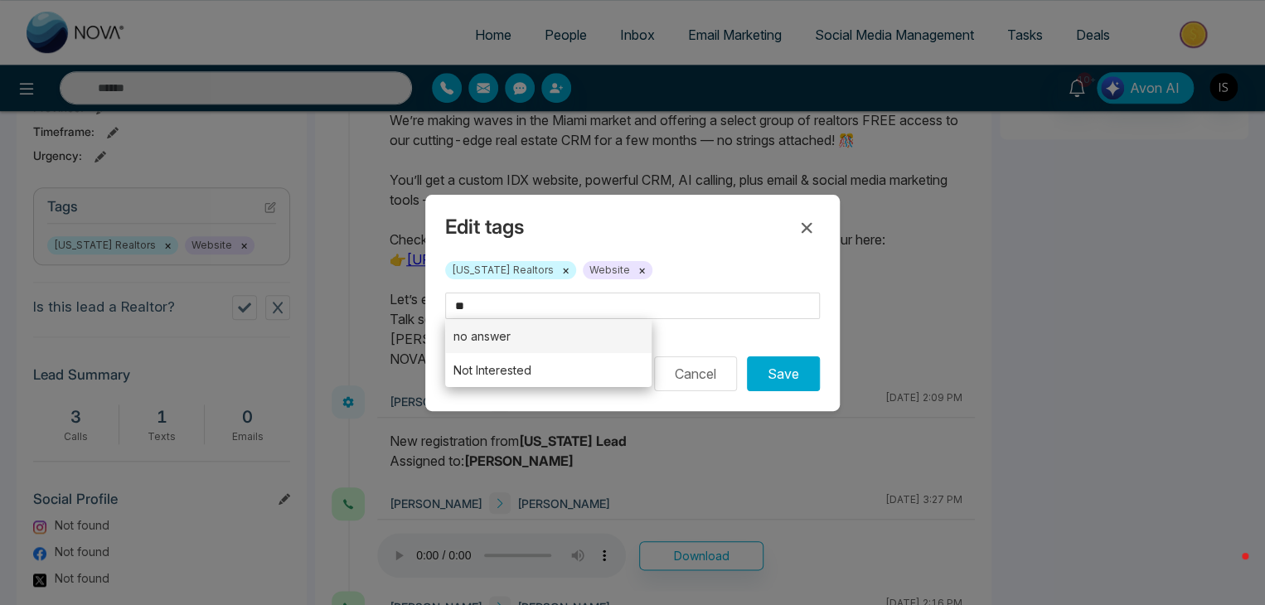
click at [509, 331] on li "no answer" at bounding box center [548, 336] width 206 height 34
type input "*********"
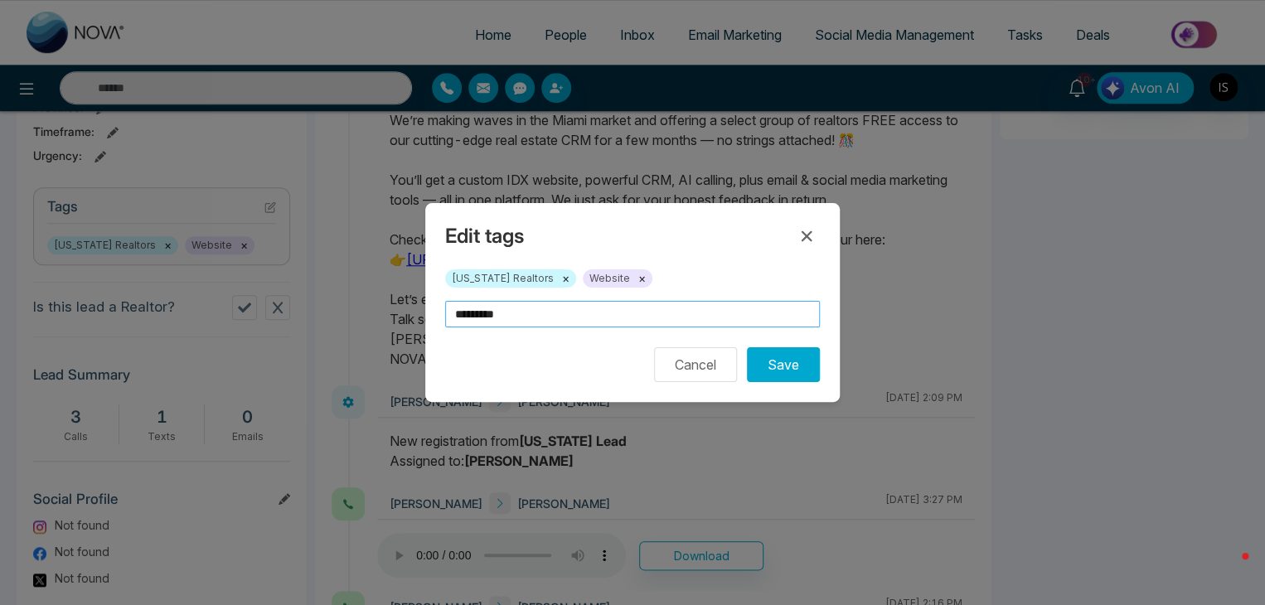
click at [567, 319] on input "*********" at bounding box center [632, 314] width 375 height 27
click at [813, 372] on button "Save" at bounding box center [783, 364] width 73 height 35
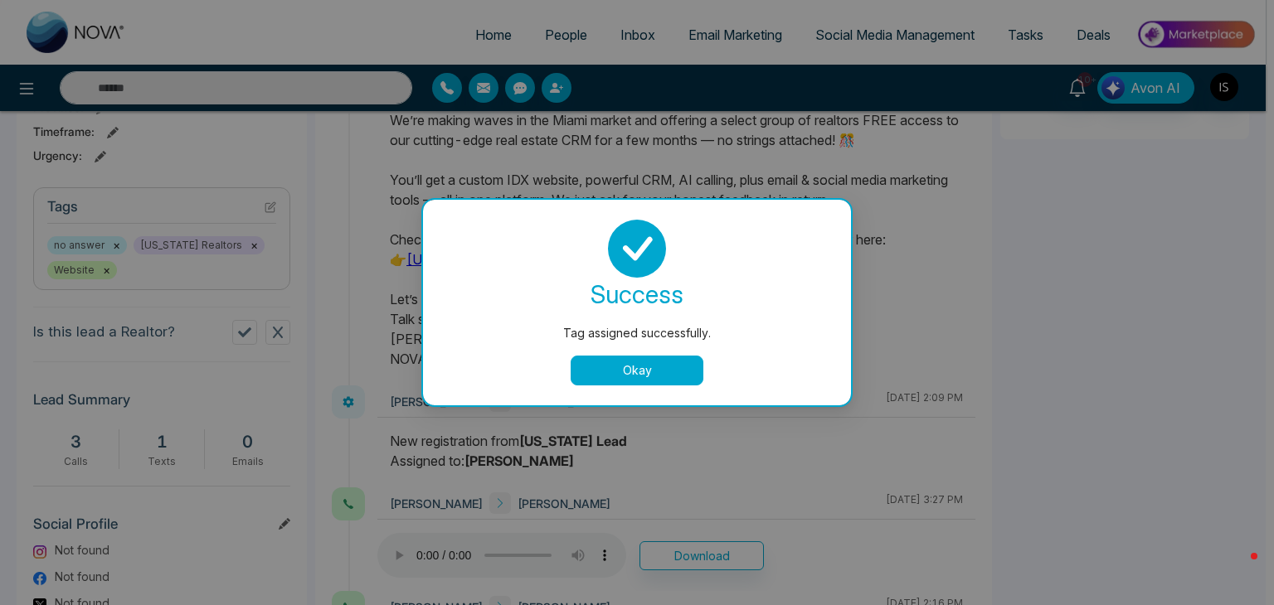
click at [609, 368] on button "Okay" at bounding box center [636, 371] width 133 height 30
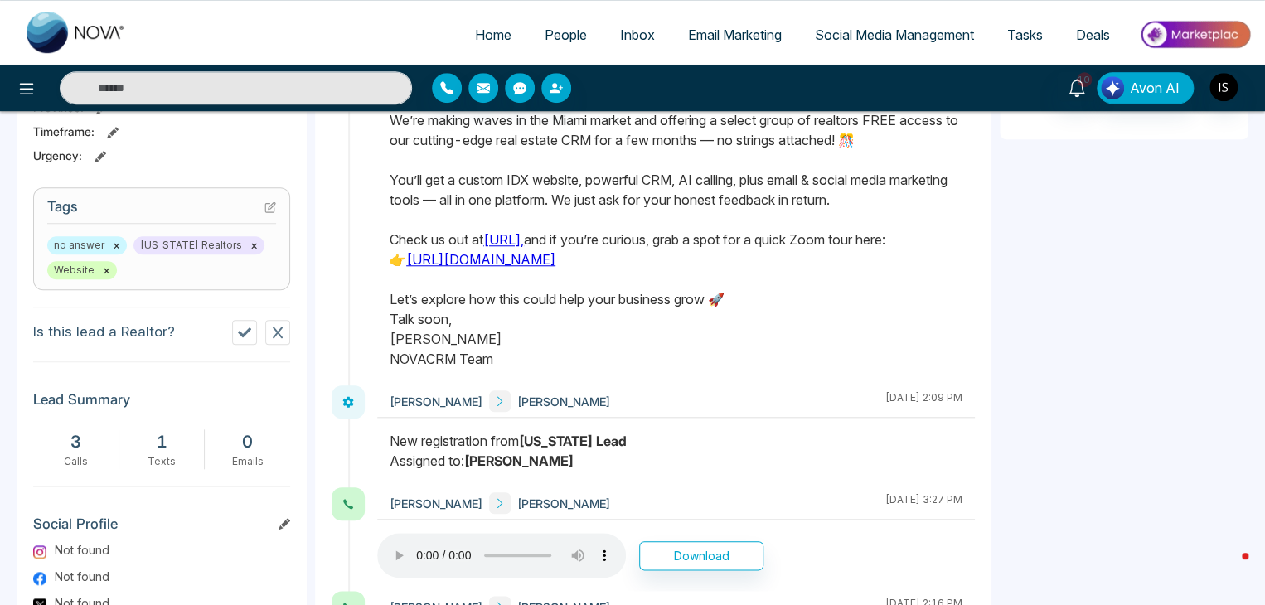
click at [275, 201] on icon at bounding box center [270, 207] width 12 height 12
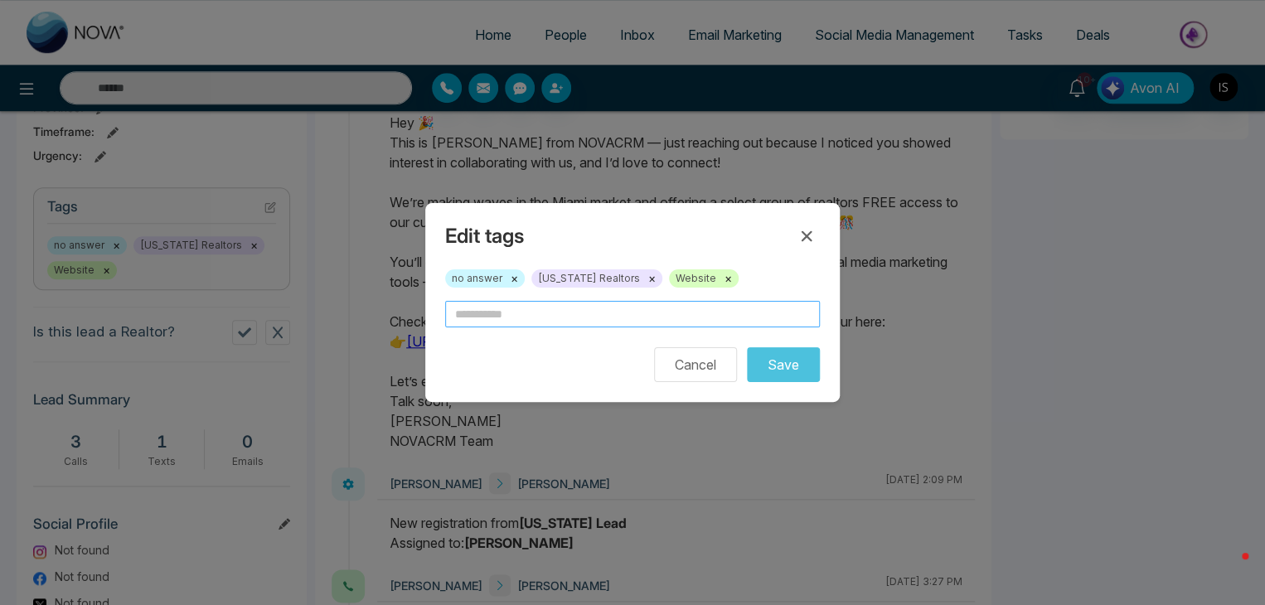
click at [503, 324] on input "text" at bounding box center [632, 314] width 375 height 27
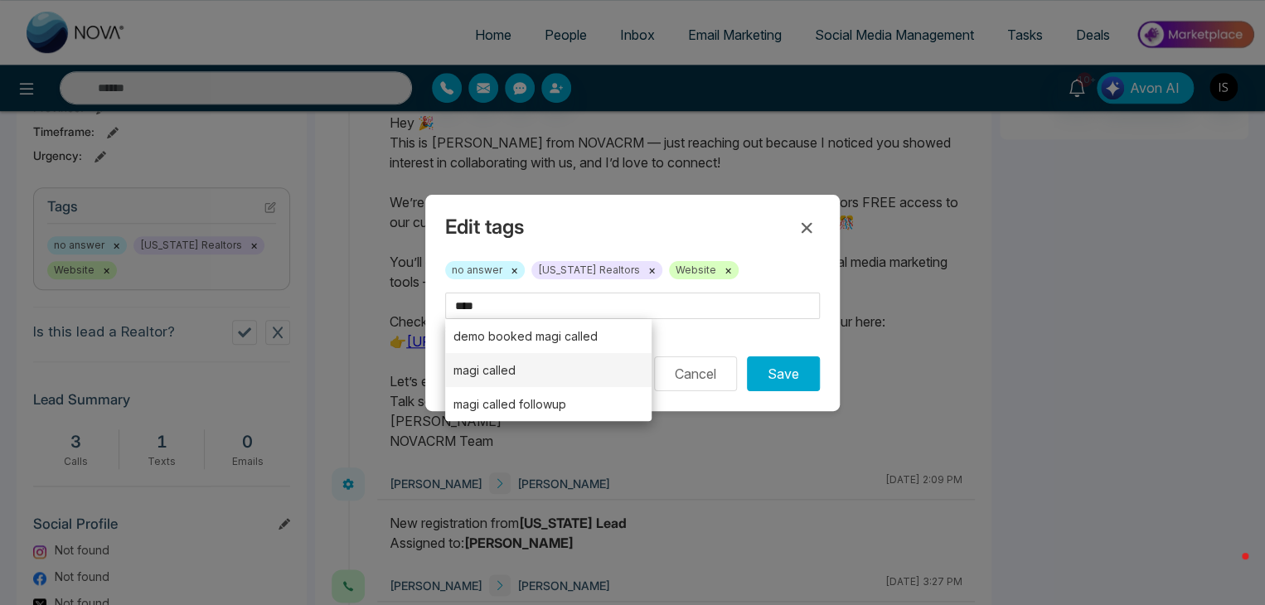
click at [511, 366] on li "magi called" at bounding box center [548, 370] width 206 height 34
type input "**********"
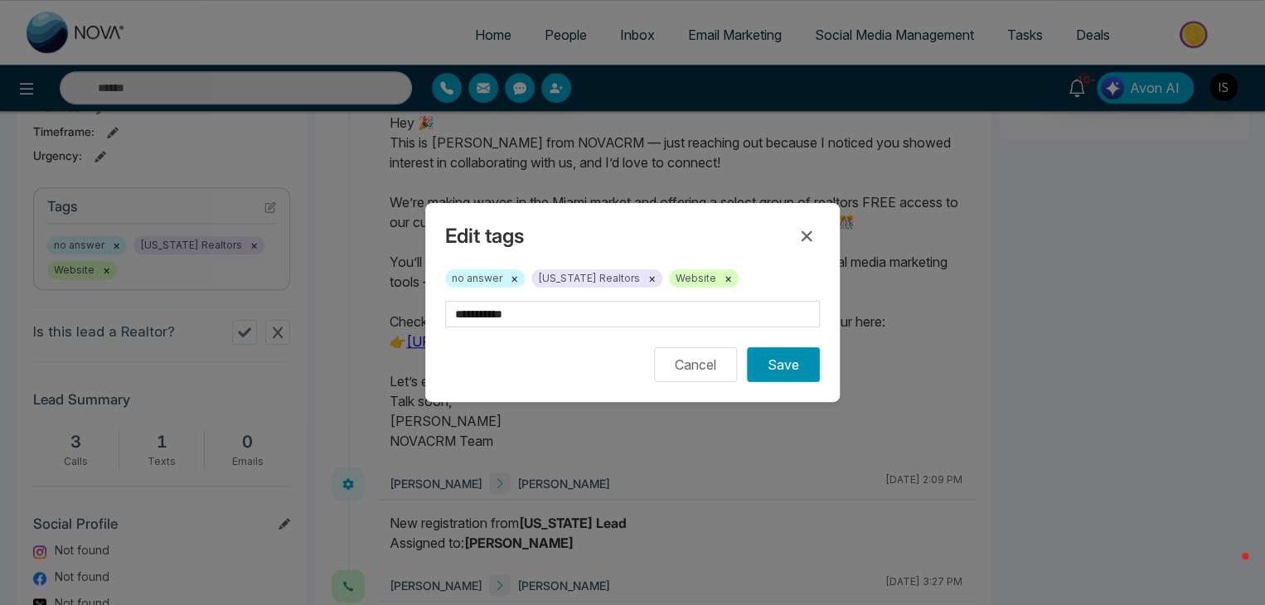
click at [794, 363] on button "Save" at bounding box center [783, 364] width 73 height 35
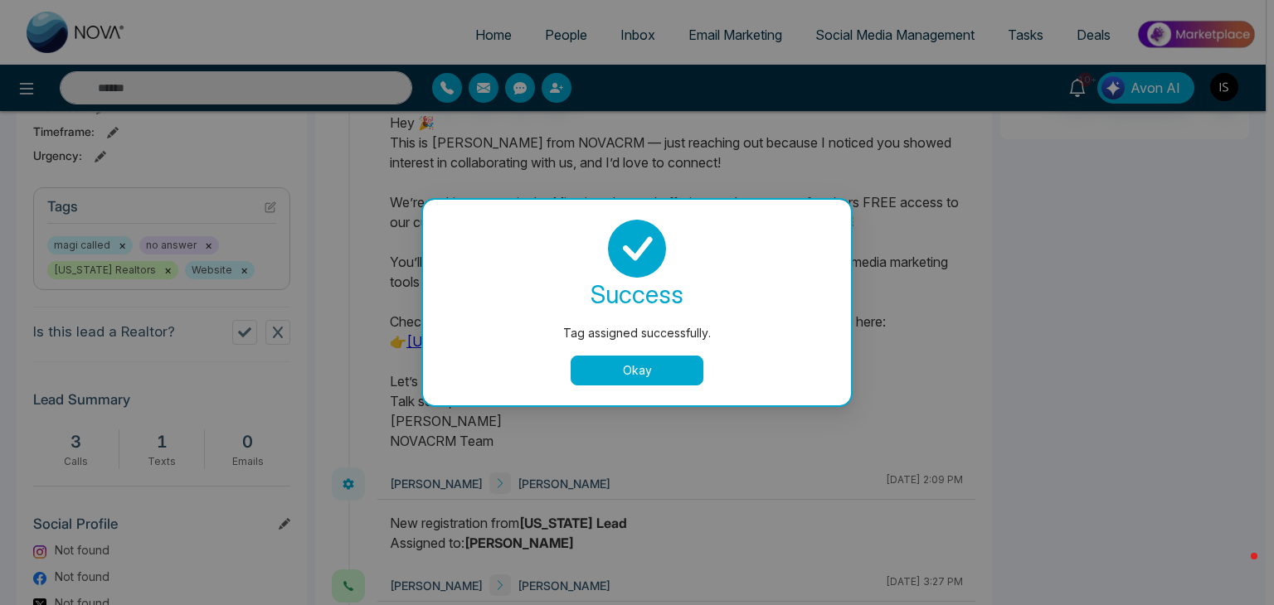
click at [673, 366] on button "Okay" at bounding box center [636, 371] width 133 height 30
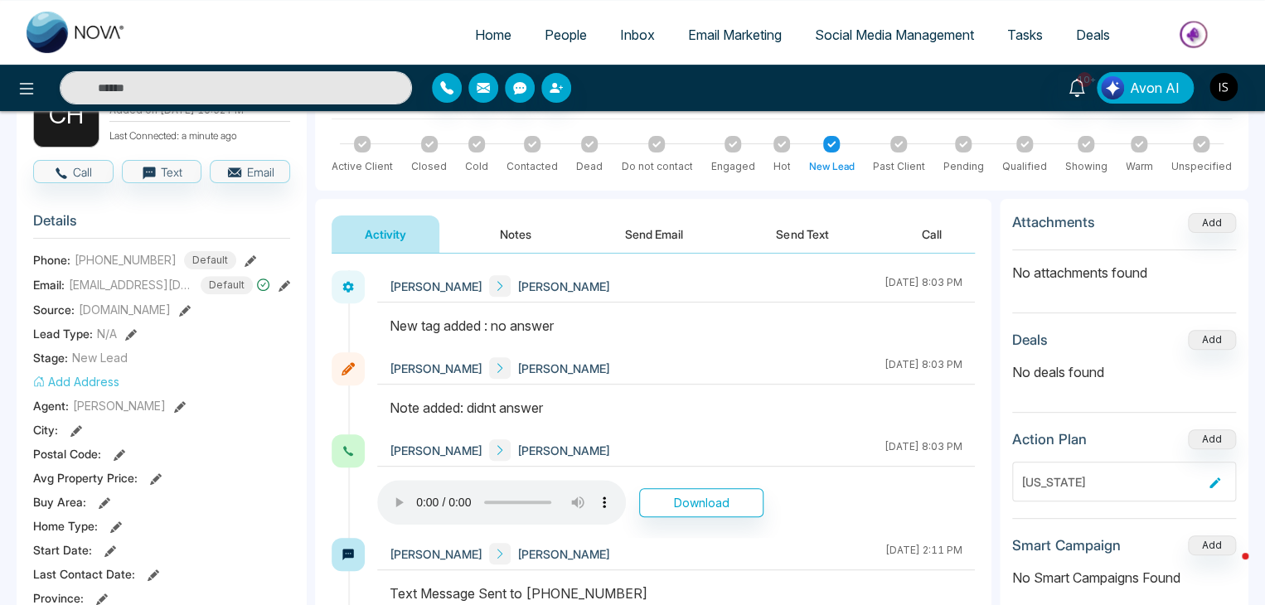
scroll to position [0, 0]
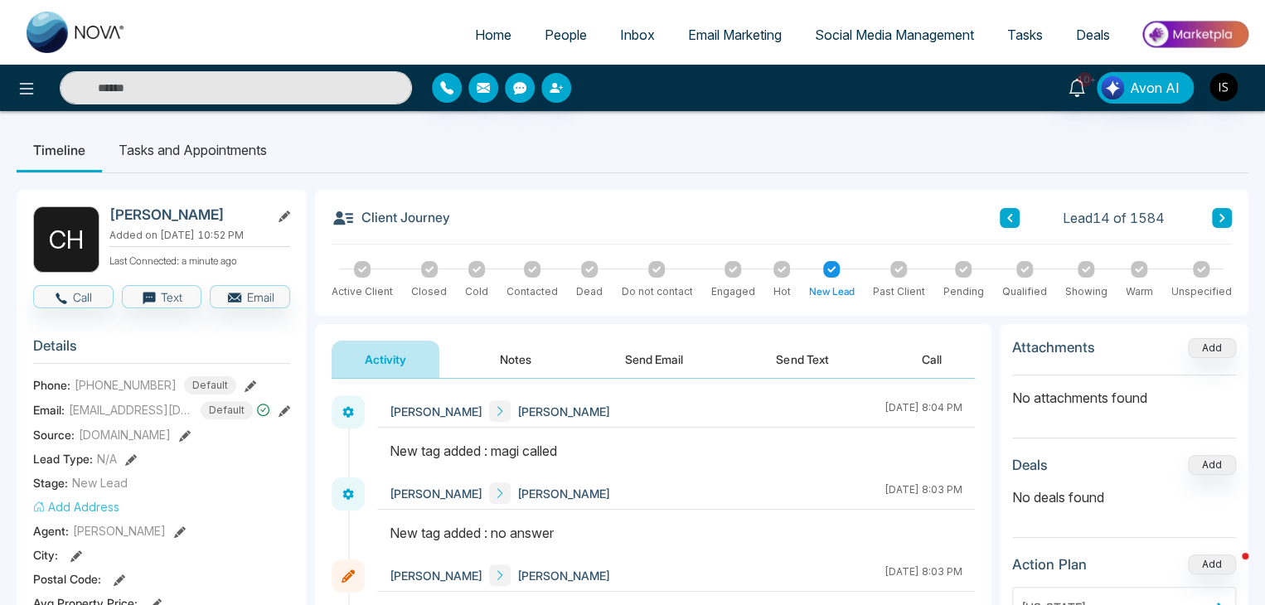
click at [1224, 218] on icon at bounding box center [1222, 218] width 5 height 8
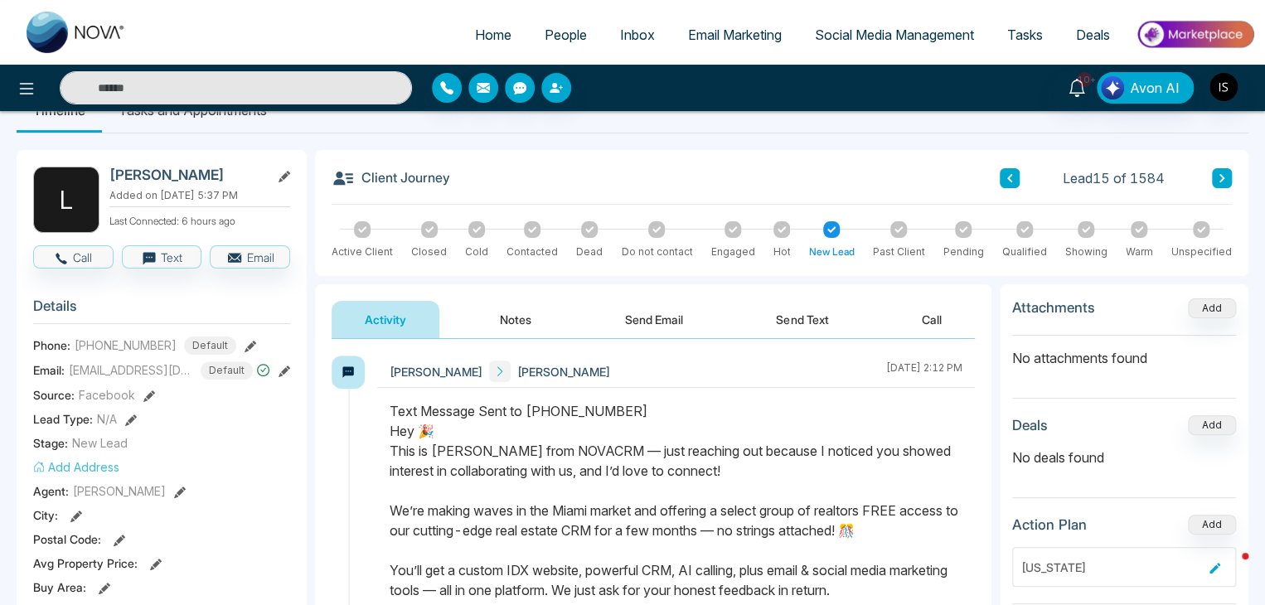
scroll to position [40, 0]
click at [63, 258] on icon "button" at bounding box center [61, 258] width 15 height 15
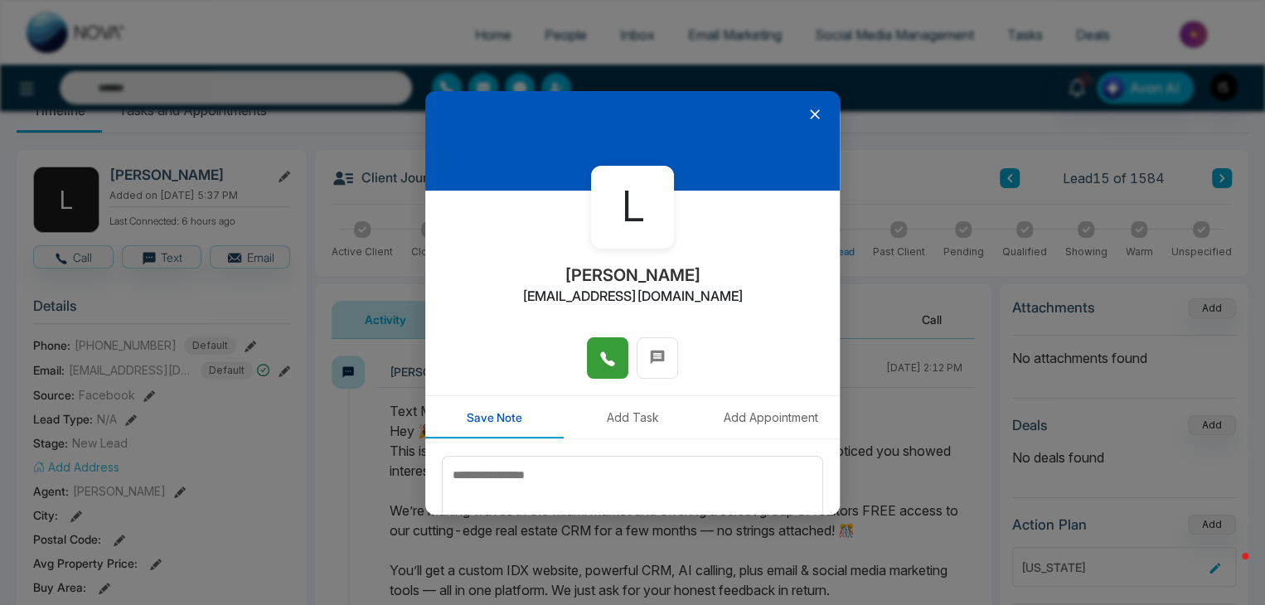
click at [592, 364] on button at bounding box center [607, 357] width 41 height 41
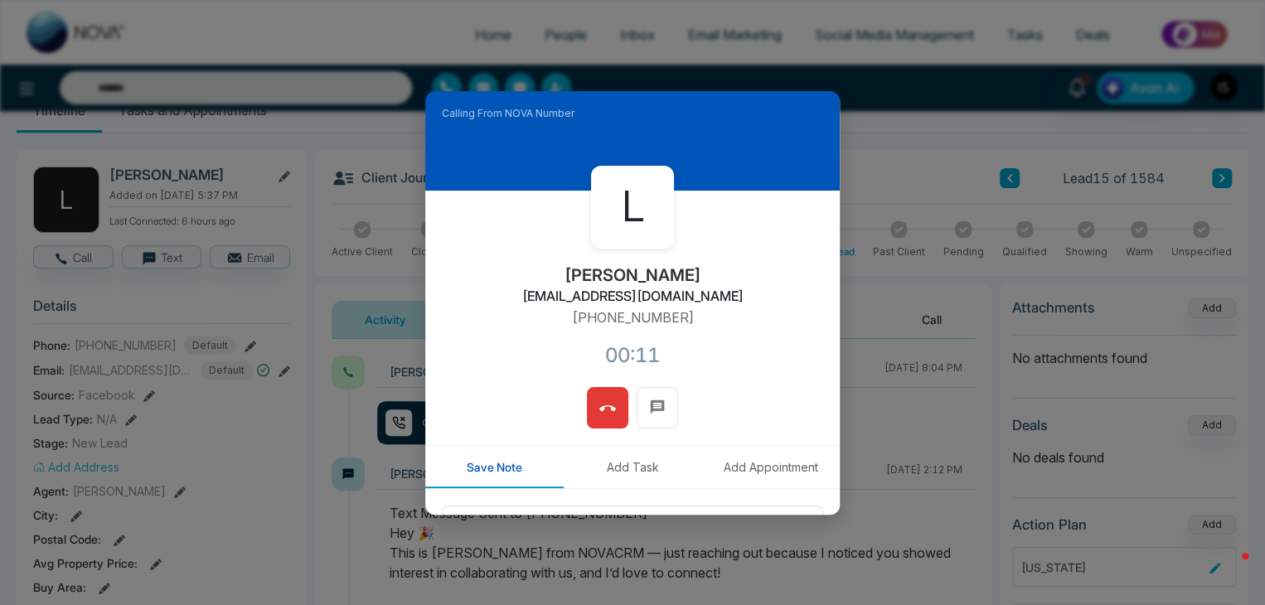
click at [609, 420] on button at bounding box center [607, 407] width 41 height 41
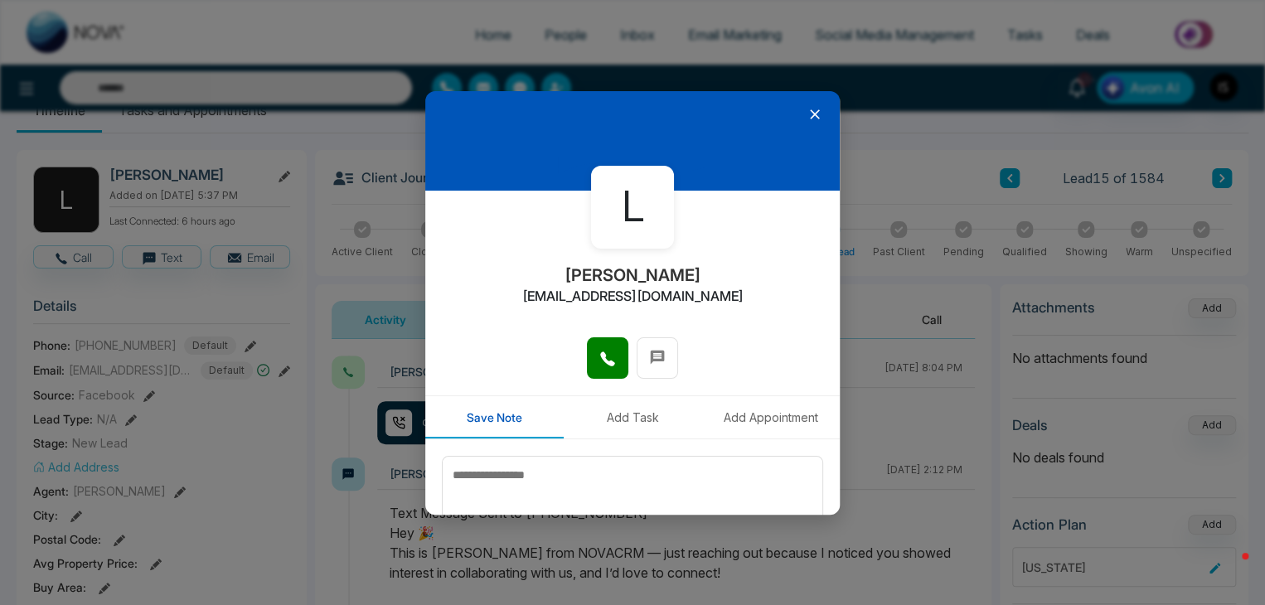
click at [810, 112] on icon at bounding box center [815, 114] width 10 height 10
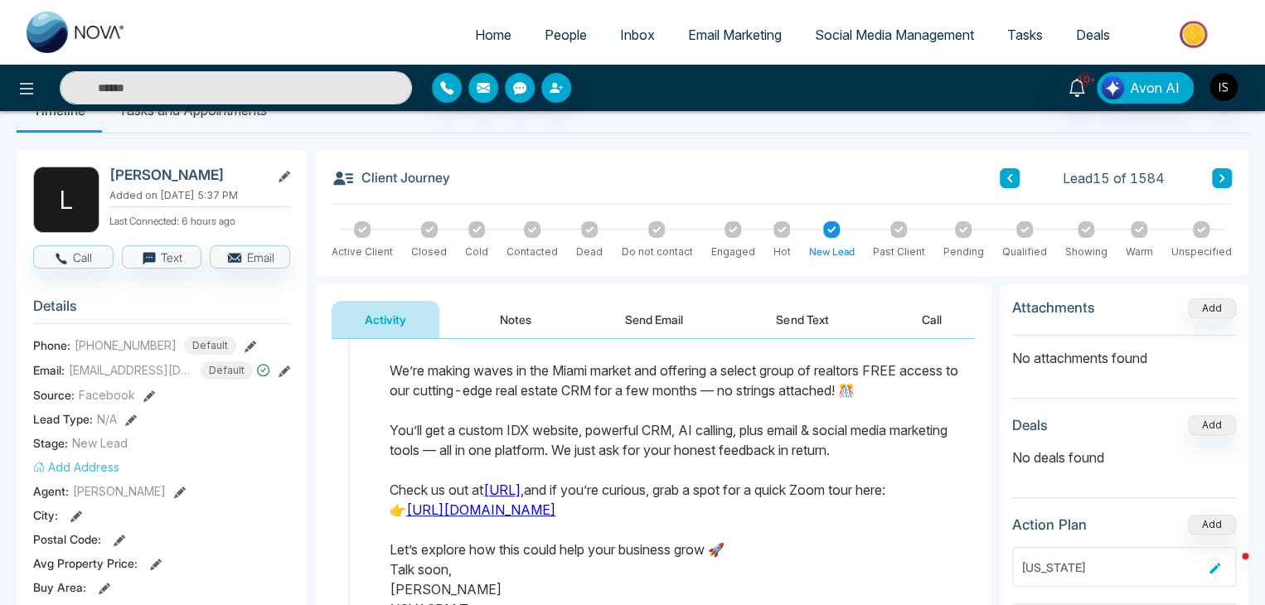
scroll to position [0, 0]
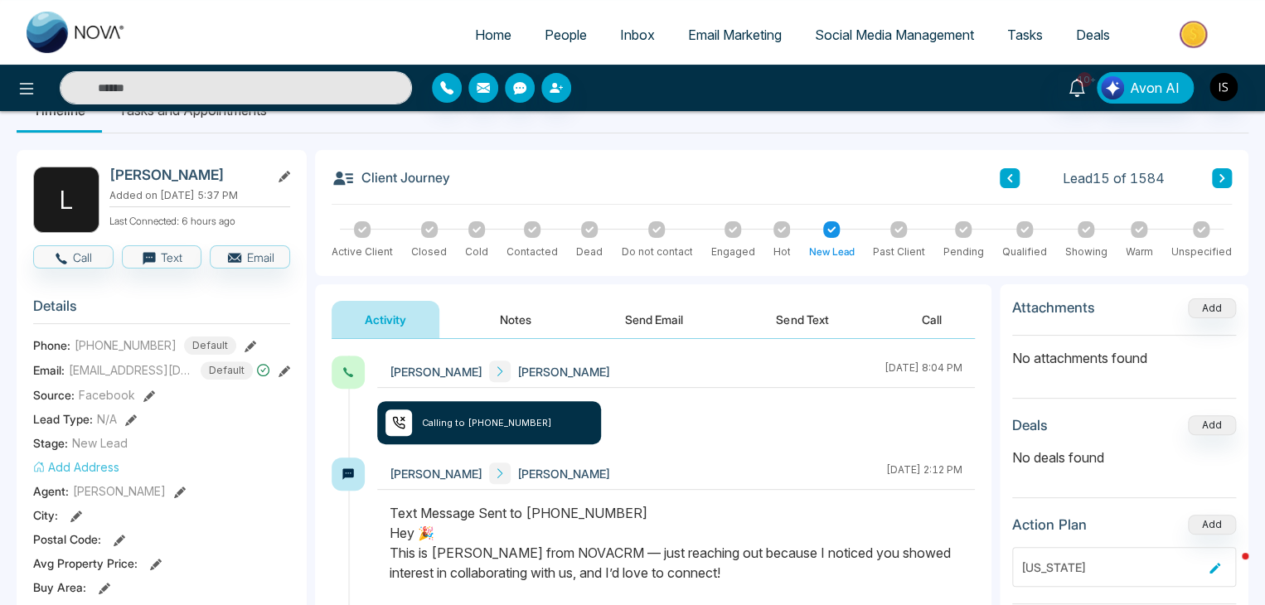
click at [502, 327] on button "Notes" at bounding box center [516, 319] width 98 height 37
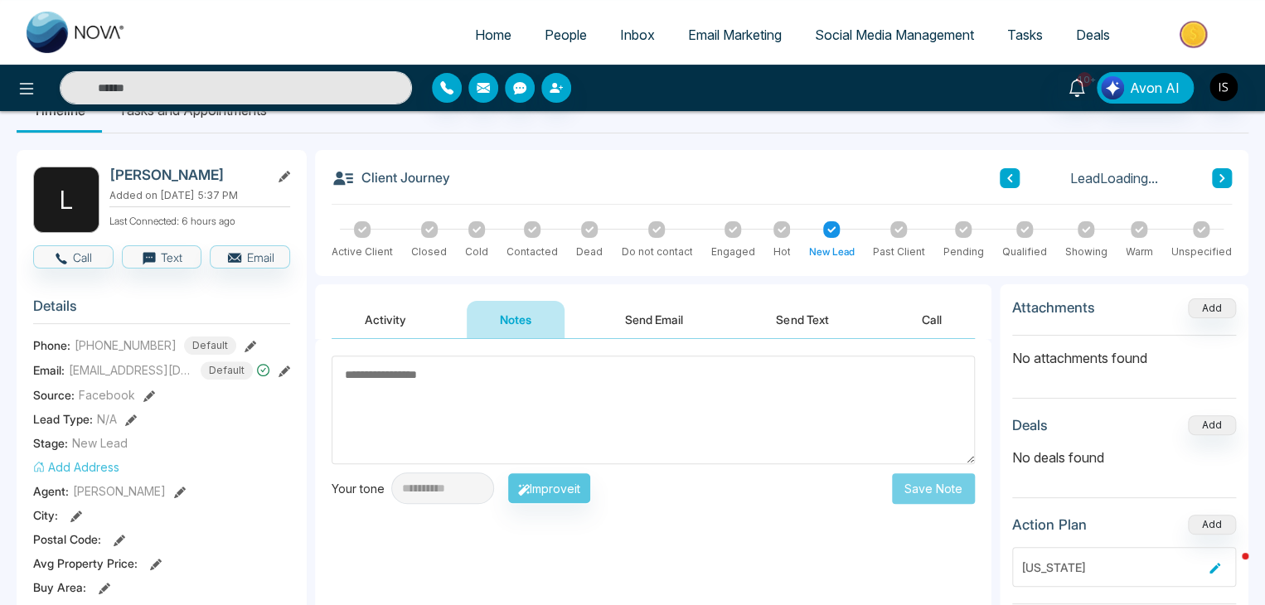
click at [463, 392] on textarea at bounding box center [653, 410] width 643 height 109
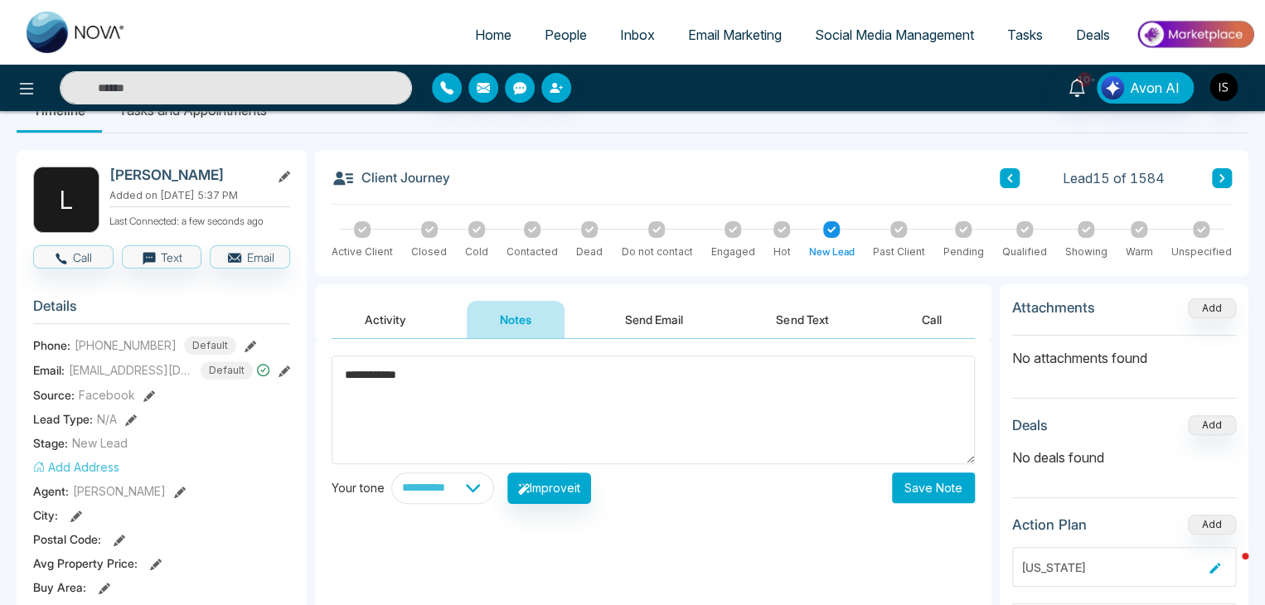
type textarea "**********"
click at [958, 481] on button "Save Note" at bounding box center [933, 488] width 83 height 31
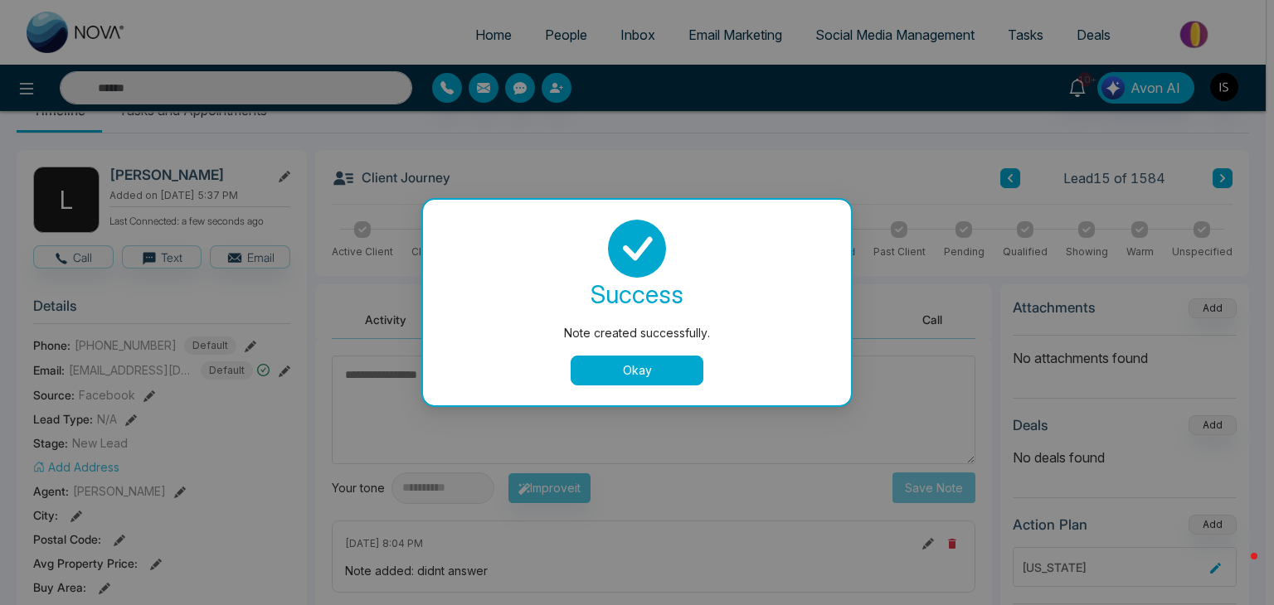
click at [641, 376] on button "Okay" at bounding box center [636, 371] width 133 height 30
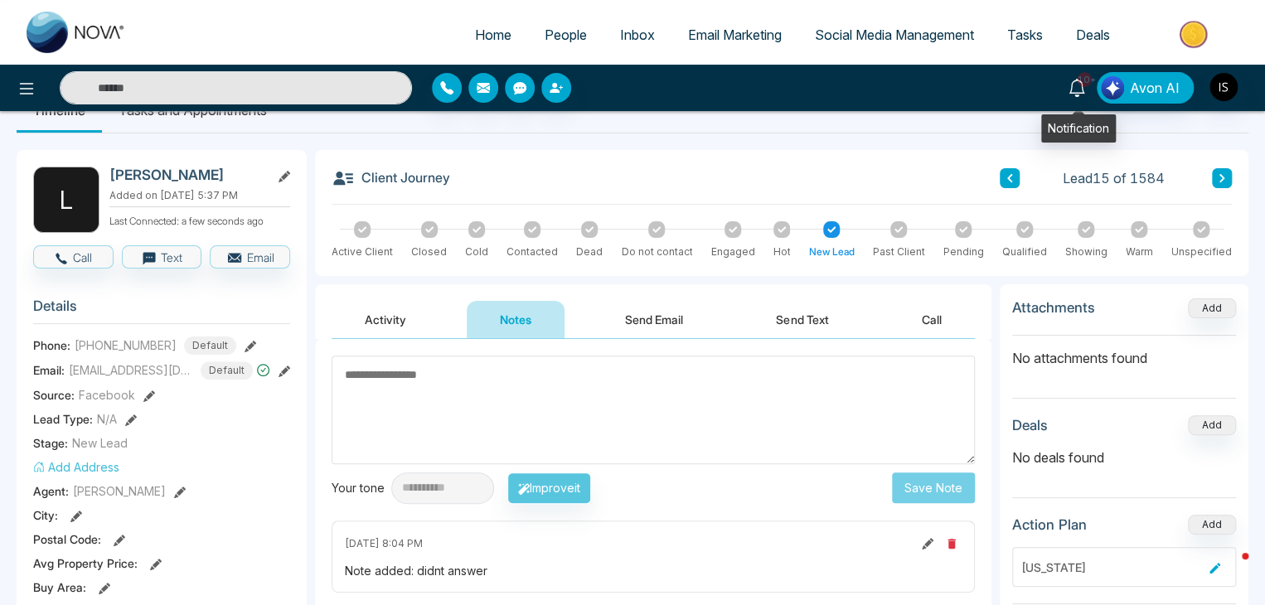
click at [1086, 95] on icon at bounding box center [1077, 88] width 18 height 18
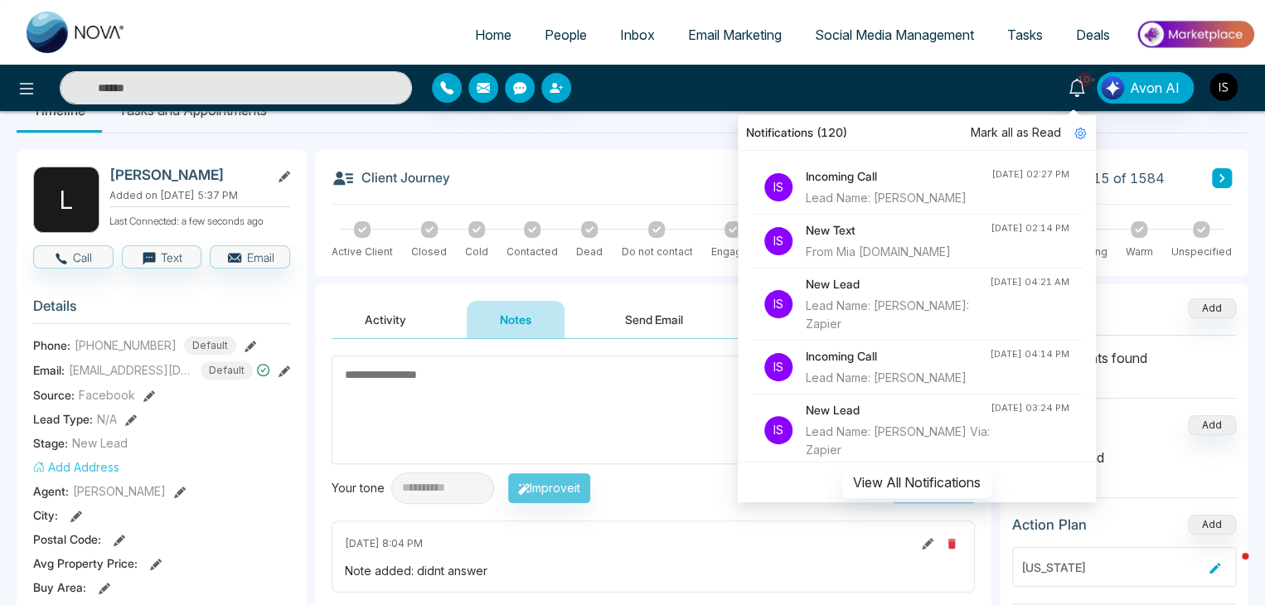
click at [842, 177] on h4 "Incoming Call" at bounding box center [899, 176] width 186 height 18
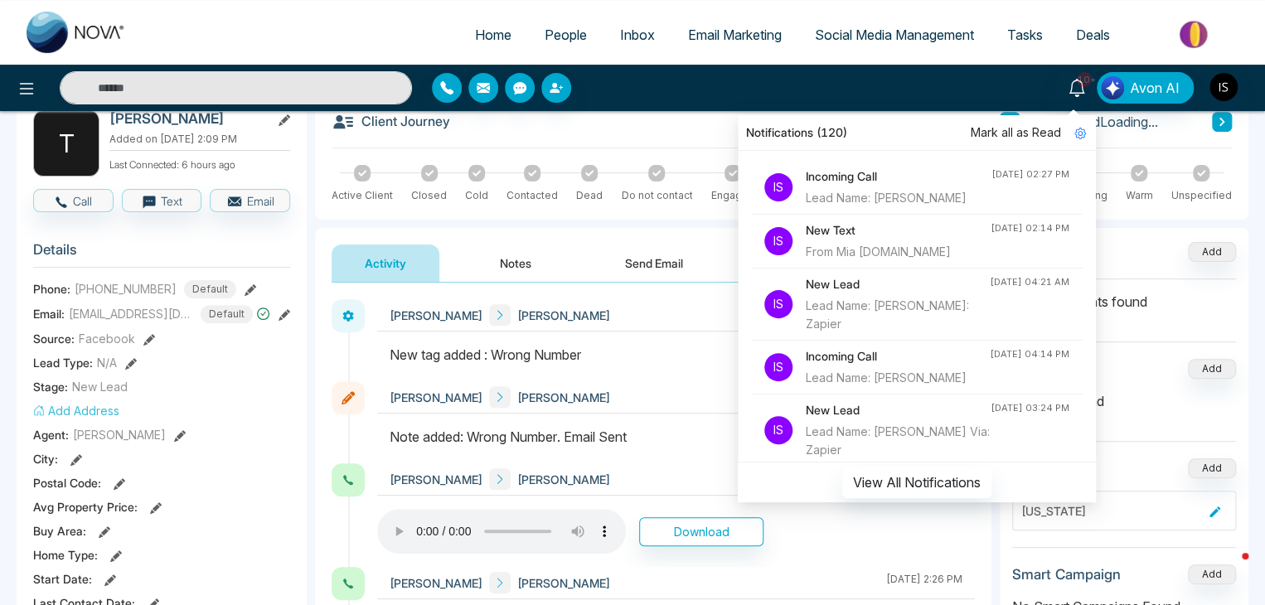
scroll to position [103, 0]
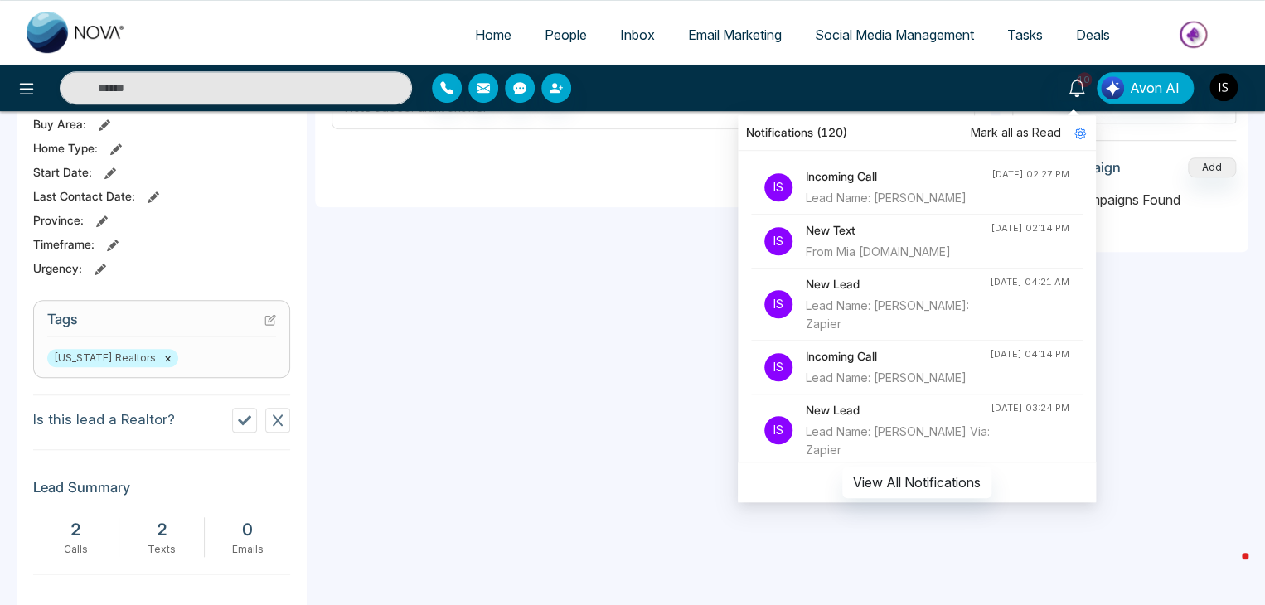
scroll to position [504, 0]
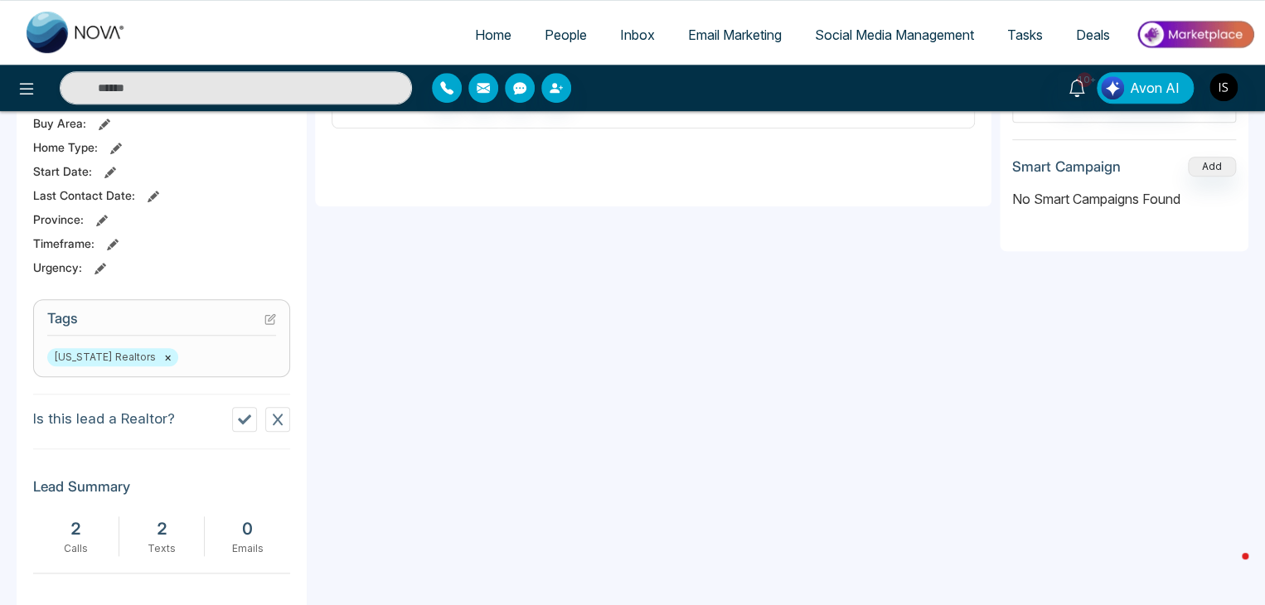
click at [269, 320] on icon at bounding box center [270, 319] width 12 height 12
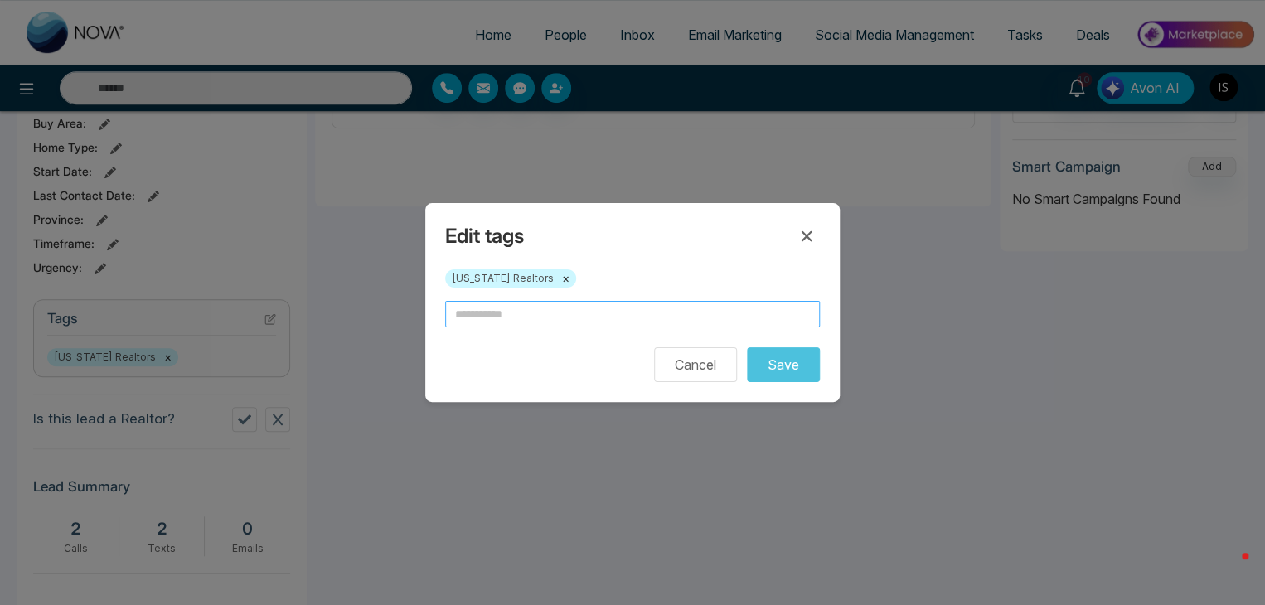
click at [495, 323] on input "text" at bounding box center [632, 314] width 375 height 27
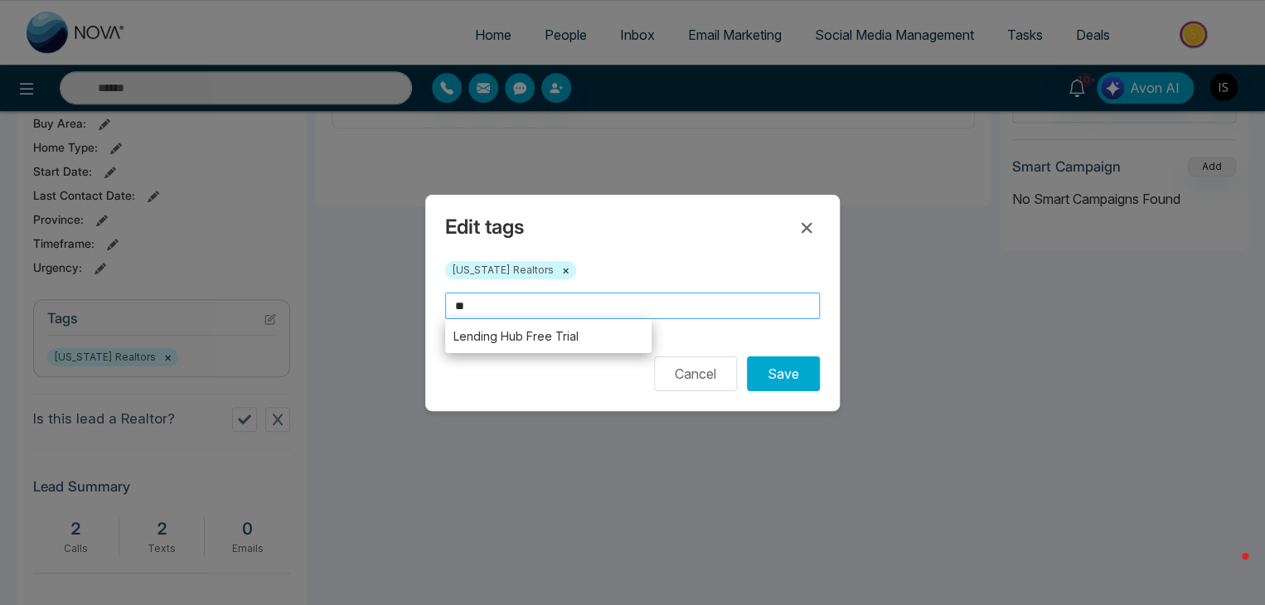
type input "*"
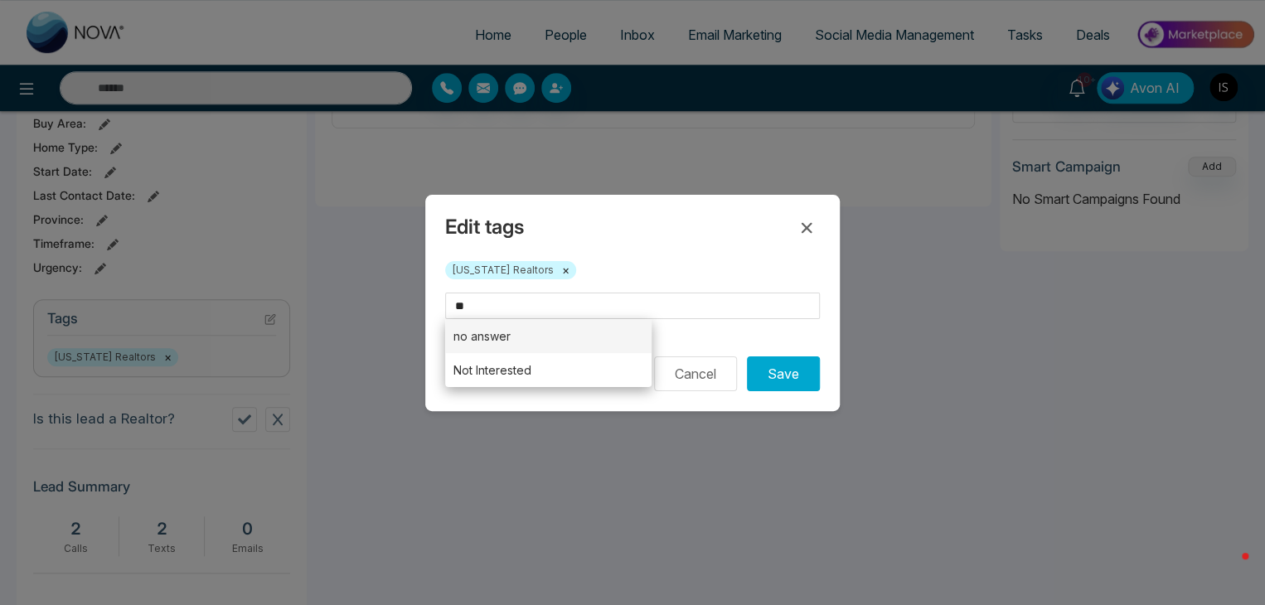
click at [497, 329] on li "no answer" at bounding box center [548, 336] width 206 height 34
type input "*********"
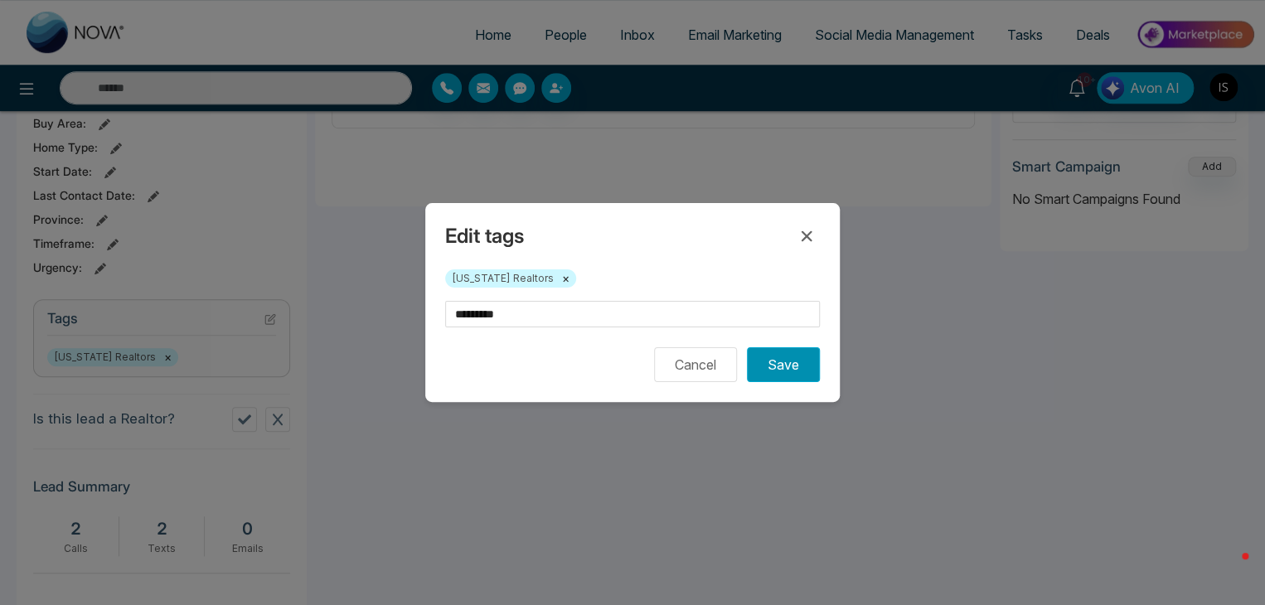
click at [776, 367] on button "Save" at bounding box center [783, 364] width 73 height 35
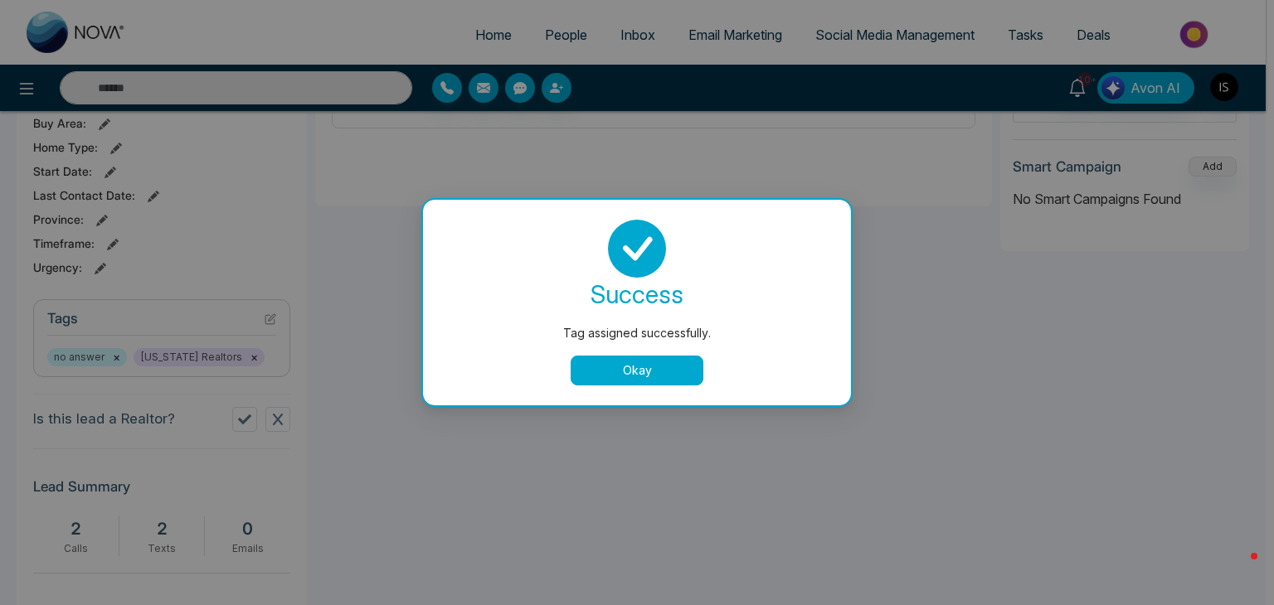
click at [630, 376] on button "Okay" at bounding box center [636, 371] width 133 height 30
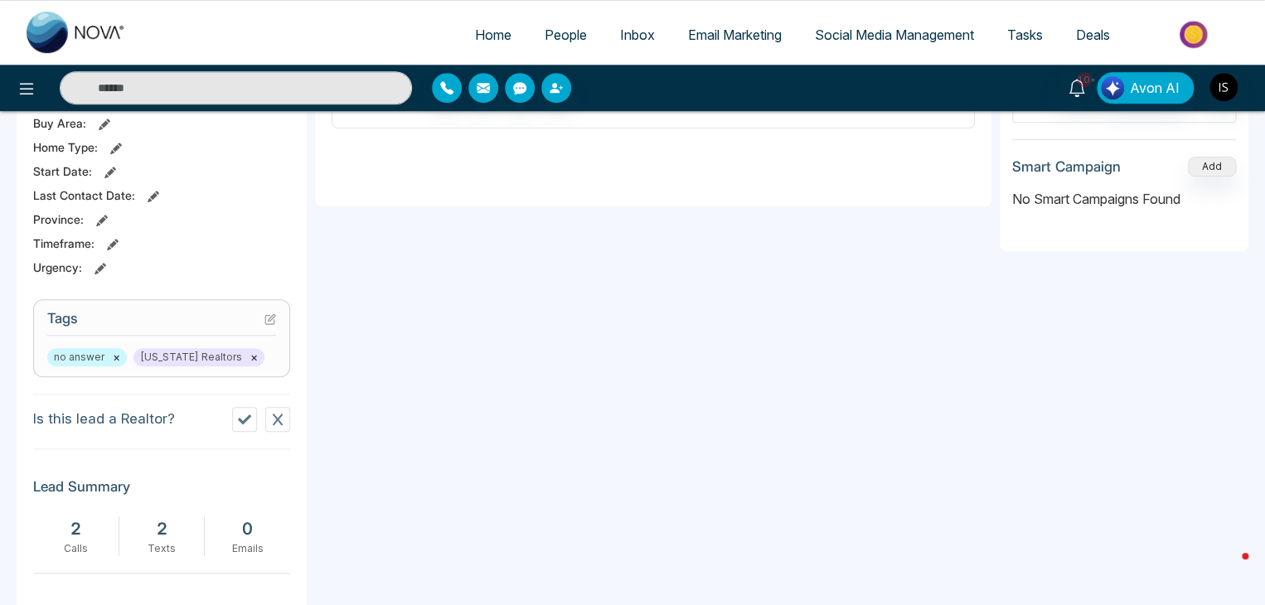
click at [269, 321] on icon at bounding box center [270, 319] width 12 height 12
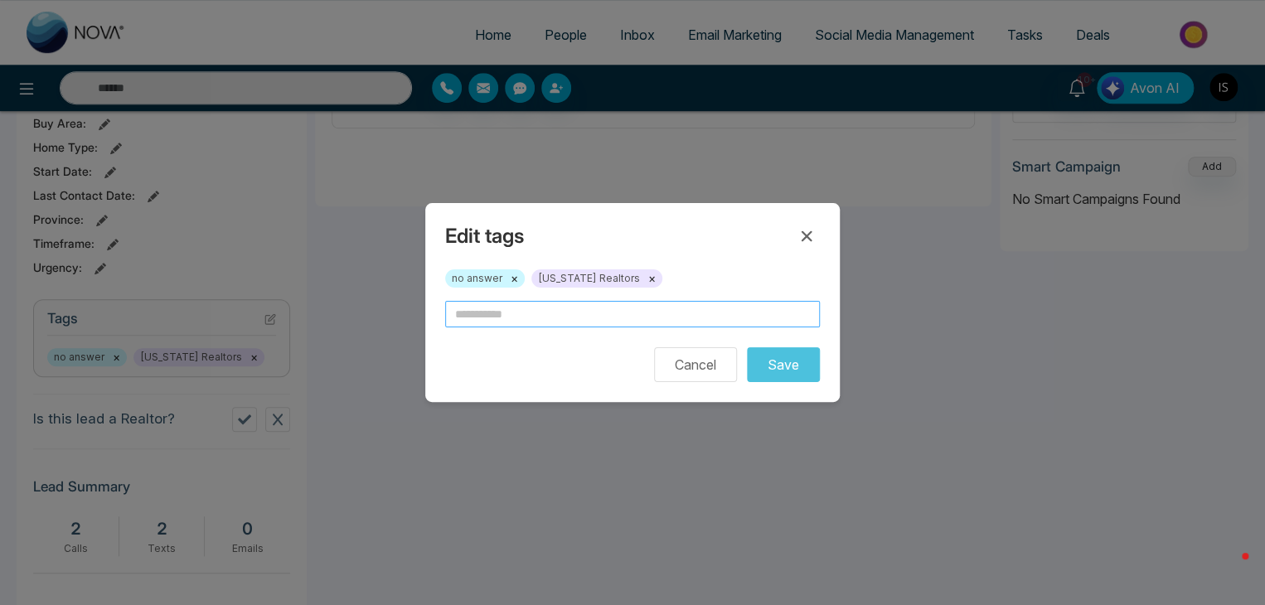
click at [530, 305] on input "text" at bounding box center [632, 314] width 375 height 27
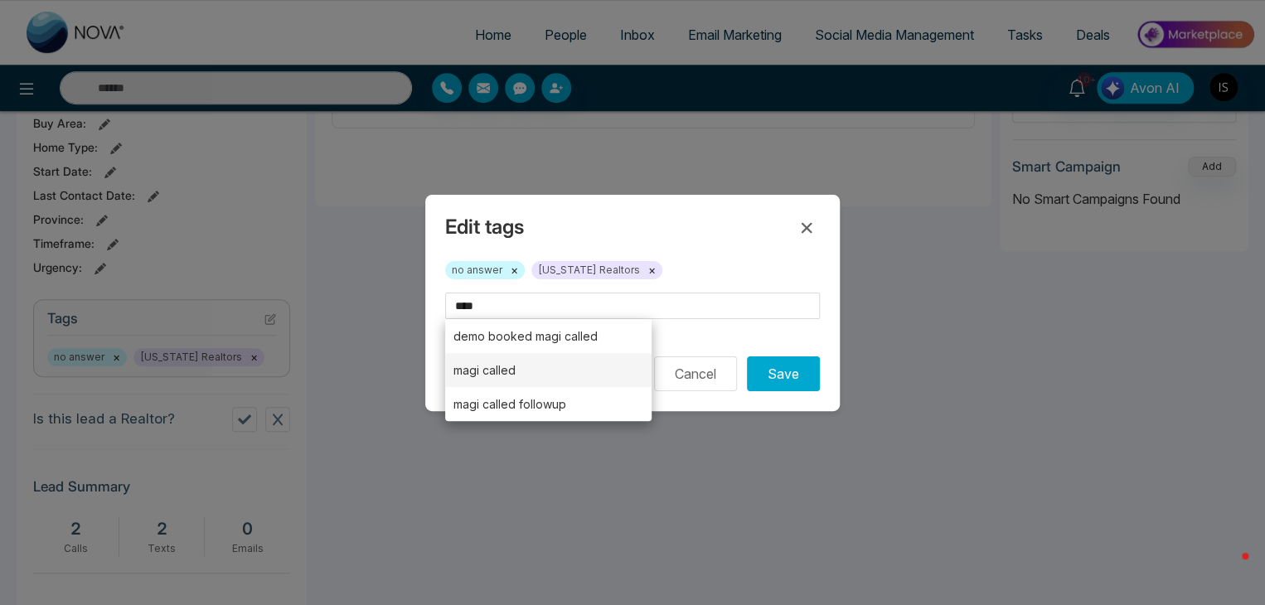
click at [553, 361] on li "magi called" at bounding box center [548, 370] width 206 height 34
type input "**********"
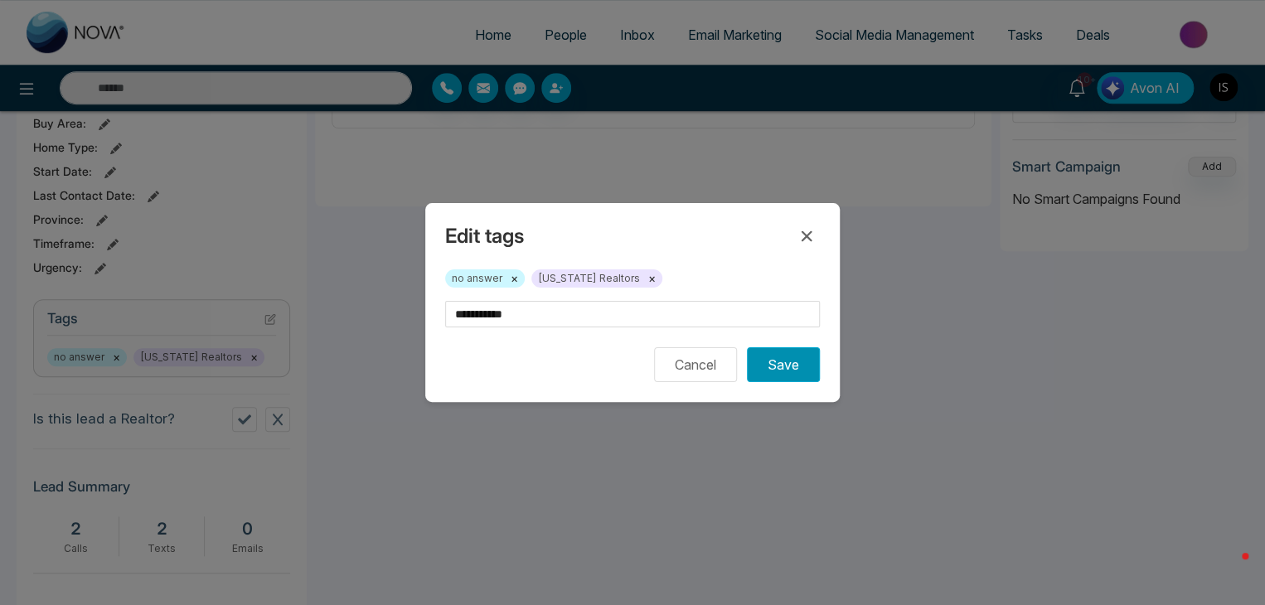
click at [779, 374] on button "Save" at bounding box center [783, 364] width 73 height 35
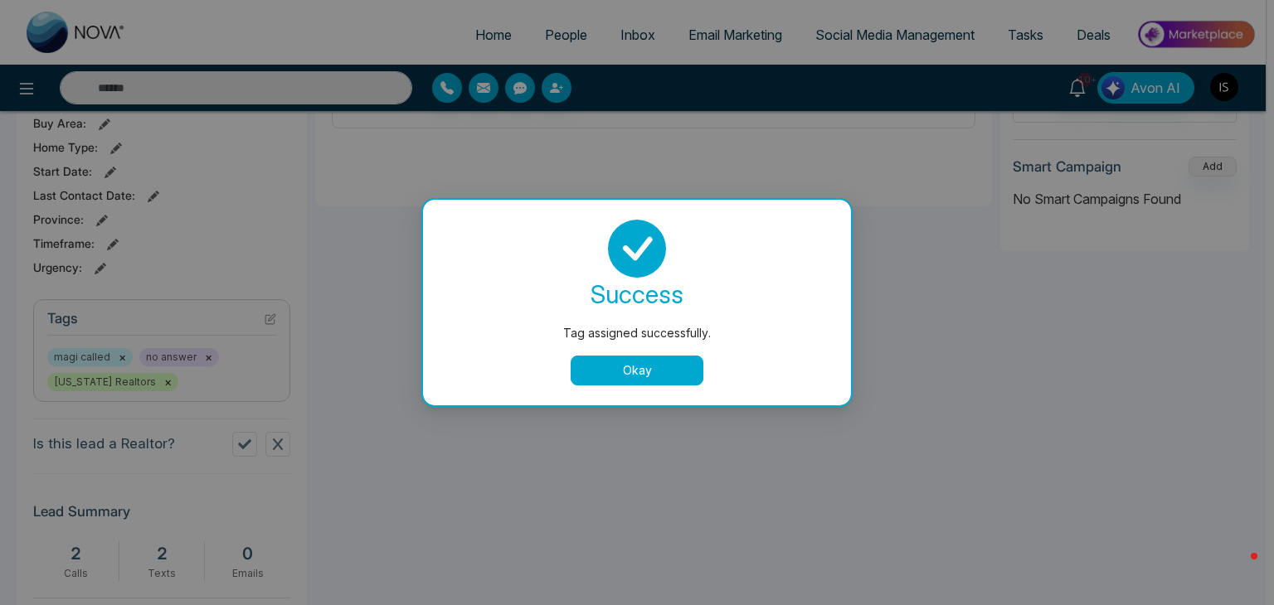
click at [667, 361] on button "Okay" at bounding box center [636, 371] width 133 height 30
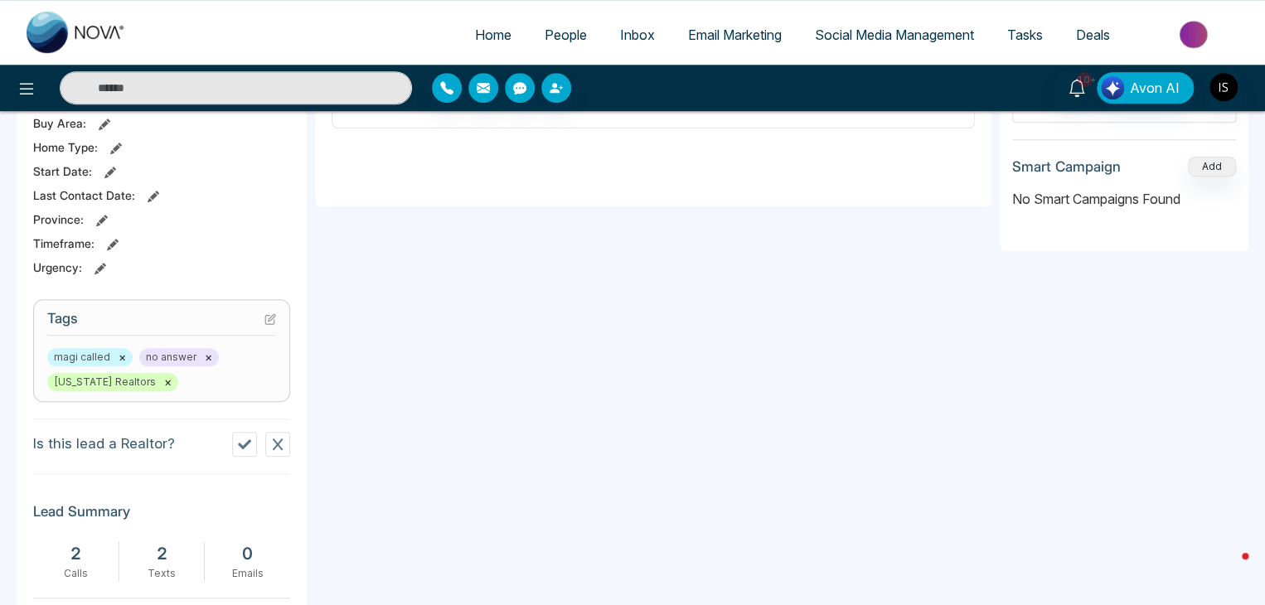
scroll to position [0, 0]
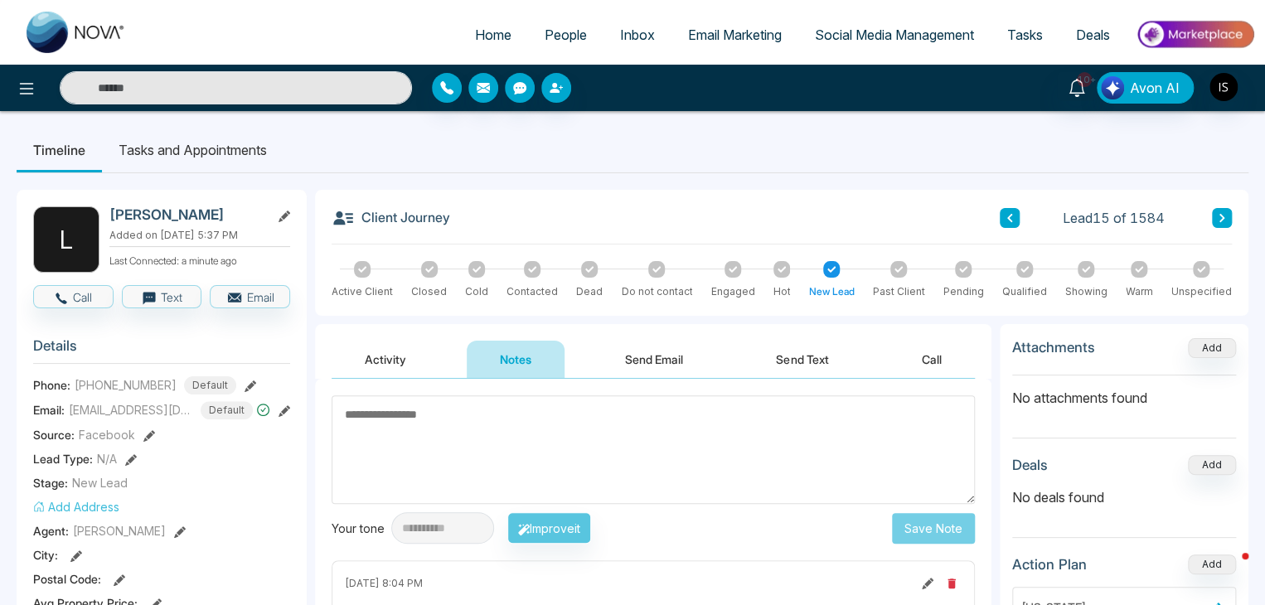
click at [1219, 214] on icon at bounding box center [1222, 218] width 8 height 10
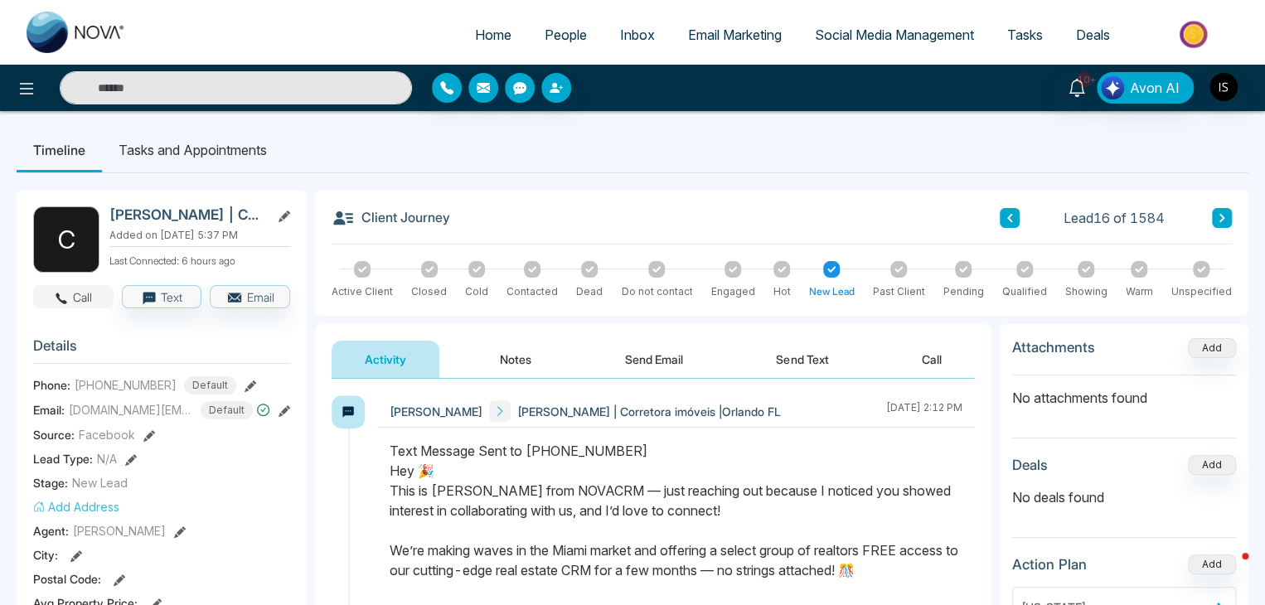
click at [90, 289] on button "Call" at bounding box center [73, 296] width 80 height 23
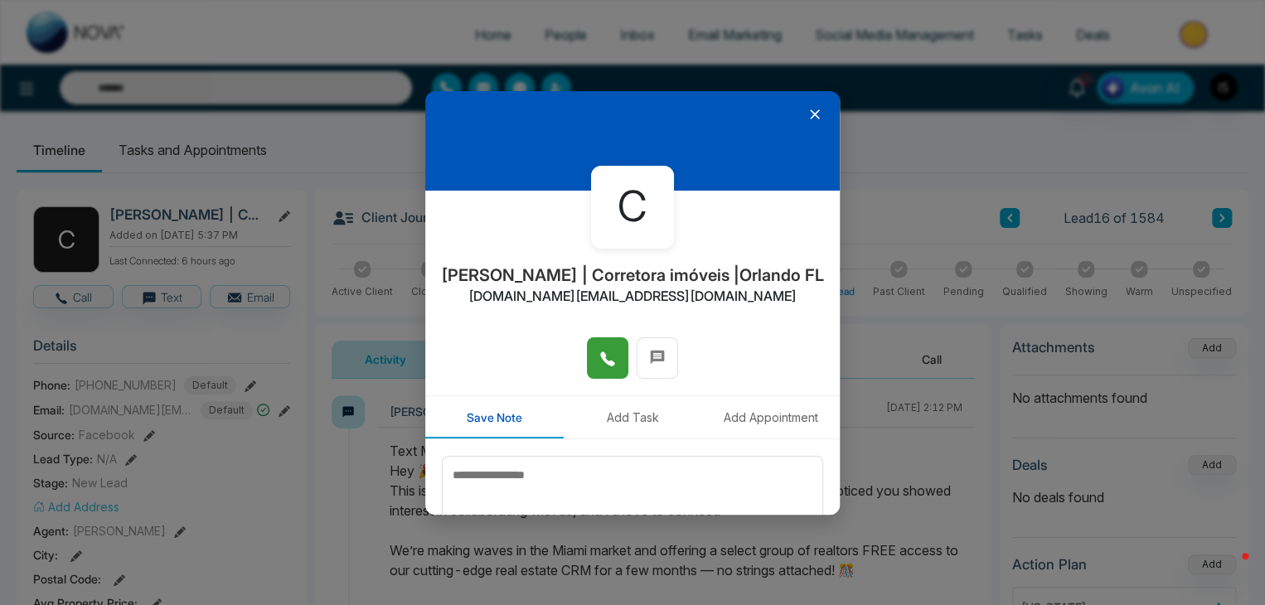
click at [614, 356] on button at bounding box center [607, 357] width 41 height 41
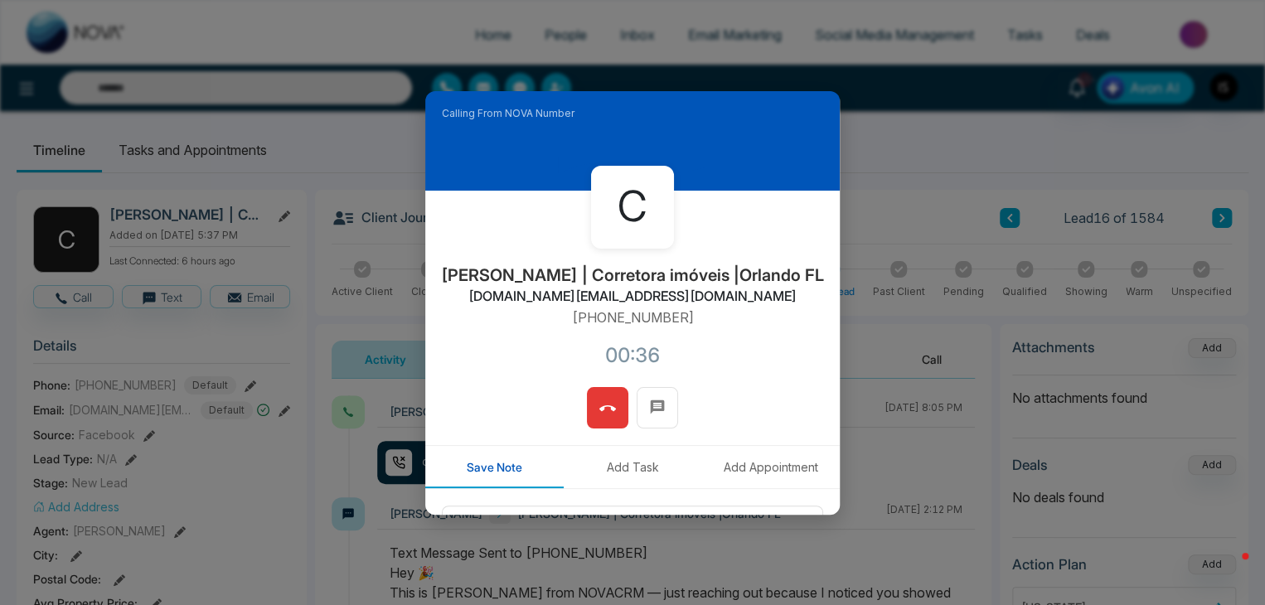
click at [610, 395] on span at bounding box center [607, 407] width 17 height 25
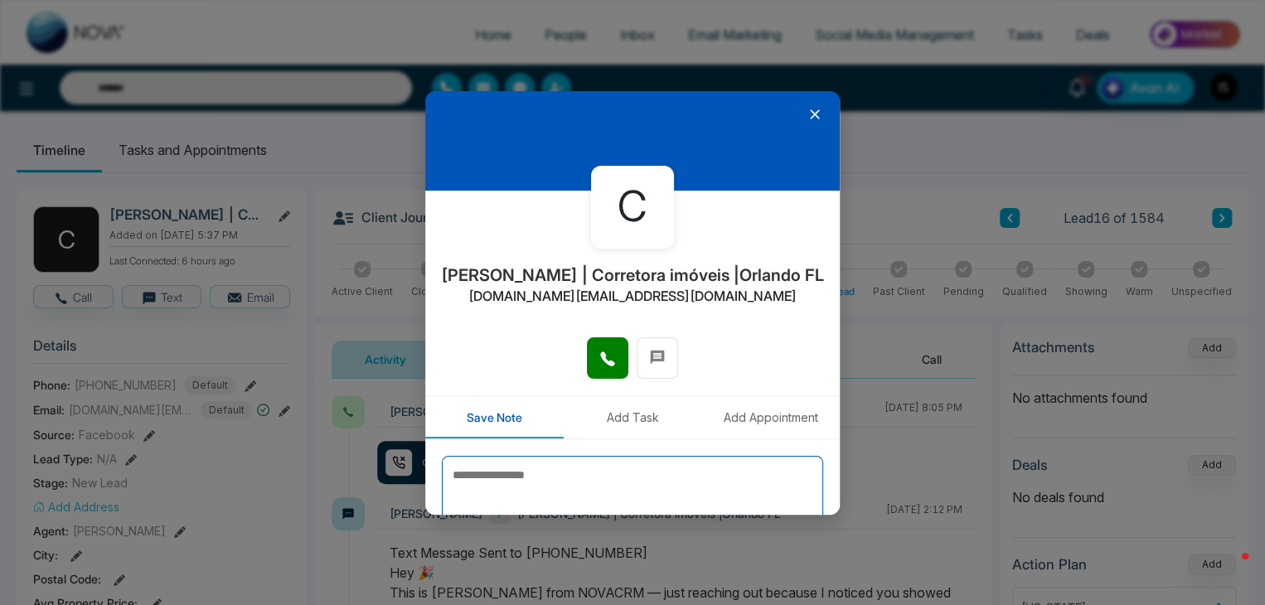
click at [596, 457] on textarea at bounding box center [632, 497] width 381 height 83
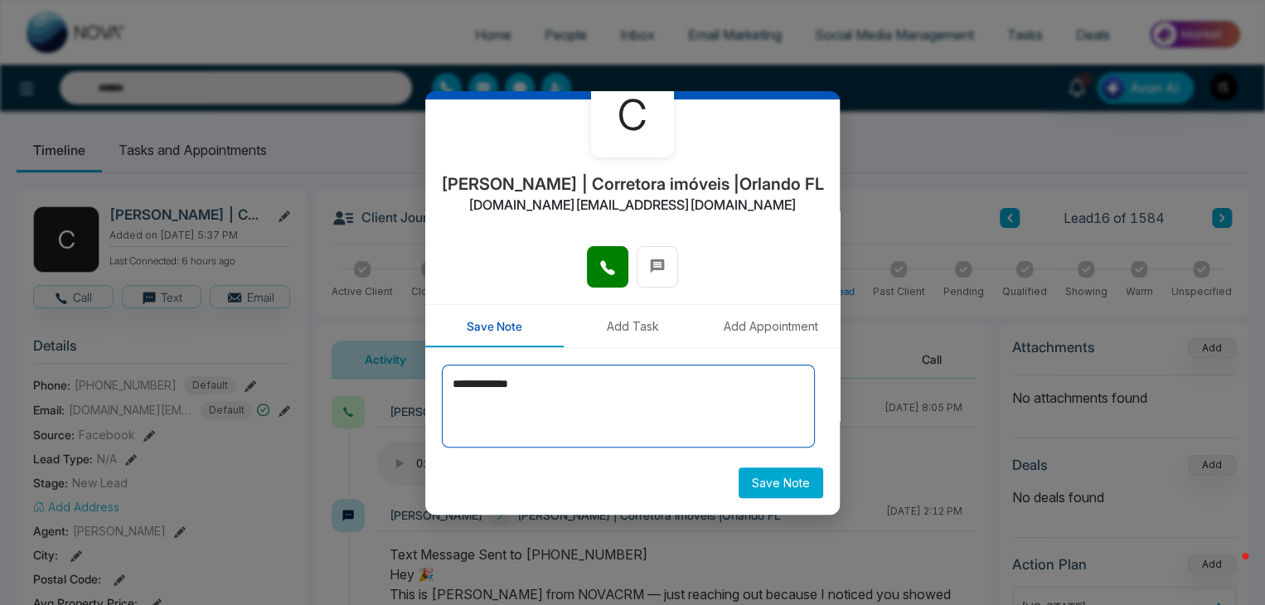
type textarea "**********"
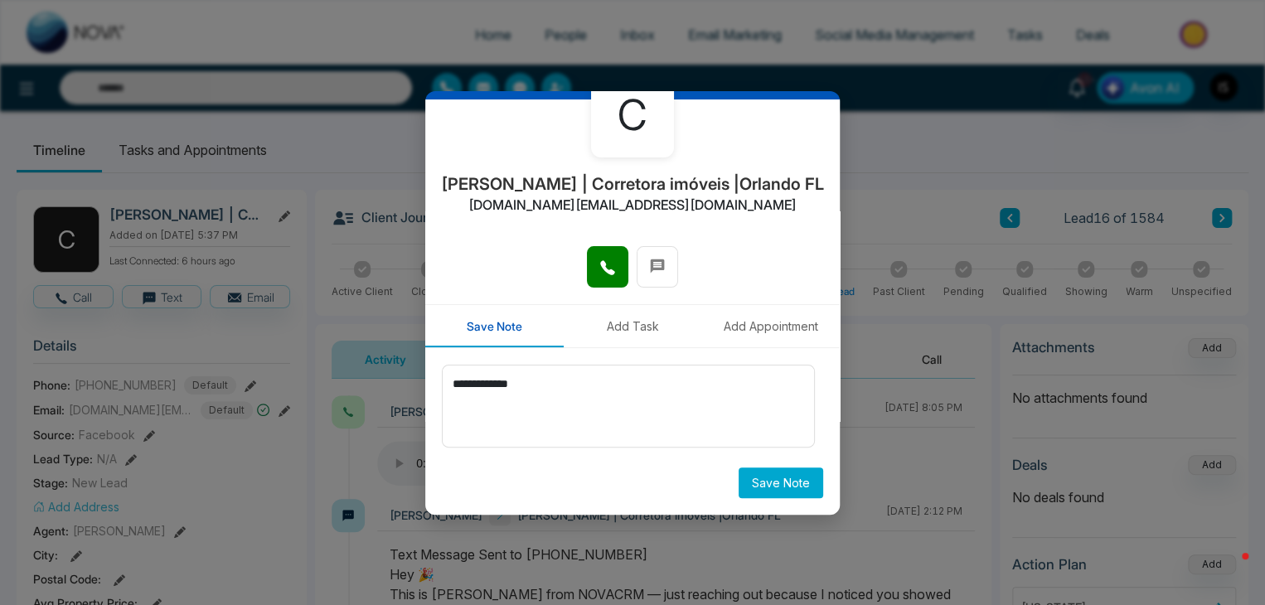
click at [781, 493] on button "Save Note" at bounding box center [781, 483] width 85 height 31
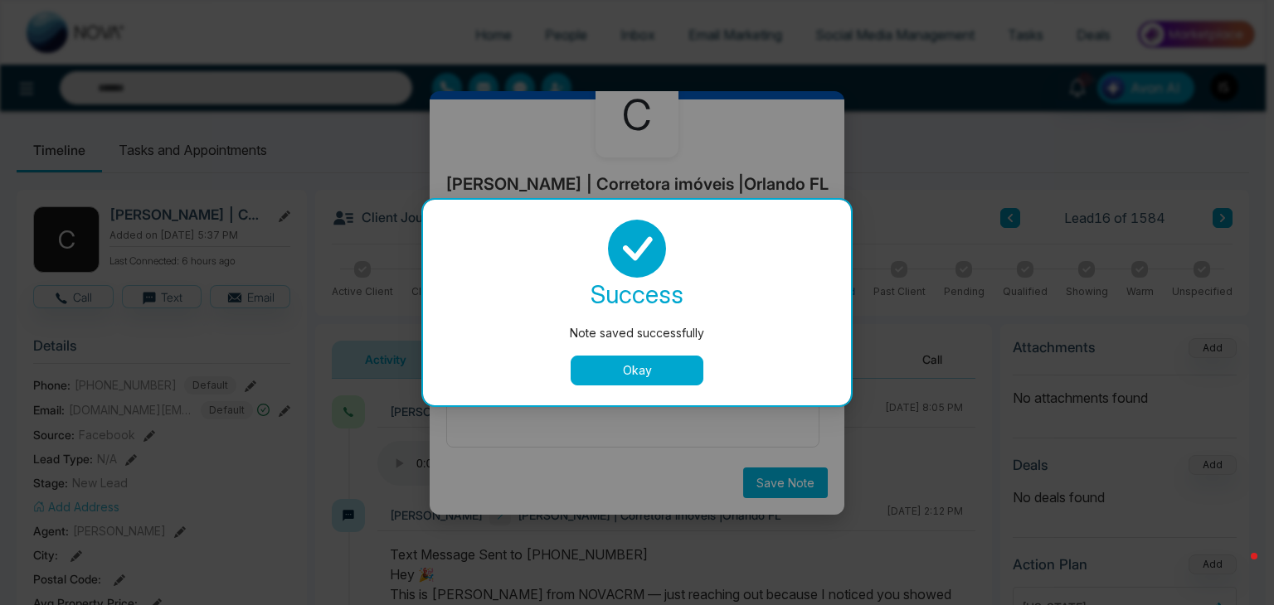
click at [647, 357] on button "Okay" at bounding box center [636, 371] width 133 height 30
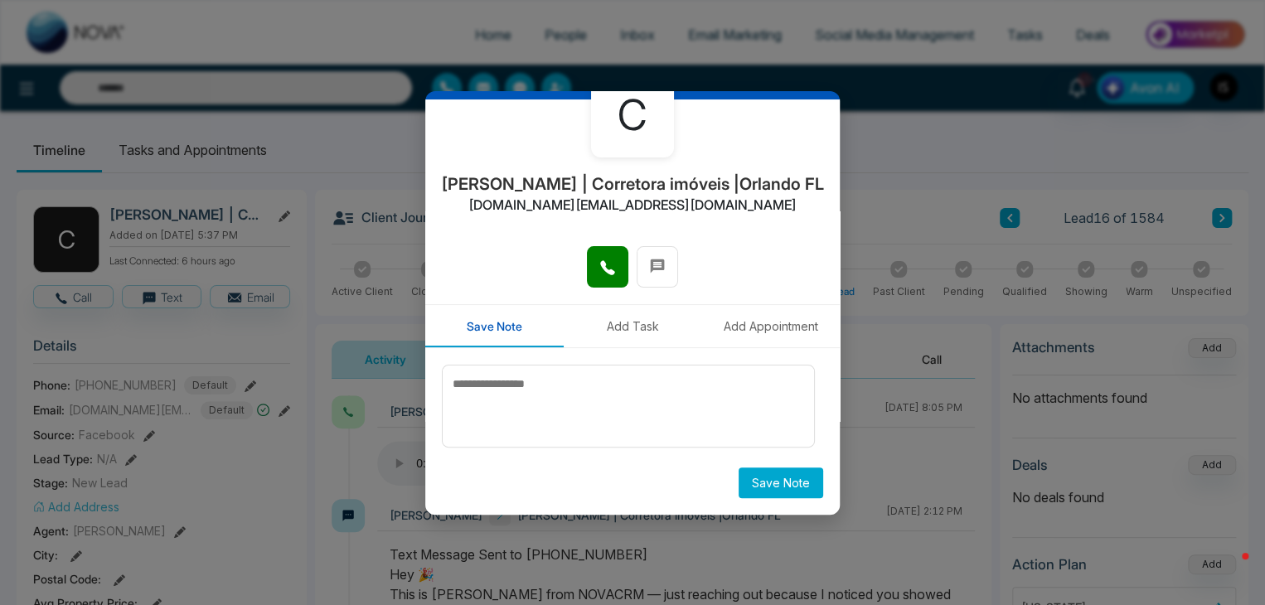
scroll to position [0, 0]
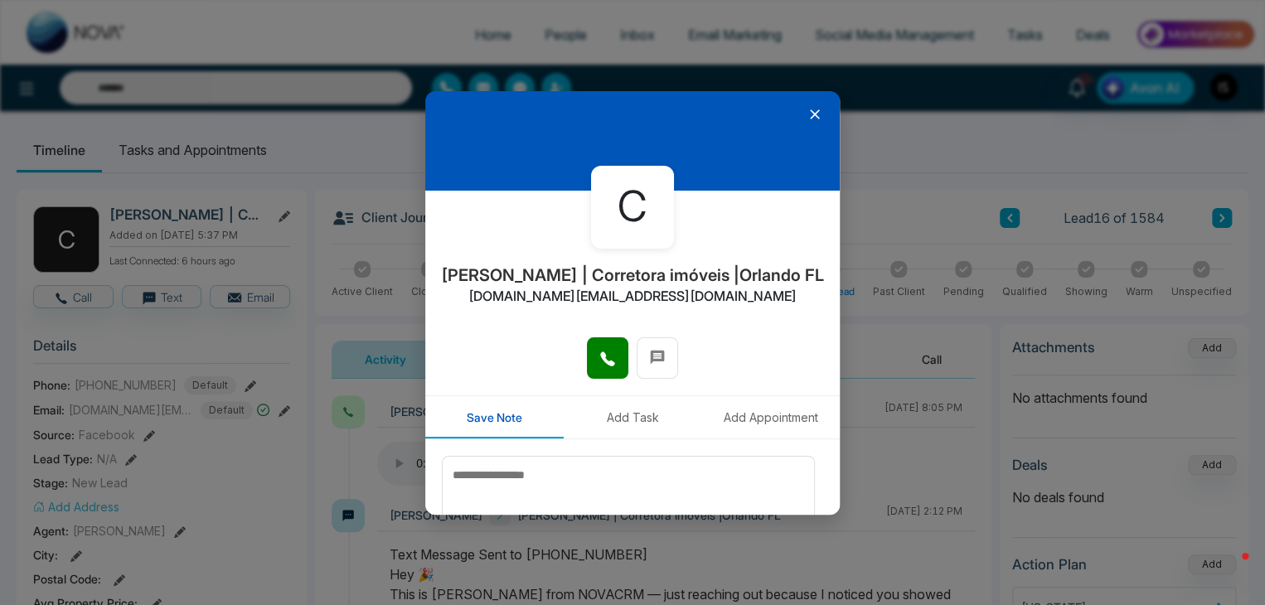
click at [807, 111] on icon at bounding box center [815, 114] width 17 height 17
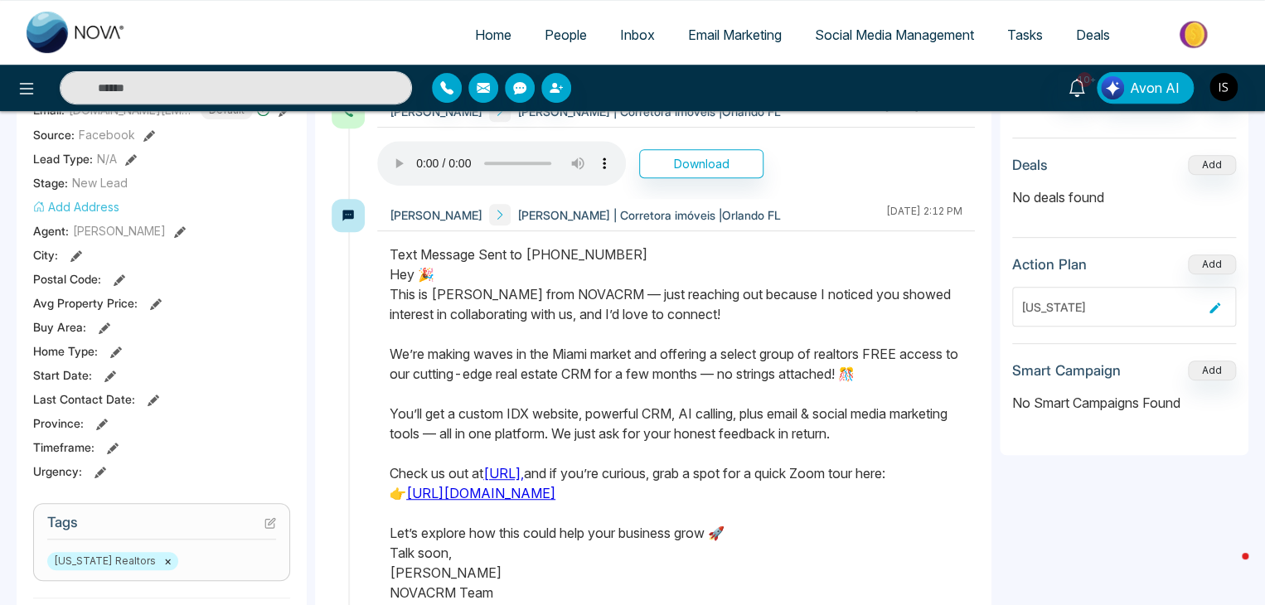
scroll to position [337, 0]
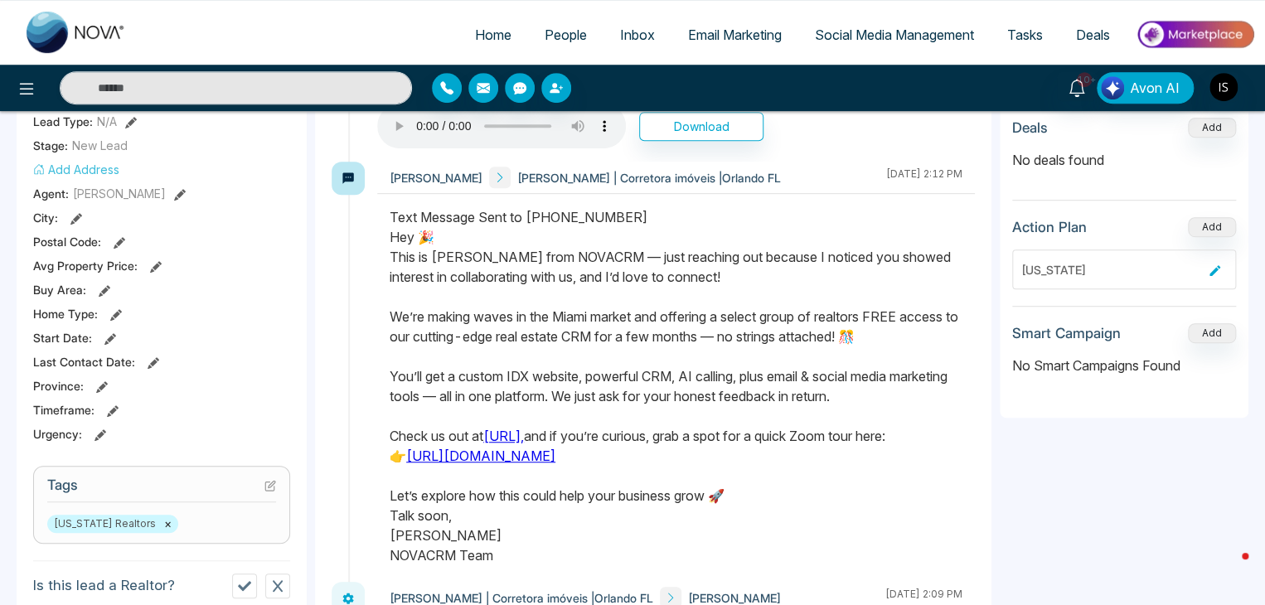
click at [269, 485] on icon at bounding box center [270, 486] width 12 height 12
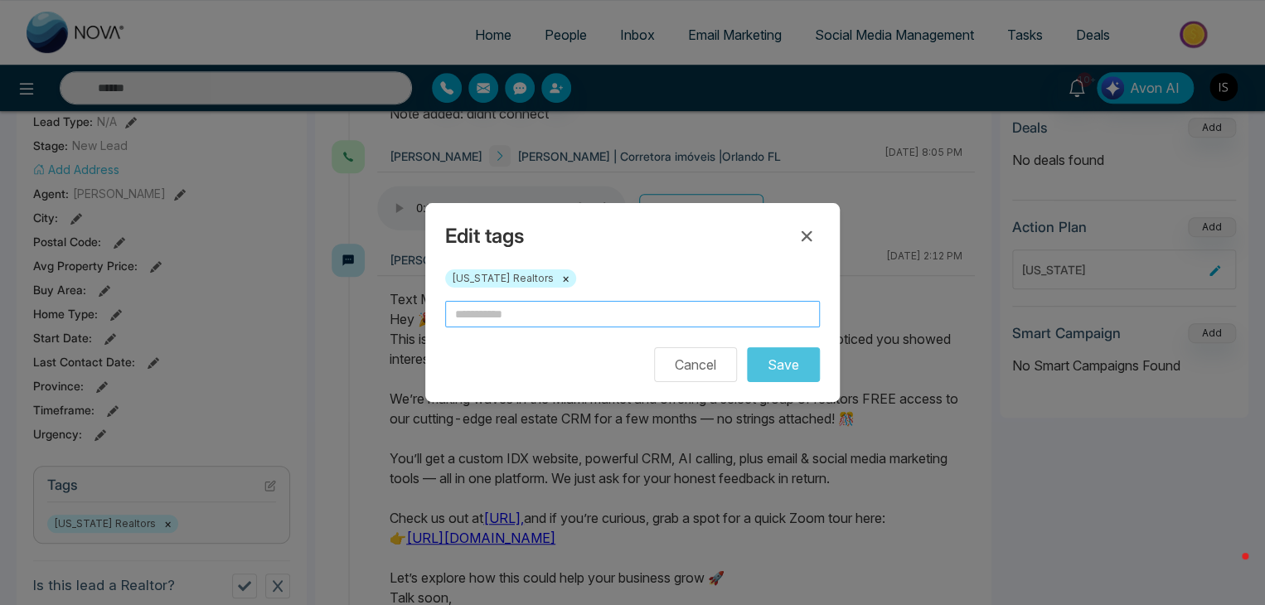
click at [500, 316] on input "text" at bounding box center [632, 314] width 375 height 27
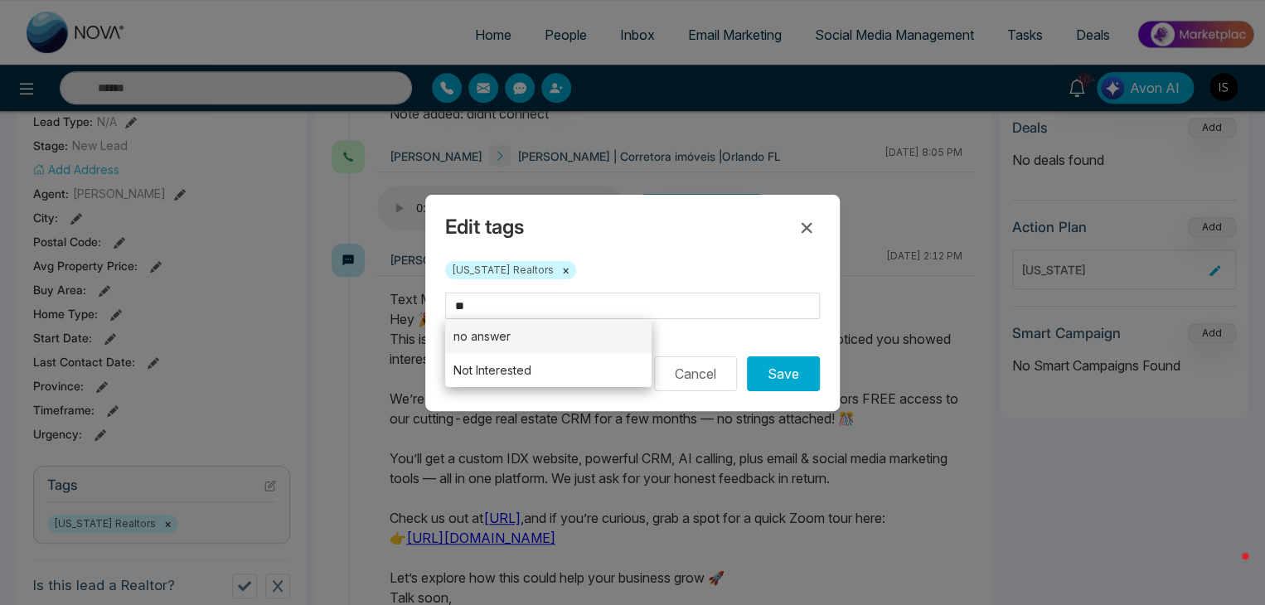
click at [502, 342] on li "no answer" at bounding box center [548, 336] width 206 height 34
type input "*********"
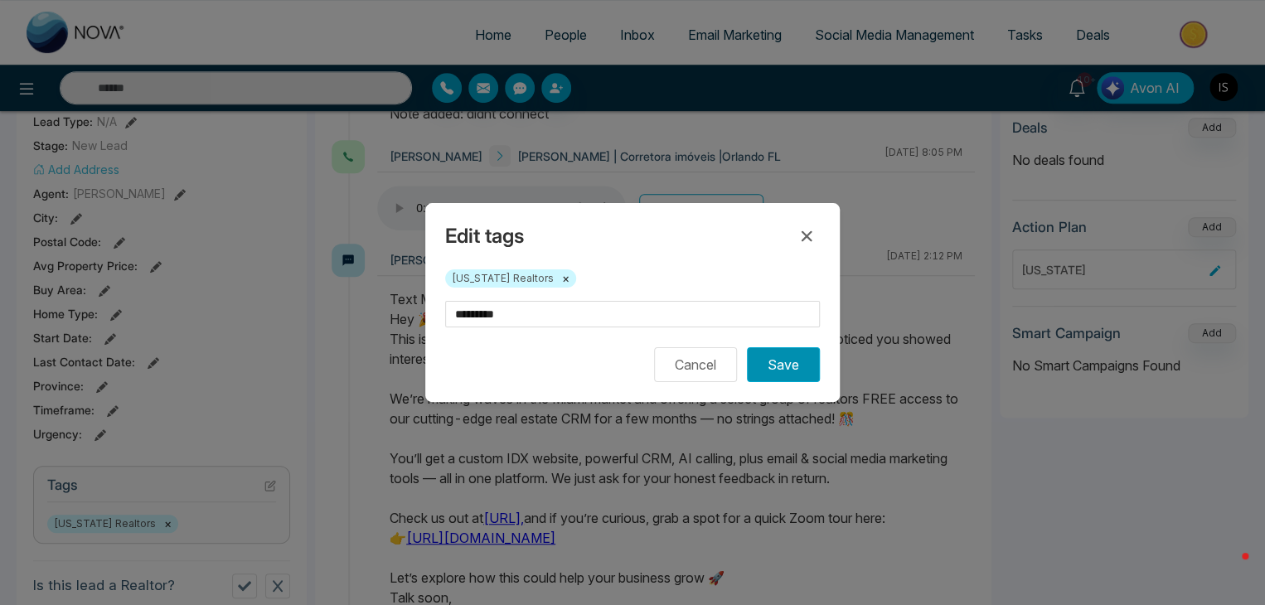
click at [769, 376] on button "Save" at bounding box center [783, 364] width 73 height 35
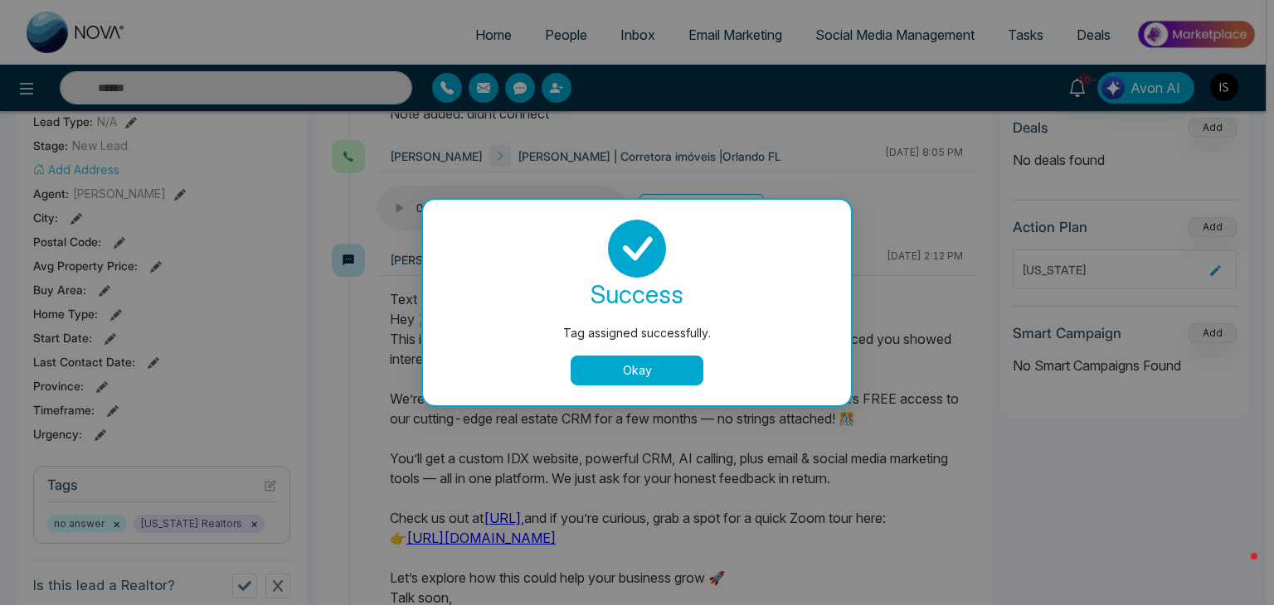
click at [647, 368] on button "Okay" at bounding box center [636, 371] width 133 height 30
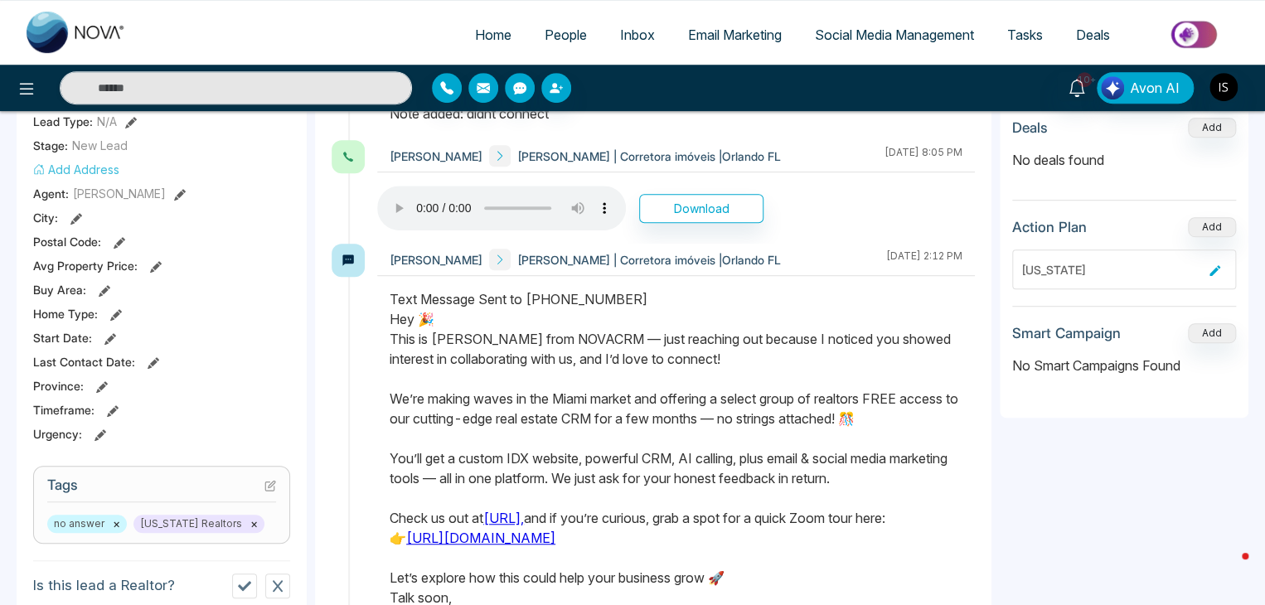
click at [269, 480] on icon at bounding box center [270, 486] width 12 height 12
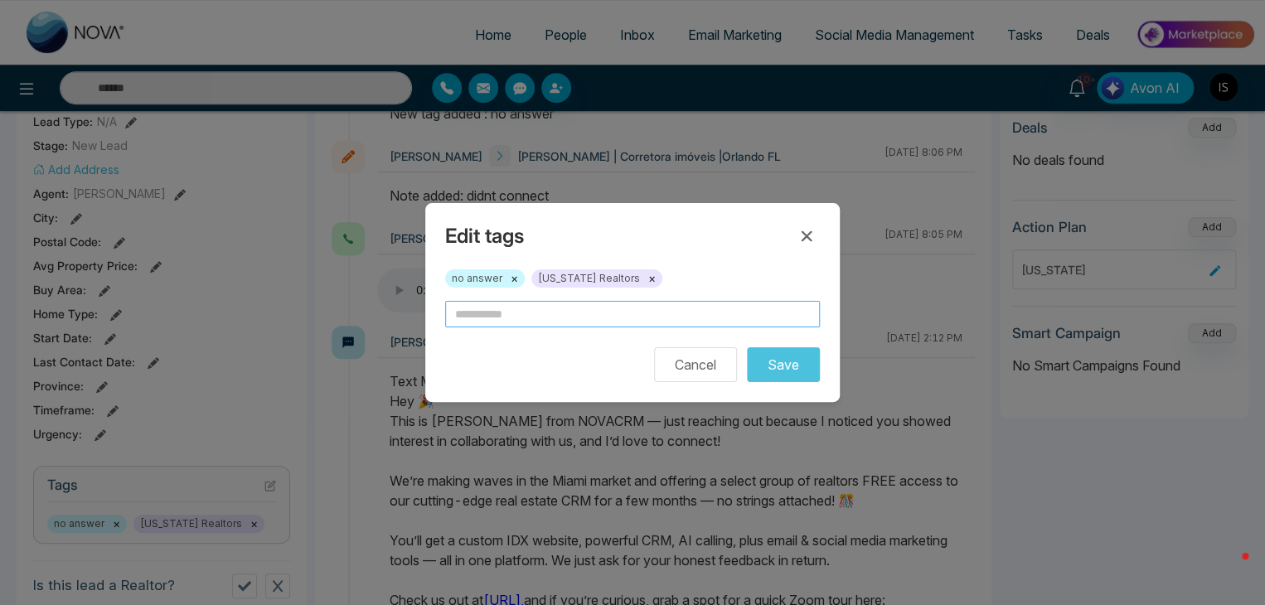
click at [505, 307] on input "text" at bounding box center [632, 314] width 375 height 27
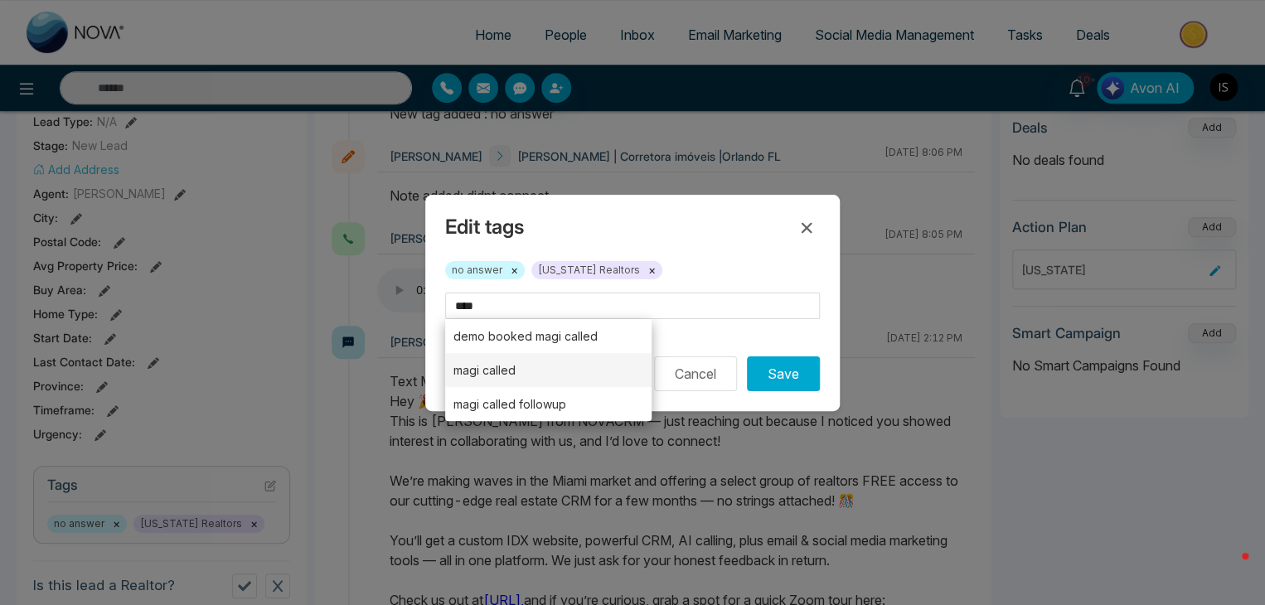
click at [514, 369] on li "magi called" at bounding box center [548, 370] width 206 height 34
type input "**********"
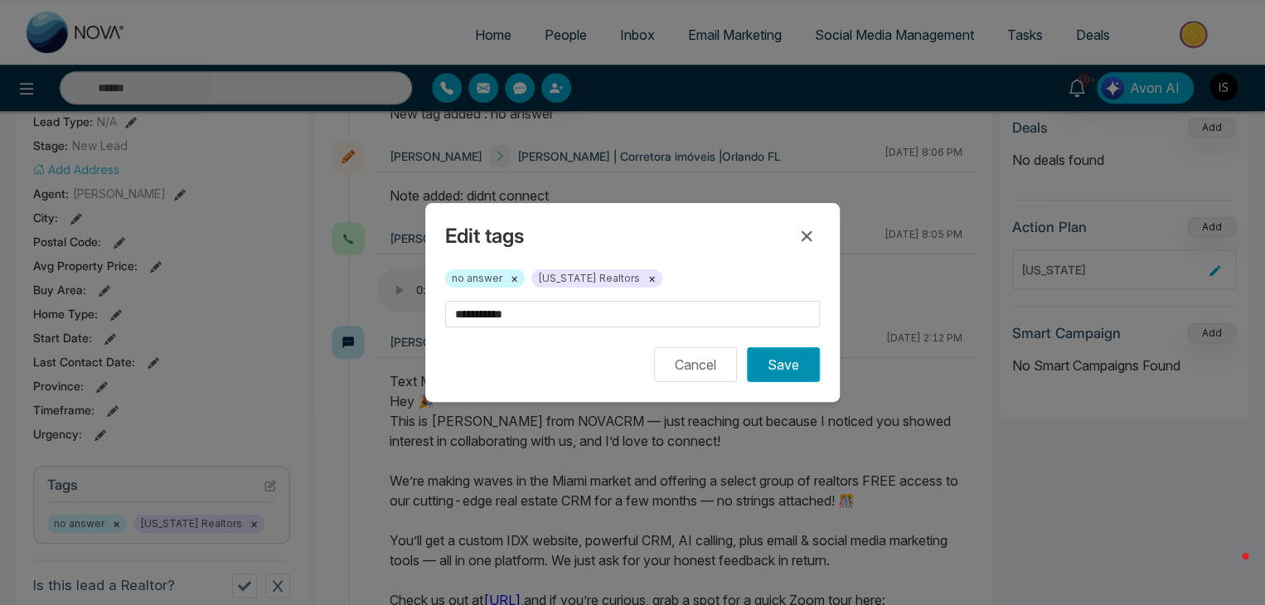
click at [788, 375] on button "Save" at bounding box center [783, 364] width 73 height 35
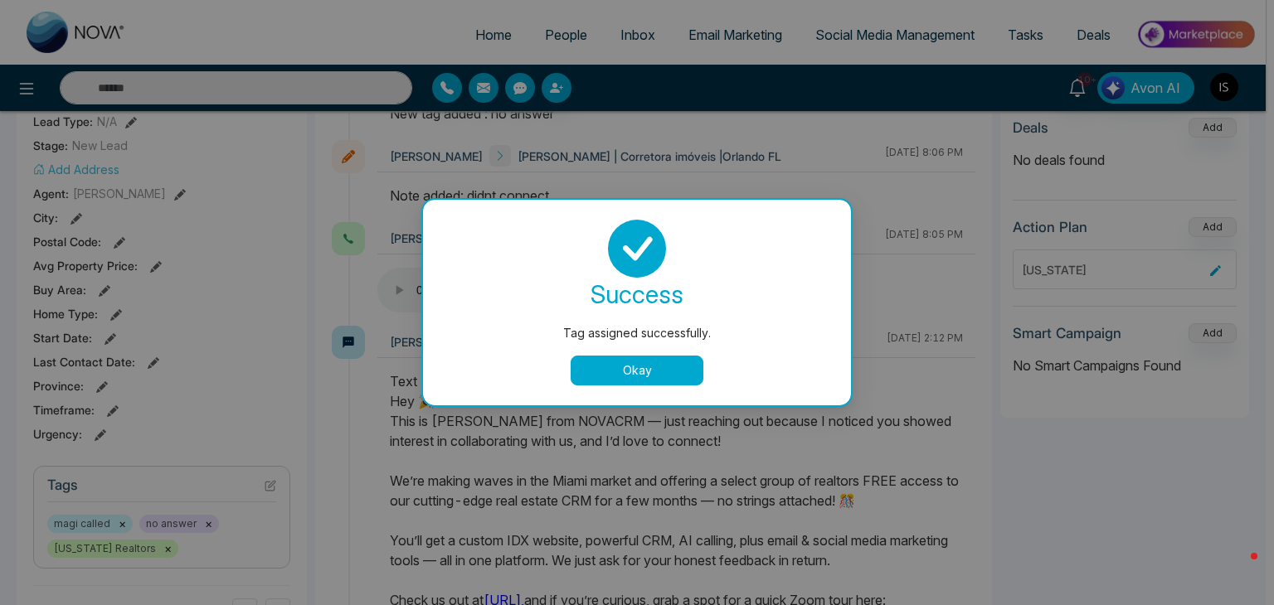
click at [667, 371] on button "Okay" at bounding box center [636, 371] width 133 height 30
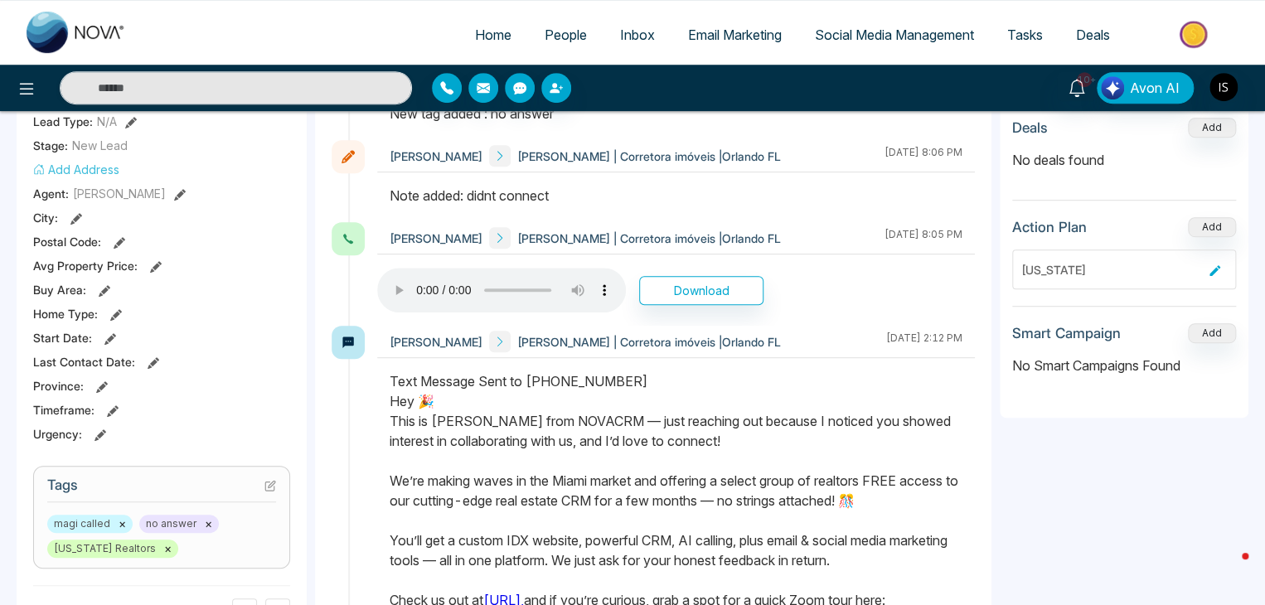
scroll to position [0, 0]
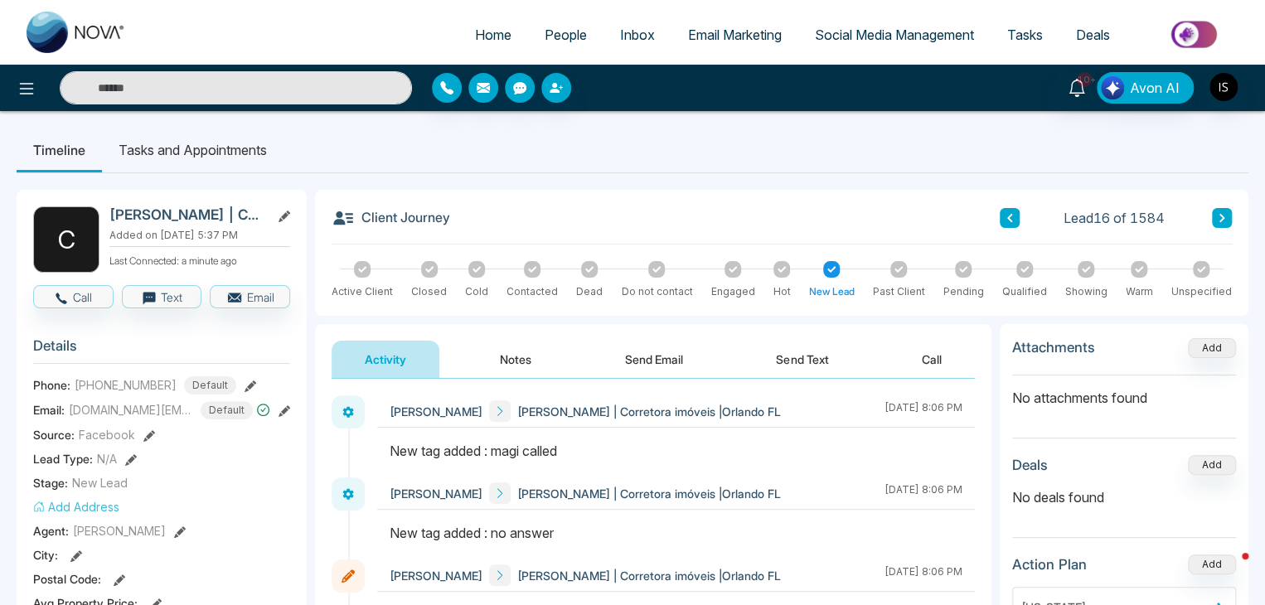
click at [1225, 213] on icon at bounding box center [1222, 218] width 8 height 10
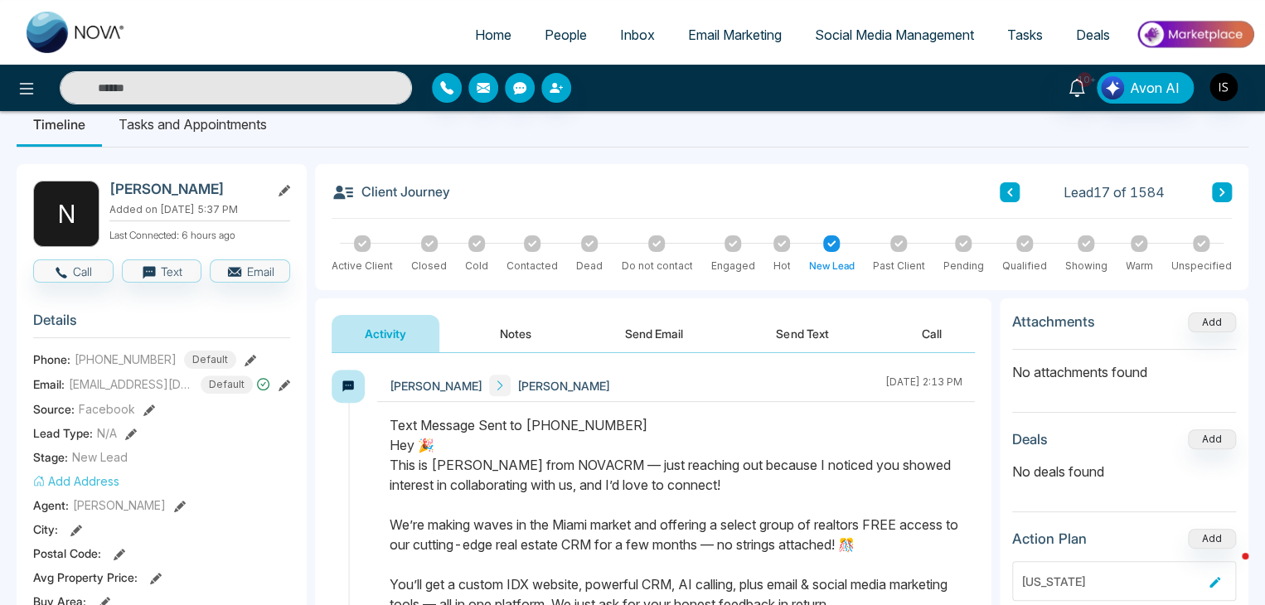
scroll to position [25, 0]
click at [76, 267] on button "Call" at bounding box center [73, 271] width 80 height 23
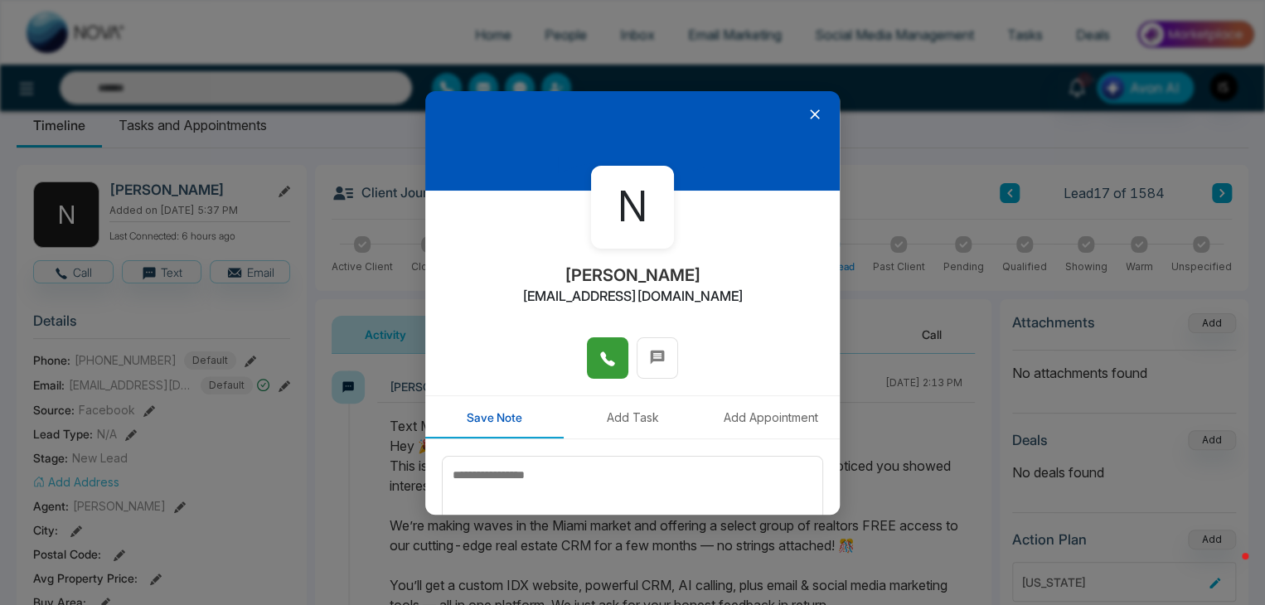
click at [614, 369] on button at bounding box center [607, 357] width 41 height 41
click at [807, 116] on icon at bounding box center [815, 114] width 17 height 17
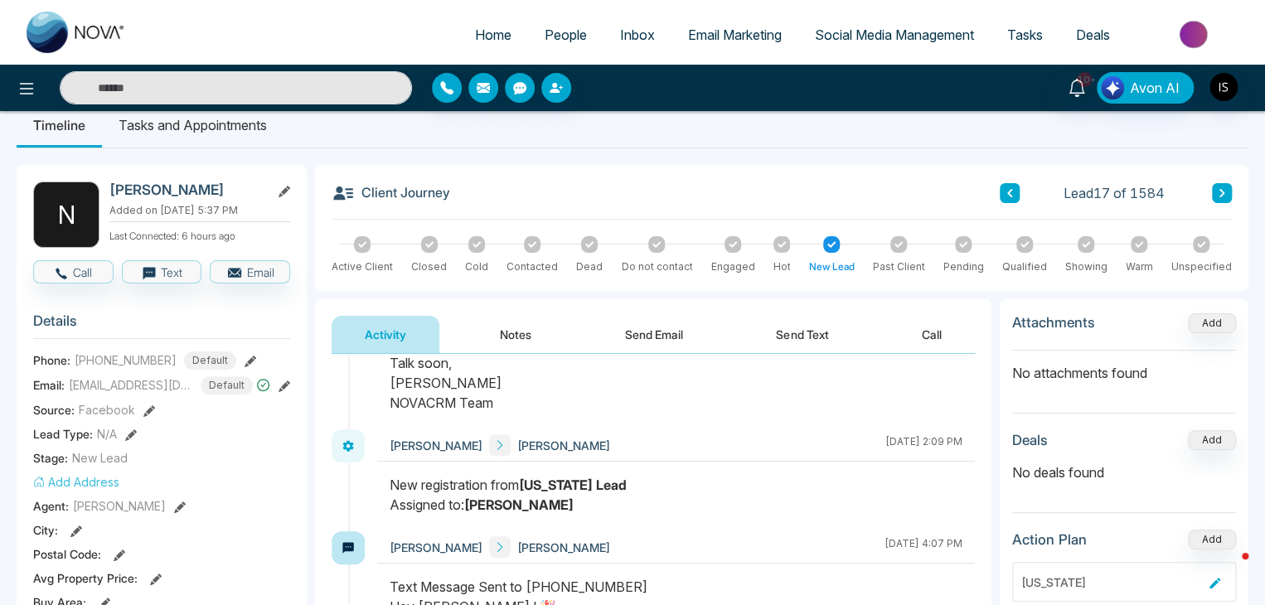
scroll to position [0, 0]
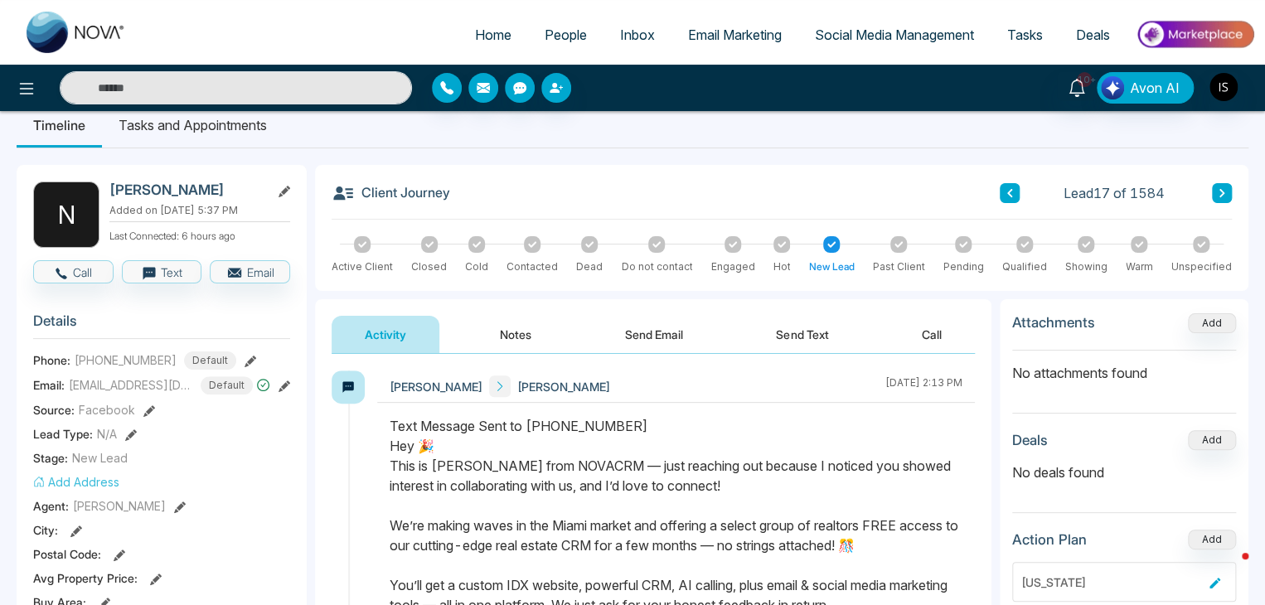
click at [629, 463] on div "Text Message Sent to [PHONE_NUMBER] Hey 🎉 This is [PERSON_NAME] from NOVACRM — …" at bounding box center [676, 595] width 573 height 358
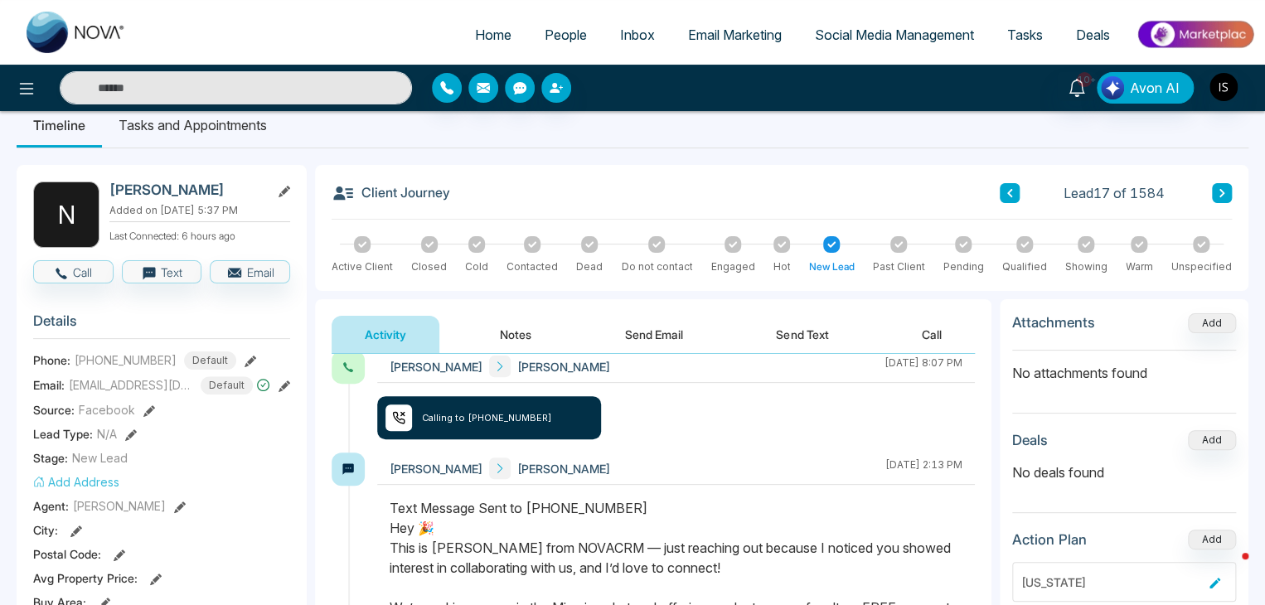
scroll to position [17, 0]
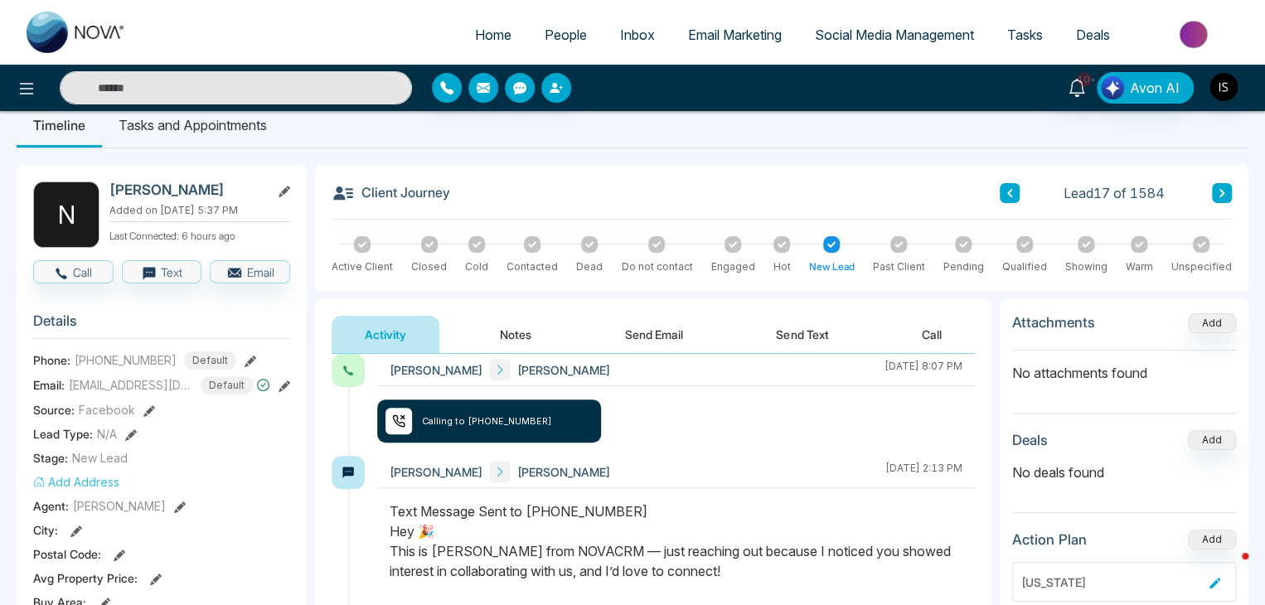
click at [1008, 201] on button at bounding box center [1010, 193] width 20 height 20
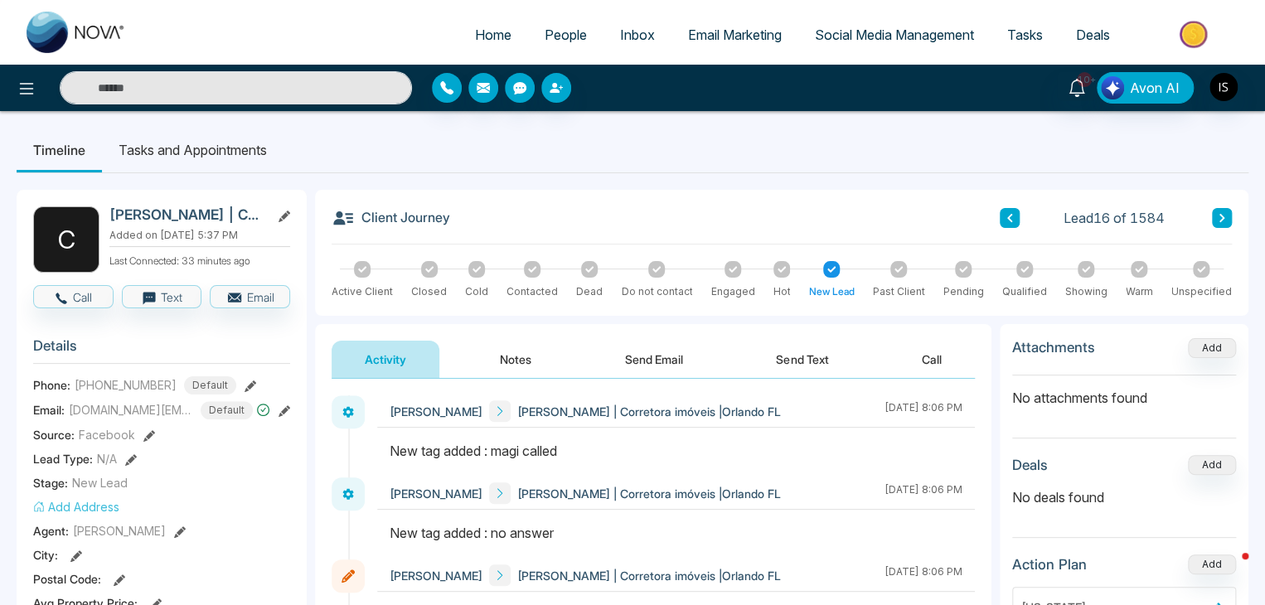
click at [1008, 217] on icon at bounding box center [1009, 218] width 5 height 8
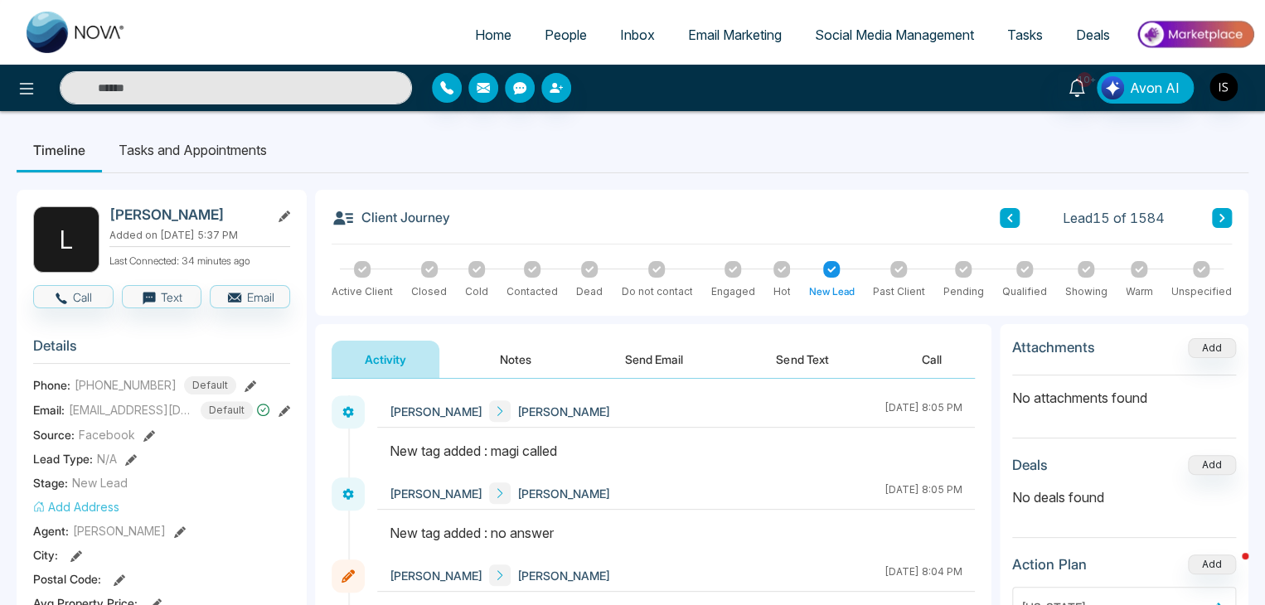
click at [1008, 217] on icon at bounding box center [1009, 218] width 5 height 8
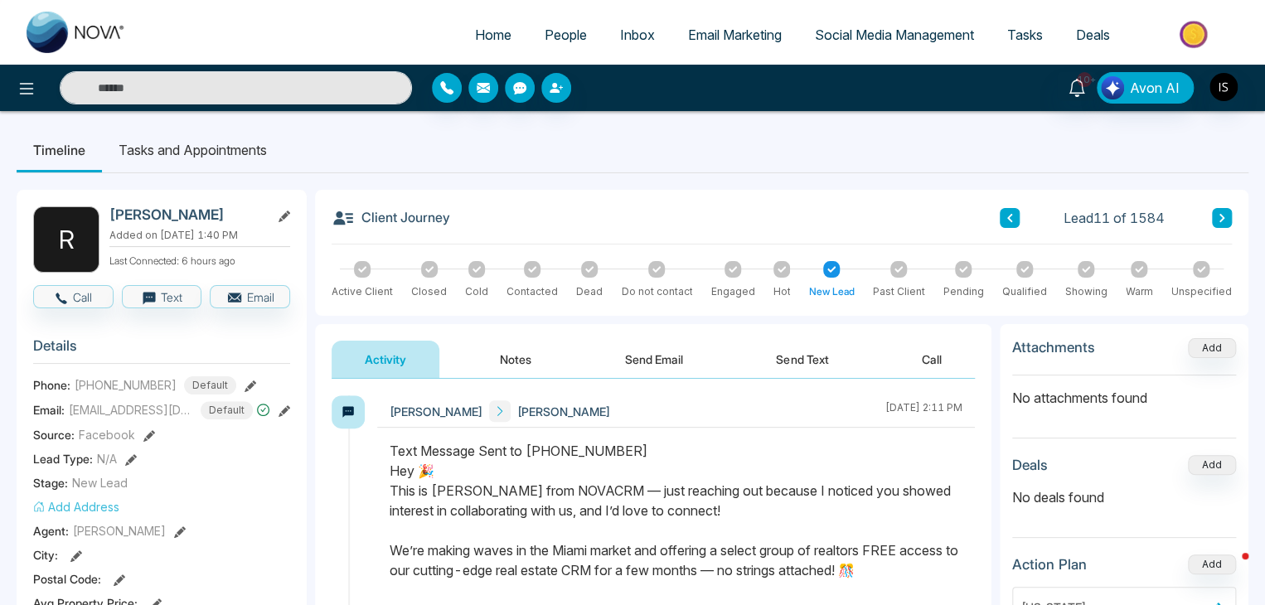
click at [1008, 217] on icon at bounding box center [1009, 218] width 5 height 8
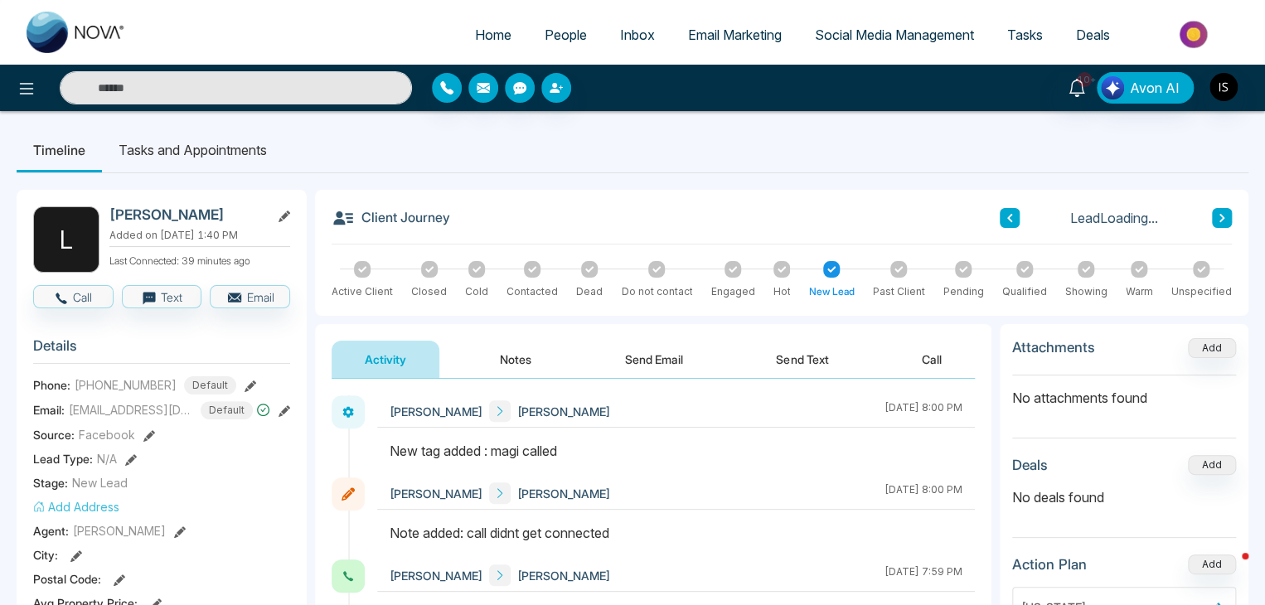
click at [1008, 217] on icon at bounding box center [1009, 218] width 5 height 8
